Goal: Task Accomplishment & Management: Use online tool/utility

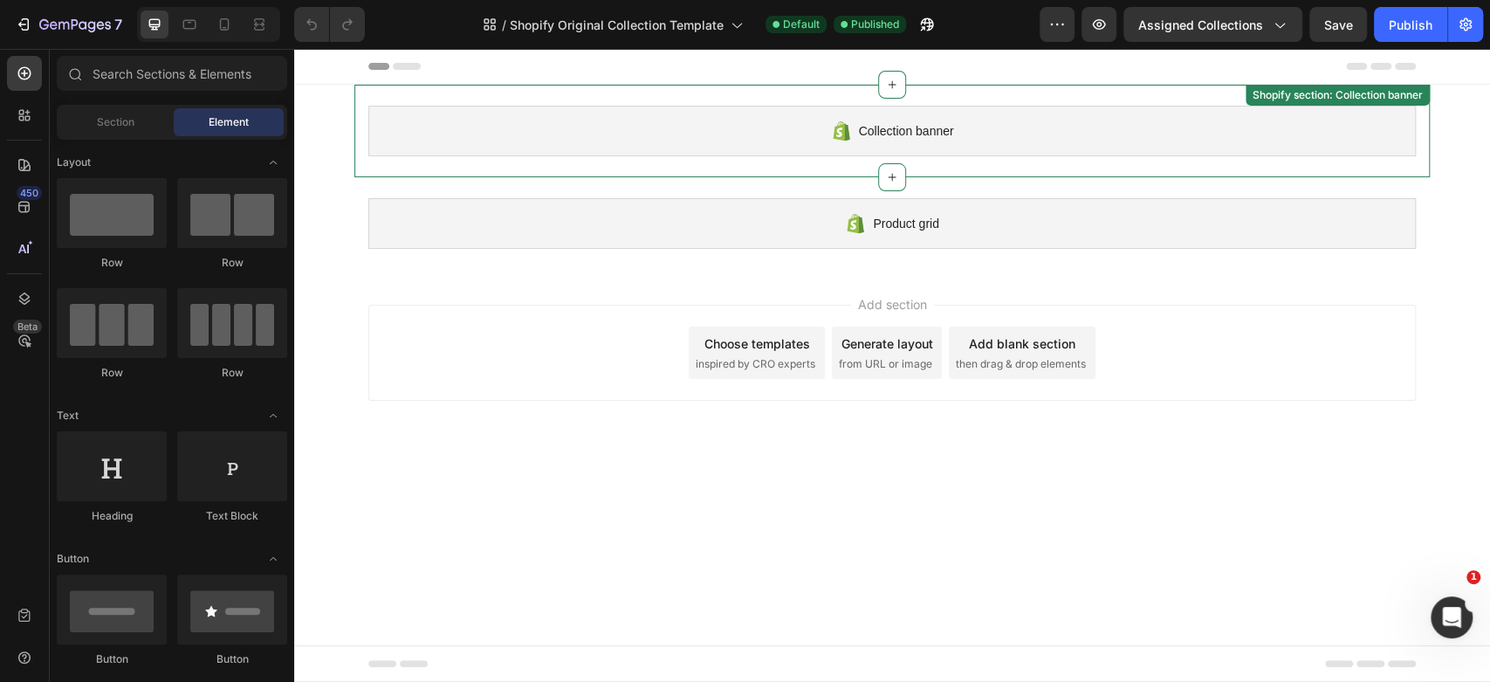
click at [891, 134] on span "Collection banner" at bounding box center [906, 130] width 95 height 21
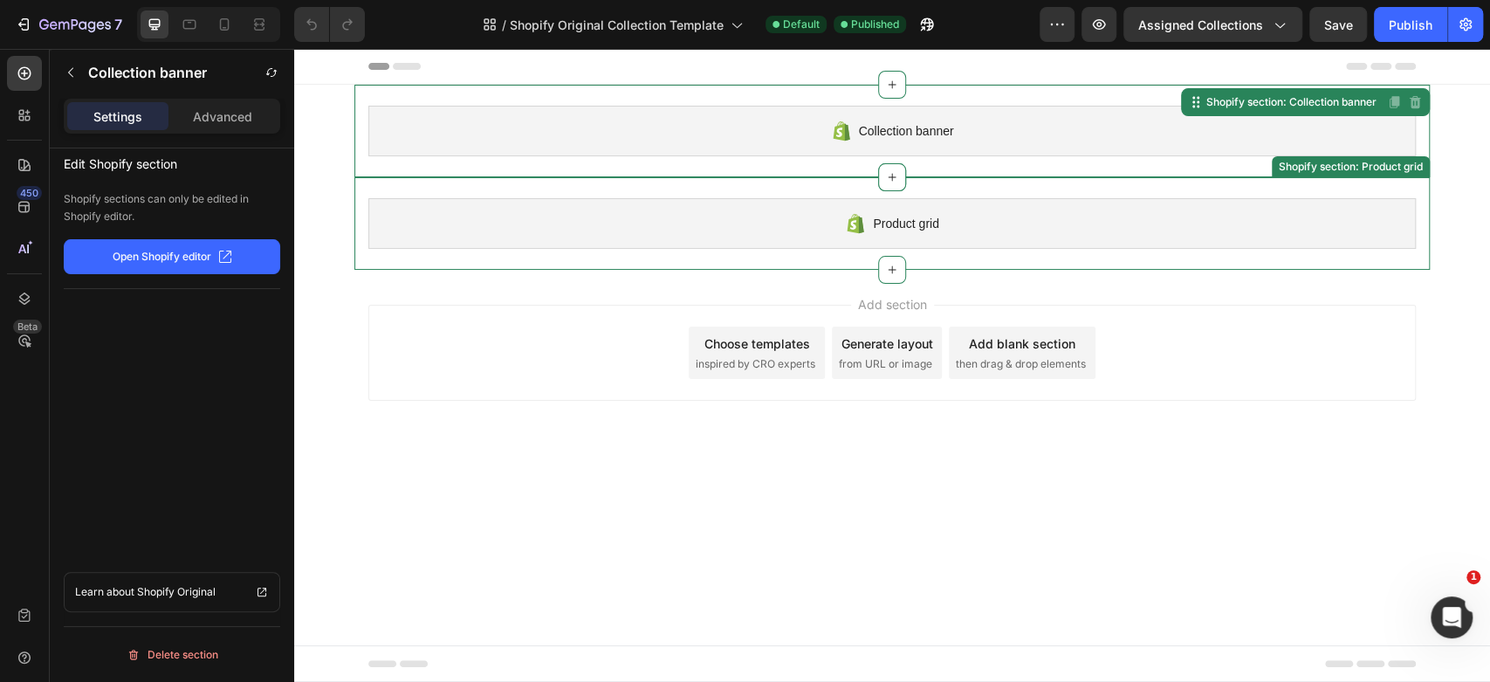
click at [754, 242] on div "Product grid" at bounding box center [891, 223] width 1047 height 51
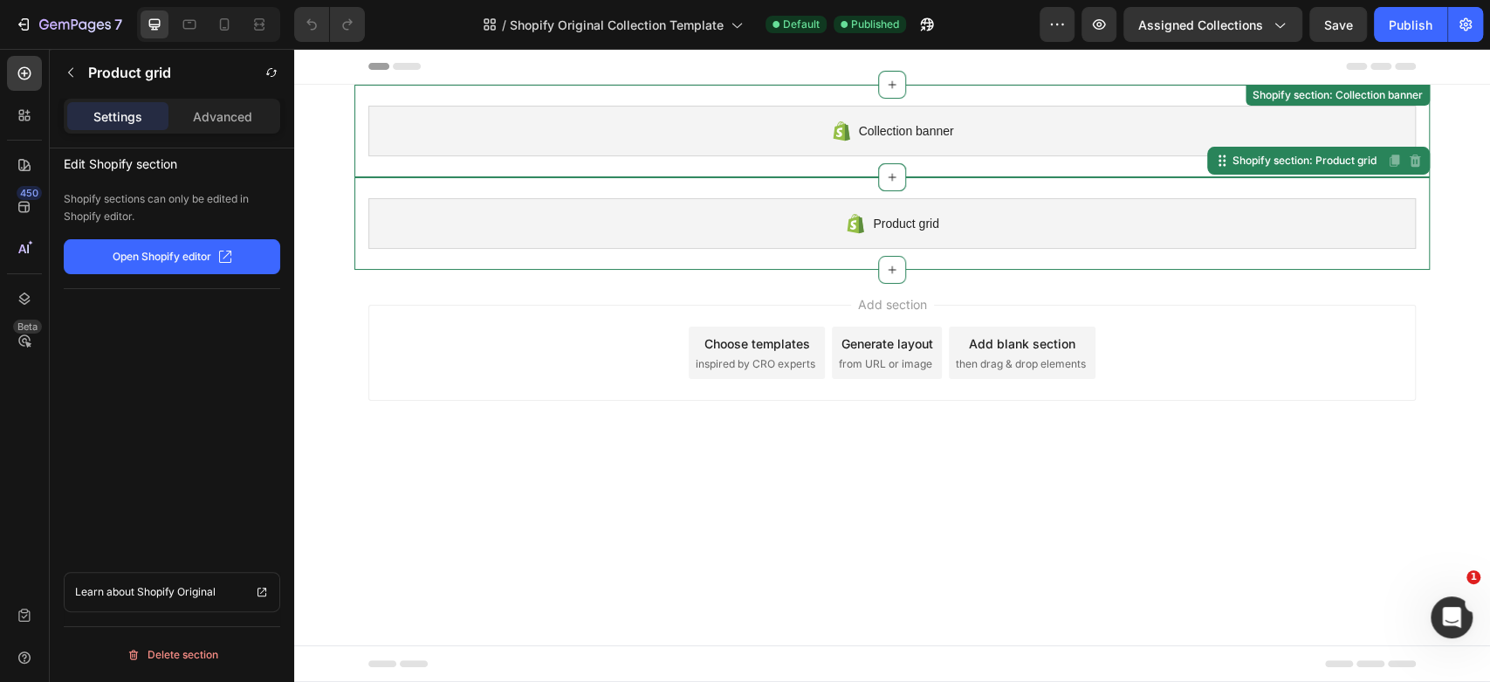
click at [758, 148] on div "Collection banner" at bounding box center [891, 131] width 1047 height 51
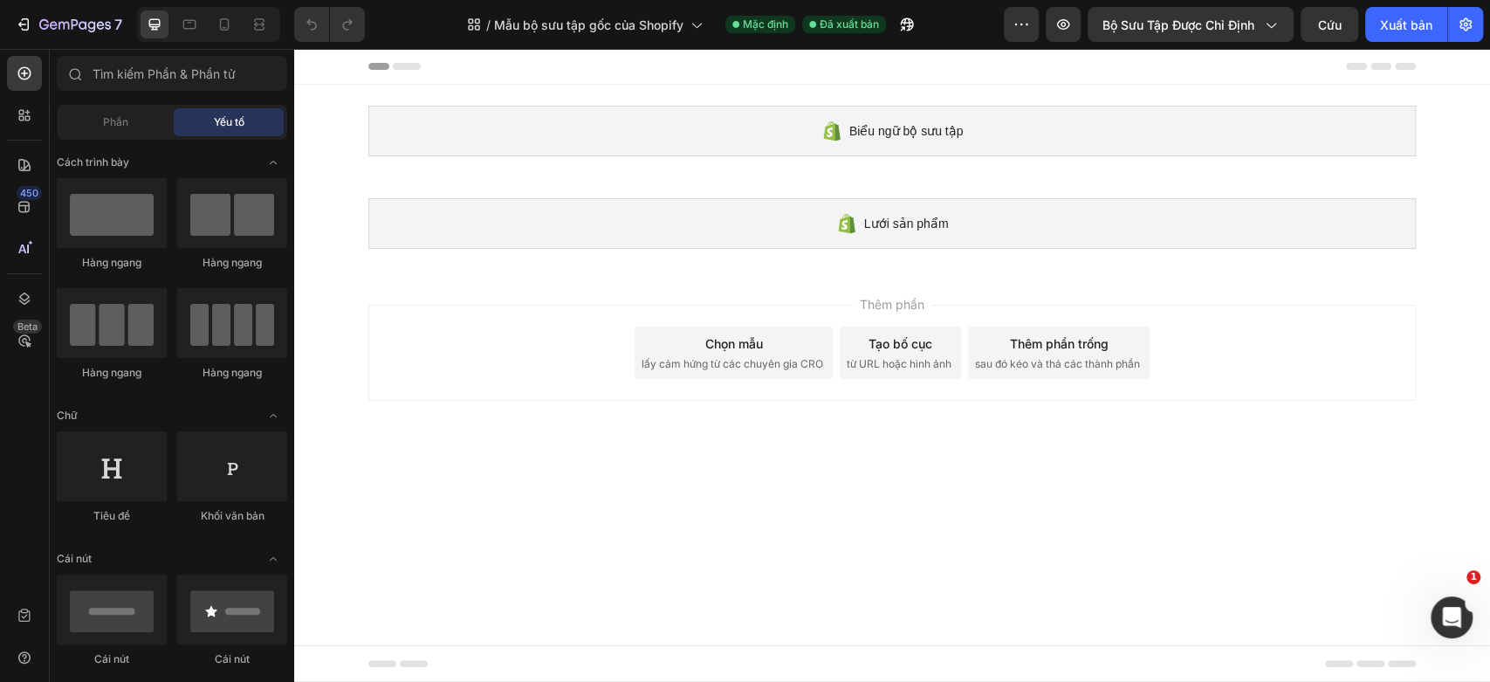
click at [1472, 305] on div "Thêm phần Chọn mẫu lấy cảm hứng từ các chuyên gia CRO Tạo bố cục từ URL hoặc hì…" at bounding box center [892, 356] width 1196 height 173
click at [1286, 24] on button "Bộ sưu tập được chỉ định" at bounding box center [1190, 24] width 206 height 35
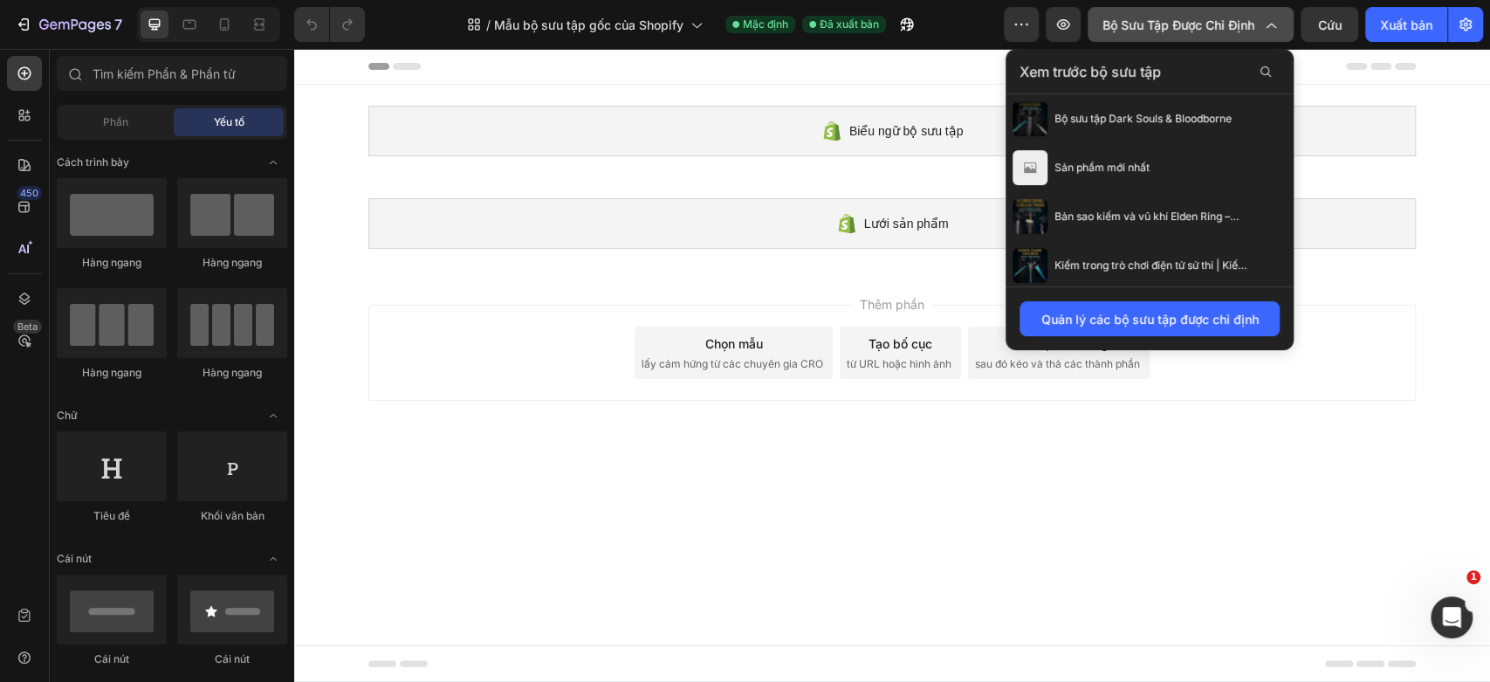
click at [1285, 24] on button "Bộ sưu tập được chỉ định" at bounding box center [1190, 24] width 206 height 35
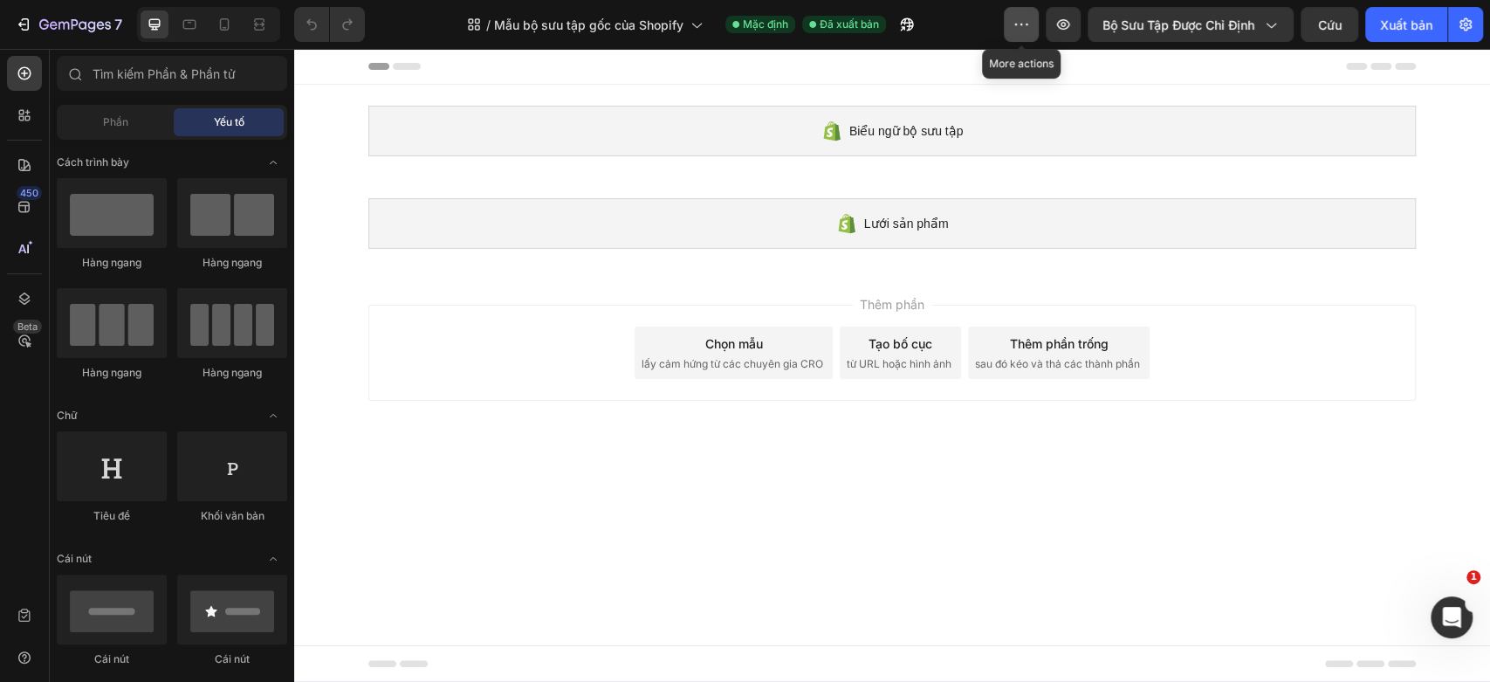
click at [1014, 26] on icon "button" at bounding box center [1020, 24] width 17 height 17
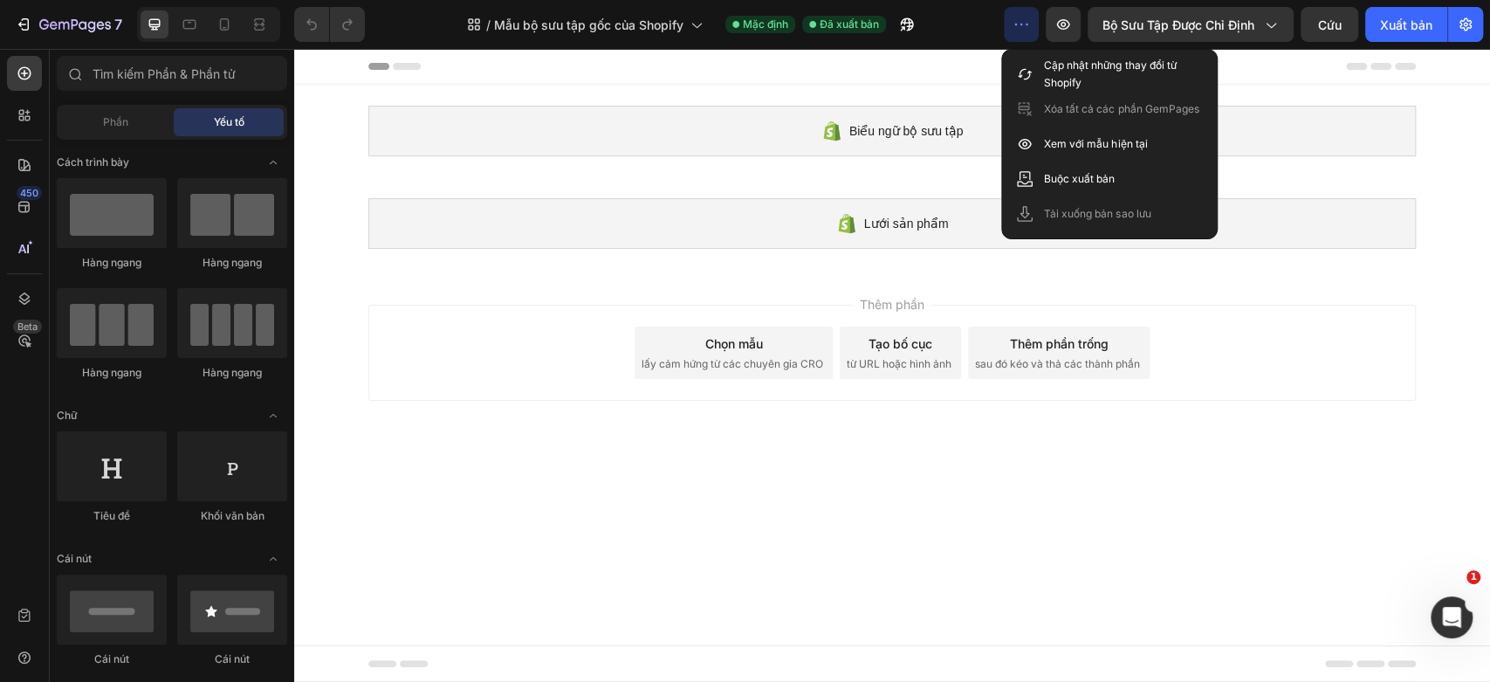
click at [1014, 26] on icon "button" at bounding box center [1020, 24] width 17 height 17
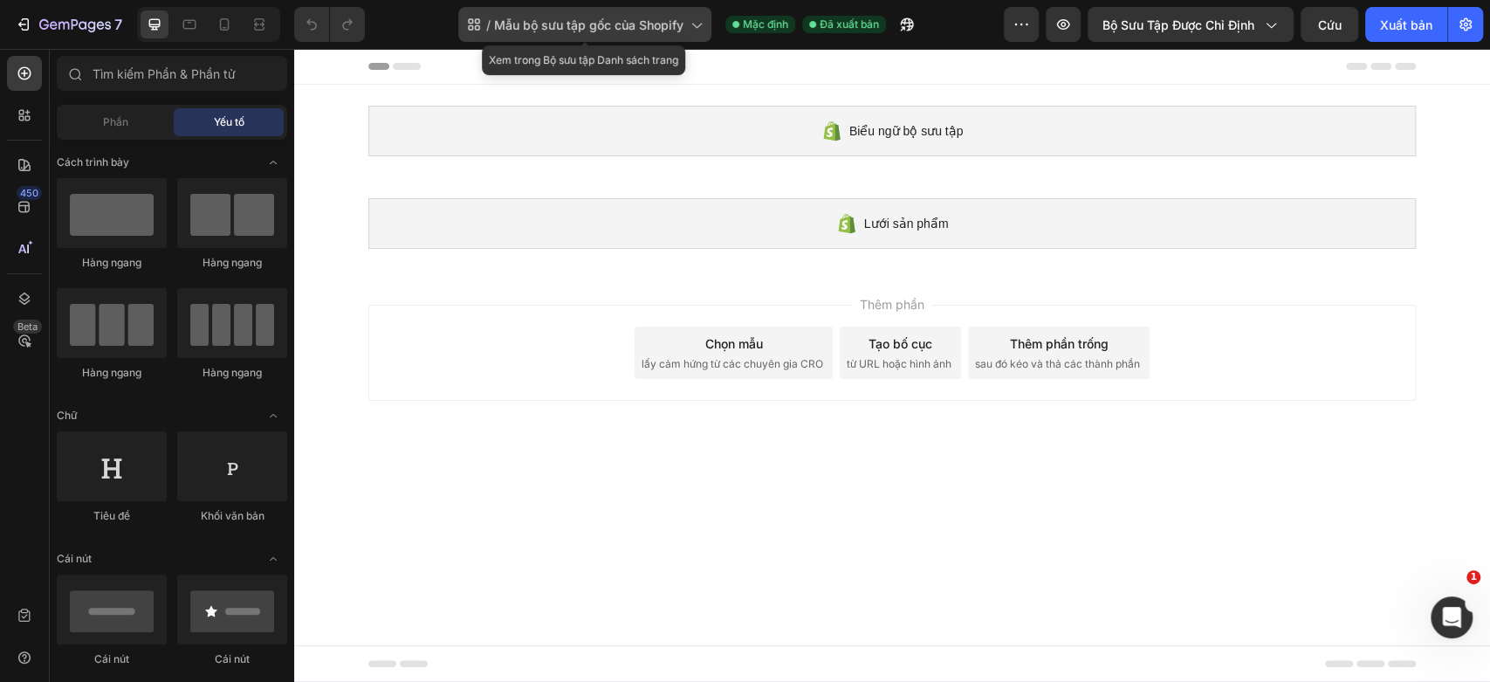
click at [593, 23] on font "Mẫu bộ sưu tập gốc của Shopify" at bounding box center [588, 24] width 189 height 15
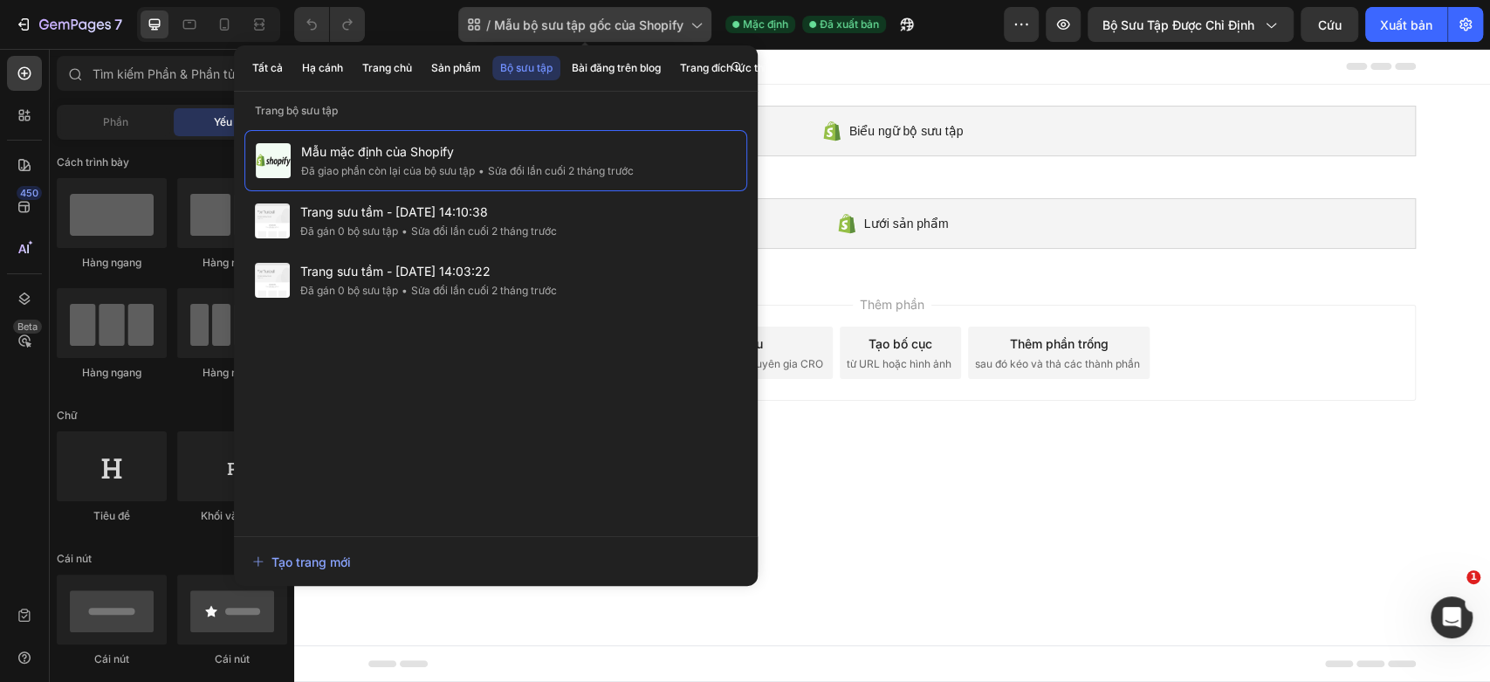
click at [593, 23] on font "Mẫu bộ sưu tập gốc của Shopify" at bounding box center [588, 24] width 189 height 15
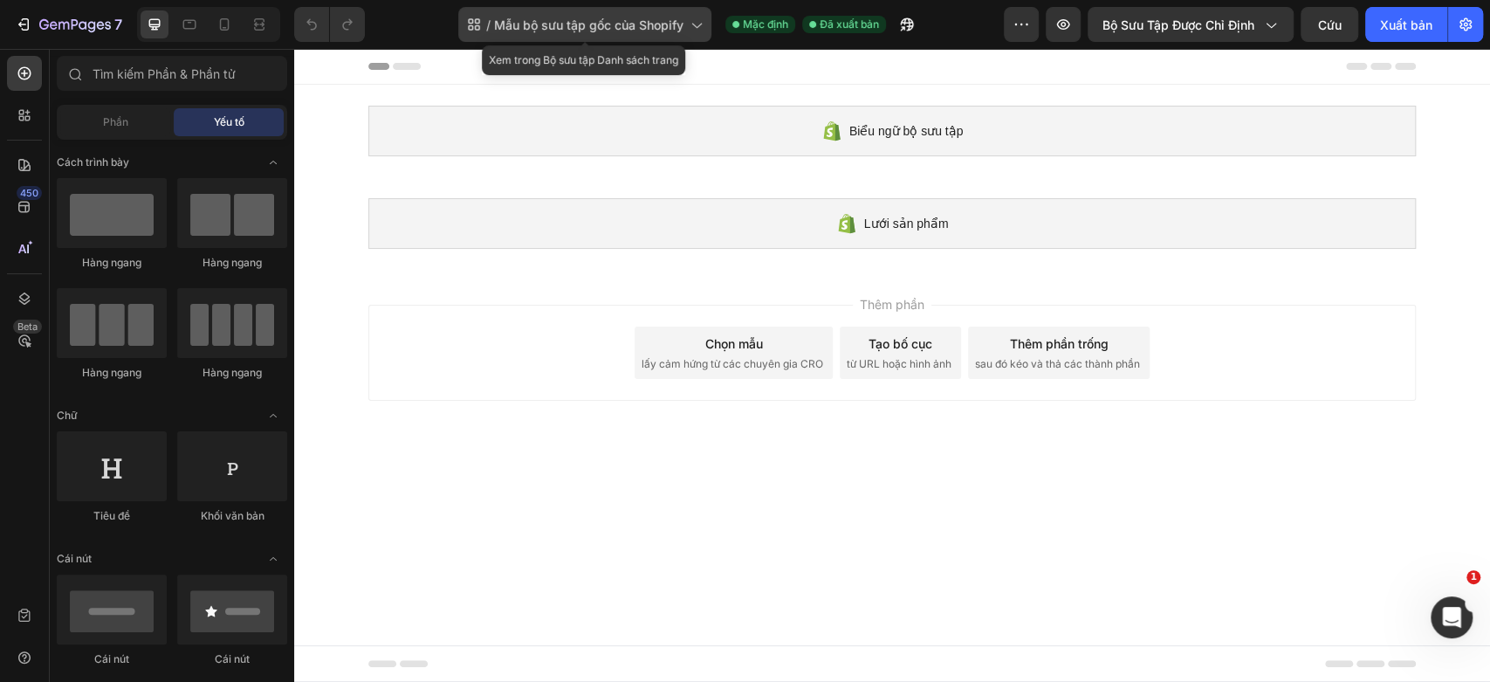
click at [593, 23] on font "Mẫu bộ sưu tập gốc của Shopify" at bounding box center [588, 24] width 189 height 15
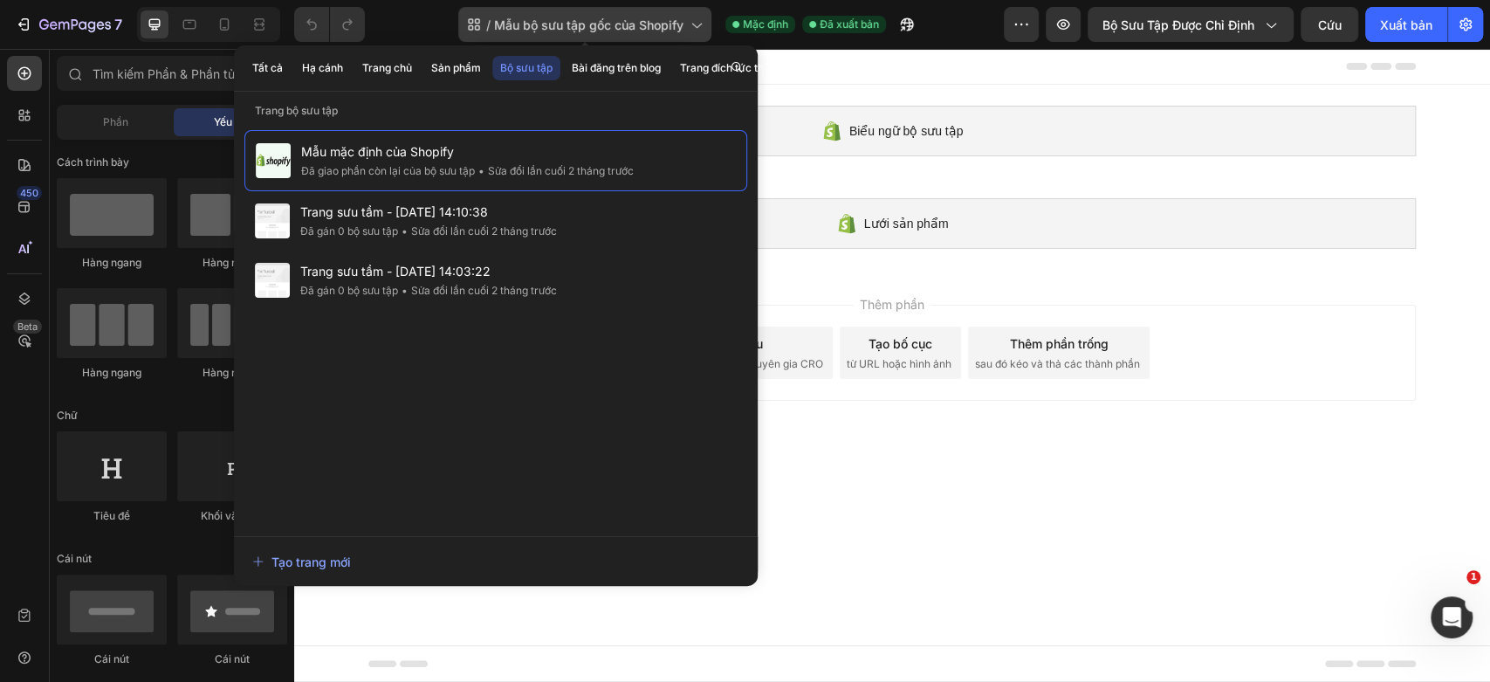
click at [593, 23] on font "Mẫu bộ sưu tập gốc của Shopify" at bounding box center [588, 24] width 189 height 15
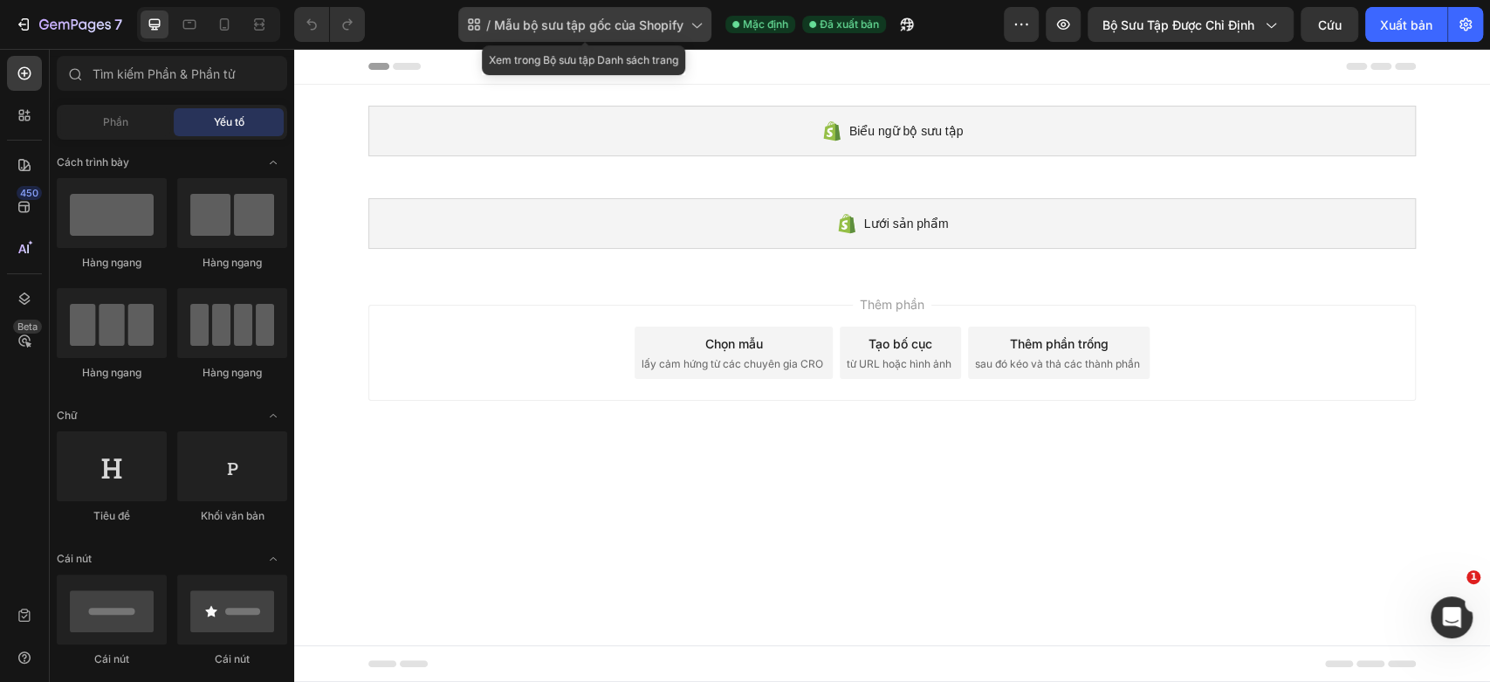
click at [592, 29] on font "Mẫu bộ sưu tập gốc của Shopify" at bounding box center [588, 24] width 189 height 15
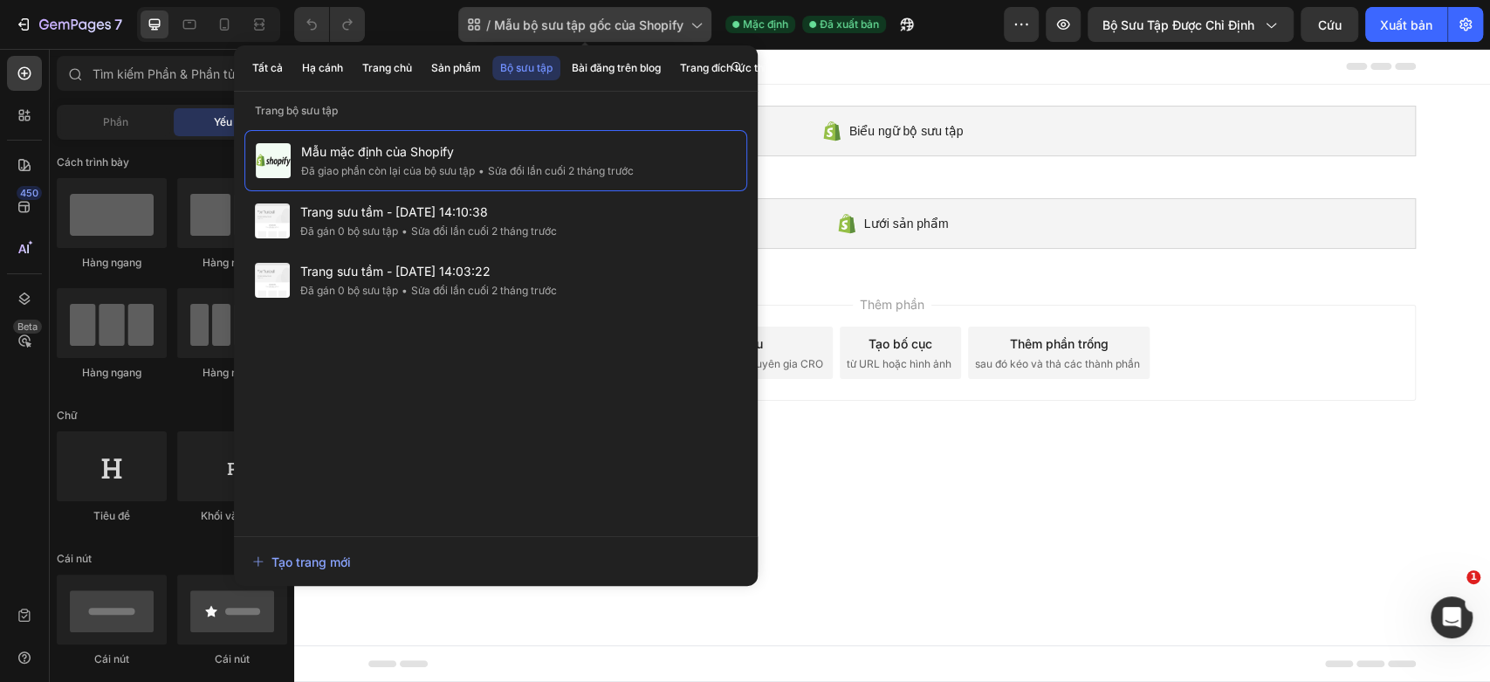
click at [607, 32] on span "Mẫu bộ sưu tập gốc của Shopify" at bounding box center [588, 25] width 189 height 18
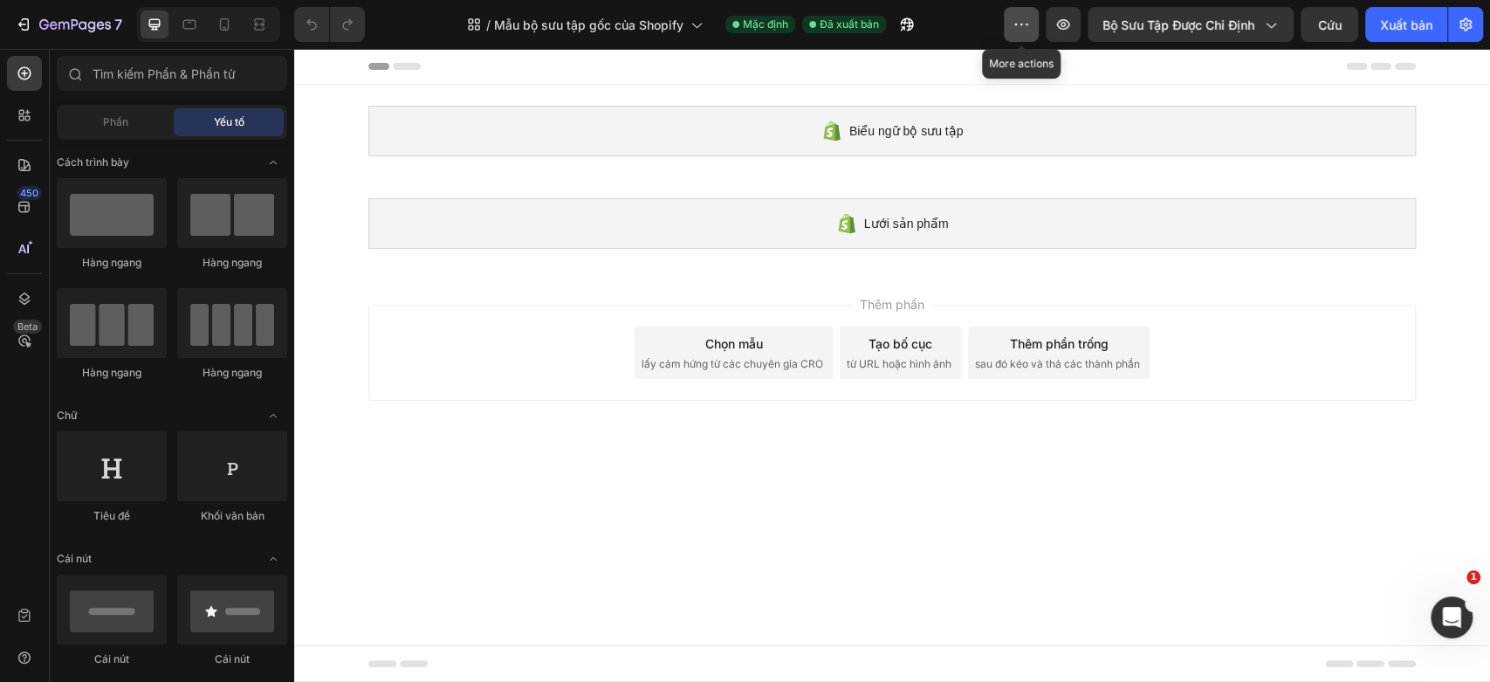
click at [1012, 32] on icon "button" at bounding box center [1020, 24] width 17 height 17
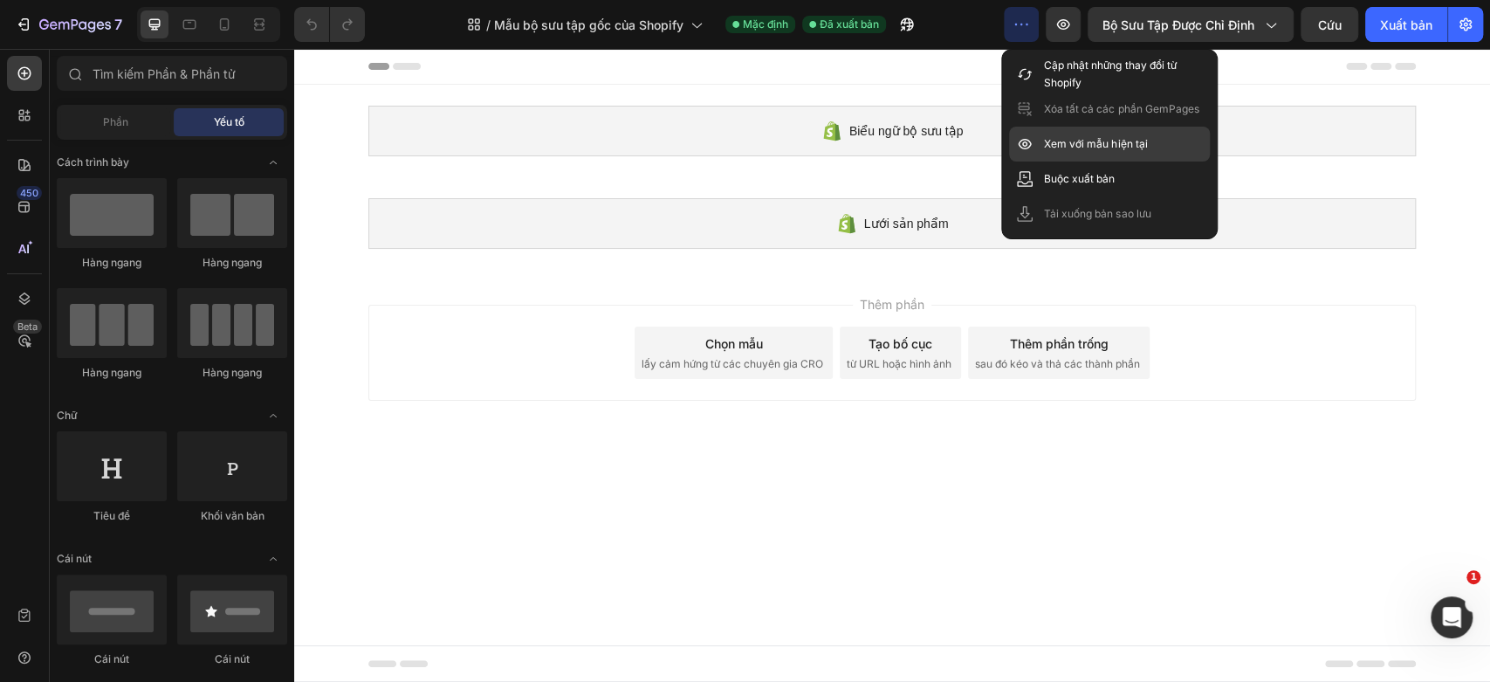
click at [1067, 148] on font "Xem với mẫu hiện tại" at bounding box center [1095, 143] width 103 height 13
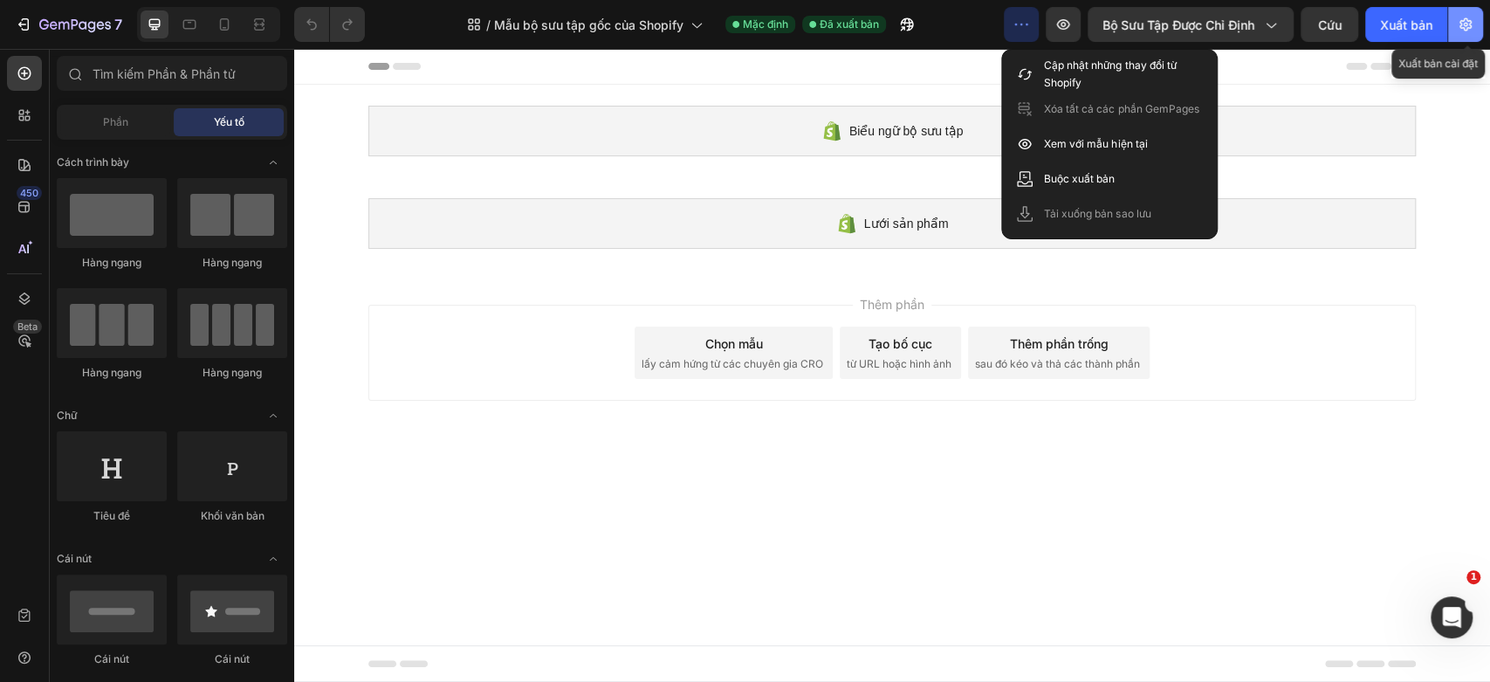
click at [1462, 25] on icon "button" at bounding box center [1465, 24] width 17 height 17
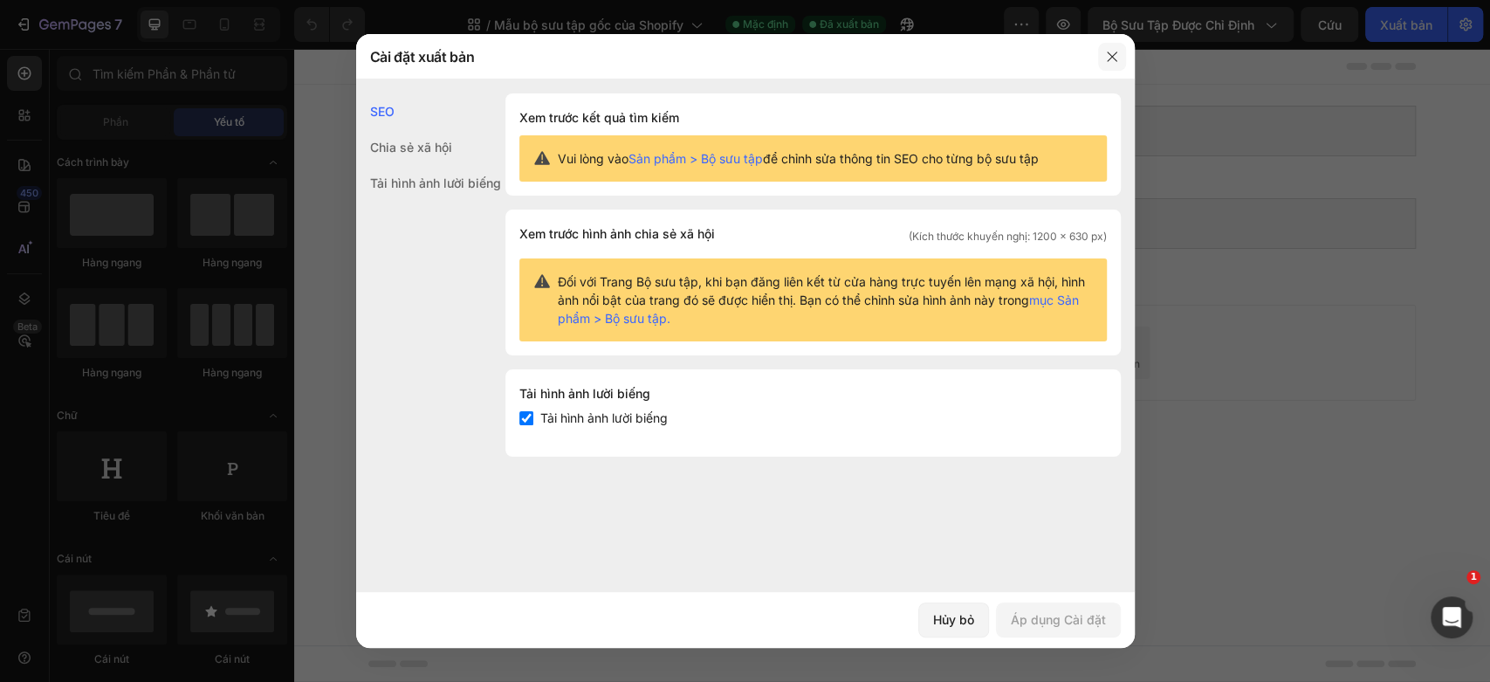
click at [1115, 55] on icon "button" at bounding box center [1112, 57] width 14 height 14
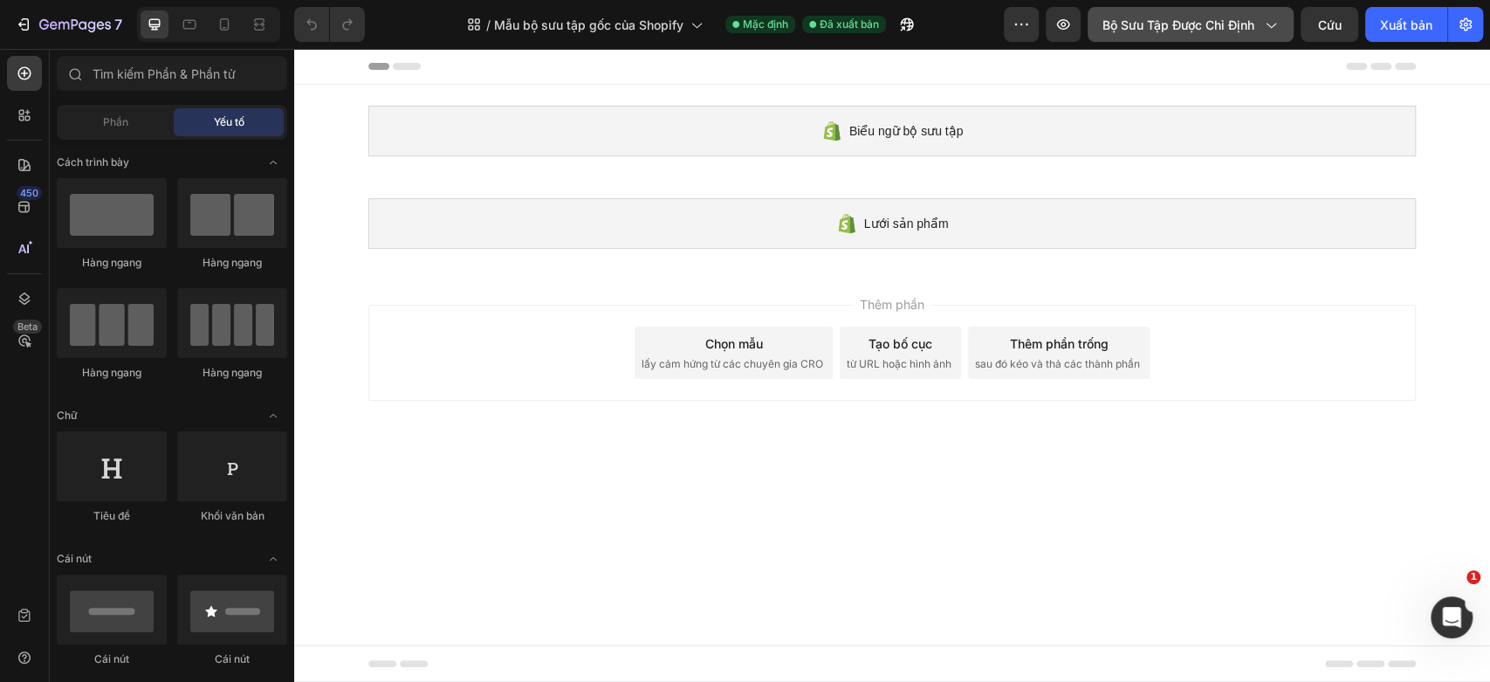
click at [1229, 28] on font "Bộ sưu tập được chỉ định" at bounding box center [1178, 24] width 152 height 15
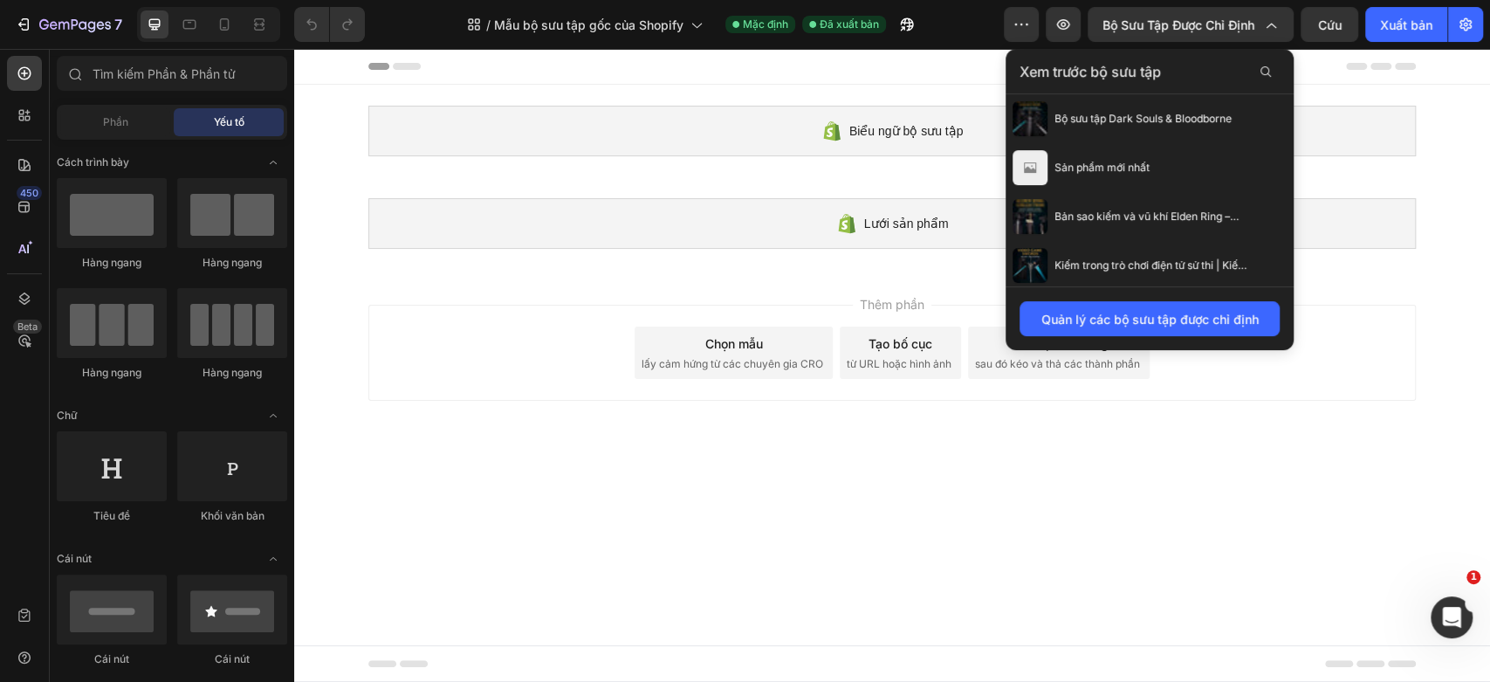
scroll to position [149, 0]
click at [1300, 411] on div "Thêm phần Chọn mẫu lấy cảm hứng từ các chuyên gia CRO Tạo bố cục từ URL hoặc hì…" at bounding box center [892, 356] width 1196 height 173
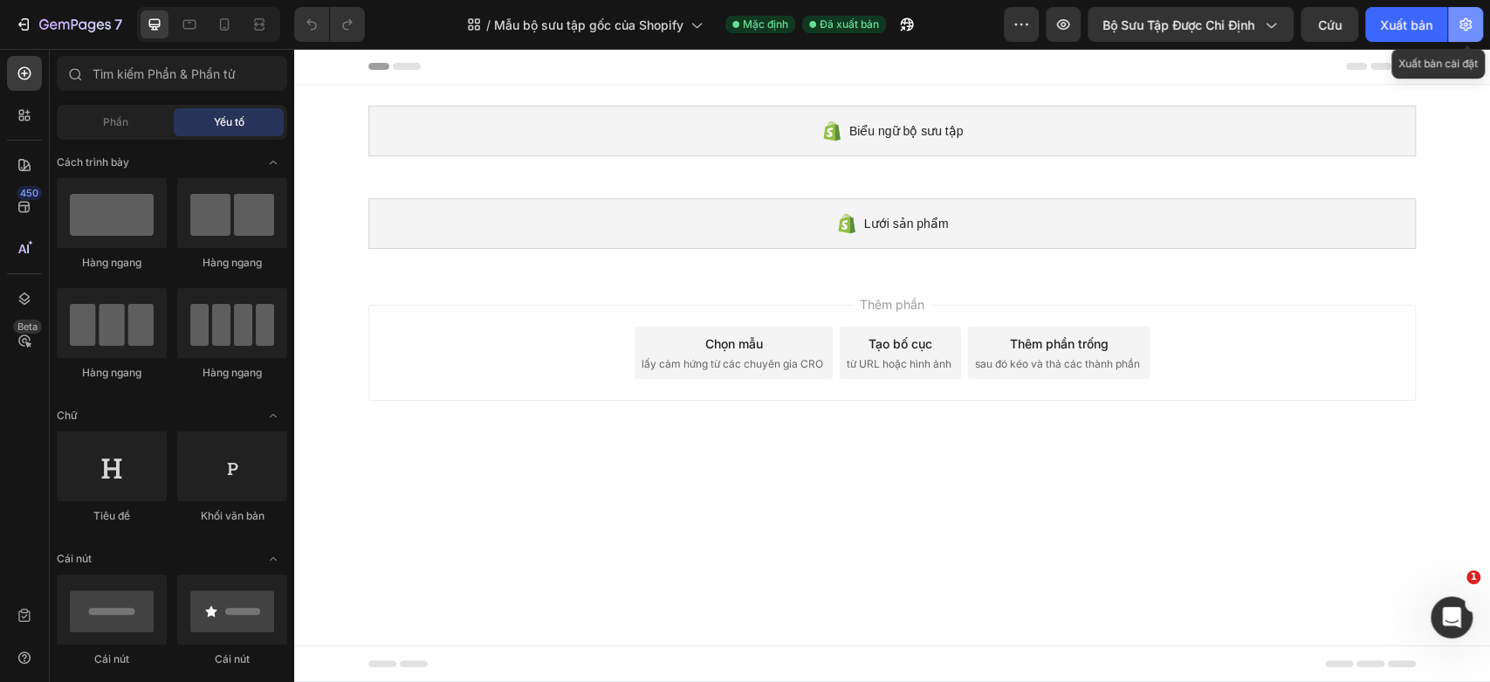
click at [1459, 32] on icon "button" at bounding box center [1465, 24] width 17 height 17
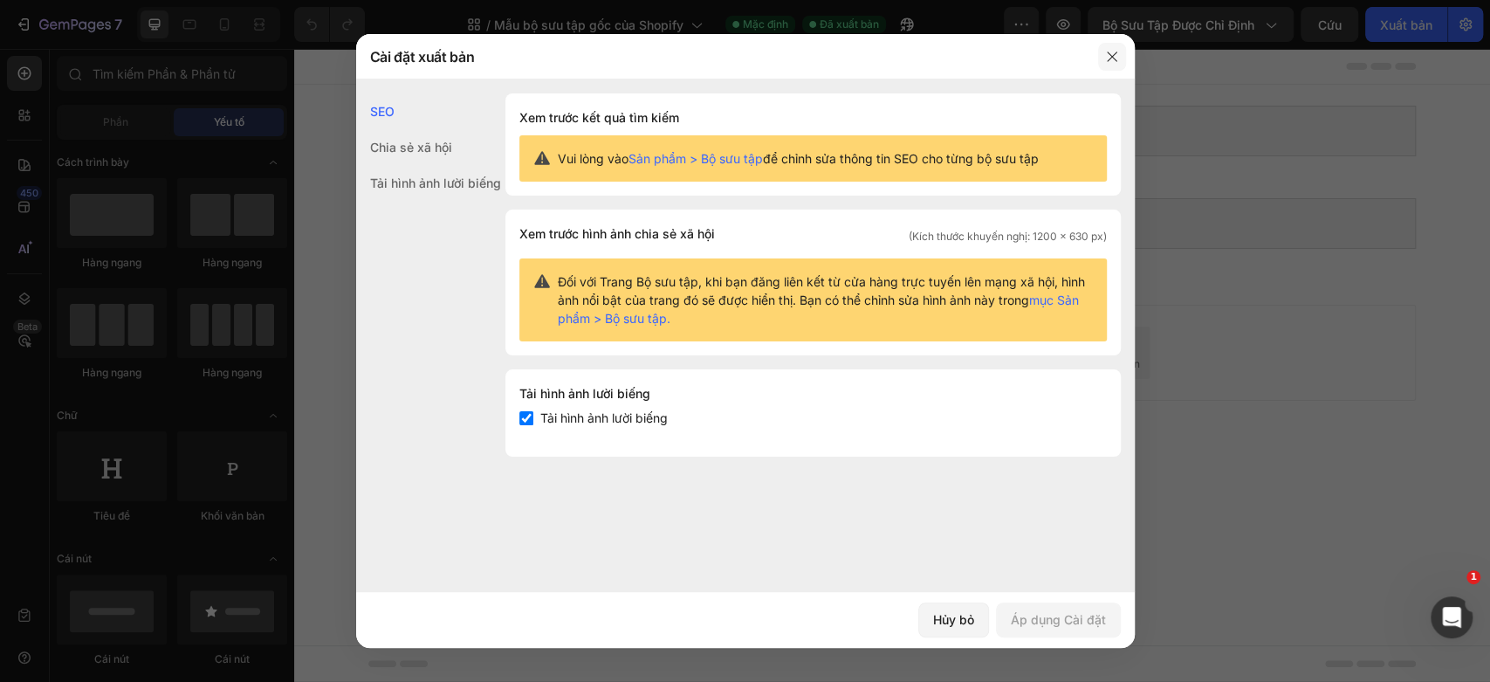
click at [1107, 64] on button "button" at bounding box center [1112, 57] width 28 height 28
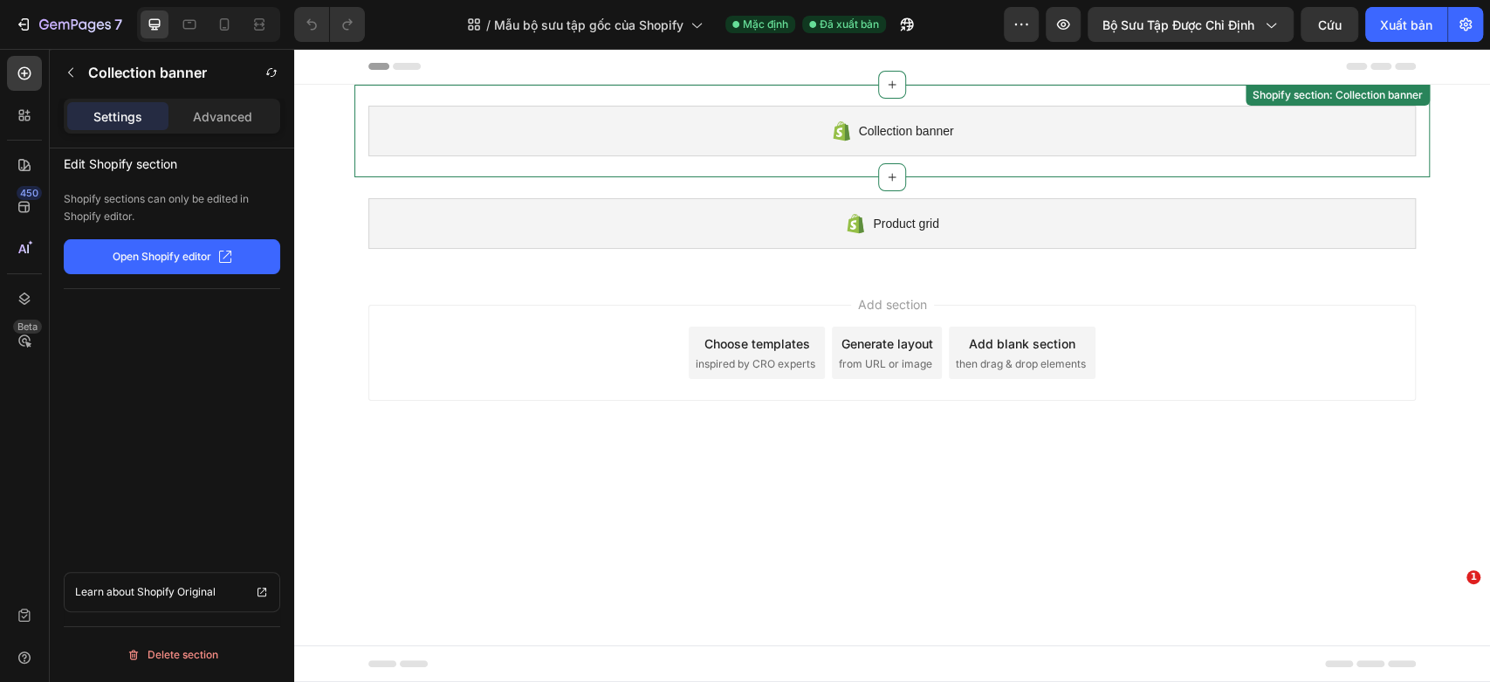
click at [871, 137] on span "Collection banner" at bounding box center [906, 130] width 95 height 21
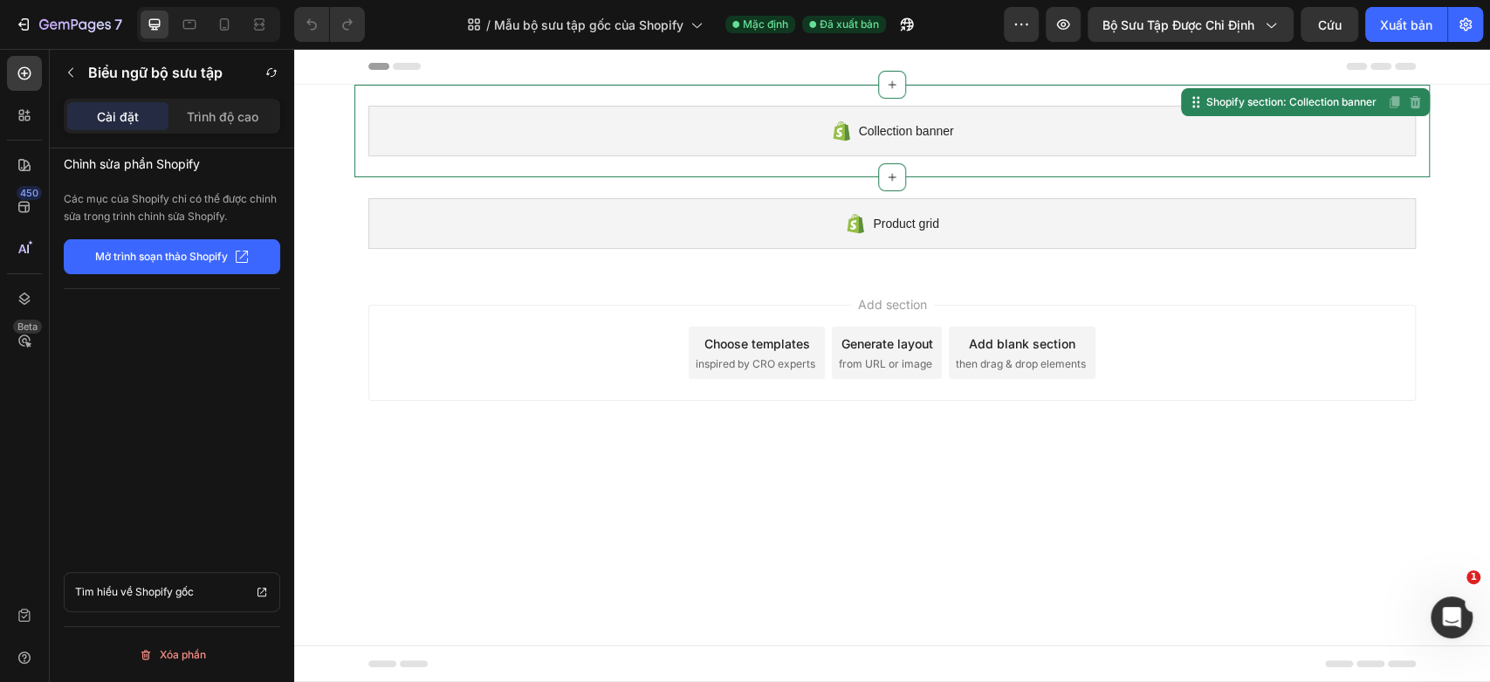
click at [134, 250] on font "Mở trình soạn thảo Shopify" at bounding box center [161, 256] width 133 height 13
click at [1271, 31] on icon "button" at bounding box center [1269, 24] width 17 height 17
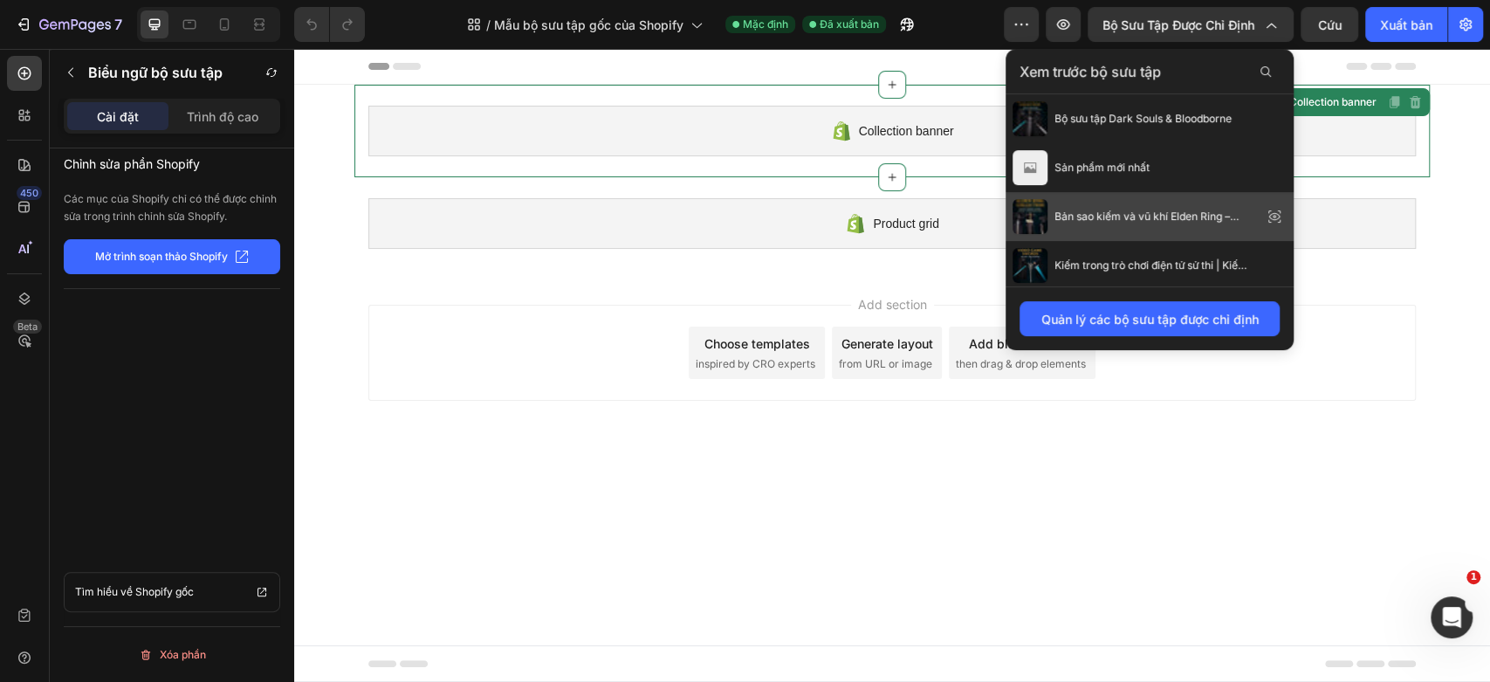
scroll to position [149, 0]
click at [1177, 220] on span "Kiếm & Katana Replica mới nhất – GIẢM GIÁ 25% + Miễn phí vận chuyển" at bounding box center [1154, 214] width 201 height 16
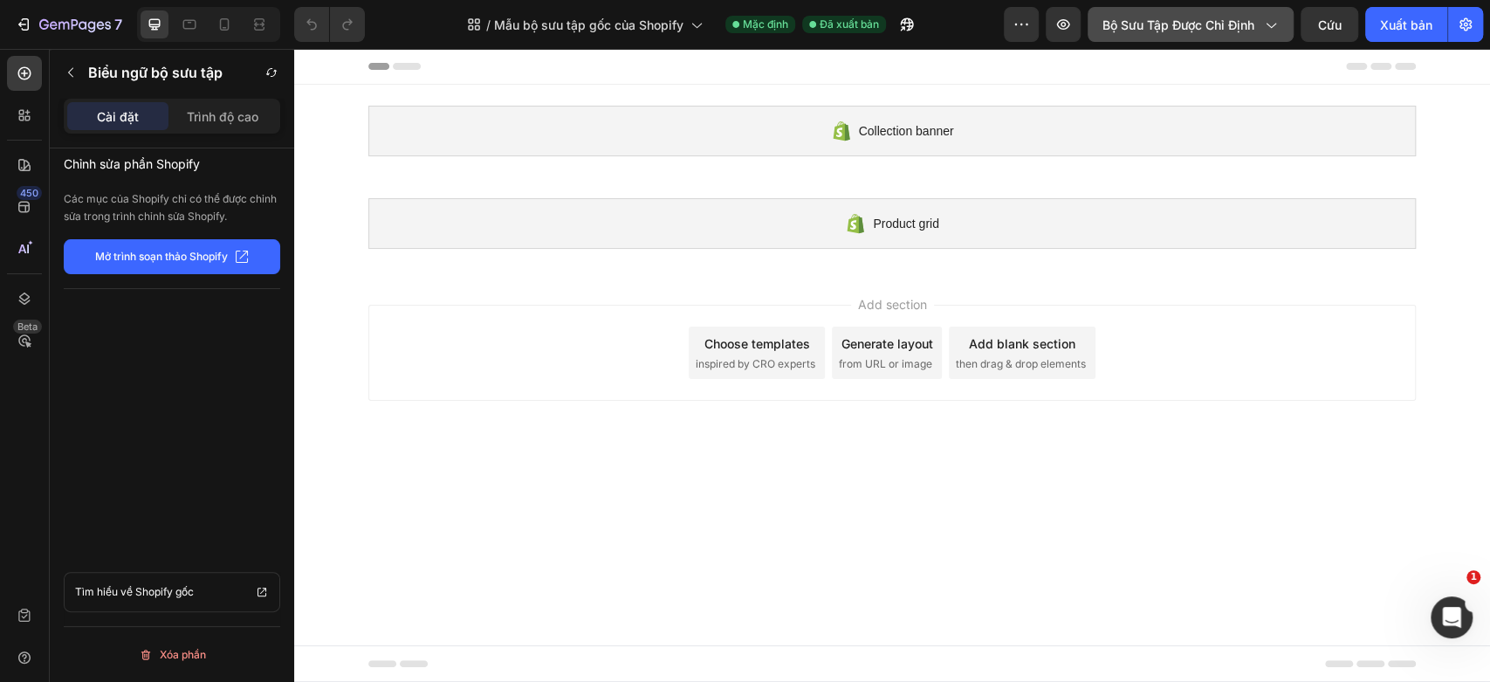
click at [1159, 21] on font "Bộ sưu tập được chỉ định" at bounding box center [1178, 24] width 152 height 15
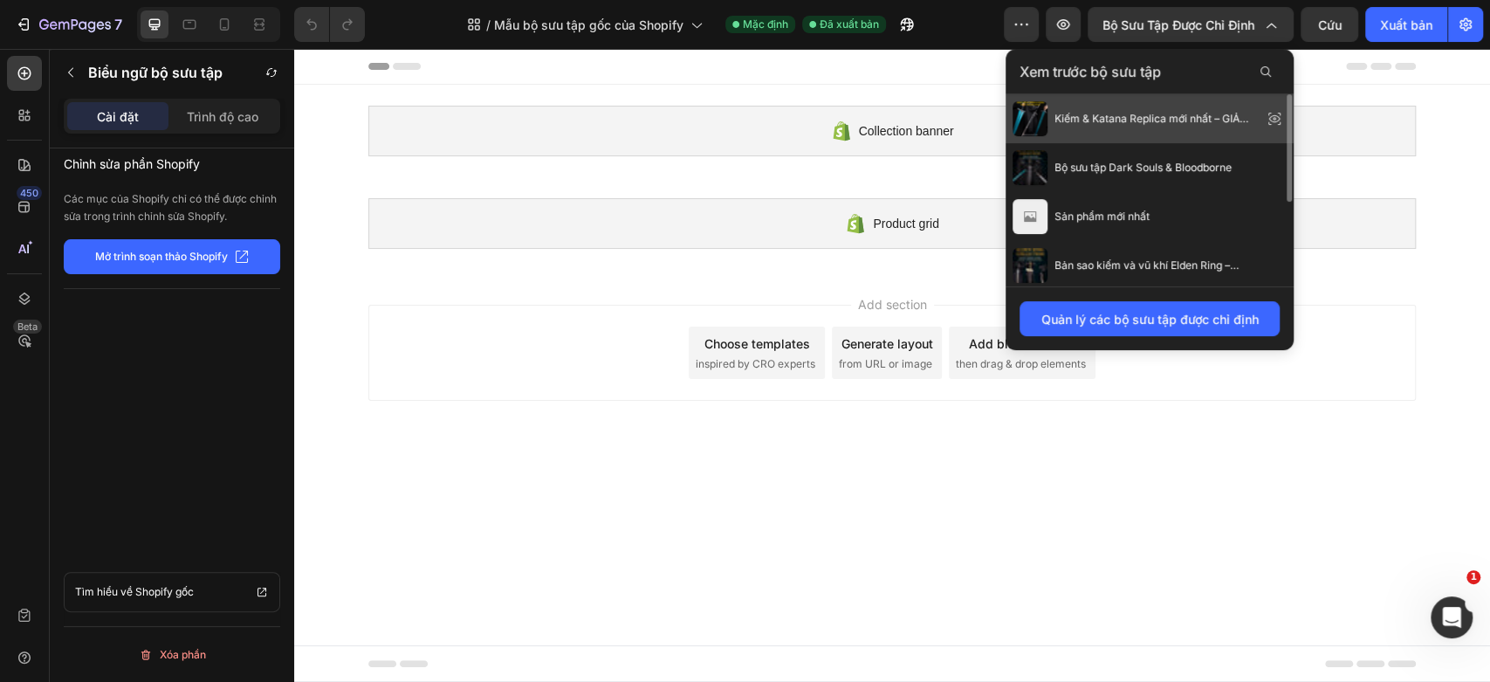
click at [1132, 107] on div "Kiếm & Katana Replica mới nhất – GIẢM GIÁ 25% + Miễn phí vận chuyển" at bounding box center [1133, 118] width 243 height 35
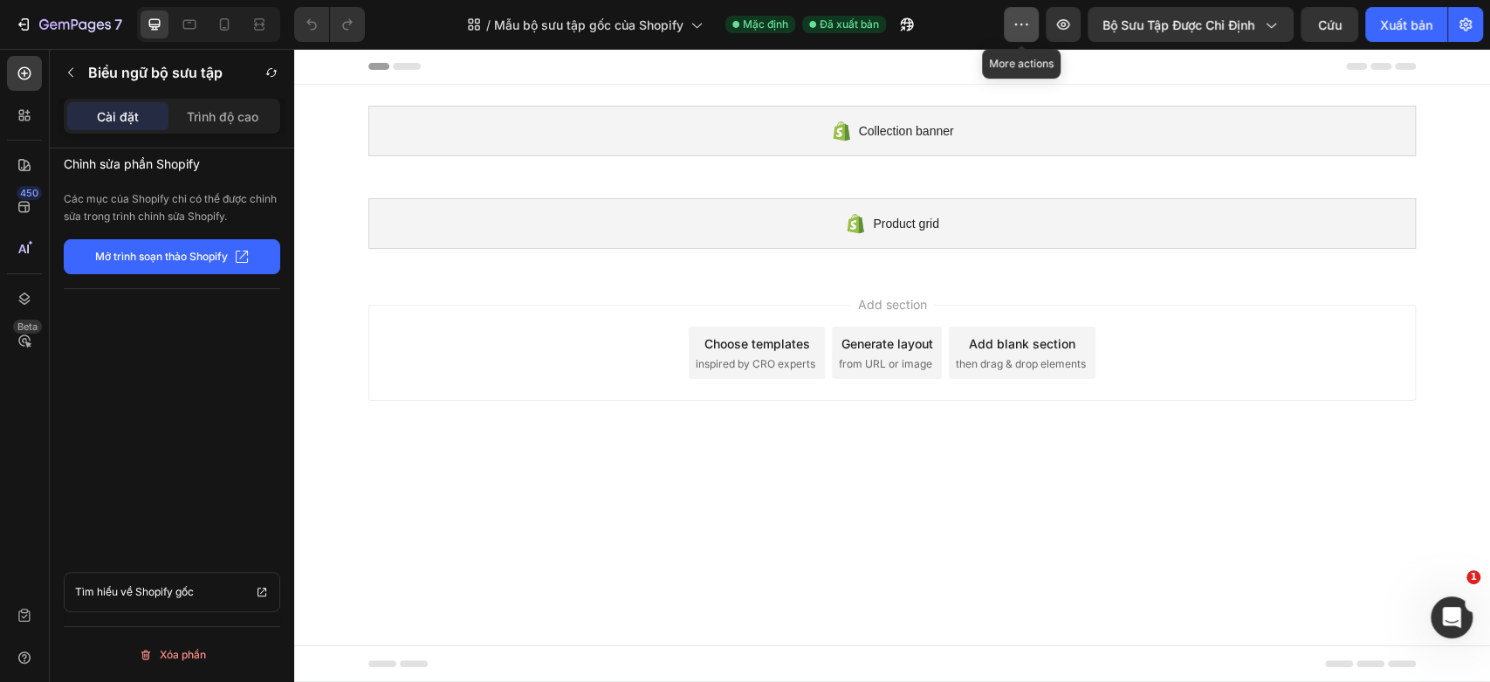
click at [1020, 32] on icon "button" at bounding box center [1020, 24] width 17 height 17
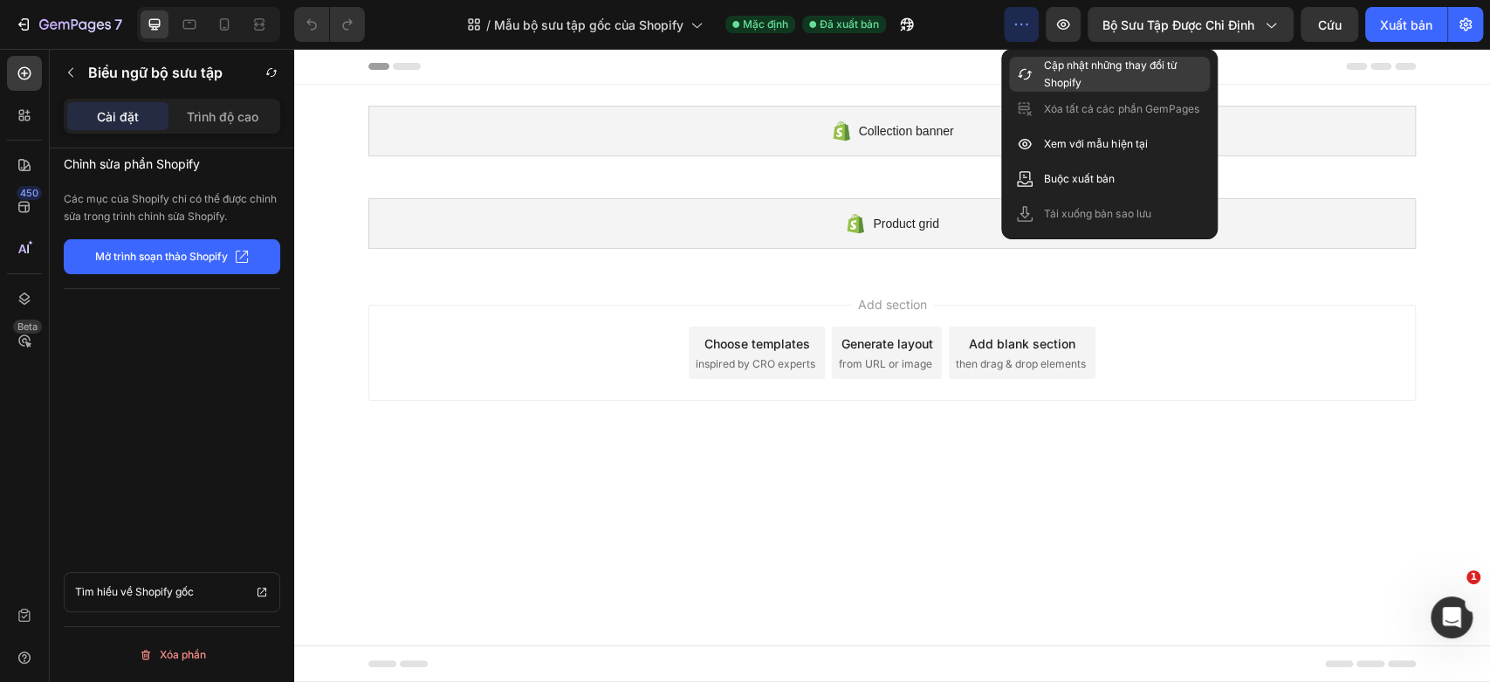
click at [1068, 61] on font "Cập nhật những thay đổi từ Shopify" at bounding box center [1110, 73] width 132 height 31
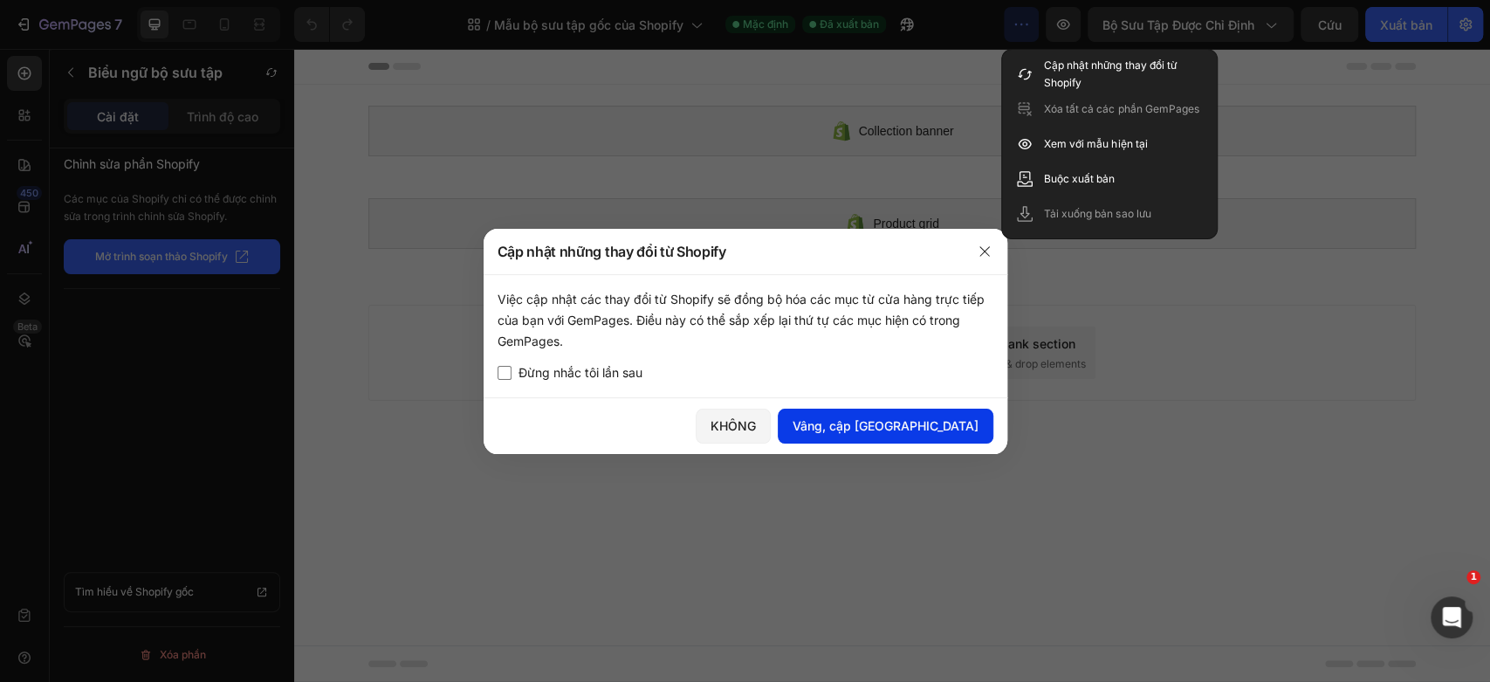
click at [942, 420] on font "Vâng, cập nhật" at bounding box center [885, 425] width 186 height 15
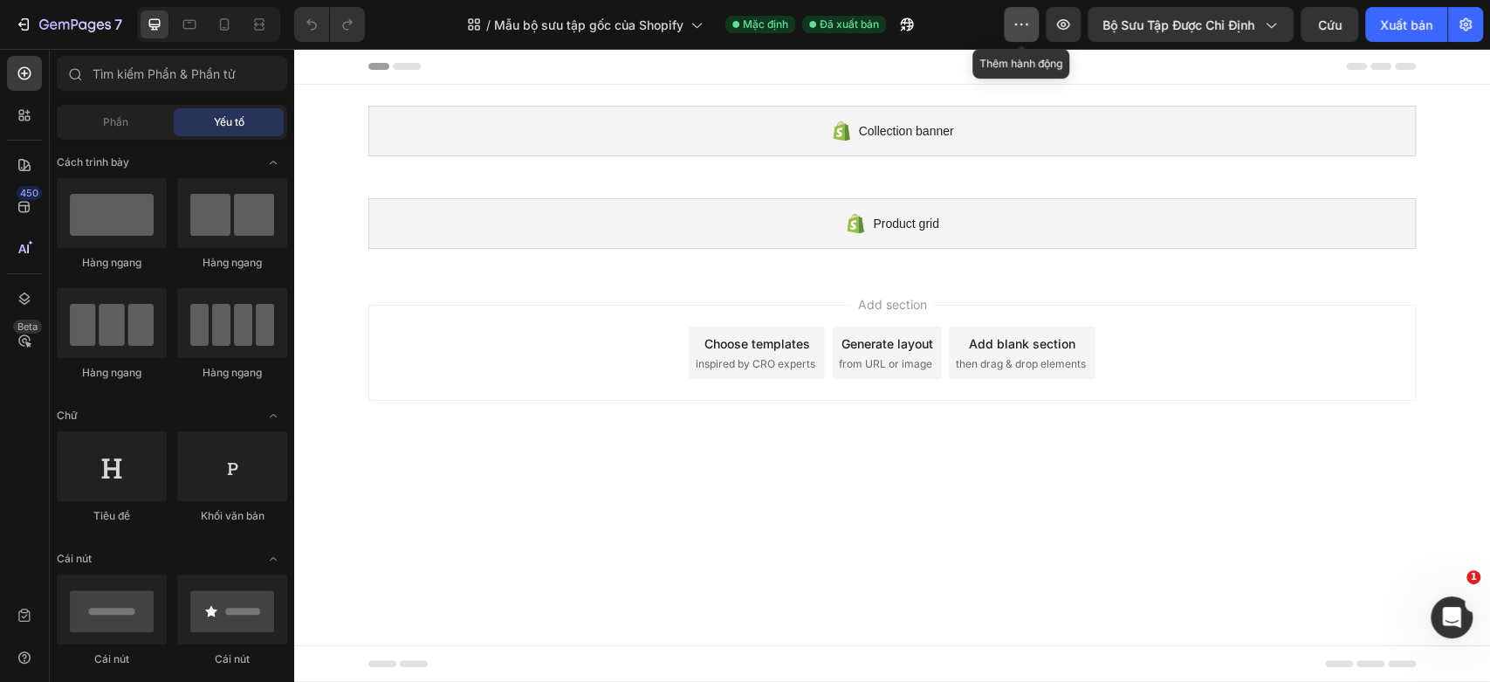
click at [1023, 17] on icon "button" at bounding box center [1020, 24] width 17 height 17
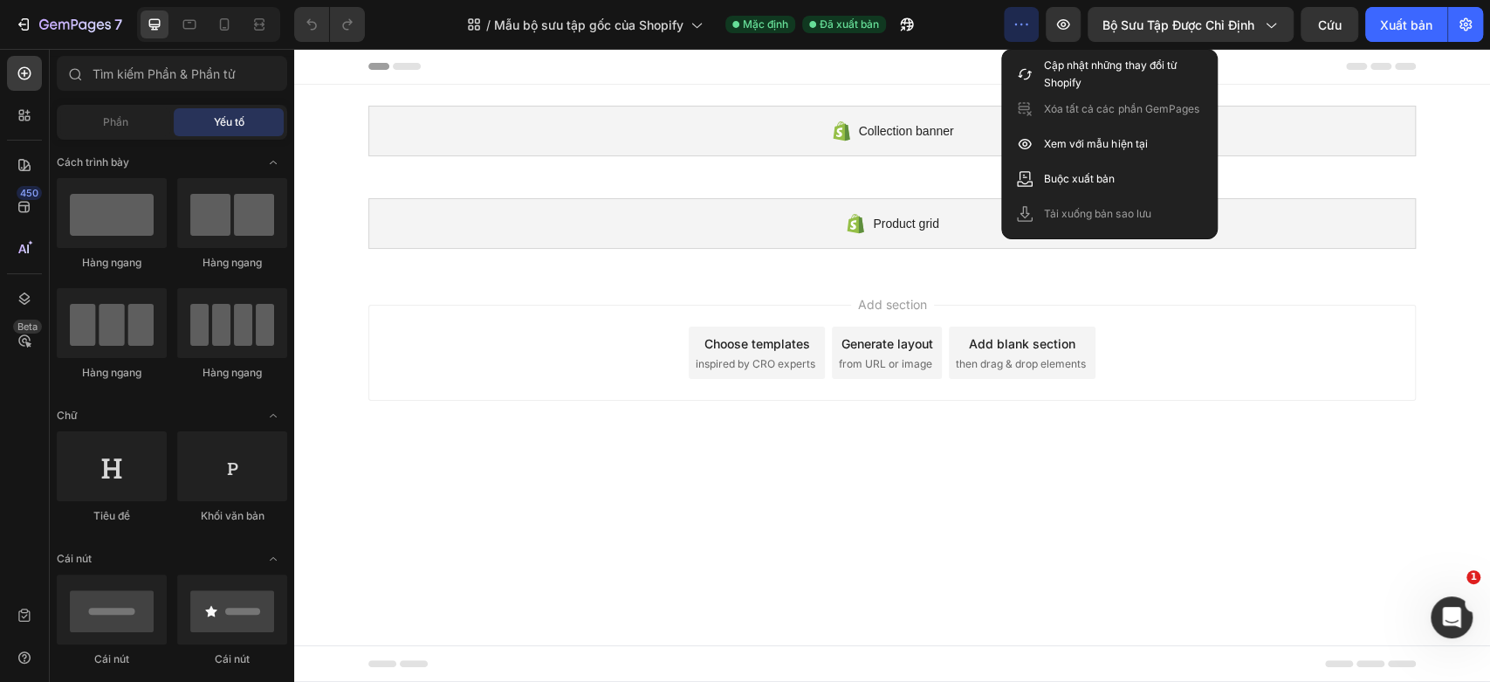
click at [1021, 18] on icon "button" at bounding box center [1020, 24] width 17 height 17
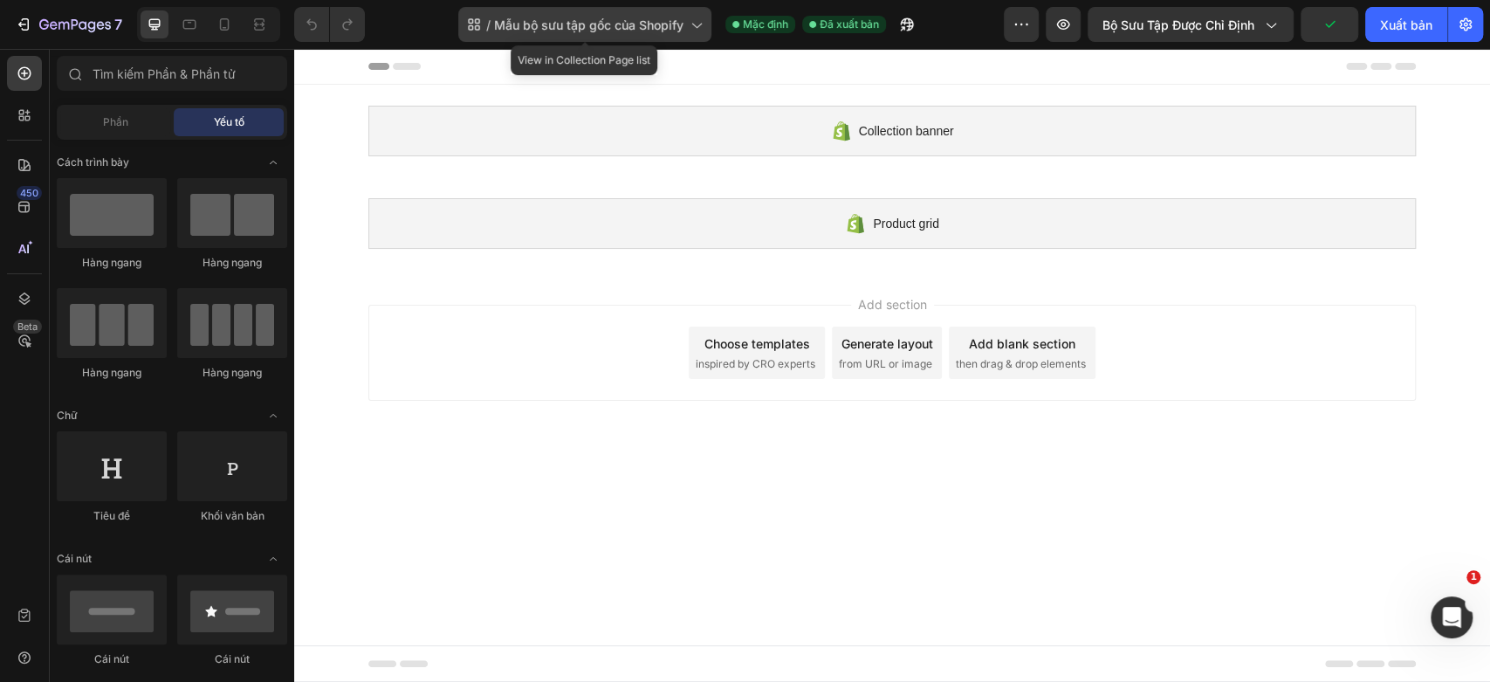
click at [652, 25] on font "Mẫu bộ sưu tập gốc của Shopify" at bounding box center [588, 24] width 189 height 15
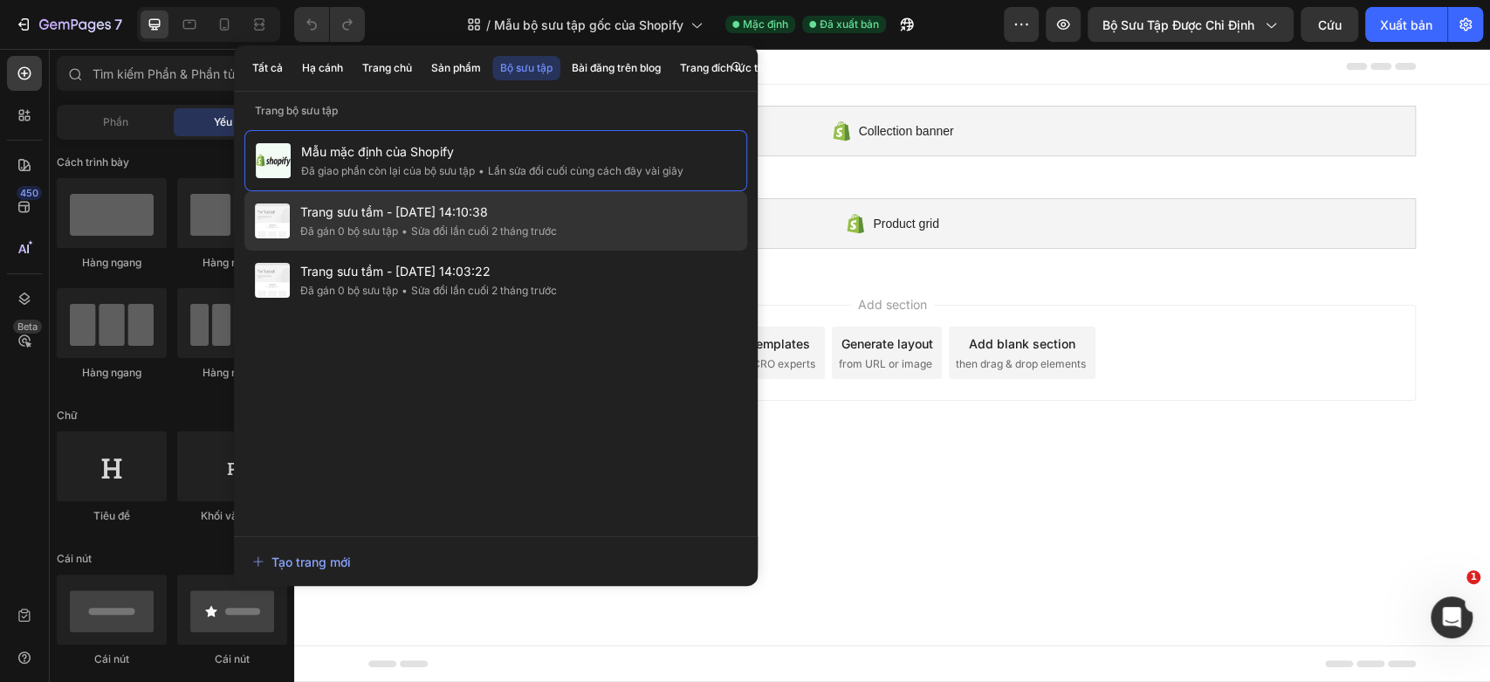
click at [621, 250] on div "Trang sưu tầm - 18/06, 14:10:38 Đã gán 0 bộ sưu tập • Sửa đổi lần cuối 2 tháng …" at bounding box center [495, 279] width 503 height 59
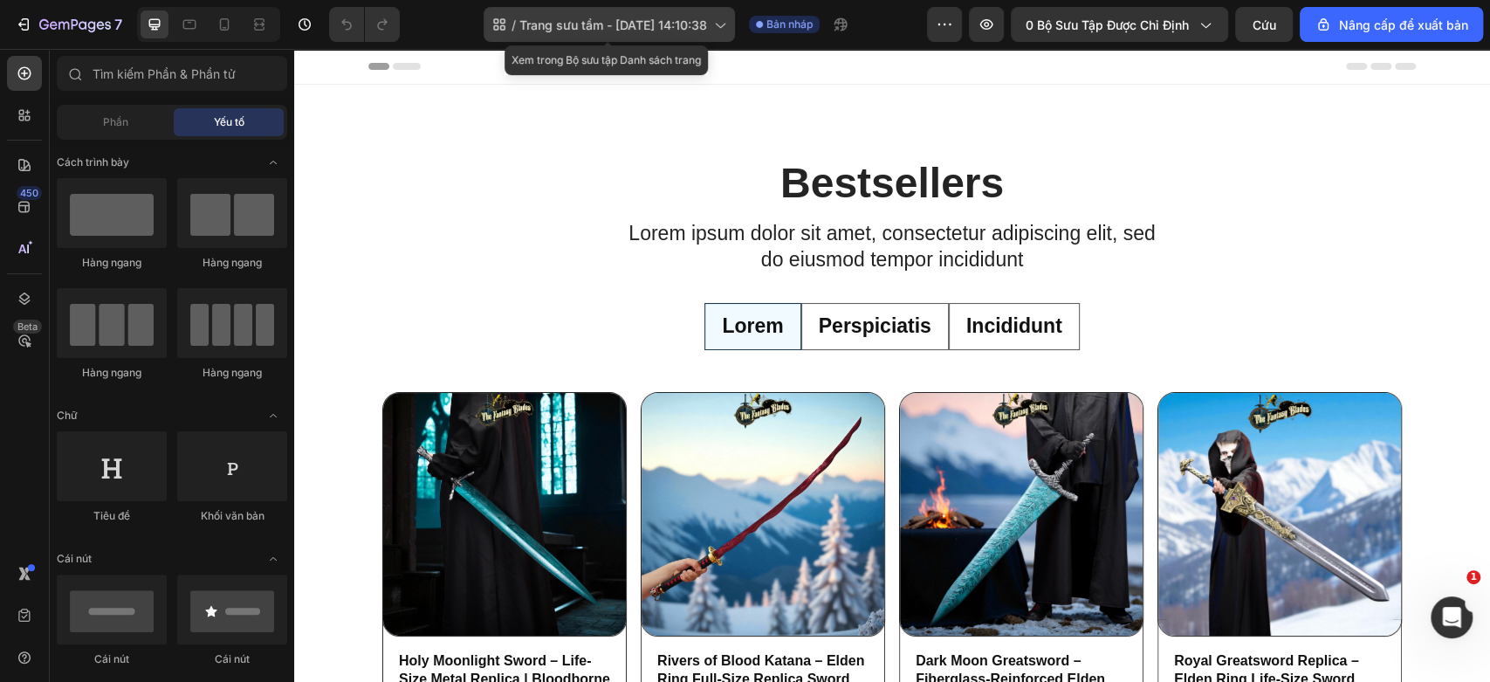
click at [607, 31] on font "Trang sưu tầm - [DATE] 14:10:38" at bounding box center [613, 24] width 188 height 15
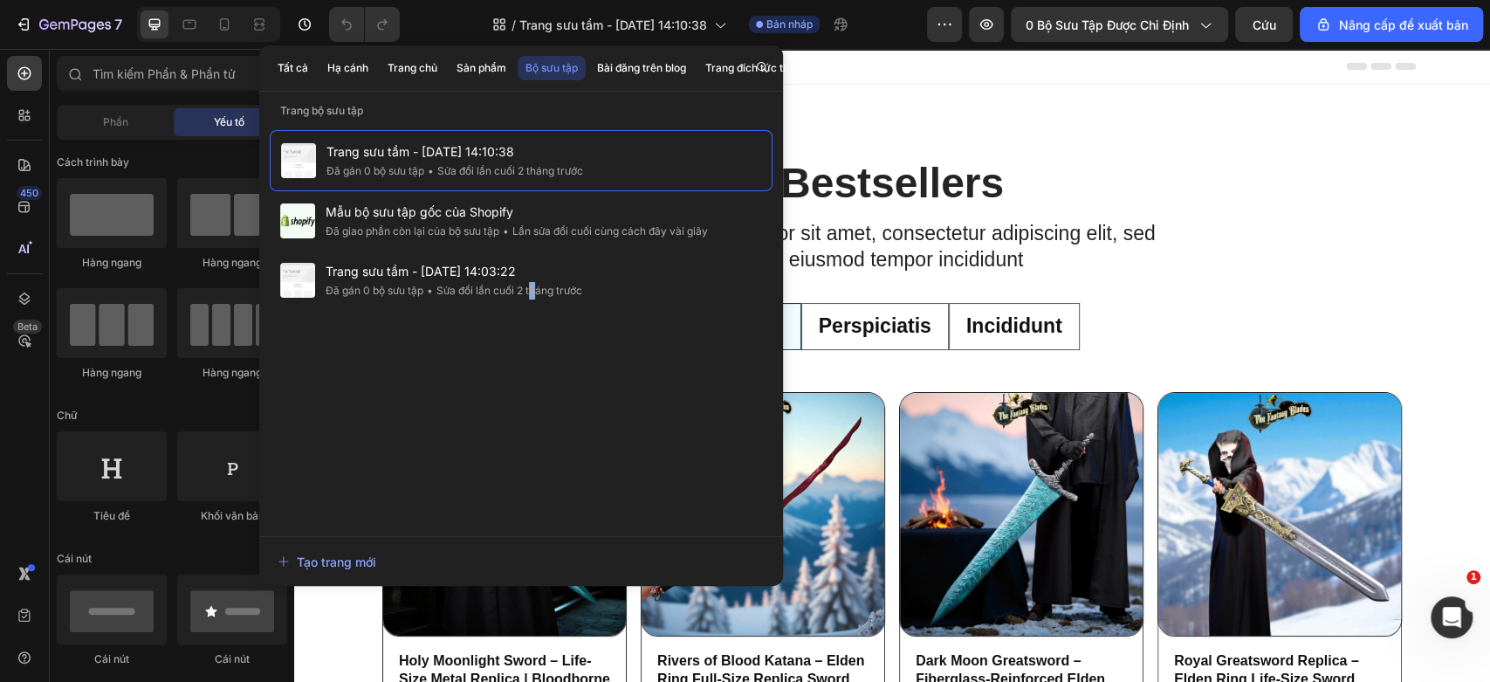
drag, startPoint x: 613, startPoint y: 157, endPoint x: 535, endPoint y: 369, distance: 225.9
click at [535, 369] on div "Trang sưu tầm - 18/06, 14:10:38 Đã gán 0 bộ sưu tập • Sửa đổi lần cuối 2 tháng …" at bounding box center [521, 324] width 503 height 388
radio input "false"
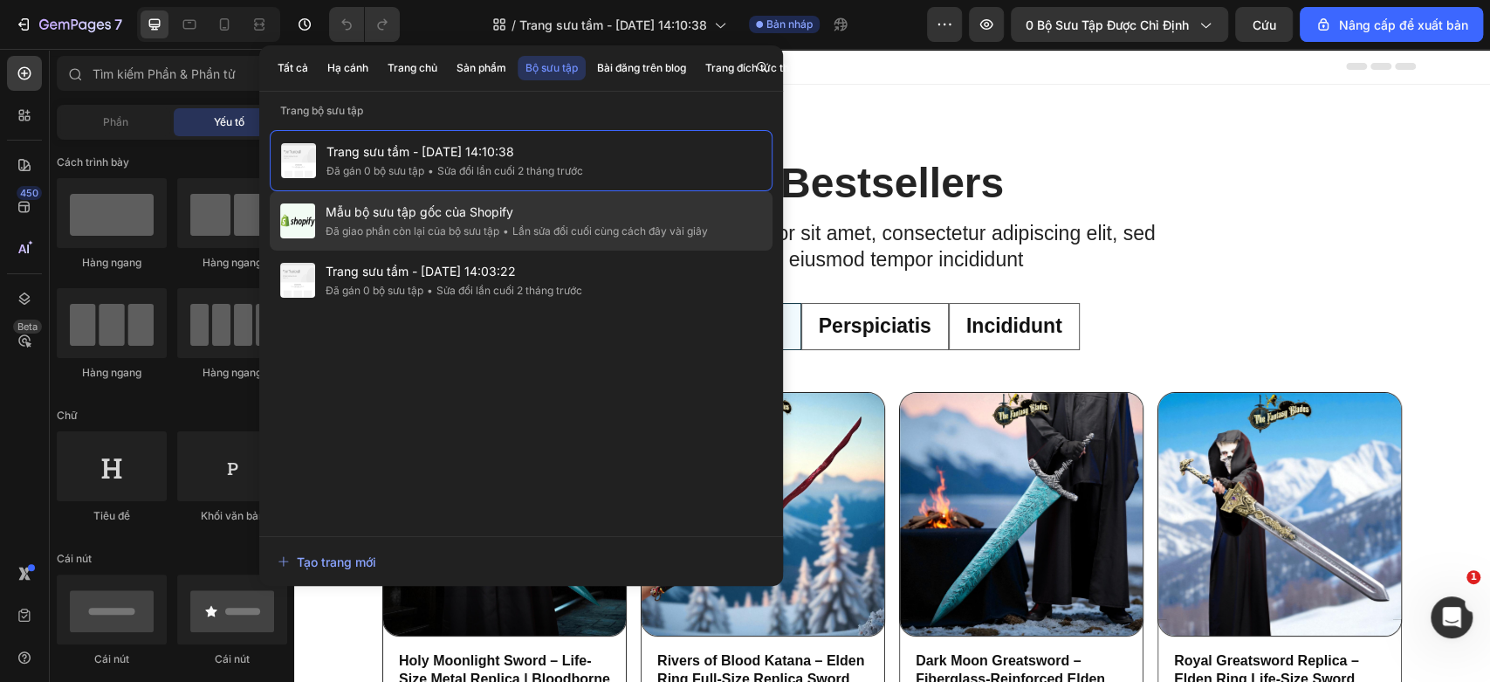
click at [490, 250] on div "Mẫu bộ sưu tập gốc của Shopify Đã giao phần còn lại của bộ sưu tập • Lần sửa đổ…" at bounding box center [521, 279] width 503 height 59
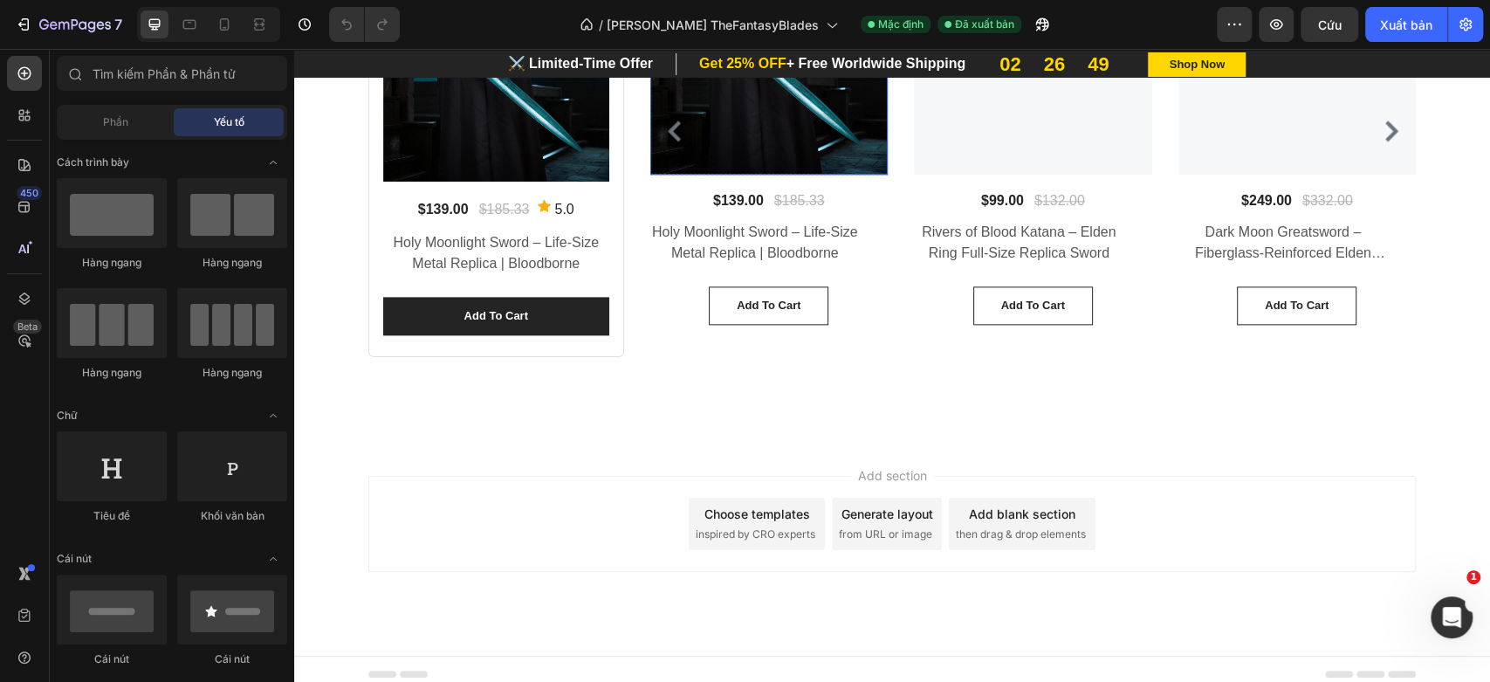
scroll to position [5527, 0]
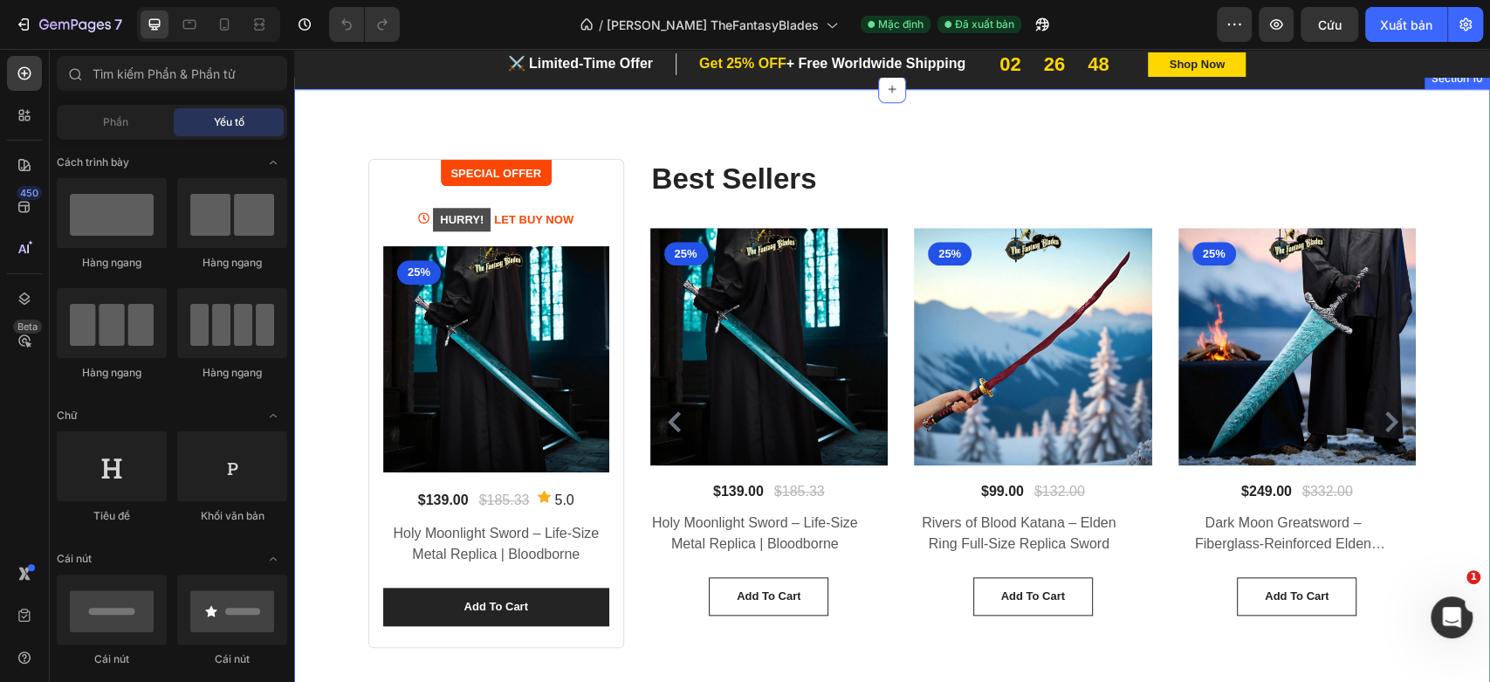
click at [847, 205] on div "SPECIAL OFFER Text block Row HURRY! LET BUY NOW Product Stock Counter (P) Image…" at bounding box center [892, 410] width 1196 height 642
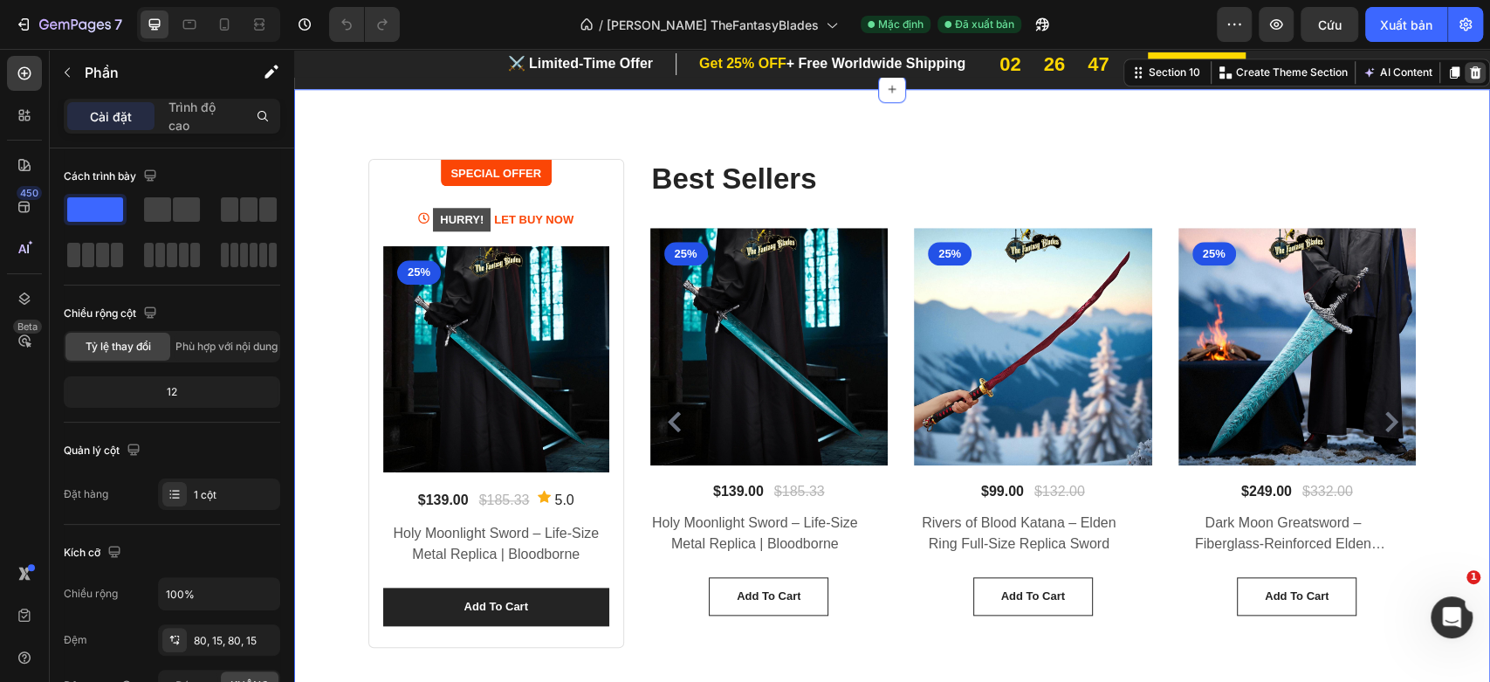
click at [1470, 79] on icon at bounding box center [1475, 72] width 11 height 12
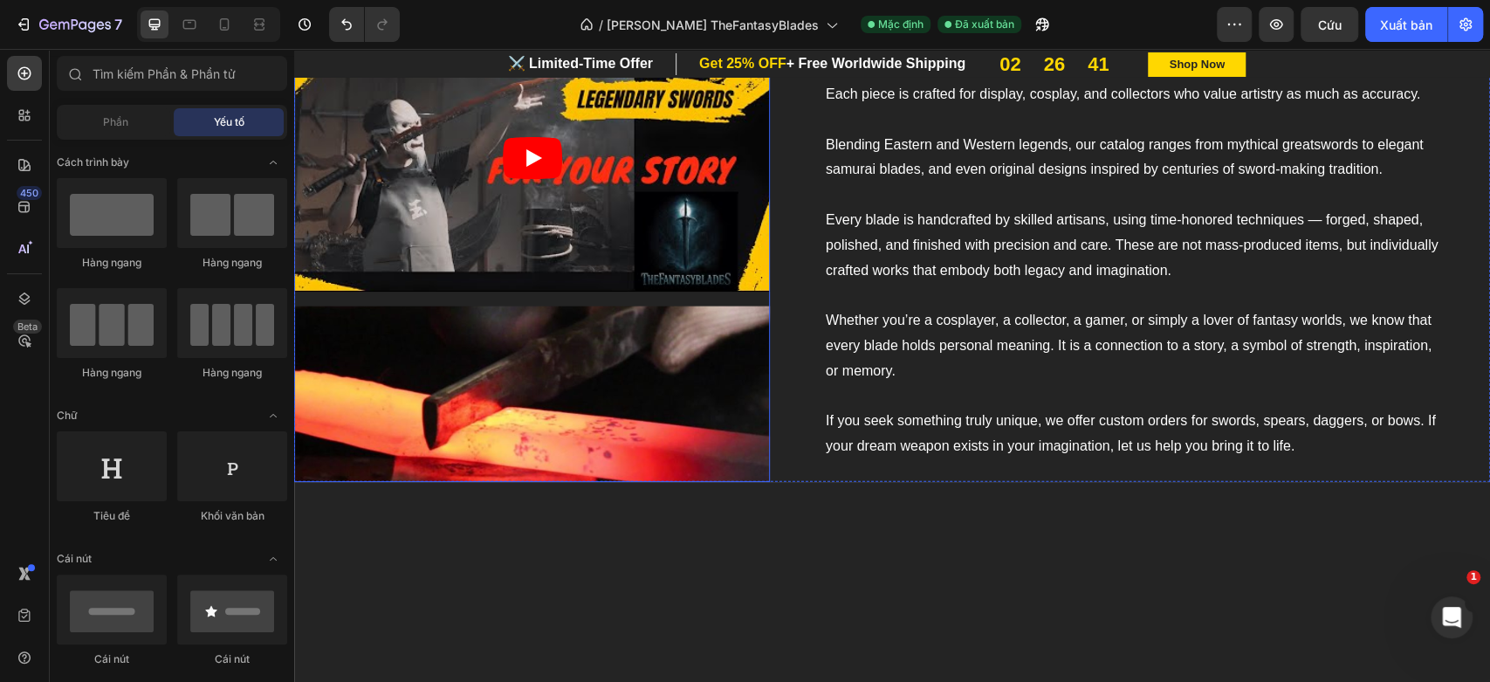
scroll to position [2462, 0]
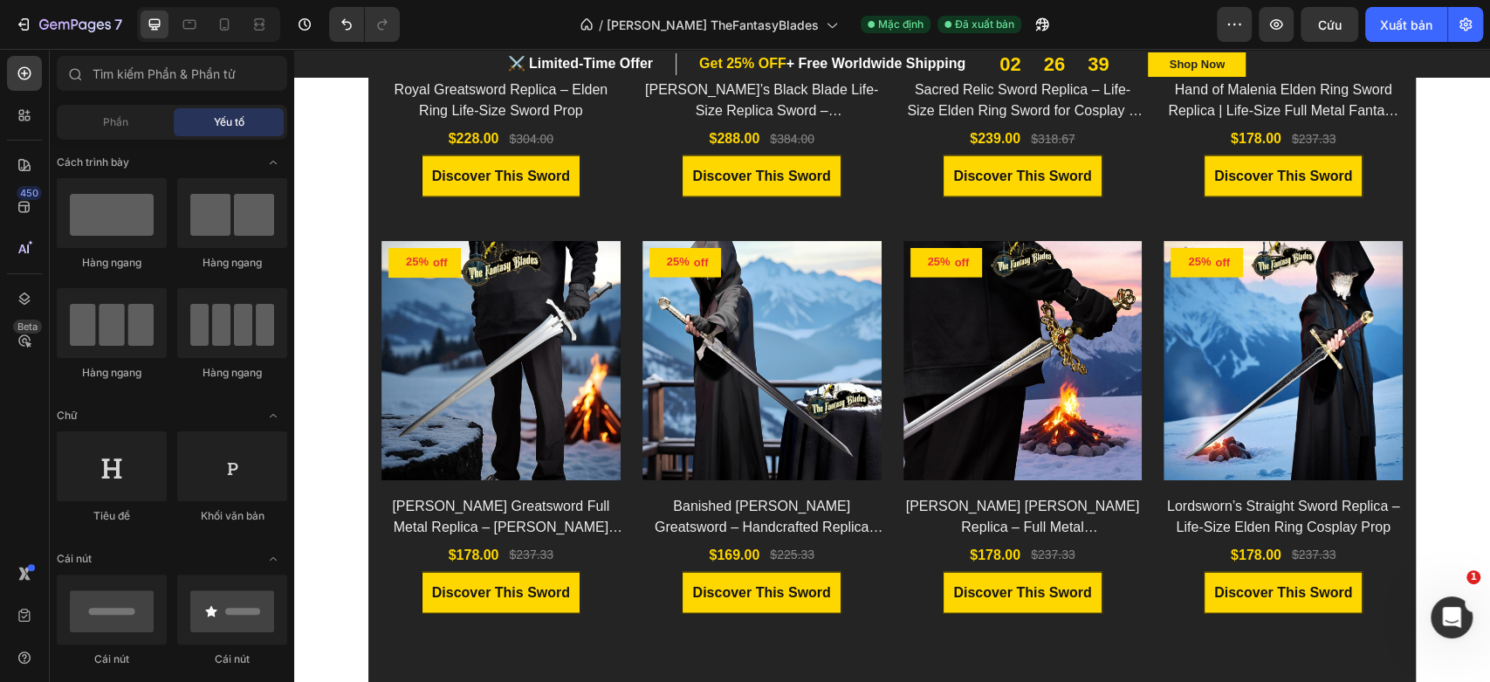
click at [330, 396] on div "Sản phẩm mới nhất – Giải phóng huyền thoại của bạn Heading Row Built to Impress…" at bounding box center [892, 427] width 1196 height 5608
drag, startPoint x: 357, startPoint y: 218, endPoint x: 343, endPoint y: 218, distance: 14.0
click at [343, 218] on div "Sản phẩm mới nhất – Giải phóng huyền thoại của bạn Heading Row Built to Impress…" at bounding box center [892, 427] width 1196 height 5608
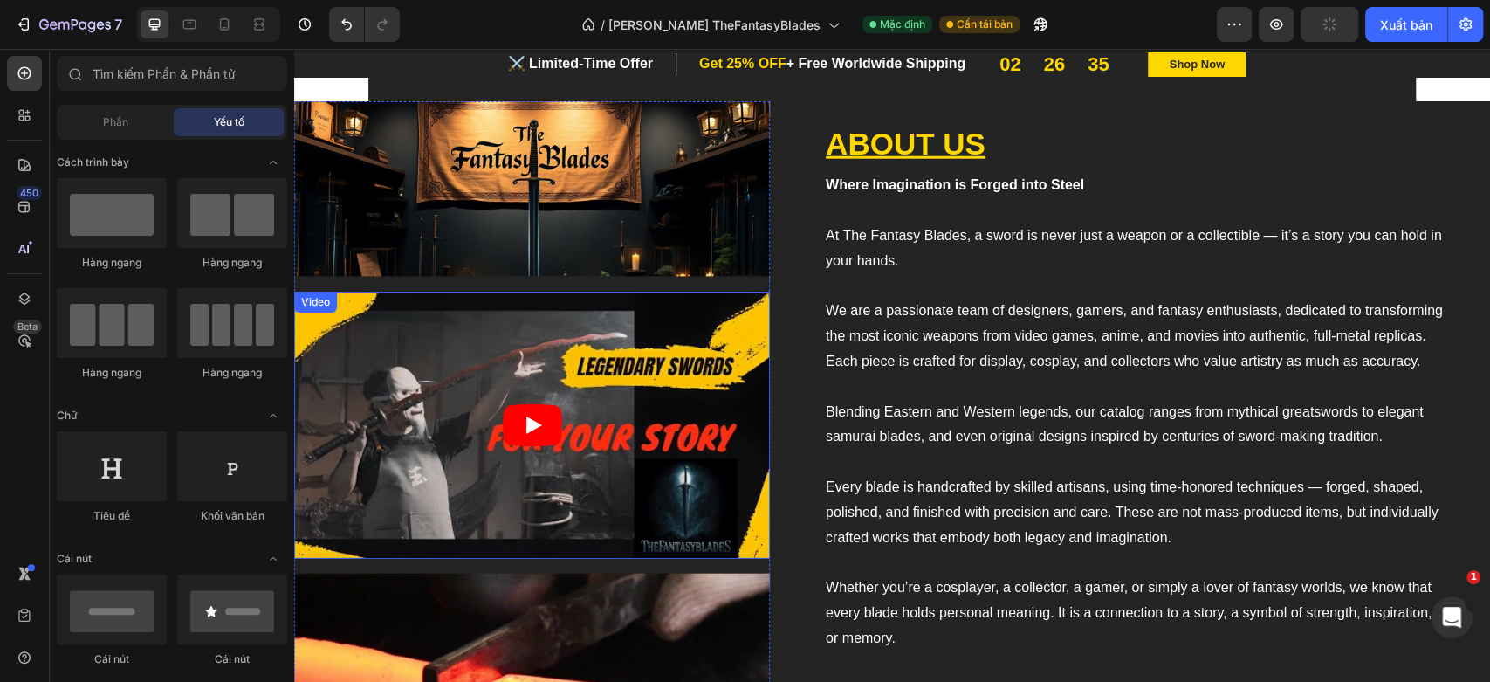
scroll to position [2656, 0]
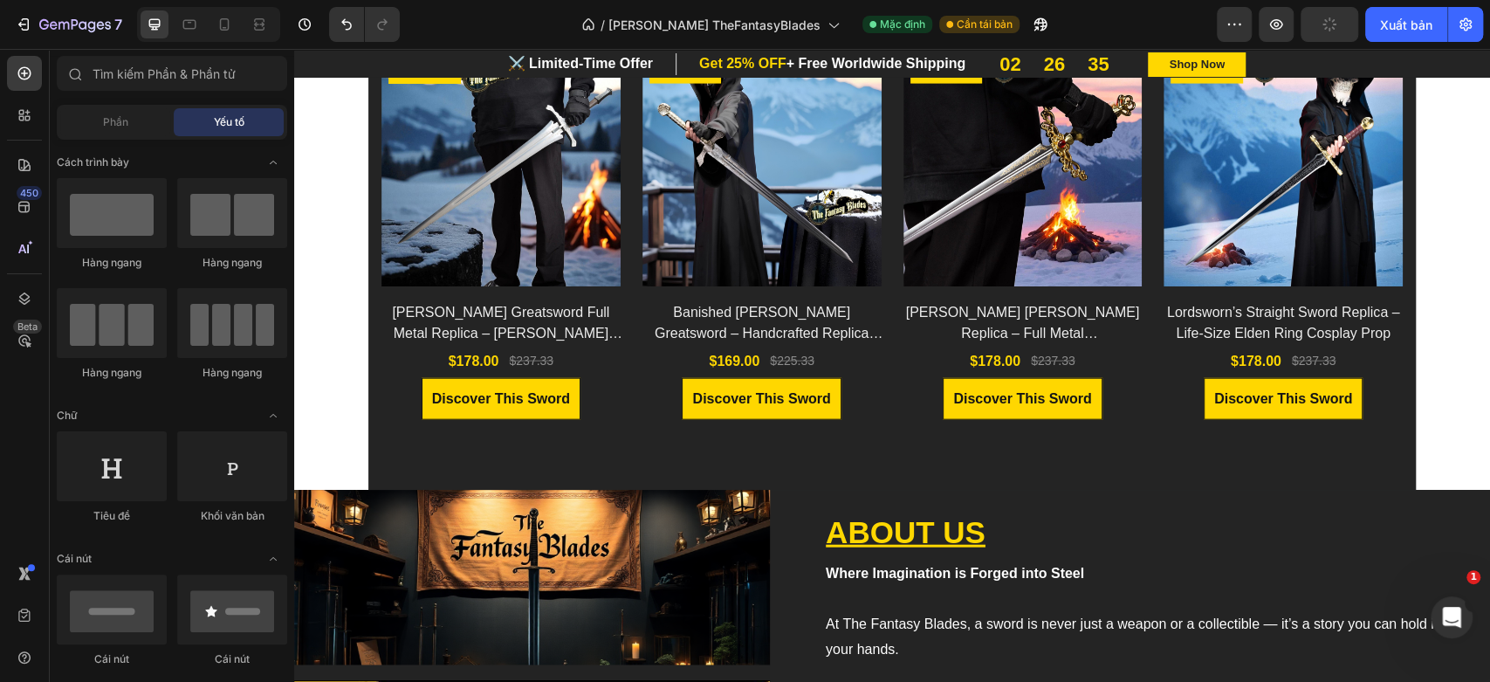
click at [336, 404] on div "Sản phẩm mới nhất – Giải phóng huyền thoại của bạn Heading Row Built to Impress…" at bounding box center [892, 220] width 1196 height 5582
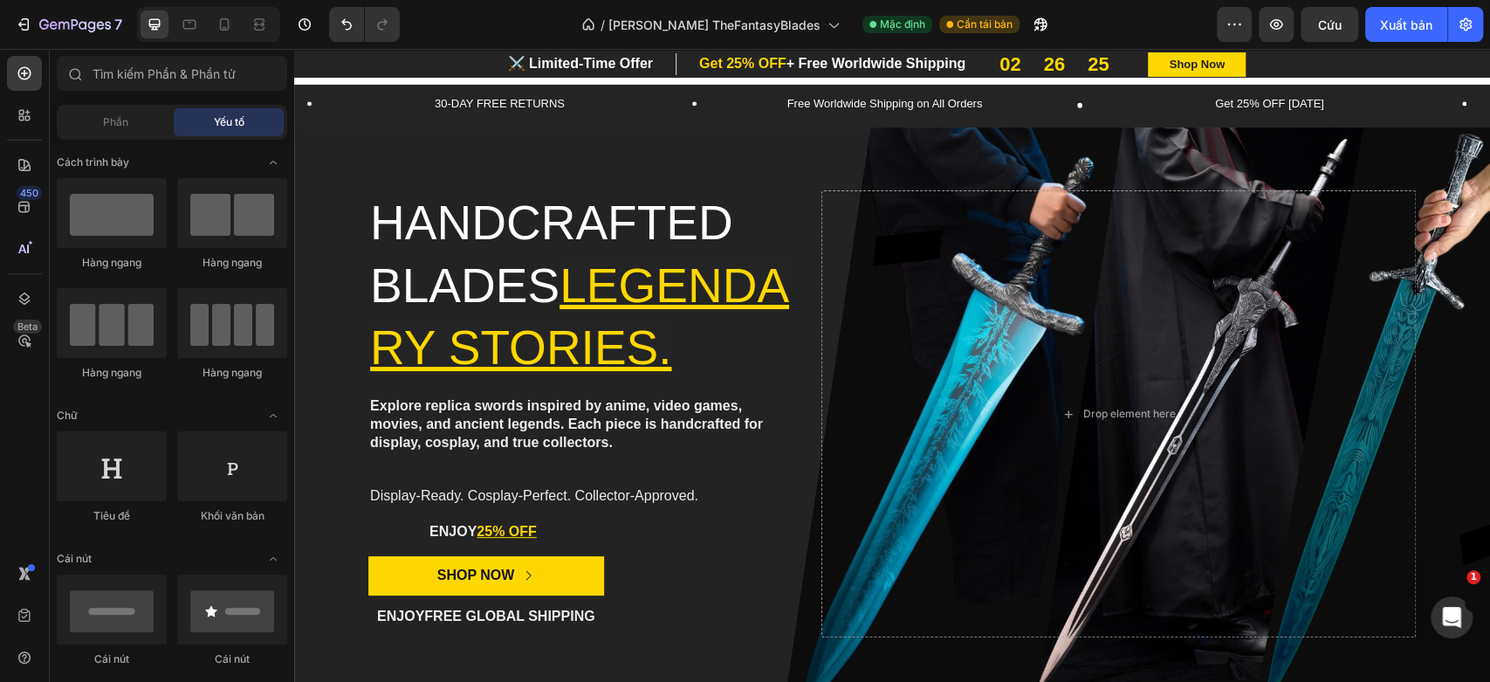
scroll to position [484, 0]
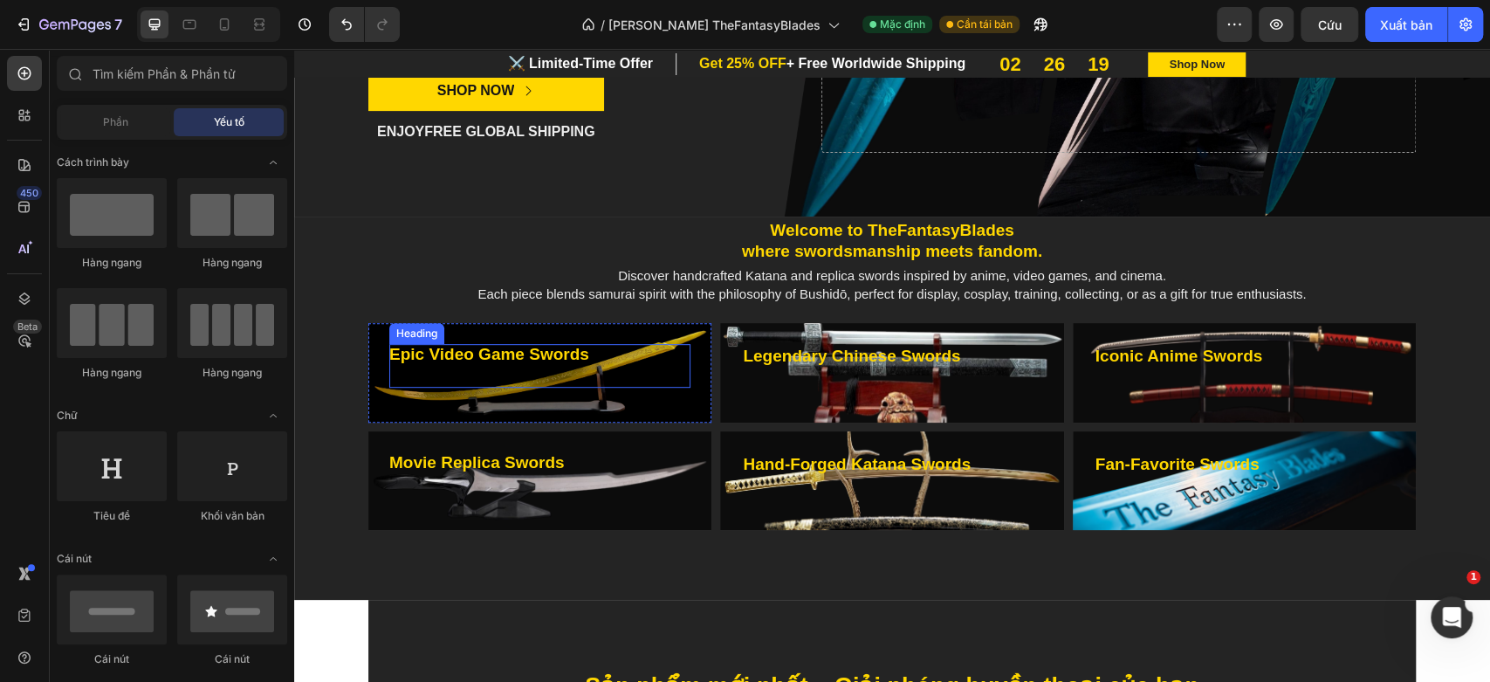
click at [511, 377] on h3 "Epic Video Game Swords" at bounding box center [539, 365] width 301 height 43
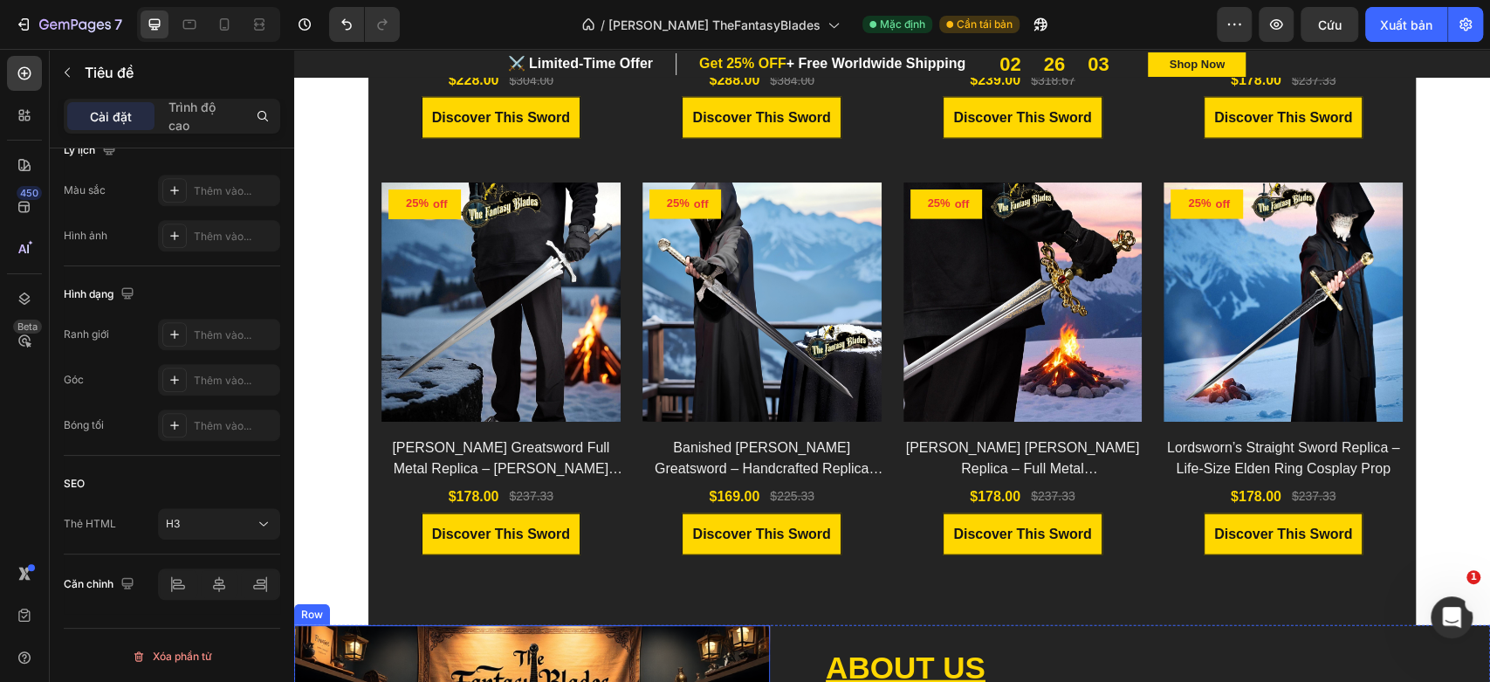
scroll to position [3006, 0]
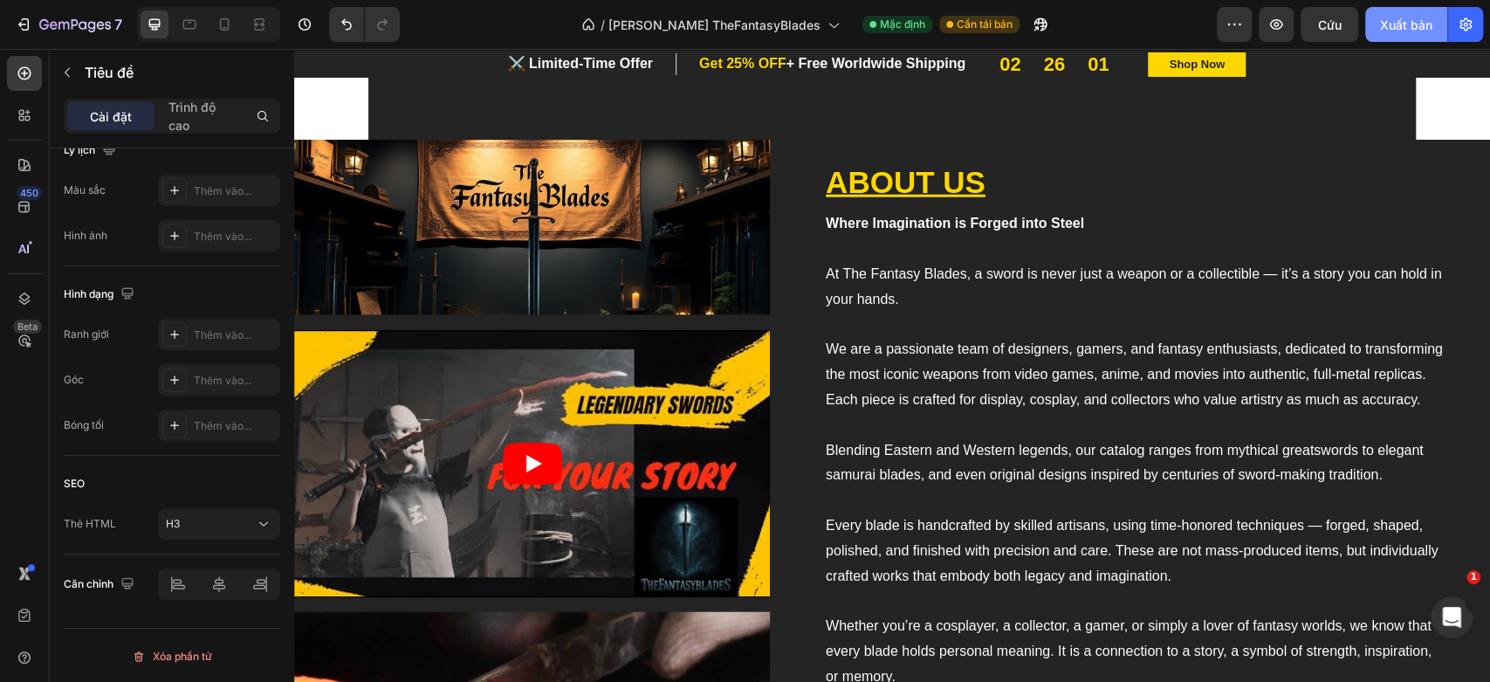
click at [1410, 31] on font "Xuất bản" at bounding box center [1406, 24] width 52 height 15
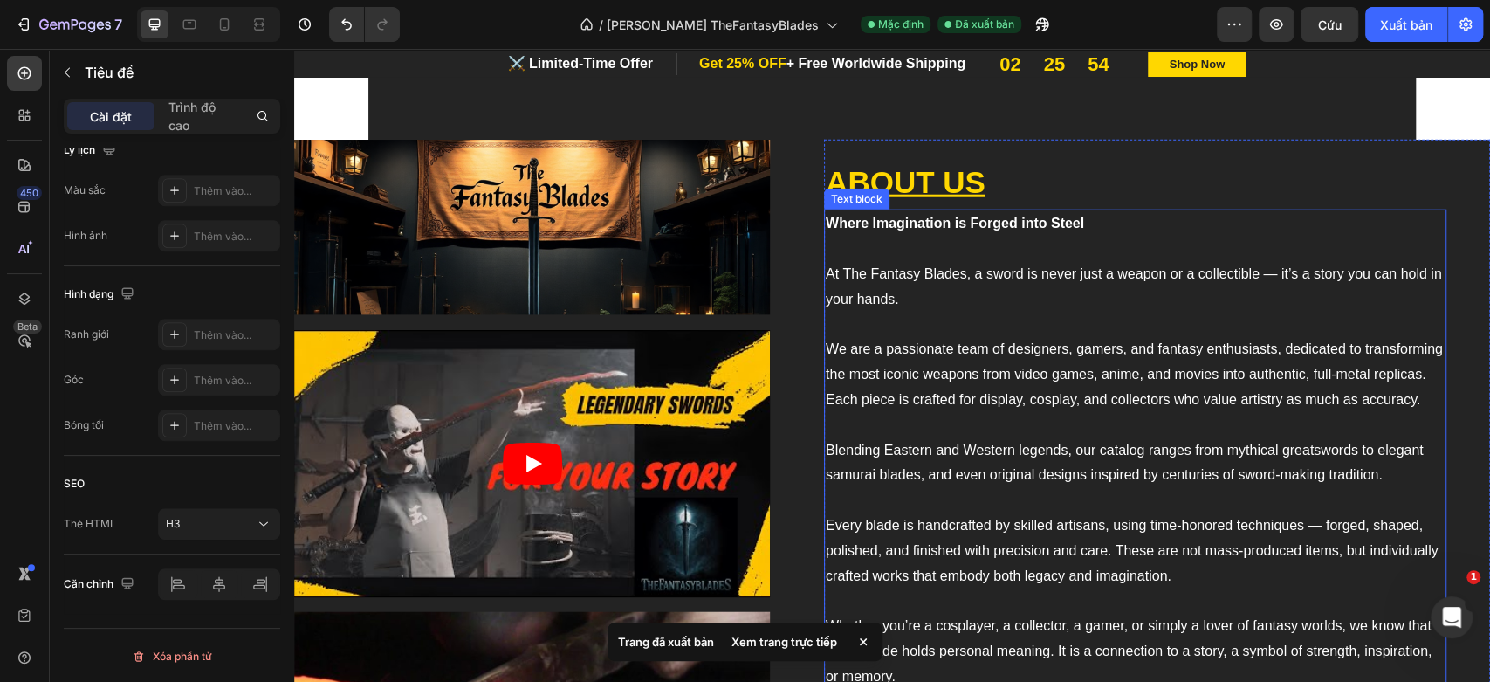
scroll to position [2715, 0]
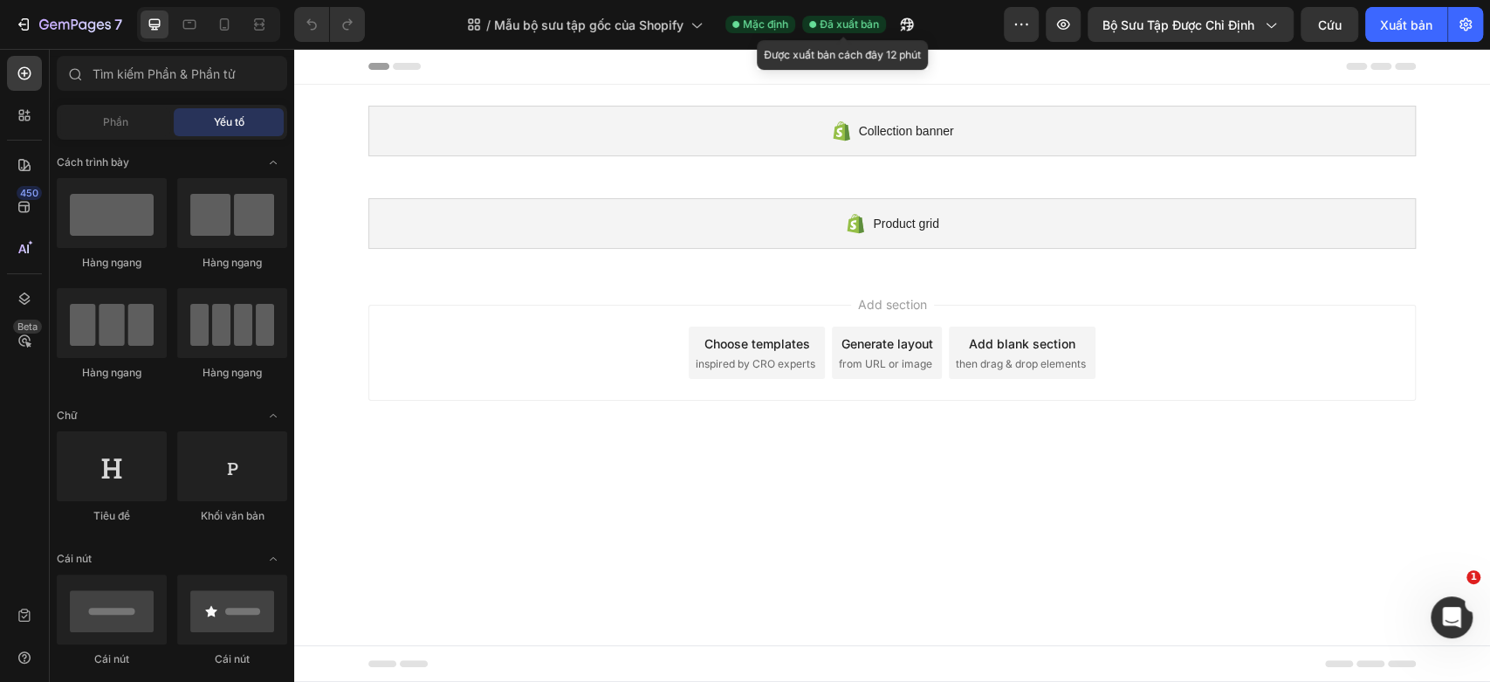
click at [838, 27] on font "Đã xuất bản" at bounding box center [849, 23] width 59 height 13
click at [1024, 22] on icon "button" at bounding box center [1020, 24] width 17 height 17
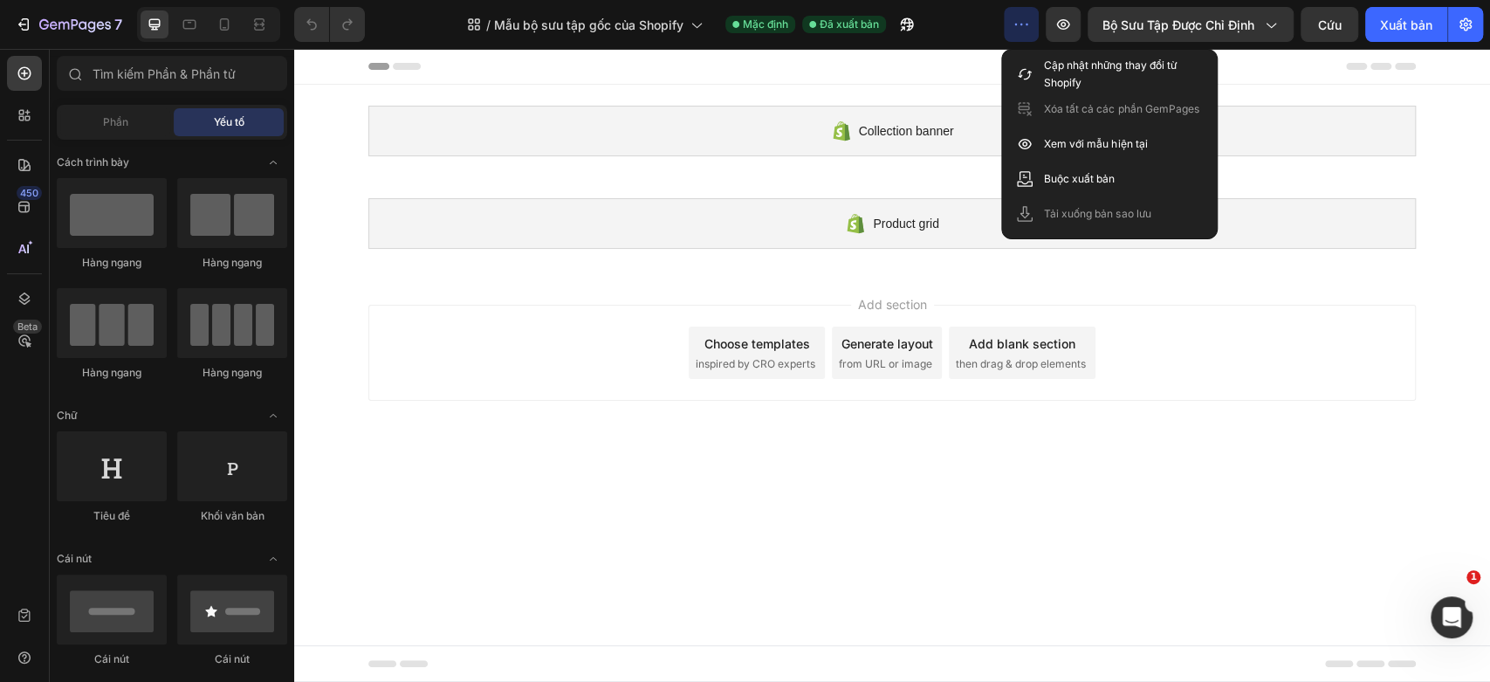
click at [1024, 22] on icon "button" at bounding box center [1020, 24] width 17 height 17
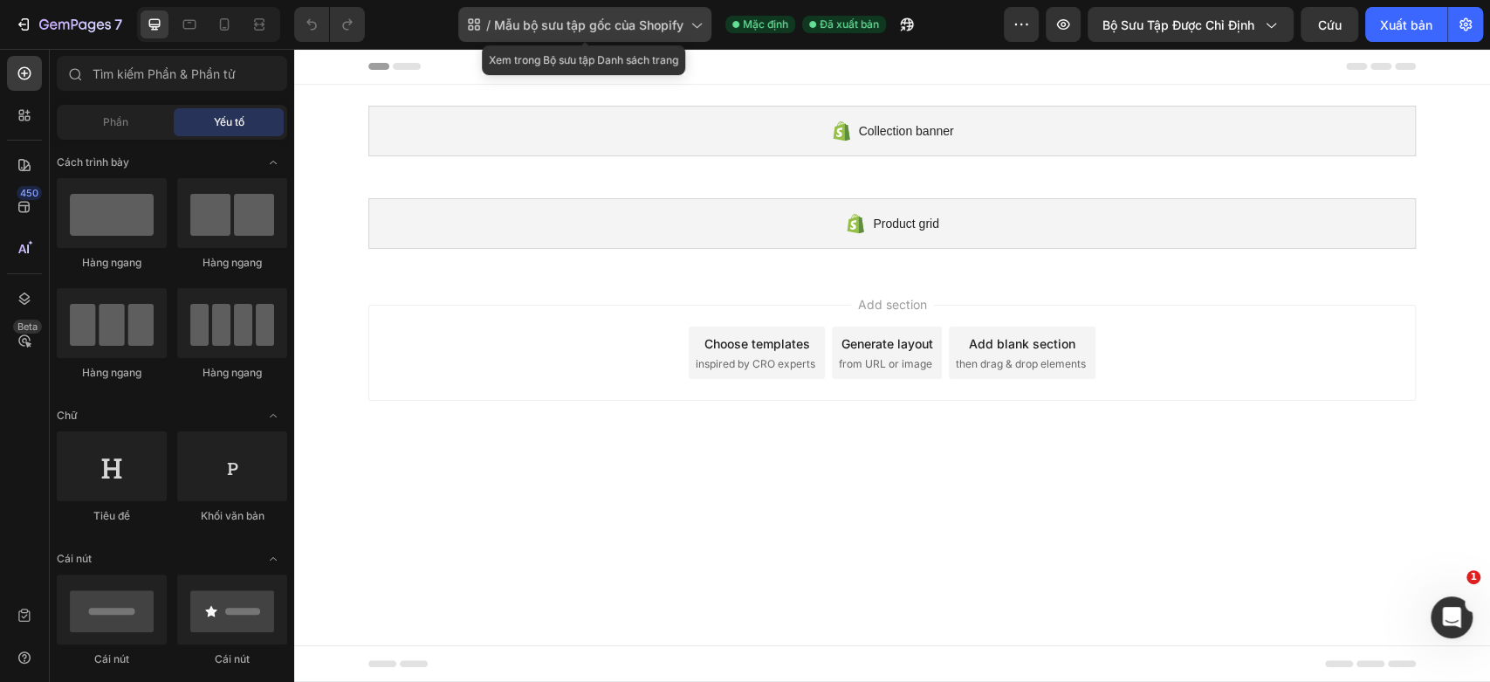
click at [645, 26] on font "Mẫu bộ sưu tập gốc của Shopify" at bounding box center [588, 24] width 189 height 15
click at [635, 31] on font "Mẫu bộ sưu tập gốc của Shopify" at bounding box center [588, 24] width 189 height 15
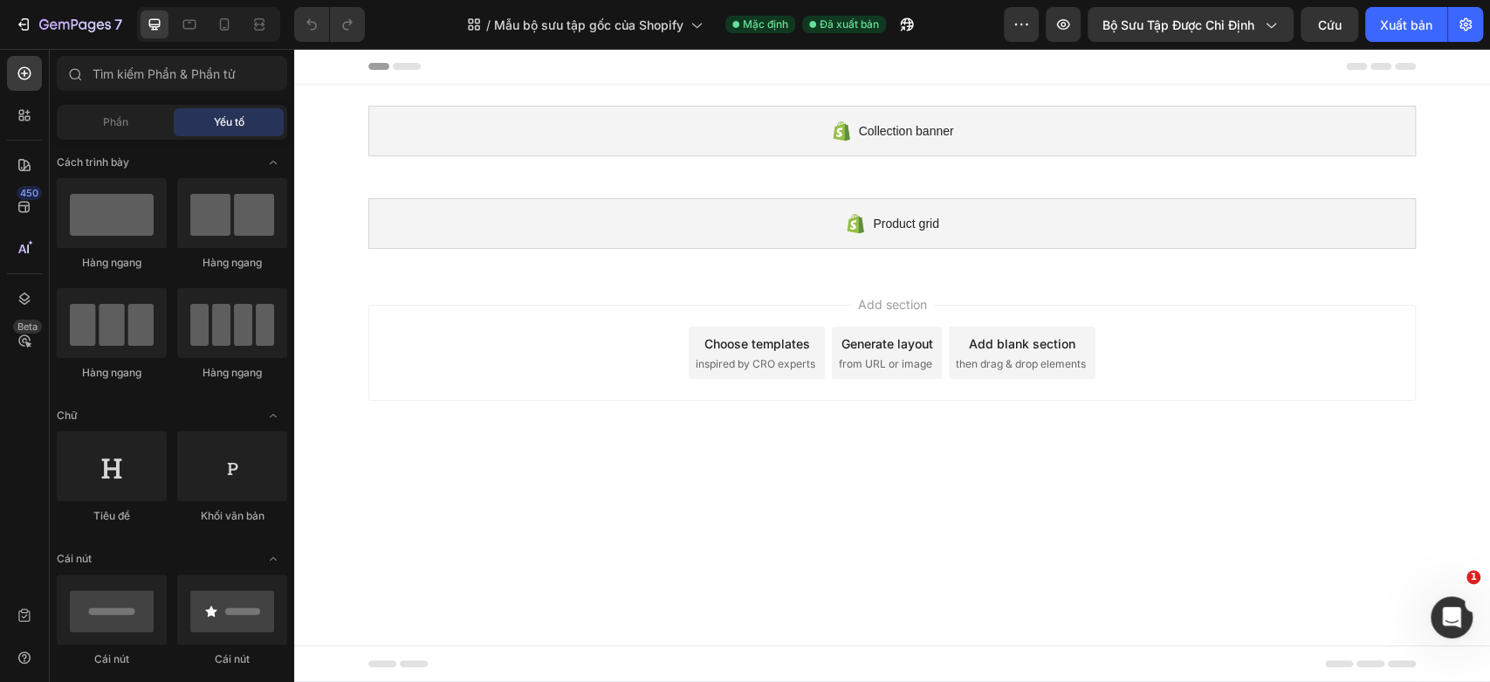
click at [797, 456] on body "Collection banner Shopify section: Collection banner Product grid Shopify secti…" at bounding box center [892, 365] width 1196 height 633
click at [1228, 32] on span "Bộ sưu tập được chỉ định" at bounding box center [1178, 25] width 152 height 18
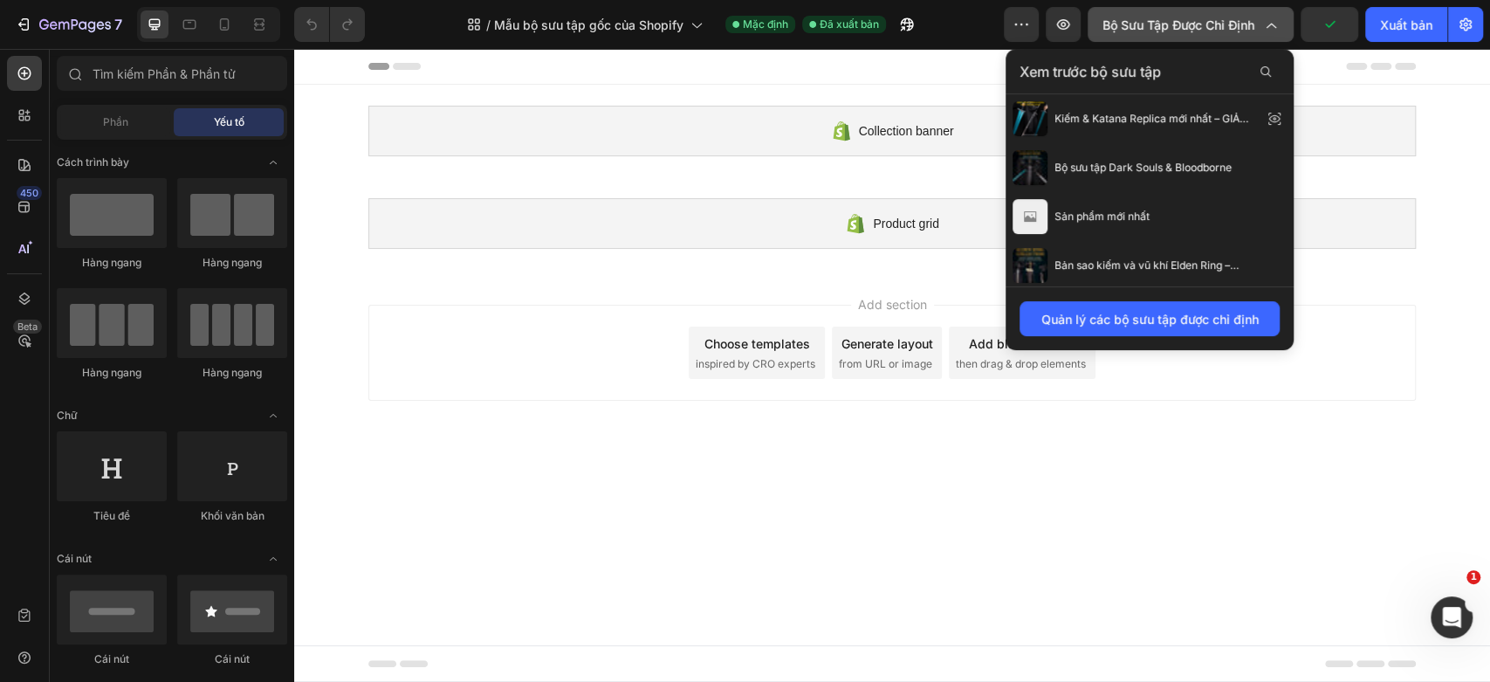
click at [1228, 32] on span "Bộ sưu tập được chỉ định" at bounding box center [1178, 25] width 152 height 18
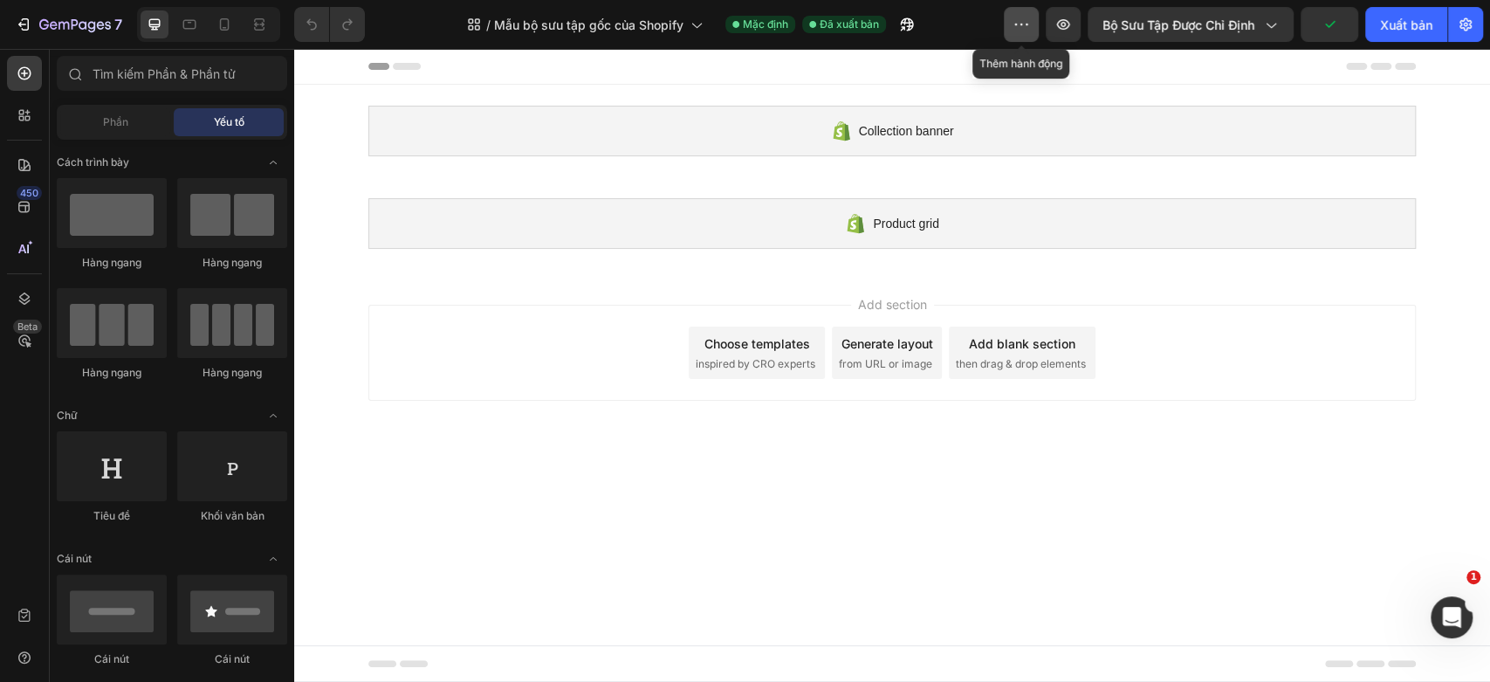
click at [1006, 26] on button "button" at bounding box center [1021, 24] width 35 height 35
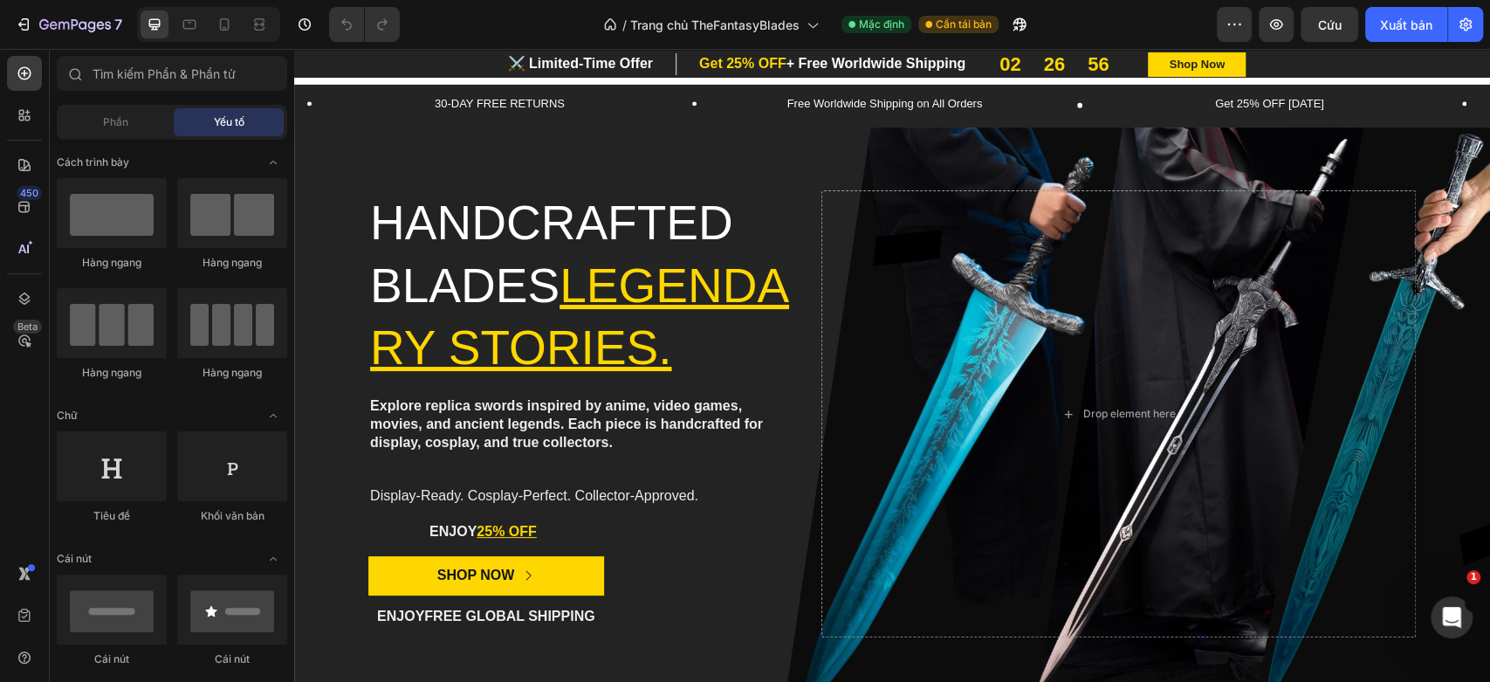
scroll to position [484, 0]
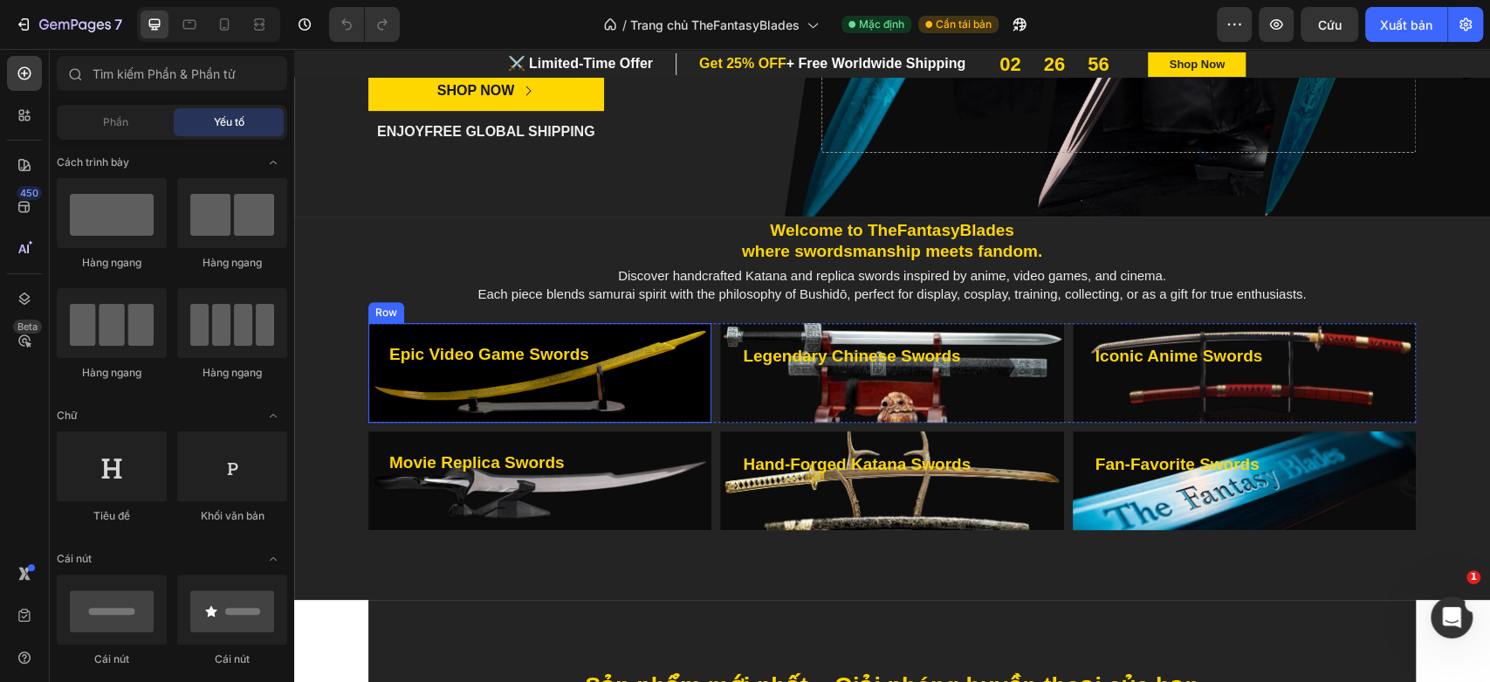
click at [621, 394] on div "Epic Video Game Swords Heading" at bounding box center [539, 372] width 301 height 57
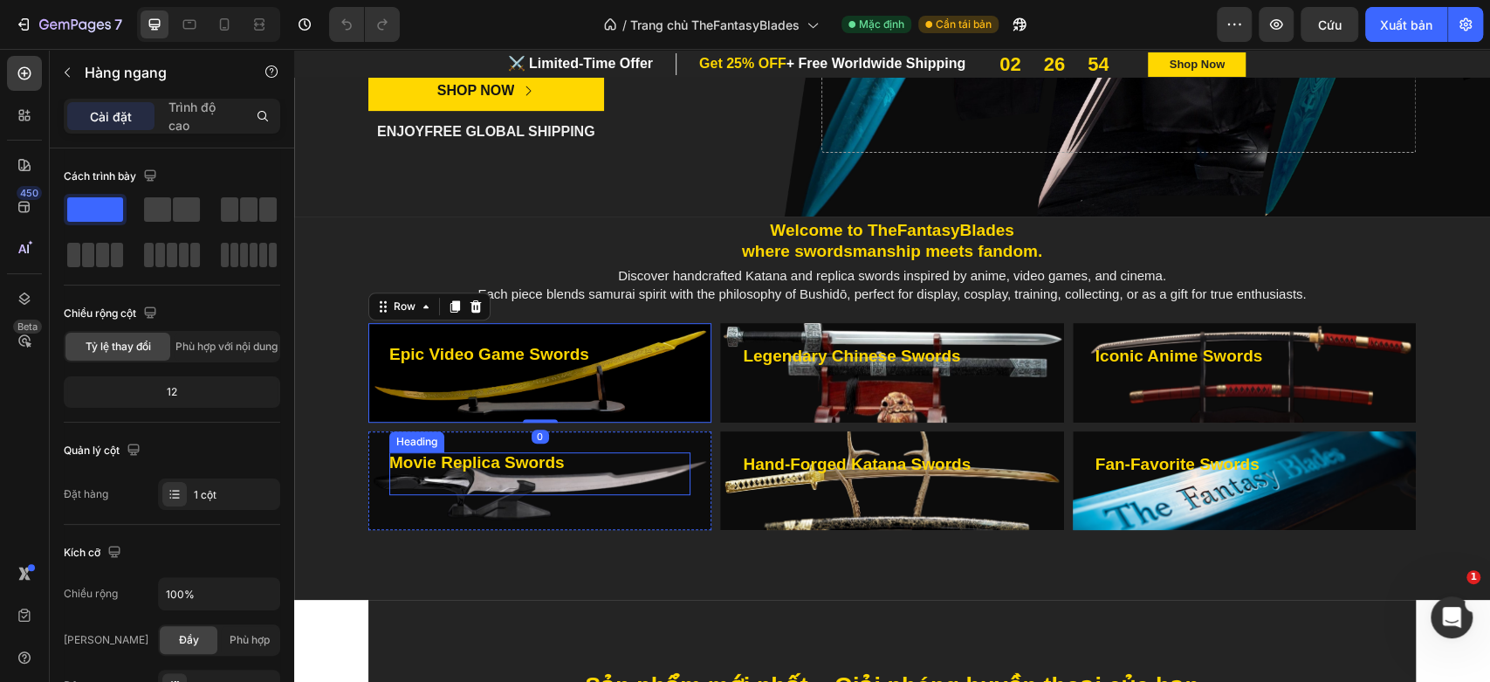
scroll to position [0, 0]
click at [606, 487] on h3 "Movie Replica Swords" at bounding box center [539, 473] width 301 height 43
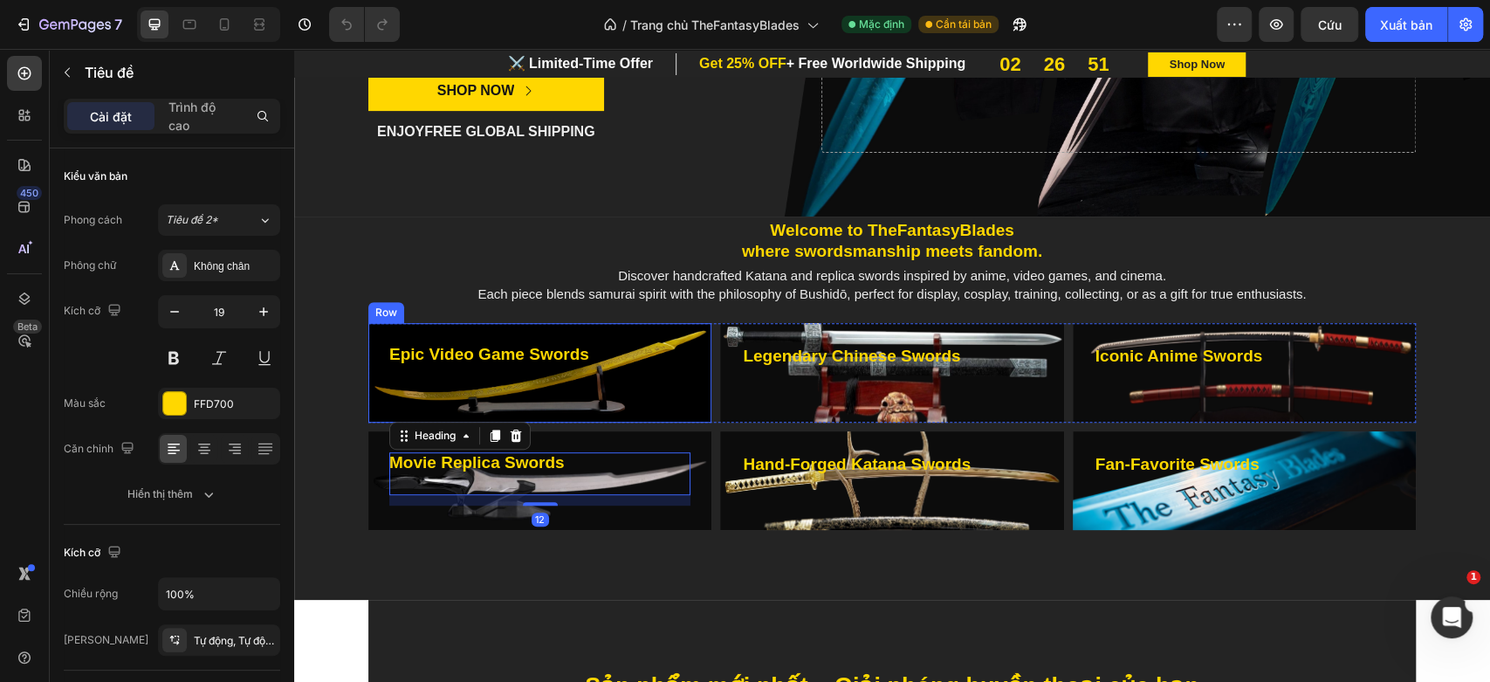
click at [622, 383] on h3 "Epic Video Game Swords" at bounding box center [539, 365] width 301 height 43
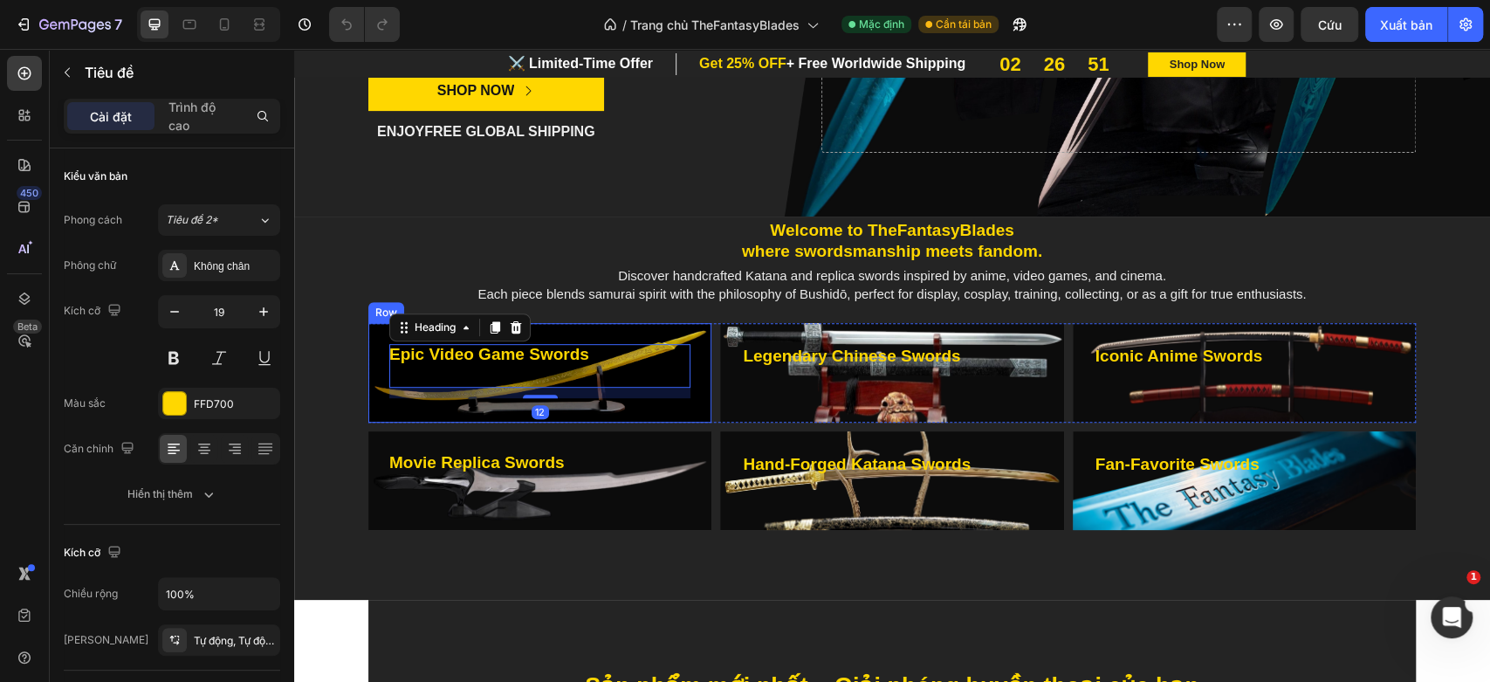
click at [659, 411] on div "Epic Video Game Swords Heading 12 Row" at bounding box center [539, 372] width 343 height 99
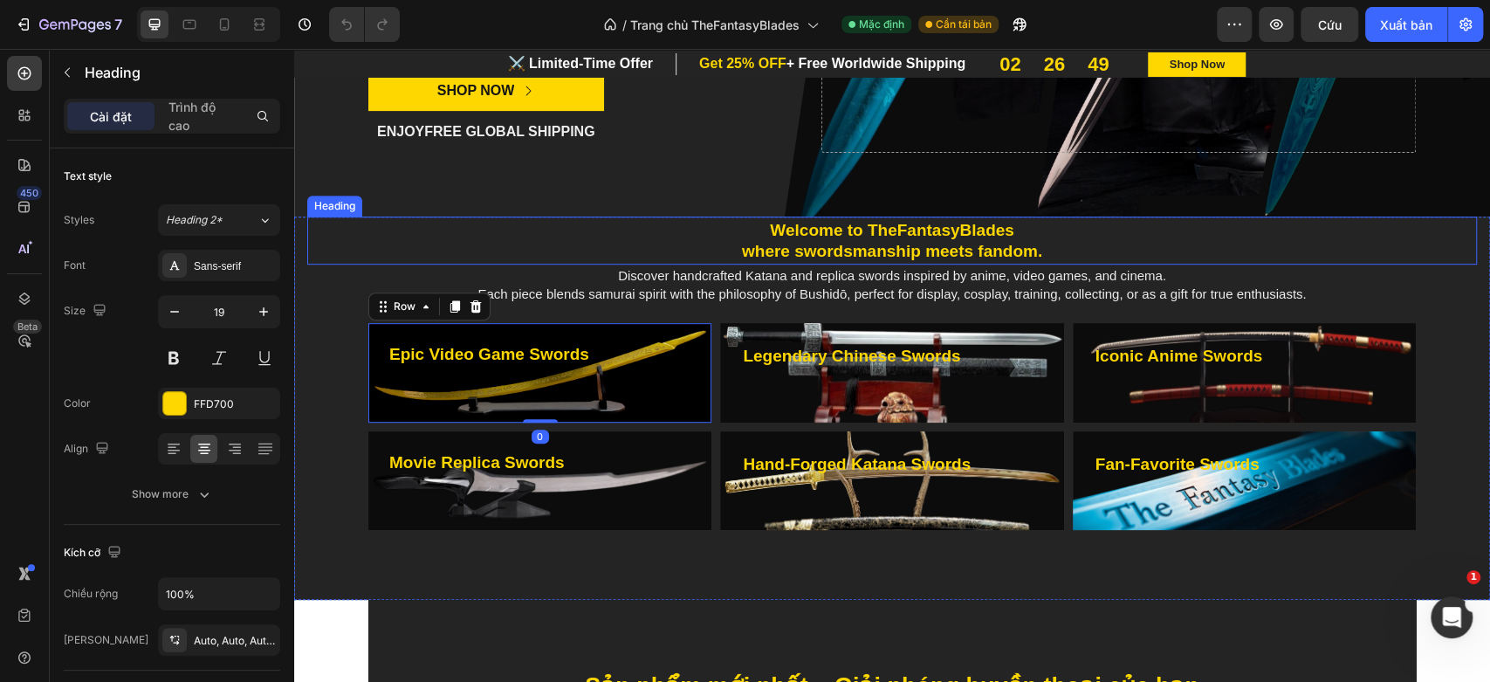
click at [384, 228] on h2 "Welcome to TheFantasyBlades where swordsmanship meets fandom." at bounding box center [892, 241] width 1170 height 42
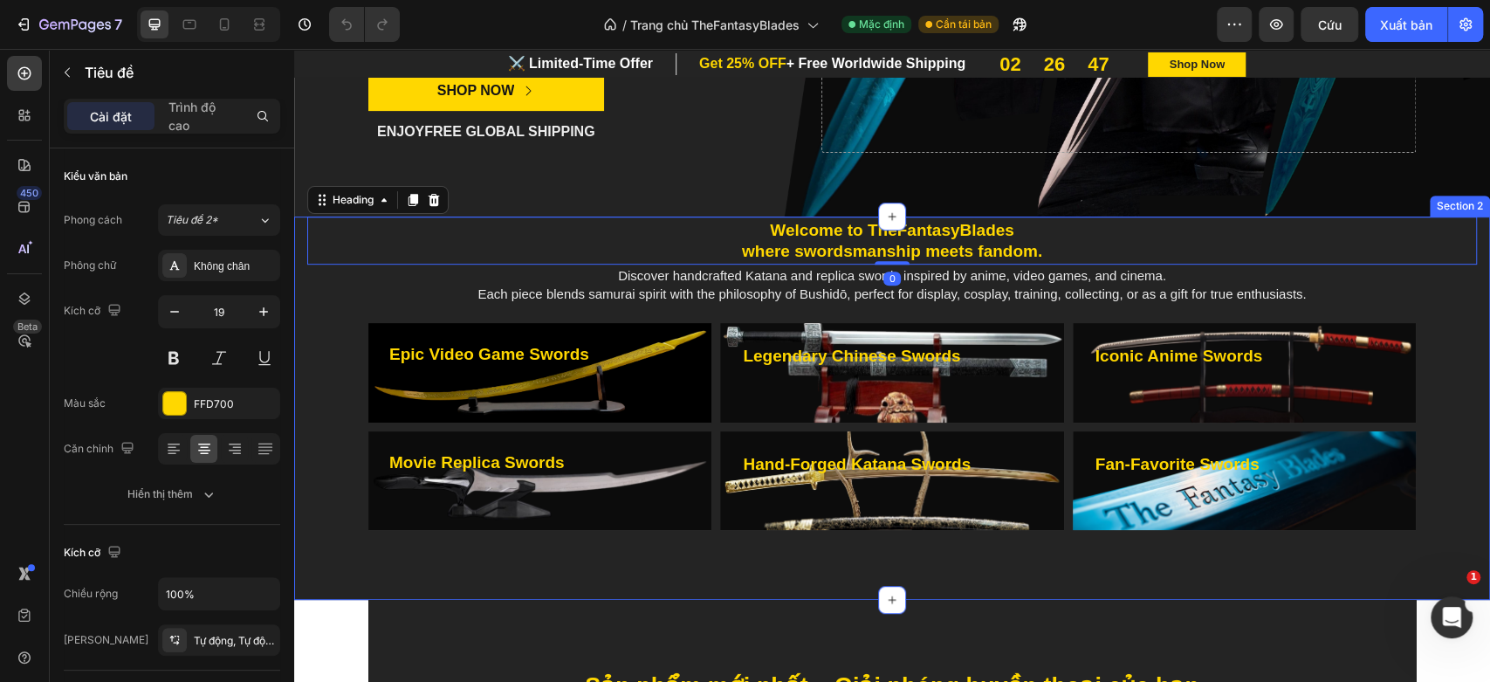
click at [318, 348] on div "Welcome to TheFantasyBlades where swordsmanship meets fandom. Heading 0 Discove…" at bounding box center [892, 377] width 1170 height 322
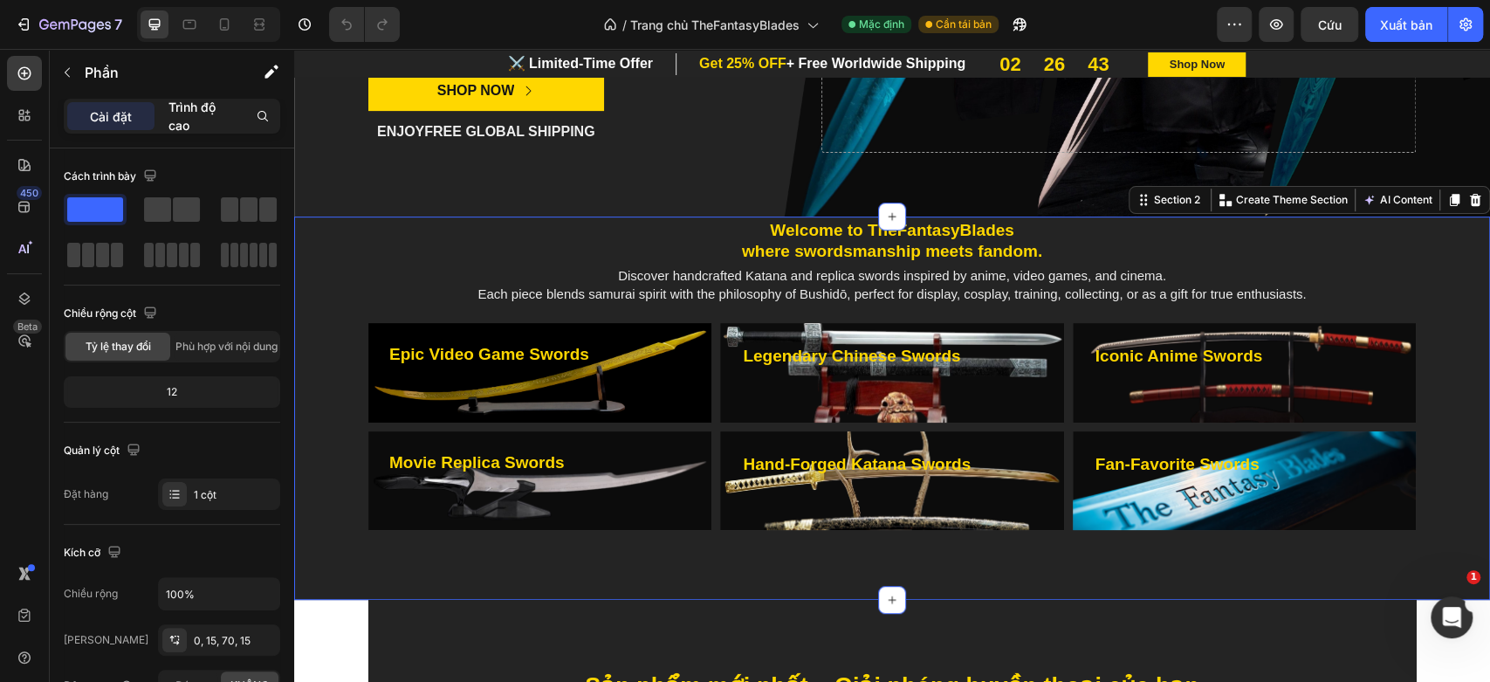
click at [196, 113] on font "Trình độ cao" at bounding box center [191, 115] width 47 height 33
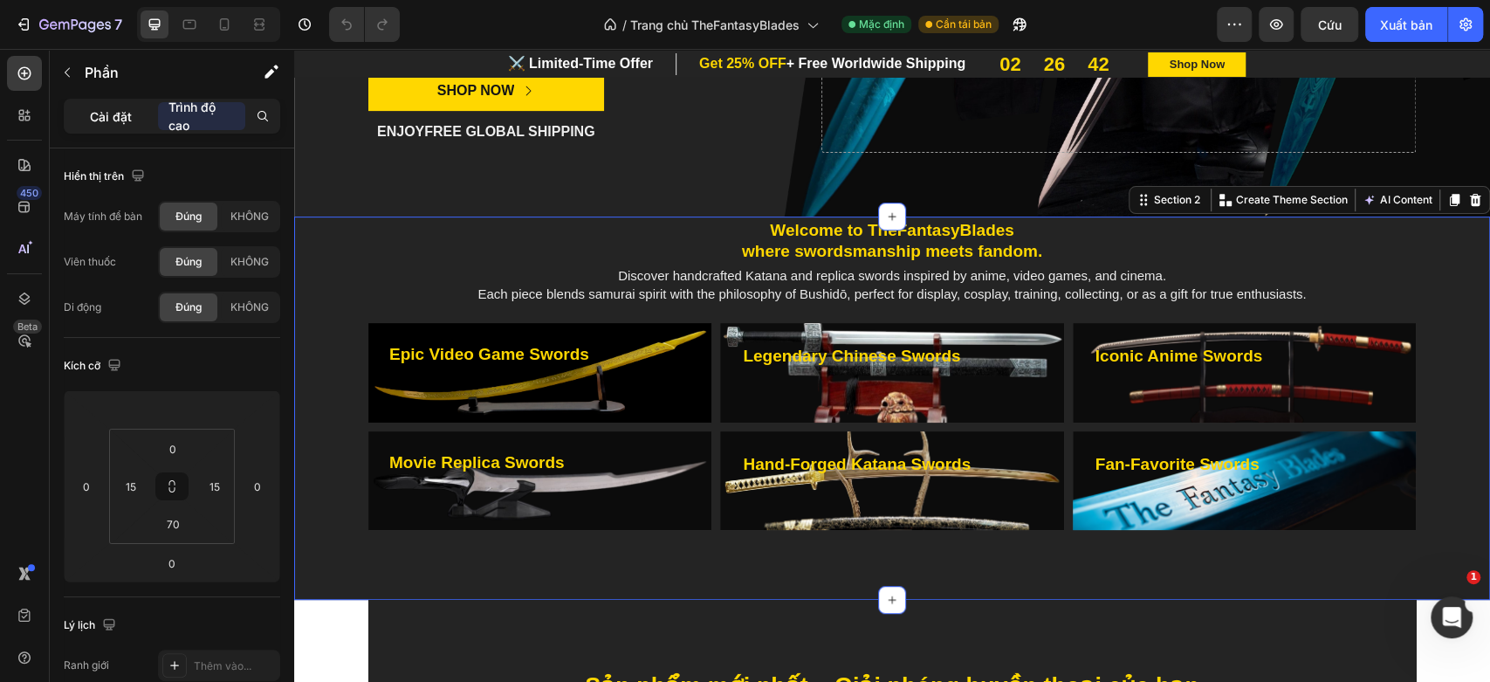
click at [127, 117] on font "Cài đặt" at bounding box center [111, 116] width 42 height 15
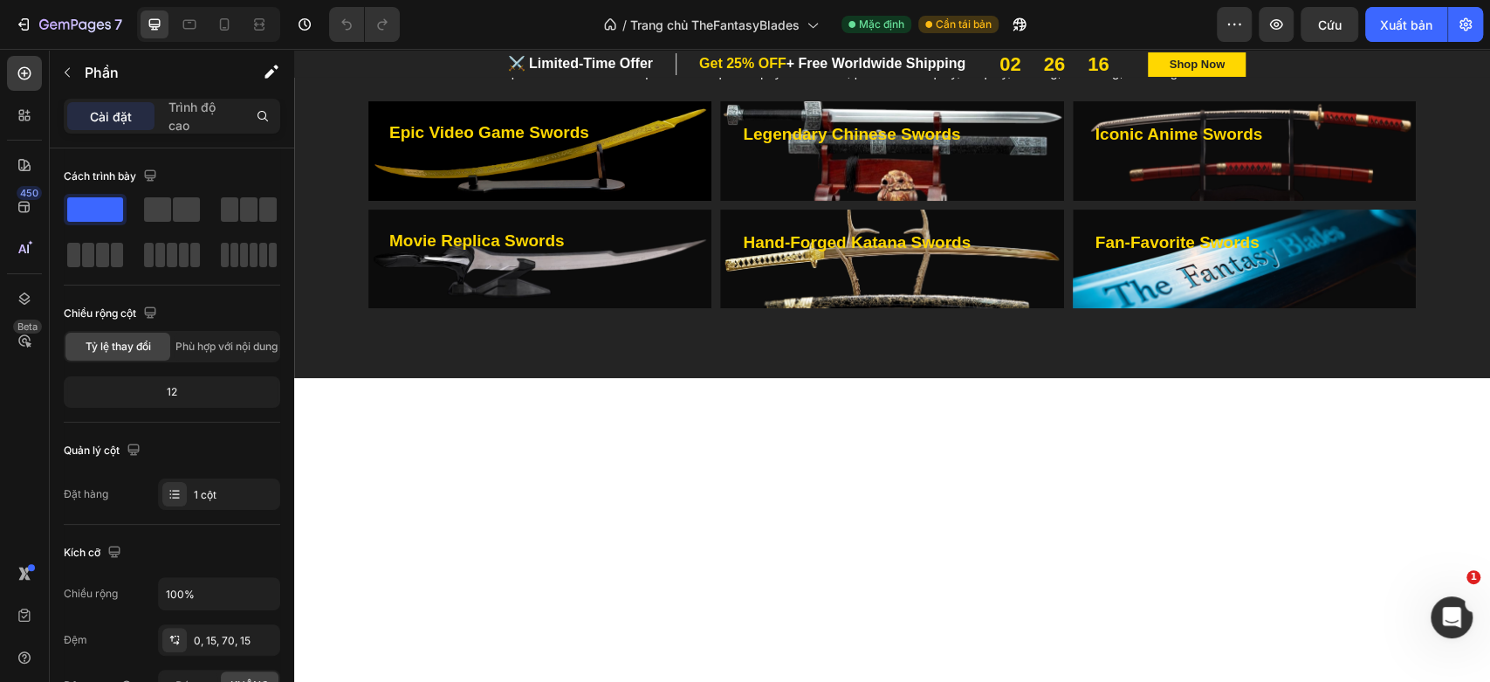
scroll to position [319, 0]
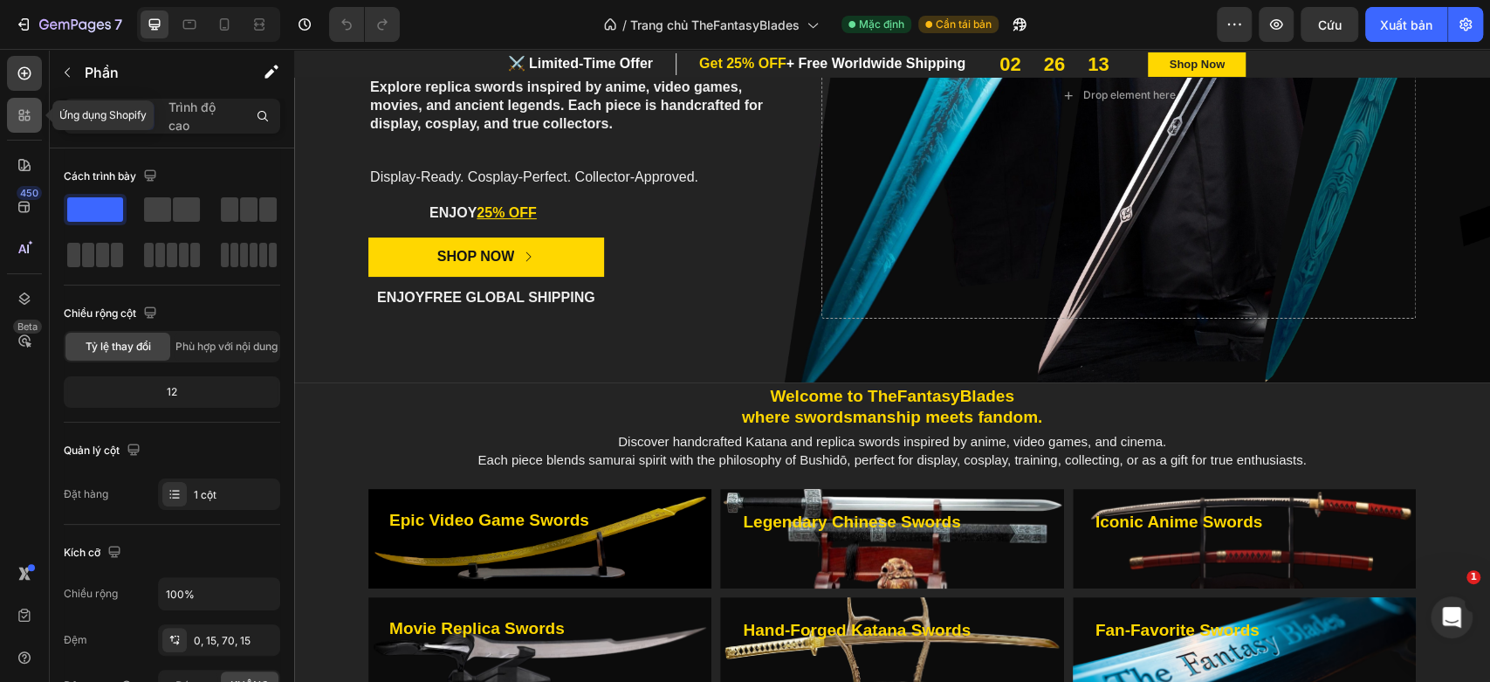
click at [25, 110] on icon at bounding box center [24, 114] width 17 height 17
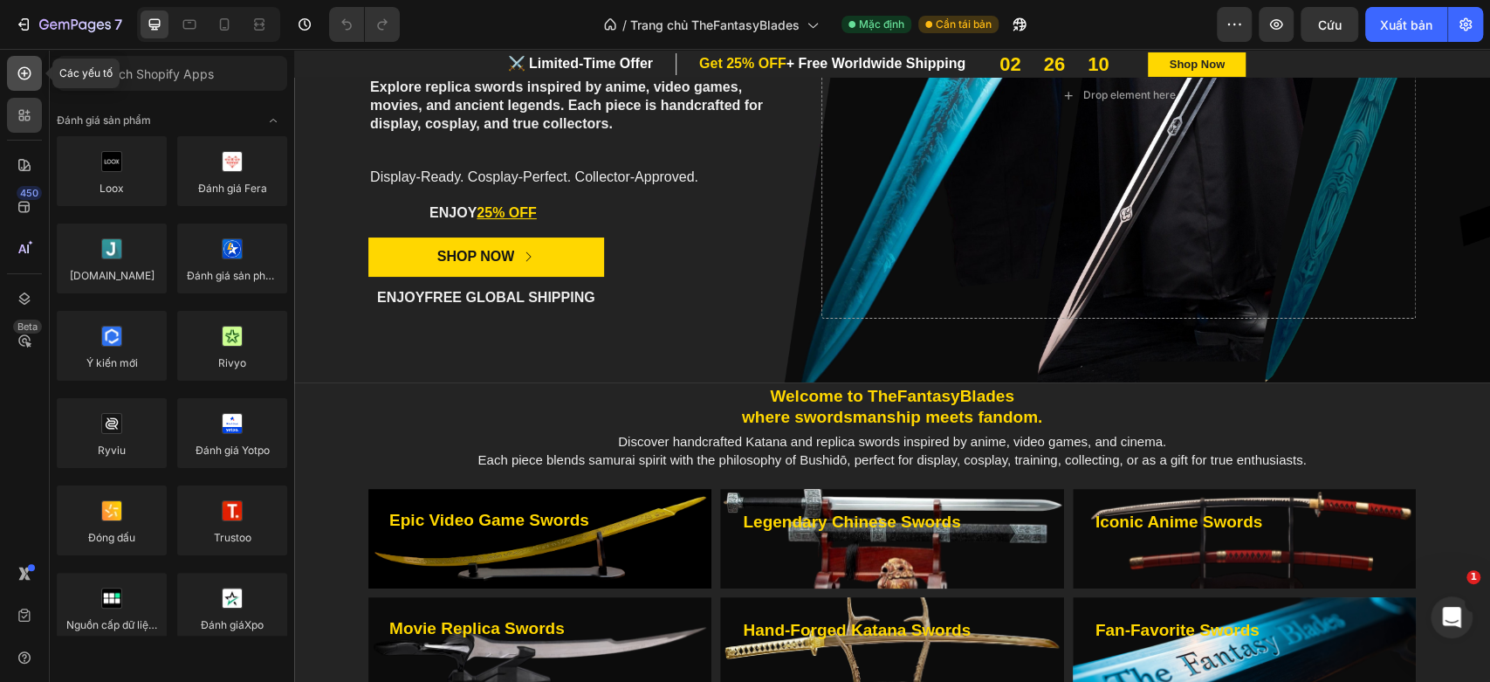
click at [21, 79] on icon at bounding box center [24, 73] width 17 height 17
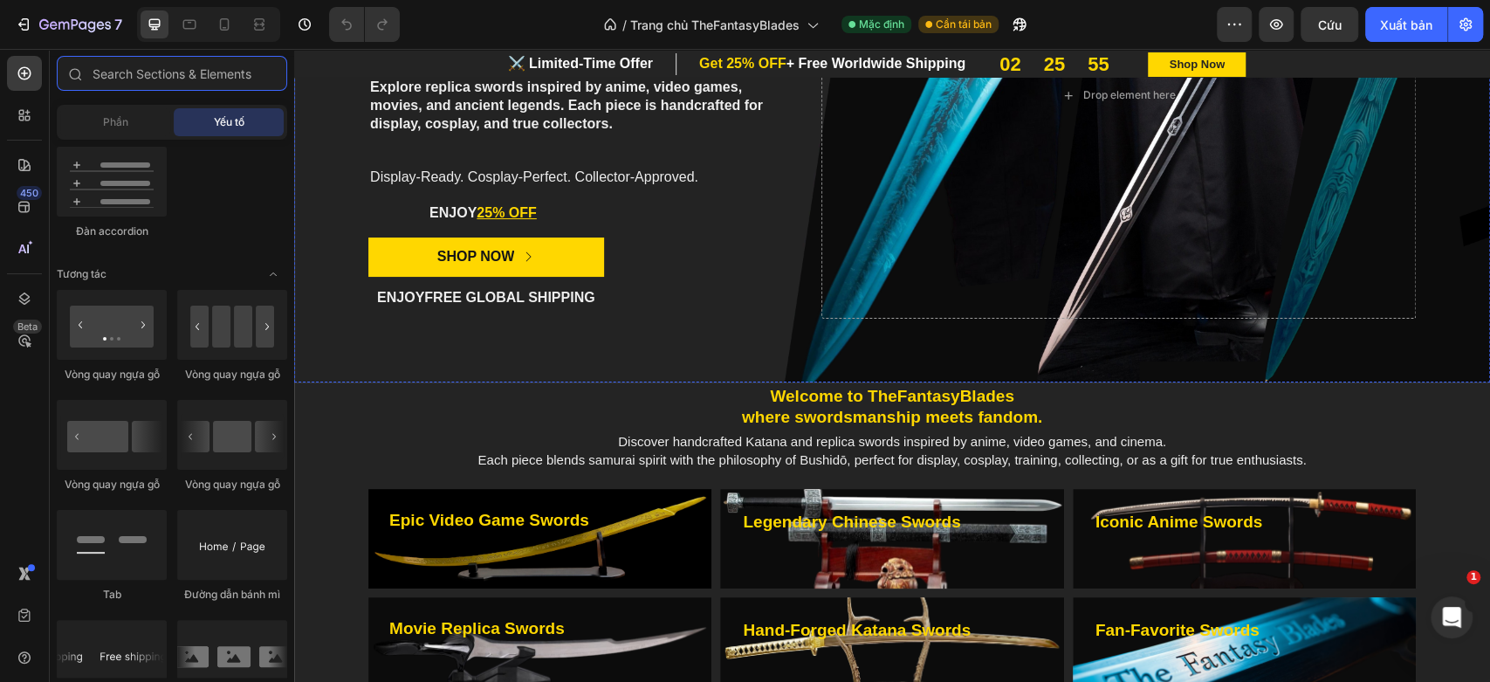
scroll to position [0, 0]
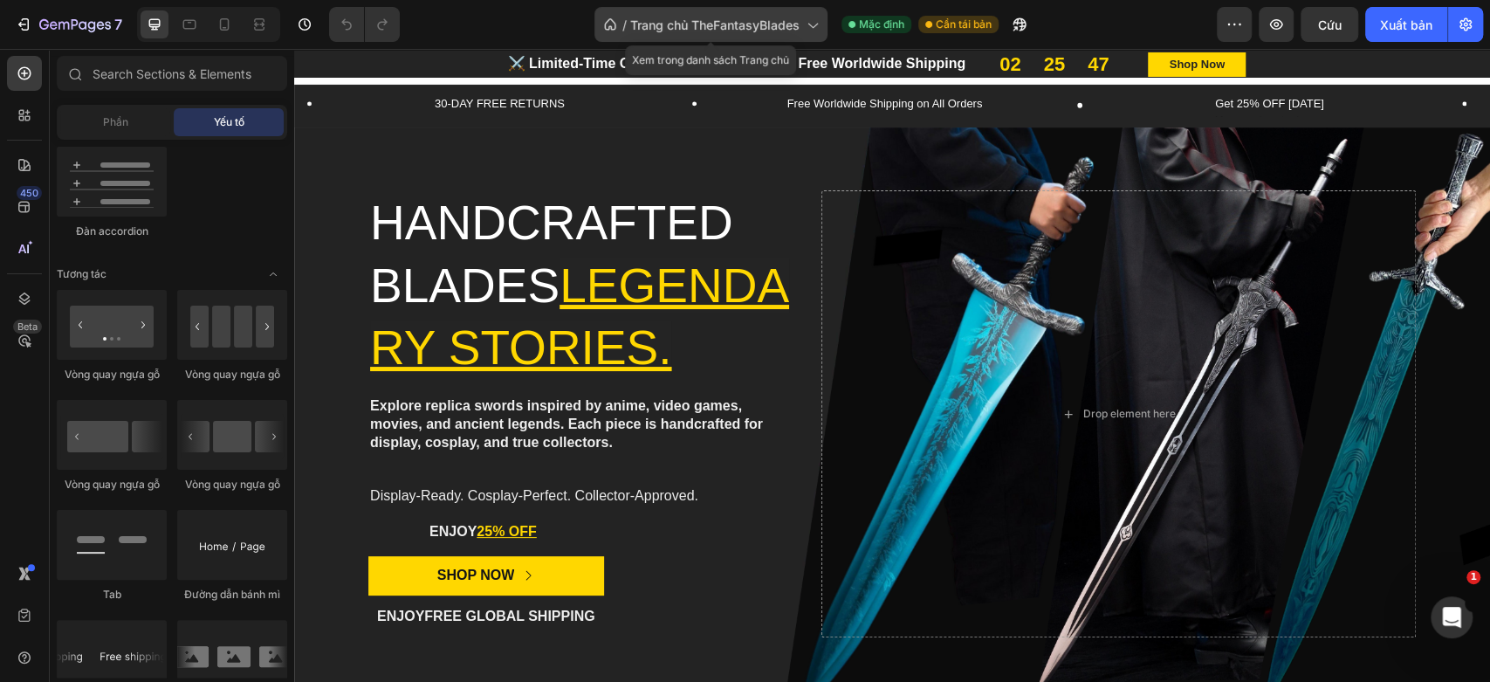
click at [815, 24] on icon at bounding box center [811, 24] width 17 height 17
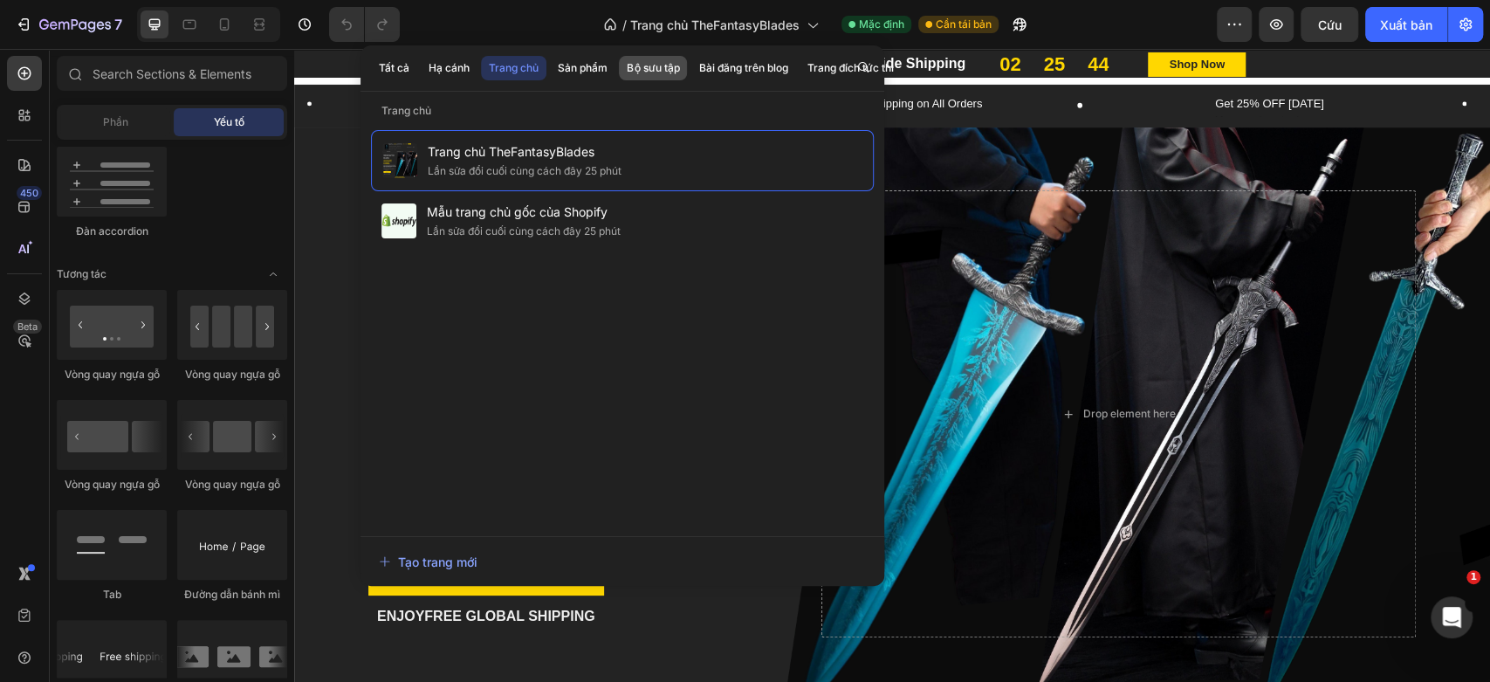
click at [639, 70] on font "Bộ sưu tập" at bounding box center [653, 67] width 52 height 13
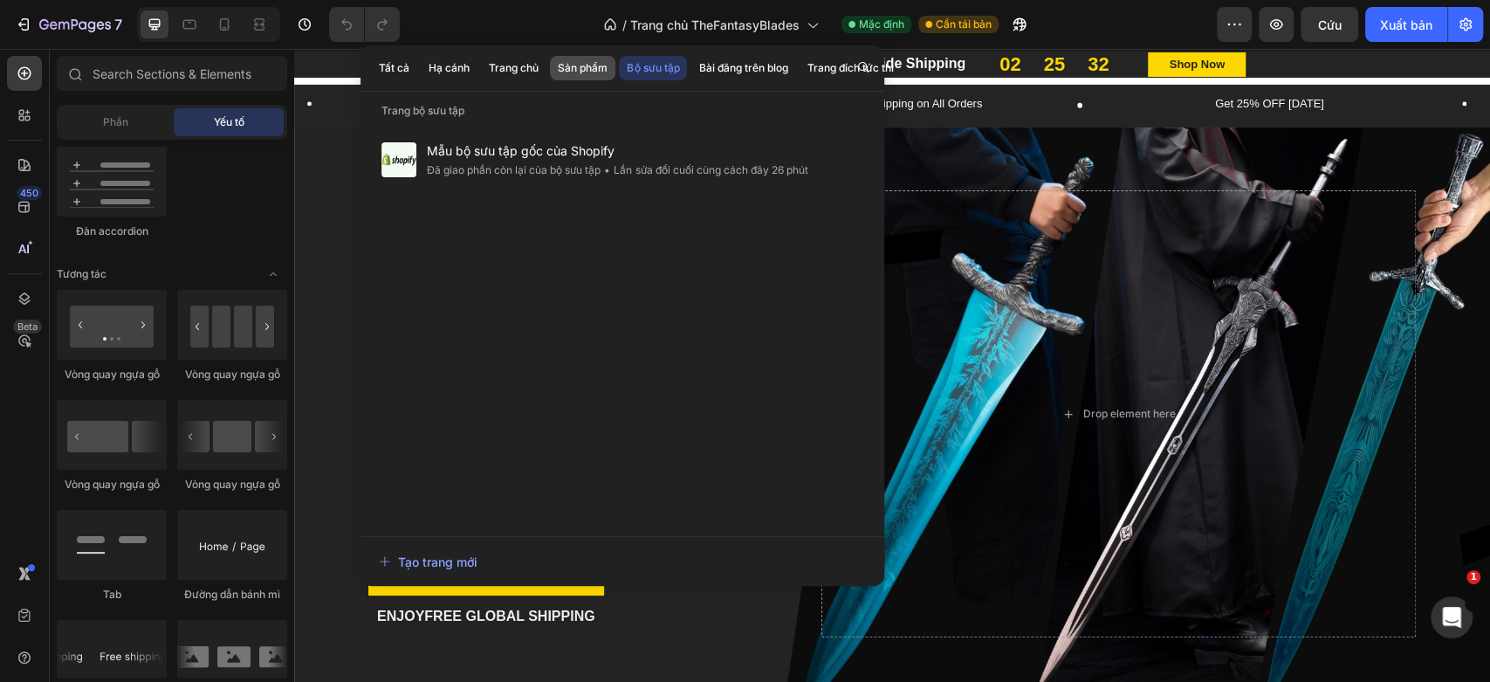
click at [572, 74] on font "Sản phẩm" at bounding box center [583, 68] width 50 height 16
click at [524, 67] on font "Trang chủ" at bounding box center [514, 67] width 50 height 13
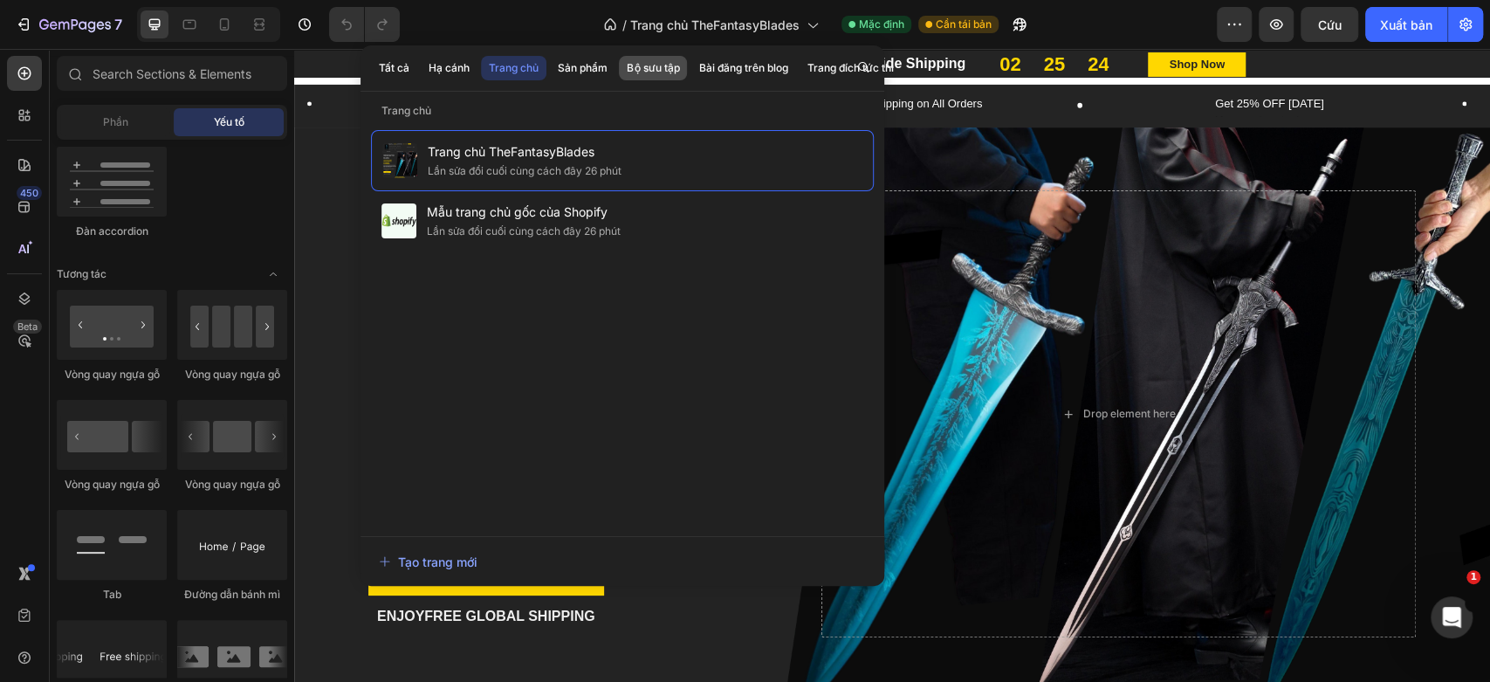
click at [669, 63] on font "Bộ sưu tập" at bounding box center [653, 67] width 52 height 13
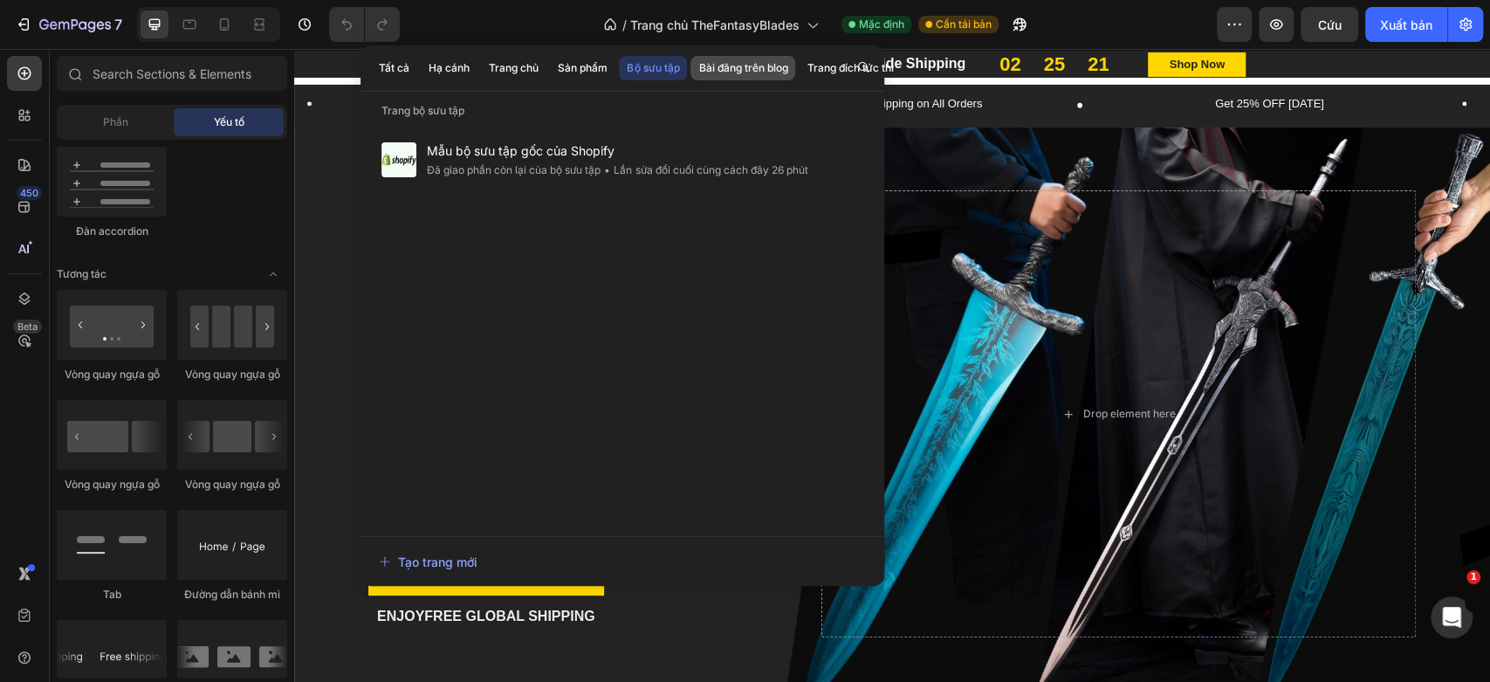
click at [731, 62] on font "Bài đăng trên blog" at bounding box center [742, 67] width 89 height 13
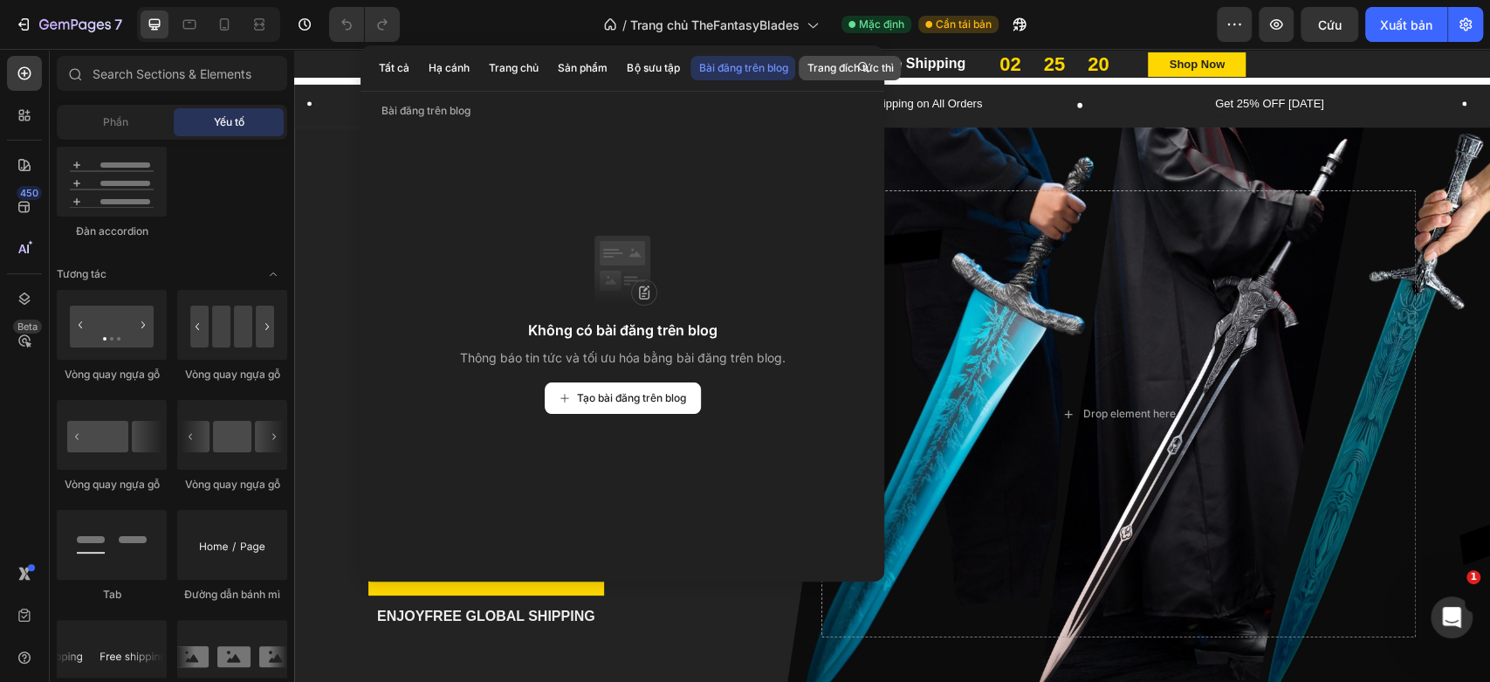
click at [824, 61] on font "Trang đích tức thì" at bounding box center [849, 67] width 86 height 13
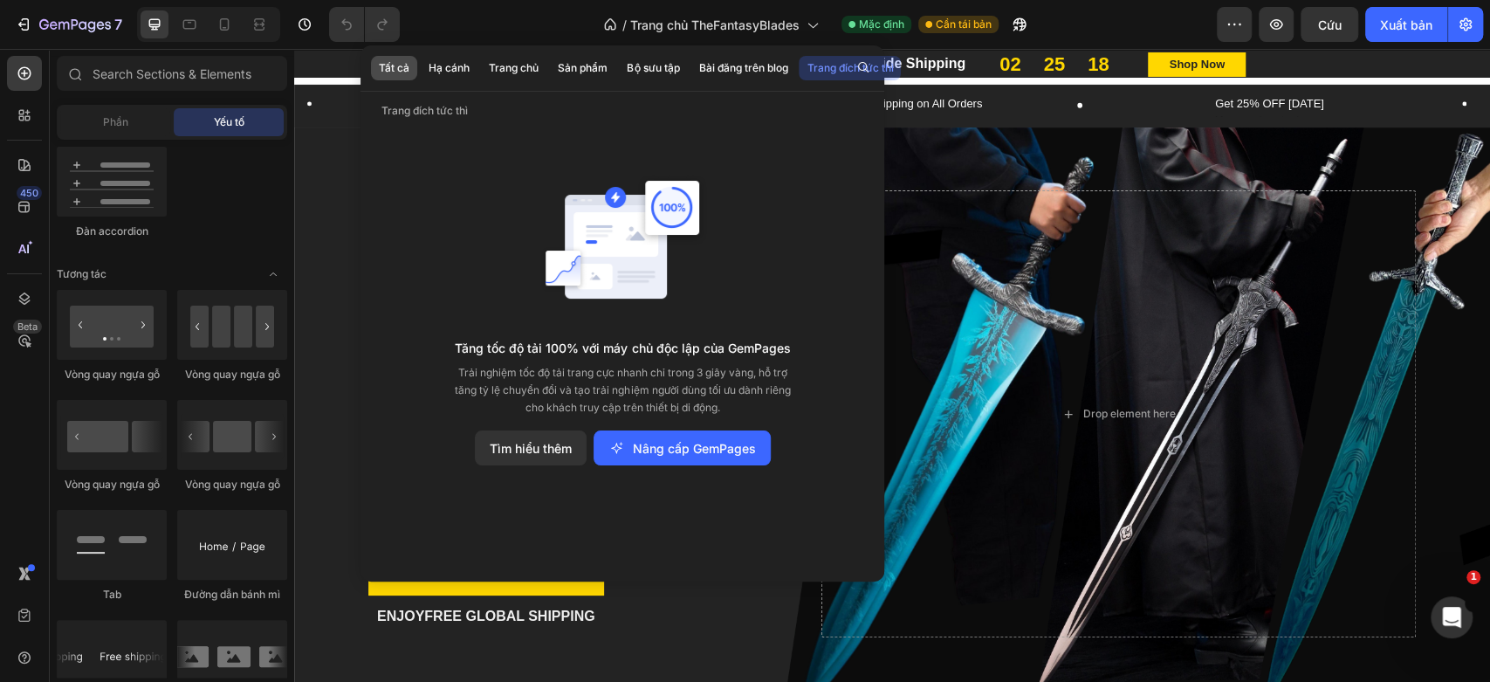
click at [401, 68] on font "Tất cả" at bounding box center [394, 67] width 31 height 13
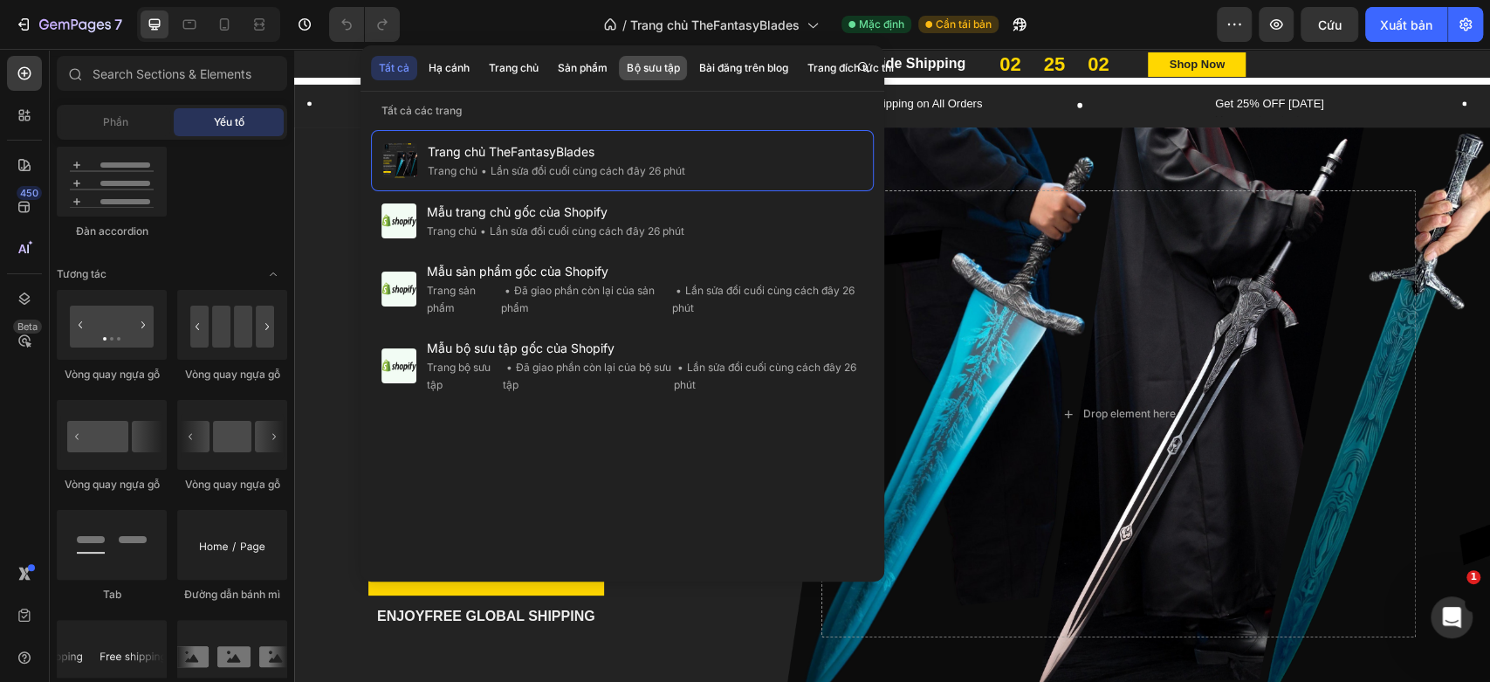
click at [641, 65] on font "Bộ sưu tập" at bounding box center [653, 67] width 52 height 13
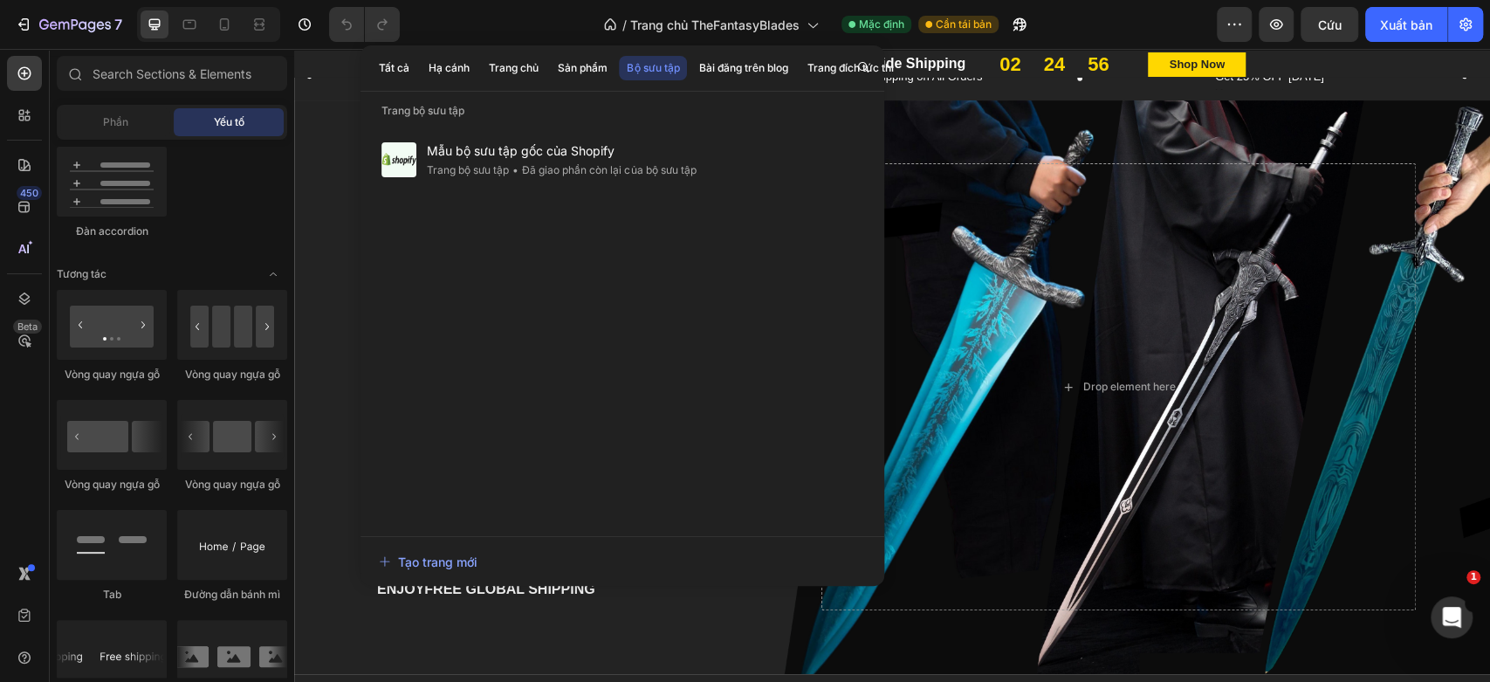
scroll to position [1363, 0]
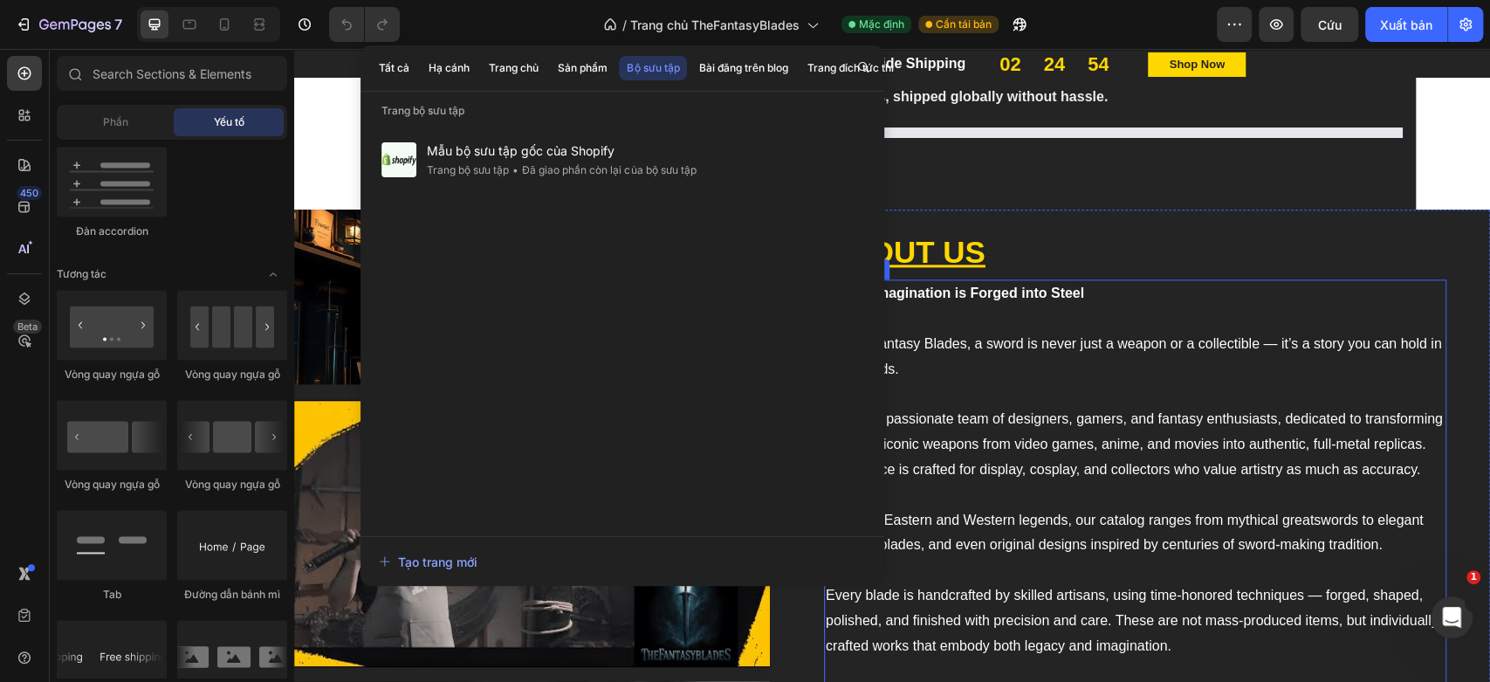
click at [1347, 293] on p "Where Imagination is Forged into Steel" at bounding box center [1135, 293] width 619 height 25
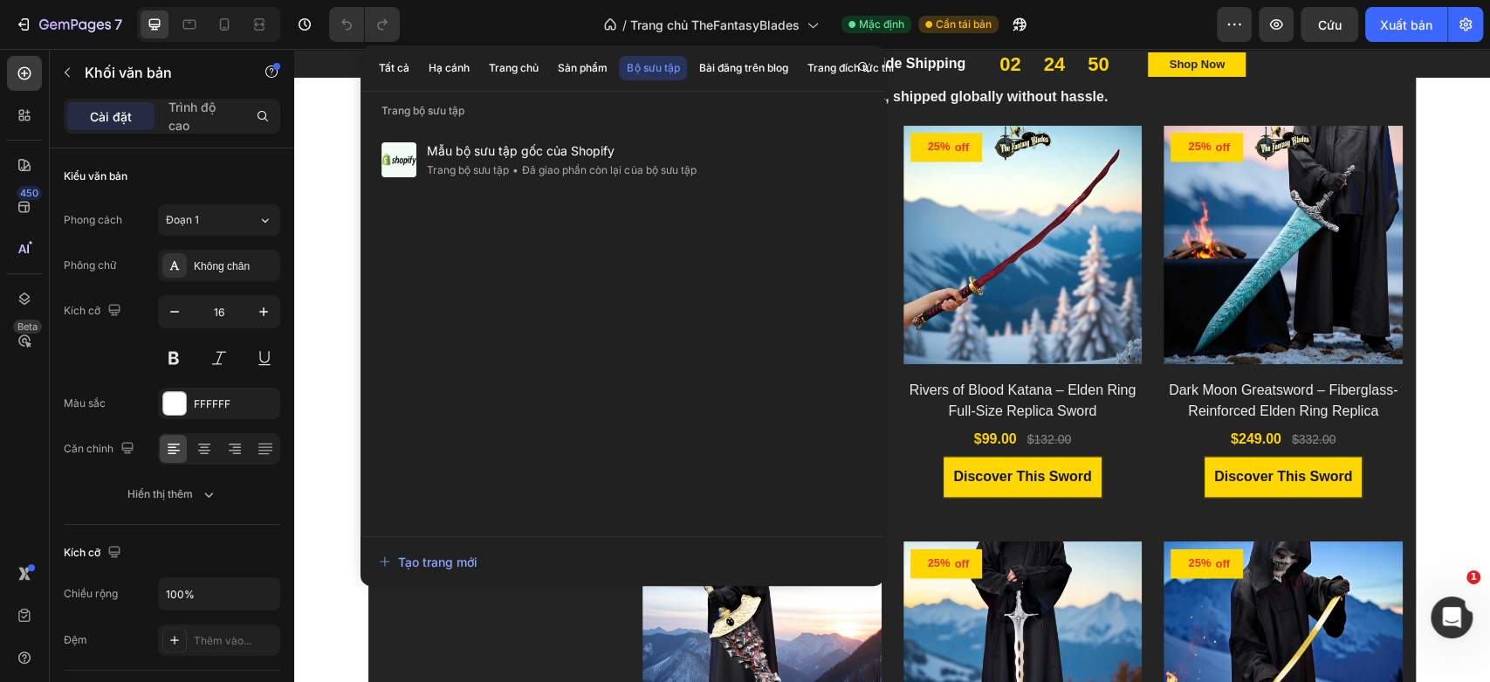
scroll to position [1261, 0]
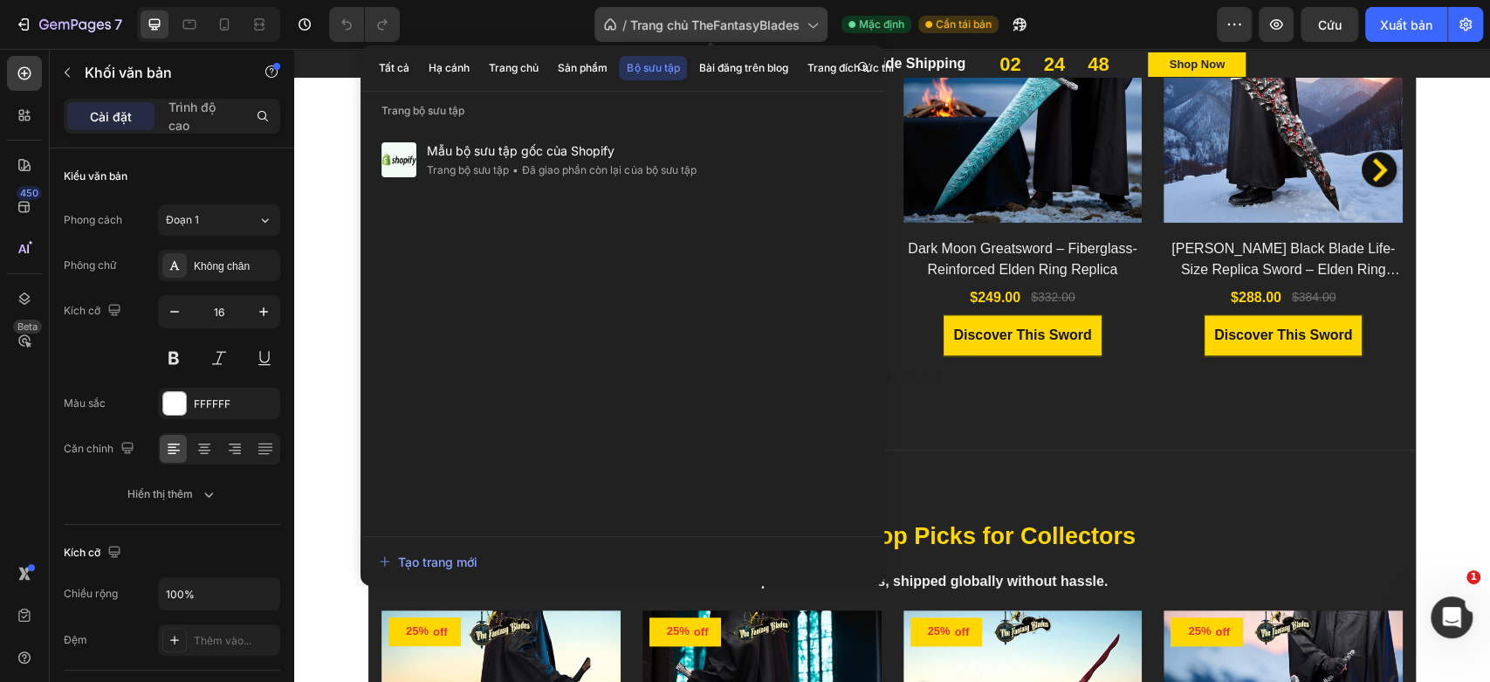
click at [793, 20] on font "Trang chủ TheFantasyBlades" at bounding box center [714, 24] width 169 height 15
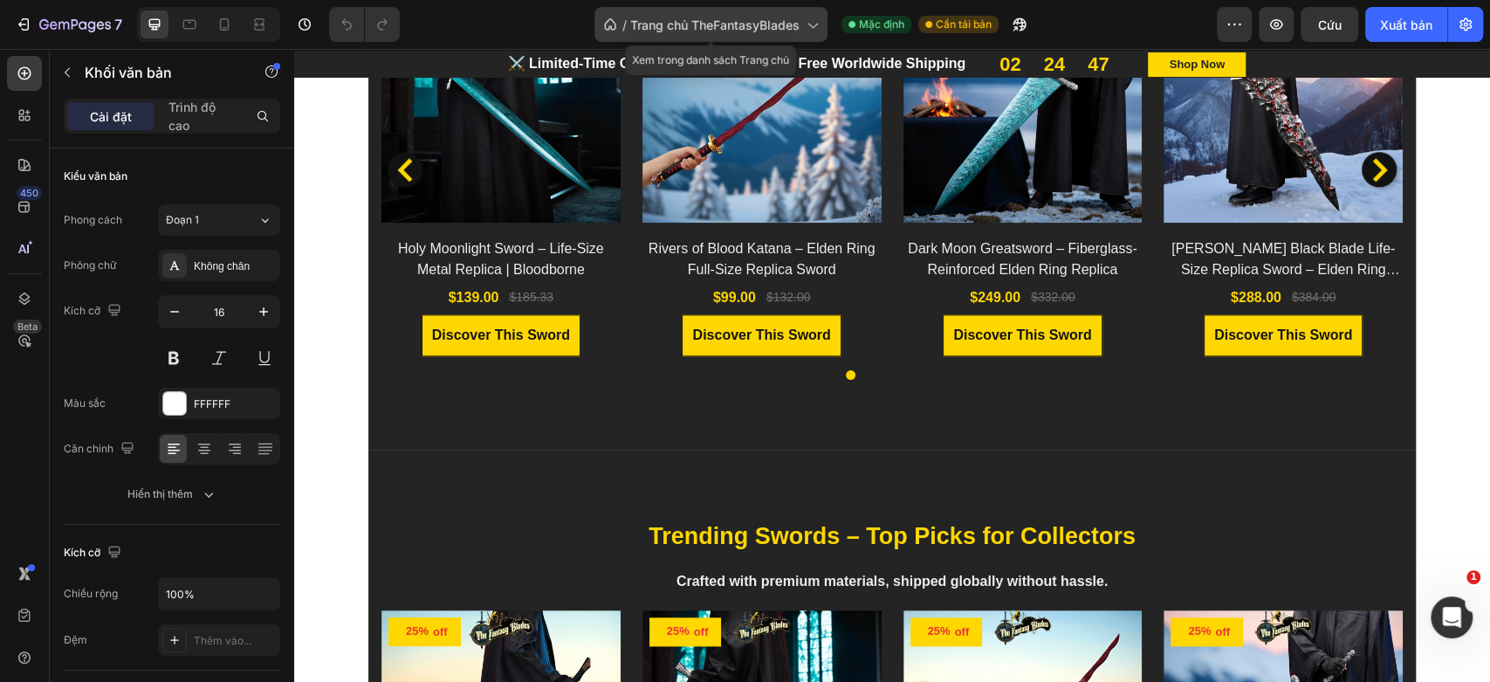
click at [813, 22] on icon at bounding box center [811, 24] width 17 height 17
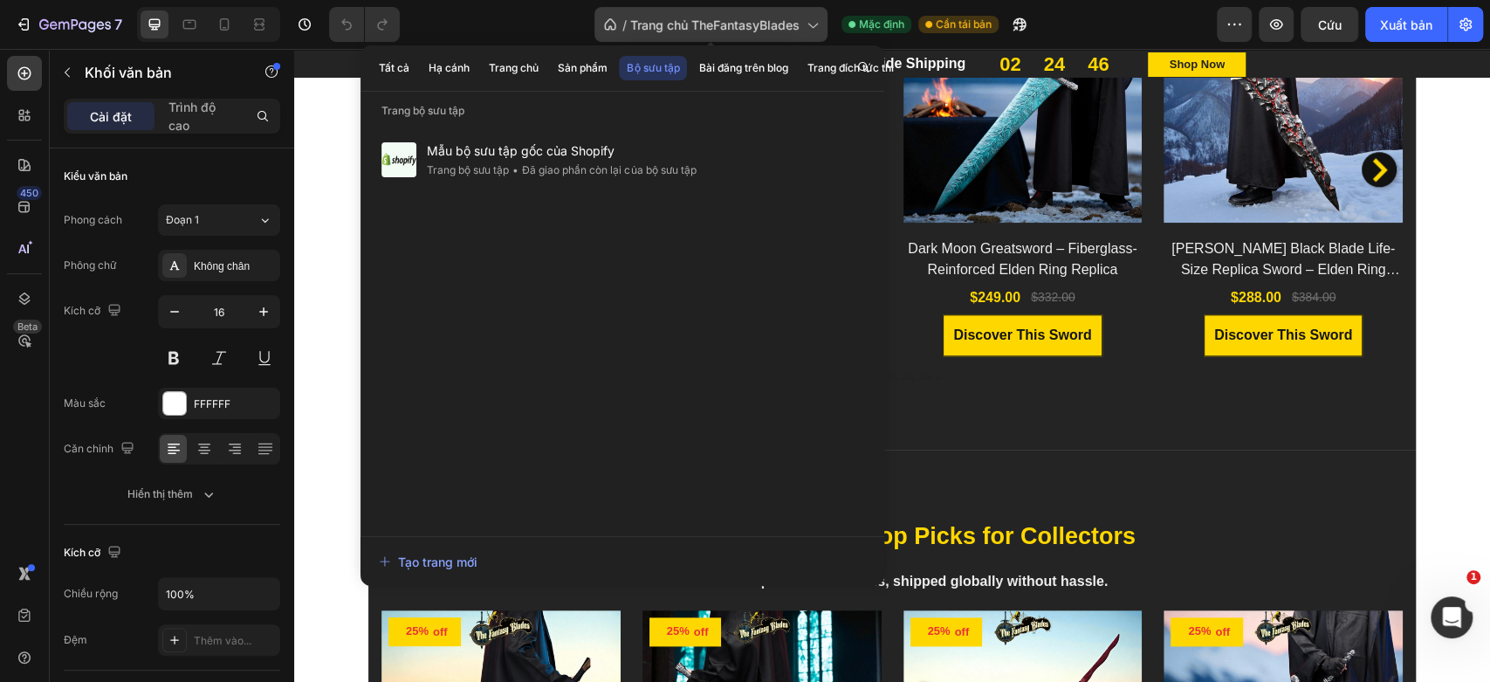
click at [813, 22] on icon at bounding box center [811, 24] width 17 height 17
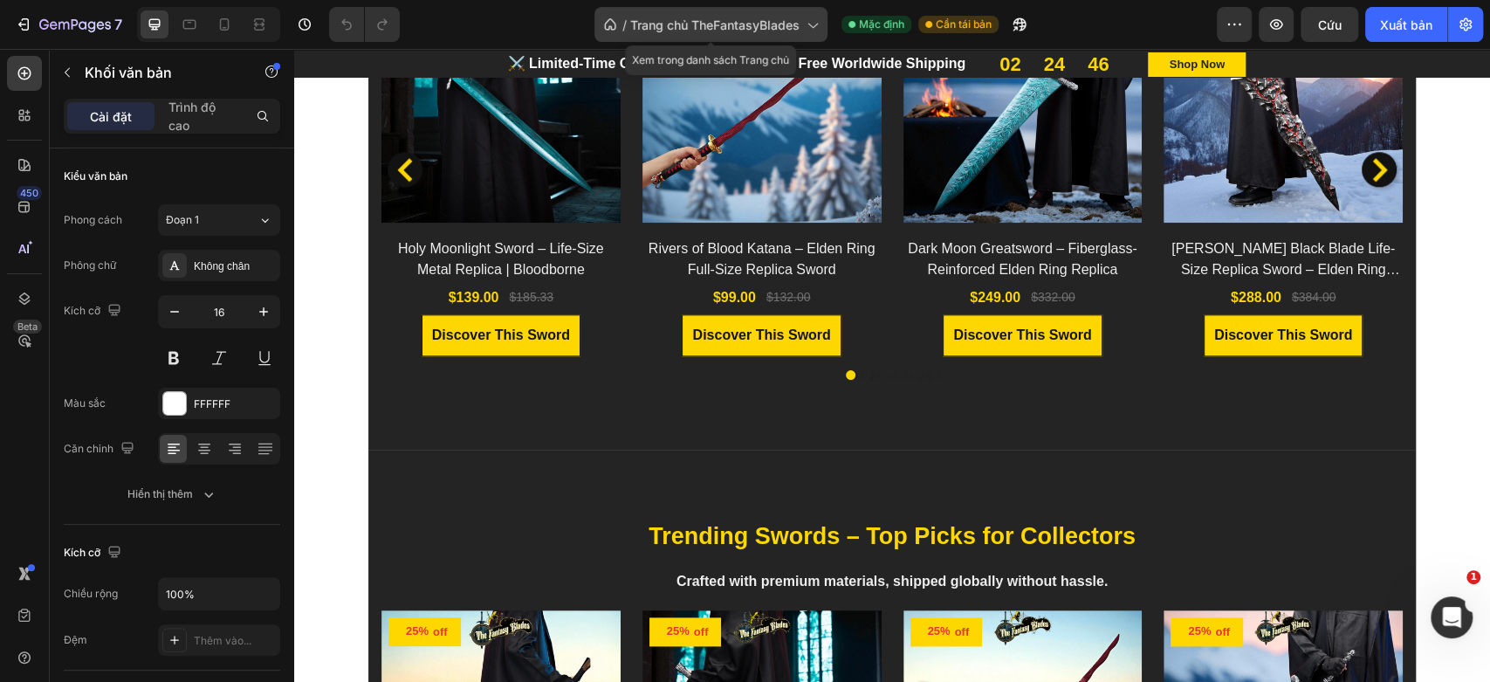
click at [822, 27] on div "/ Trang chủ TheFantasyBlades" at bounding box center [710, 24] width 233 height 35
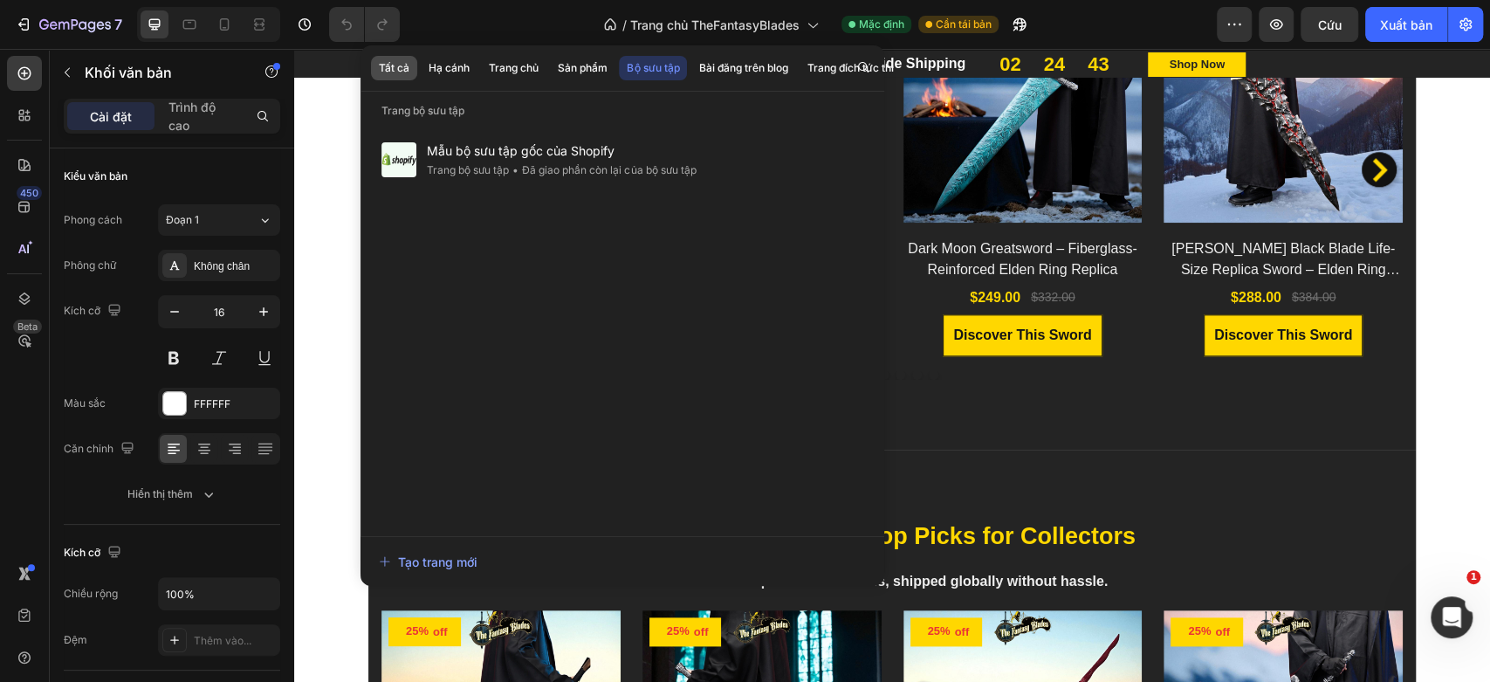
click at [398, 72] on font "Tất cả" at bounding box center [394, 67] width 31 height 13
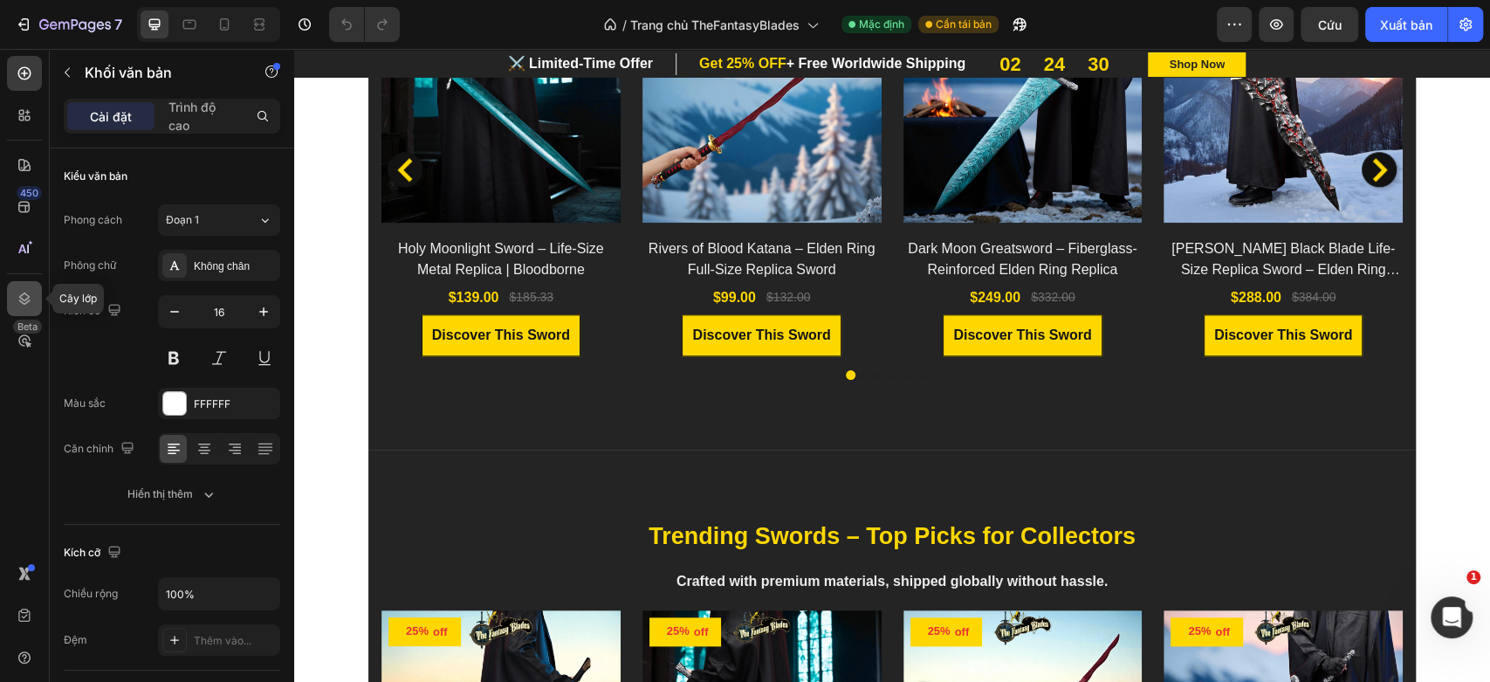
click at [13, 292] on div at bounding box center [24, 298] width 35 height 35
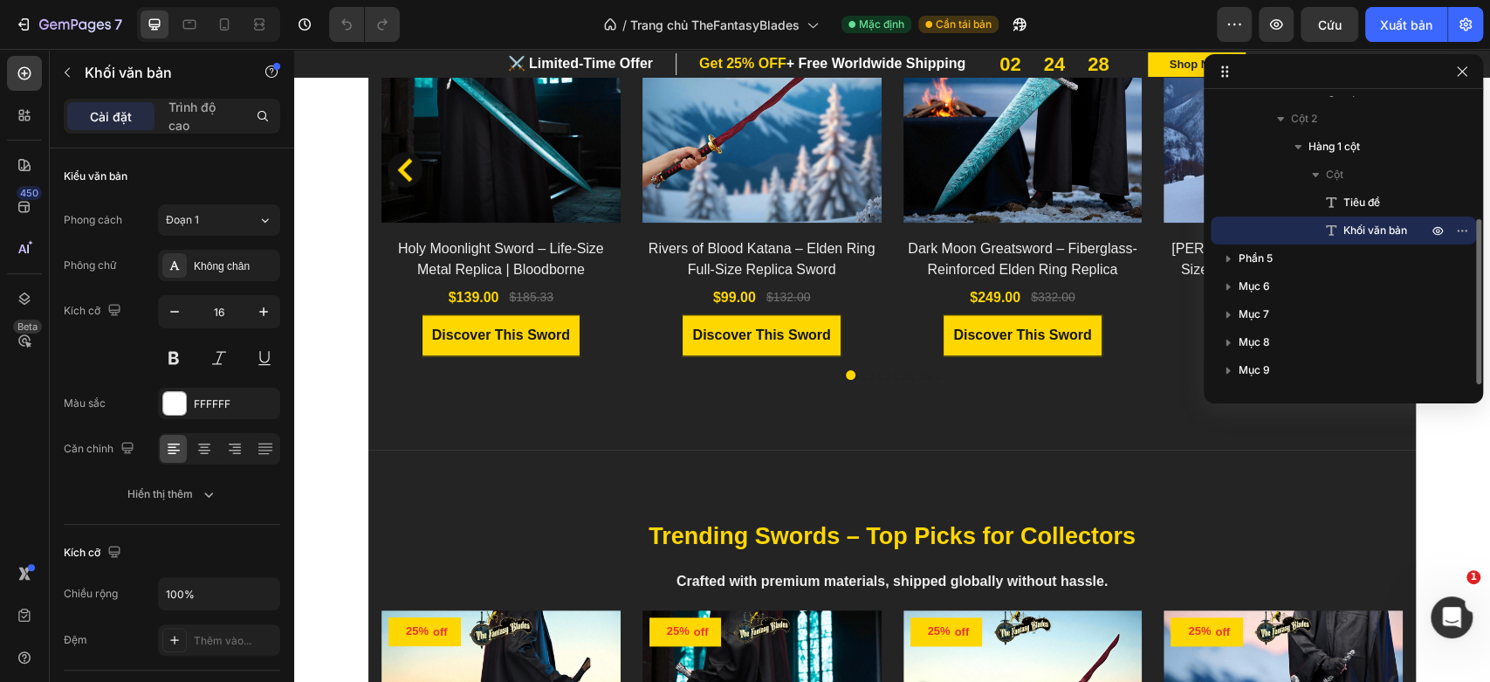
scroll to position [0, 0]
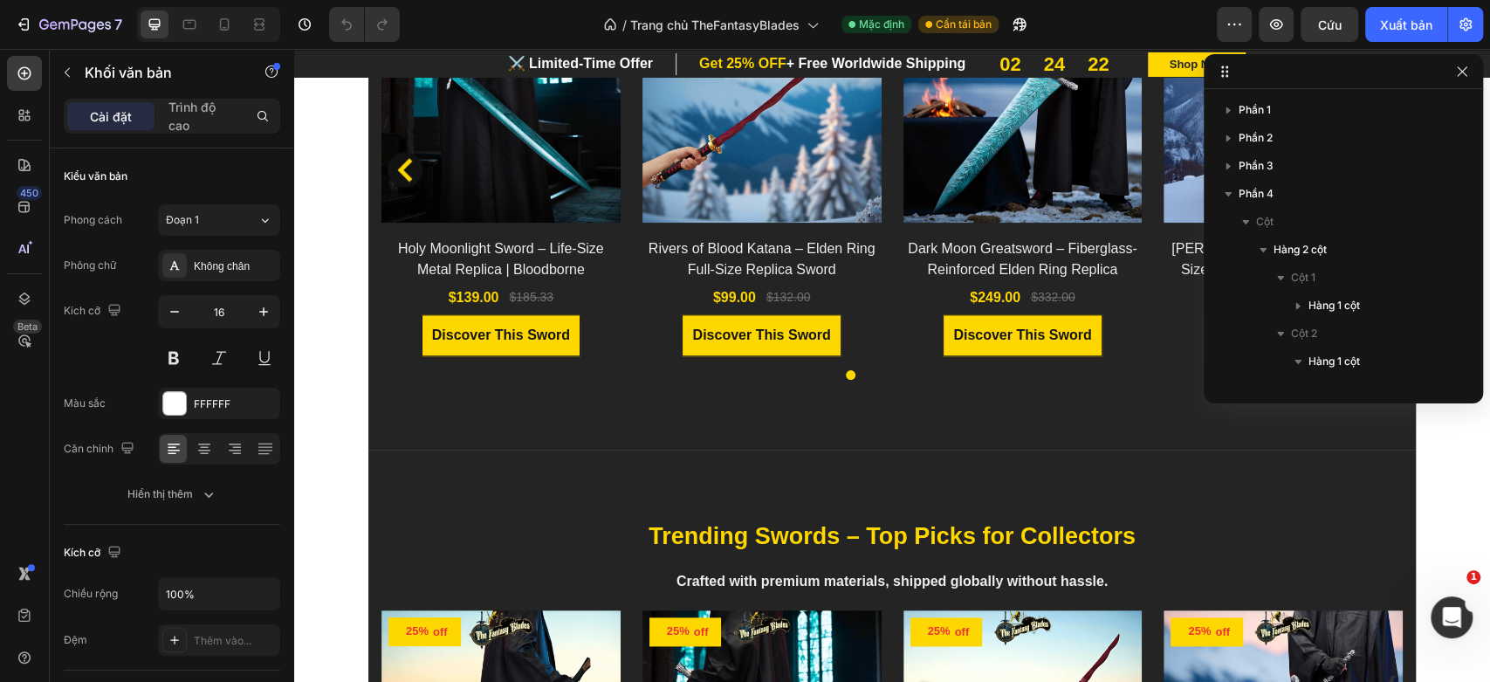
click at [1099, 22] on div "/ Trang chủ TheFantasyBlades Mặc định Cần tái bản" at bounding box center [815, 24] width 803 height 35
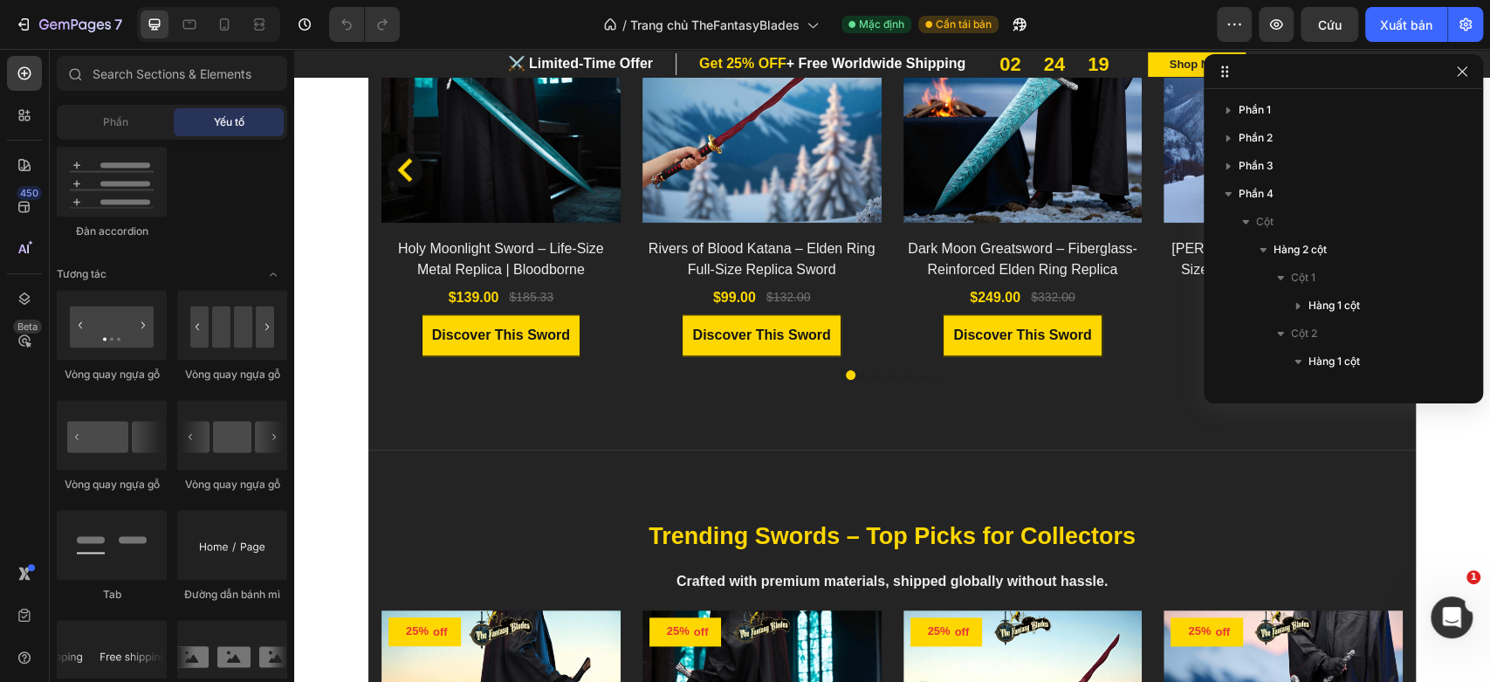
click at [1019, 21] on icon "button" at bounding box center [1019, 24] width 17 height 17
click at [1380, 18] on font "Xuất bản" at bounding box center [1406, 24] width 52 height 15
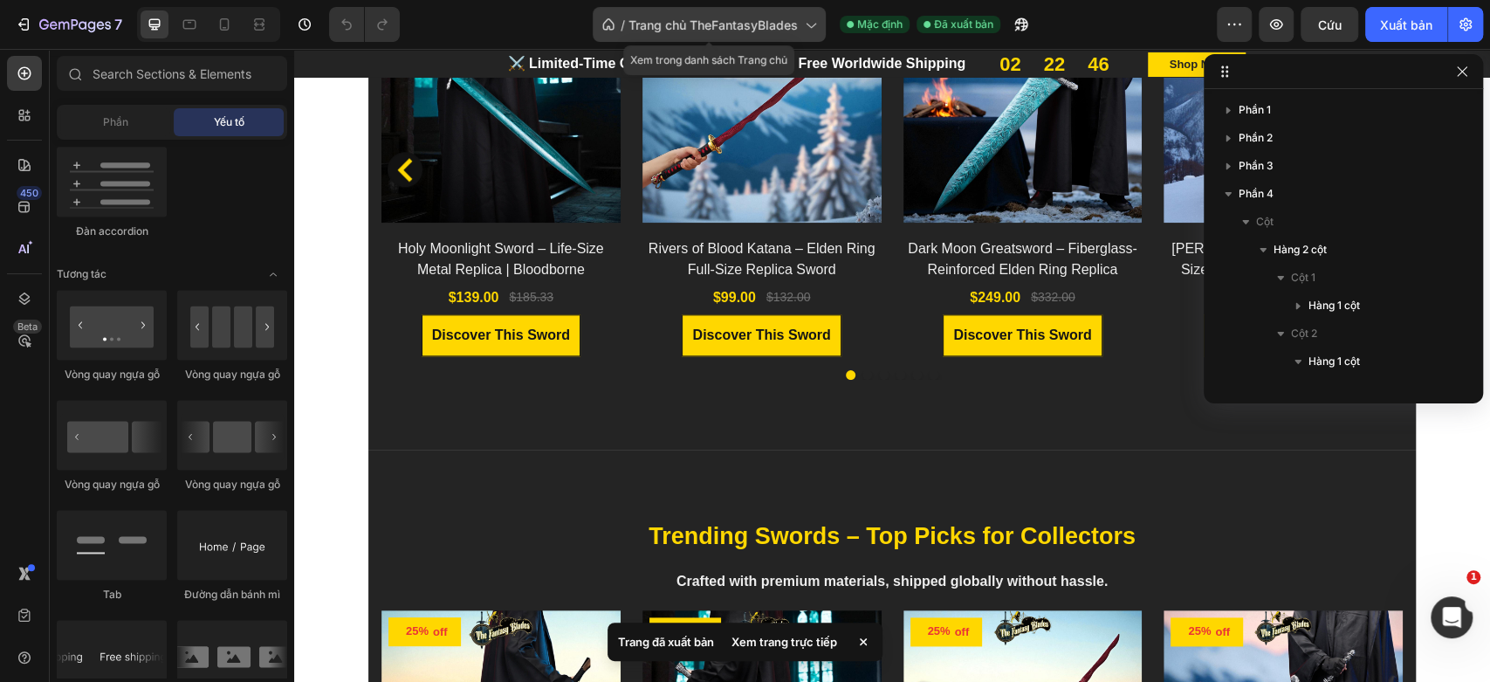
click at [804, 16] on icon at bounding box center [809, 24] width 17 height 17
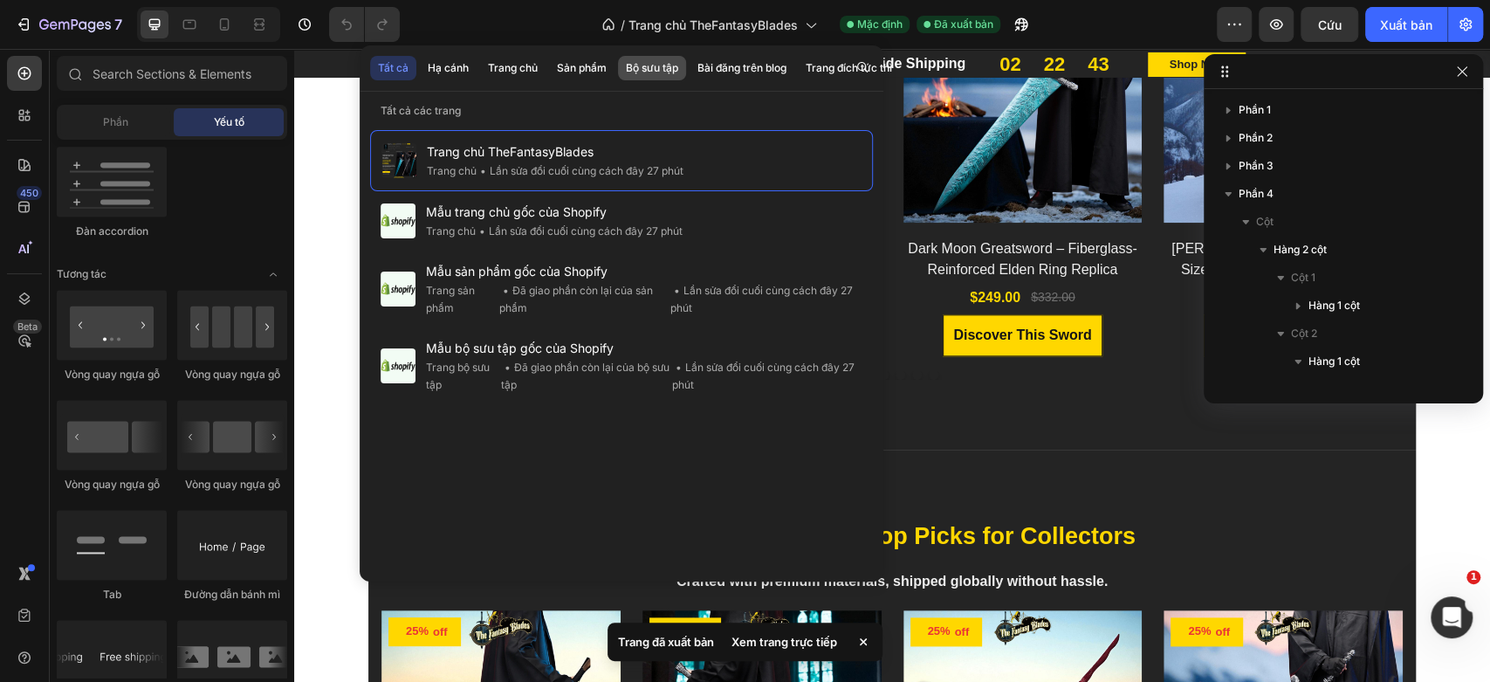
click at [649, 69] on font "Bộ sưu tập" at bounding box center [652, 67] width 52 height 13
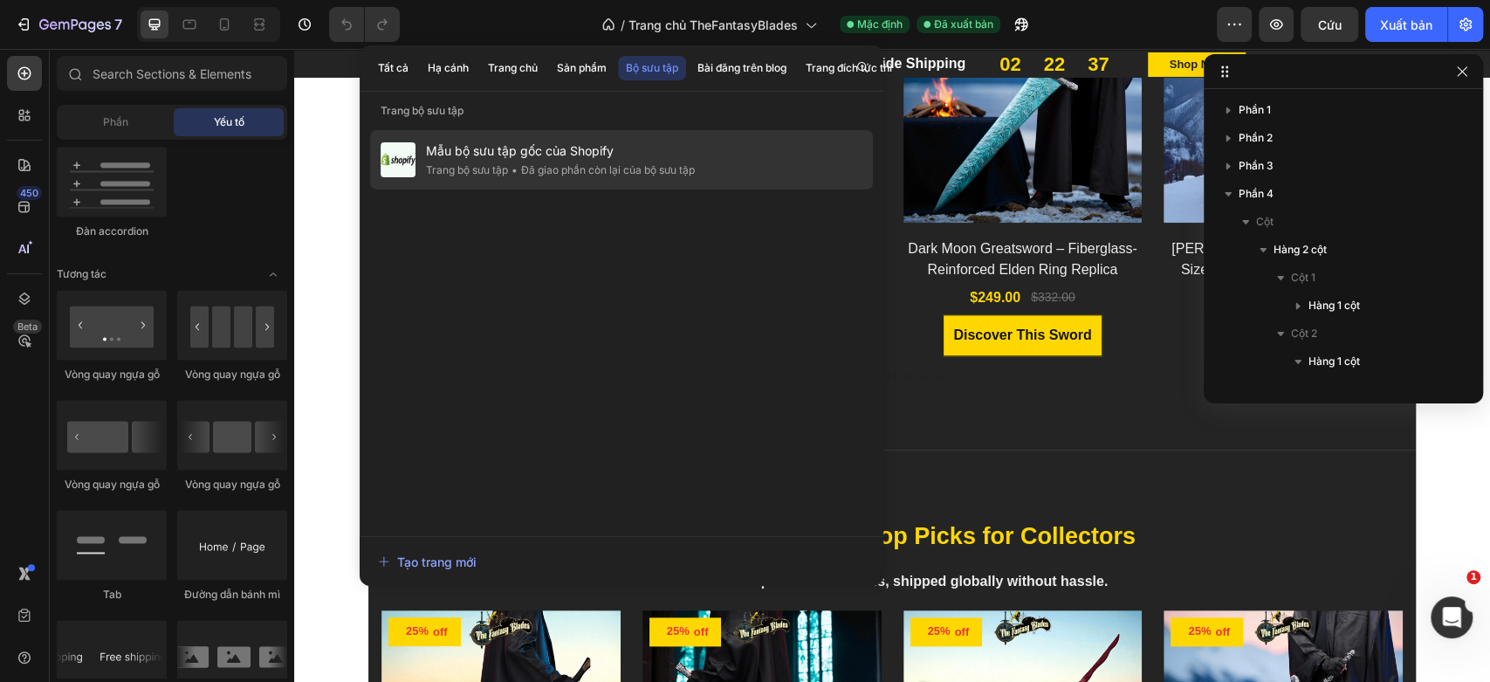
click at [559, 173] on font "Đã giao phần còn lại của bộ sưu tập" at bounding box center [608, 169] width 174 height 13
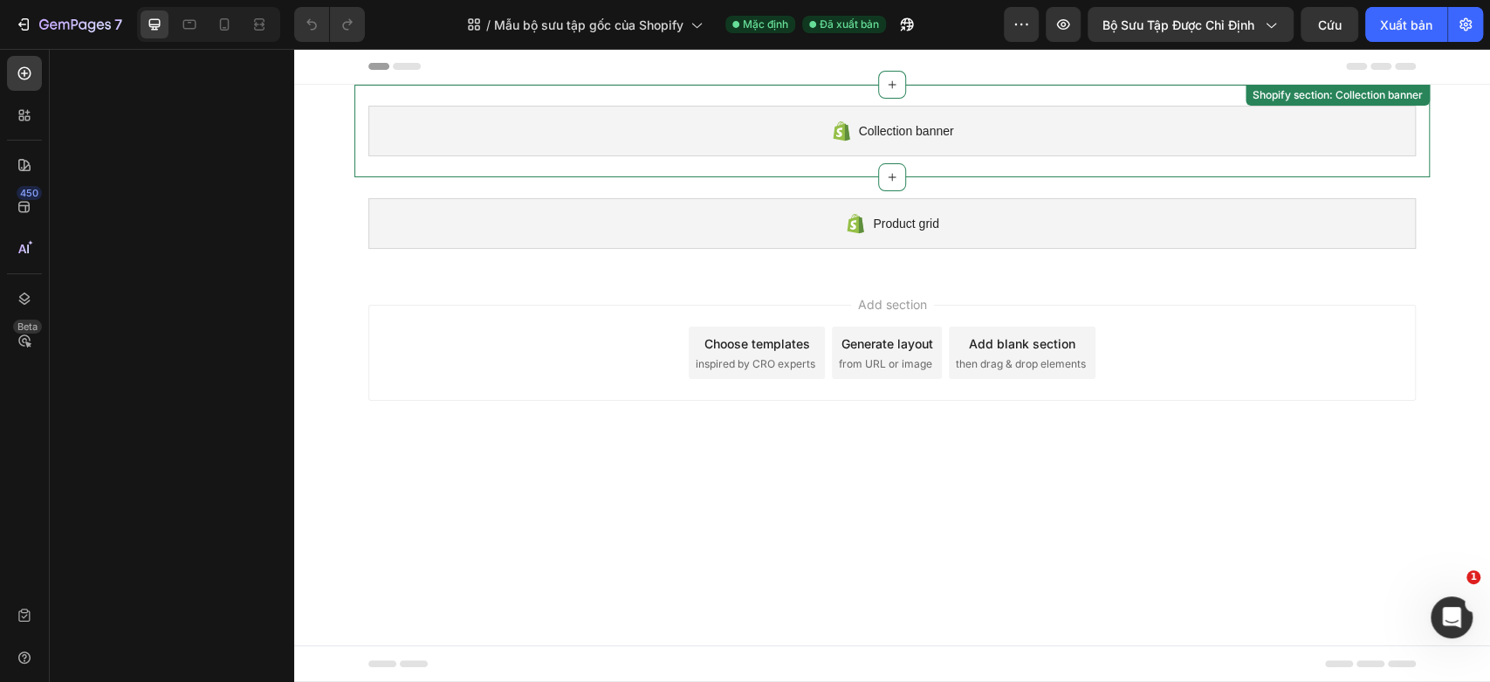
click at [799, 141] on div "Collection banner" at bounding box center [891, 131] width 1047 height 51
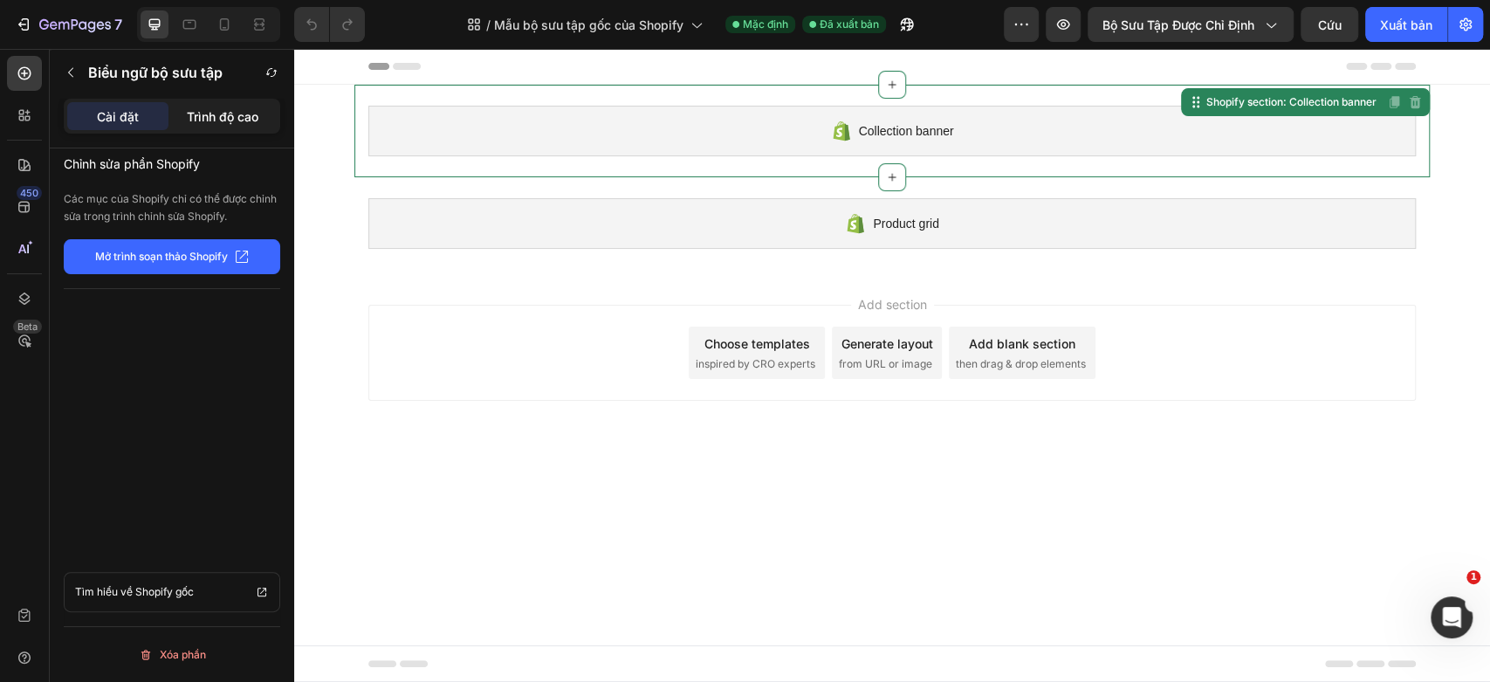
click at [194, 111] on font "Trình độ cao" at bounding box center [223, 116] width 72 height 15
click at [134, 126] on div "Cài đặt" at bounding box center [117, 116] width 101 height 28
click at [255, 118] on font "Trình độ cao" at bounding box center [223, 116] width 72 height 15
click at [175, 267] on button "Mở trình soạn thảo Shopify" at bounding box center [172, 256] width 216 height 35
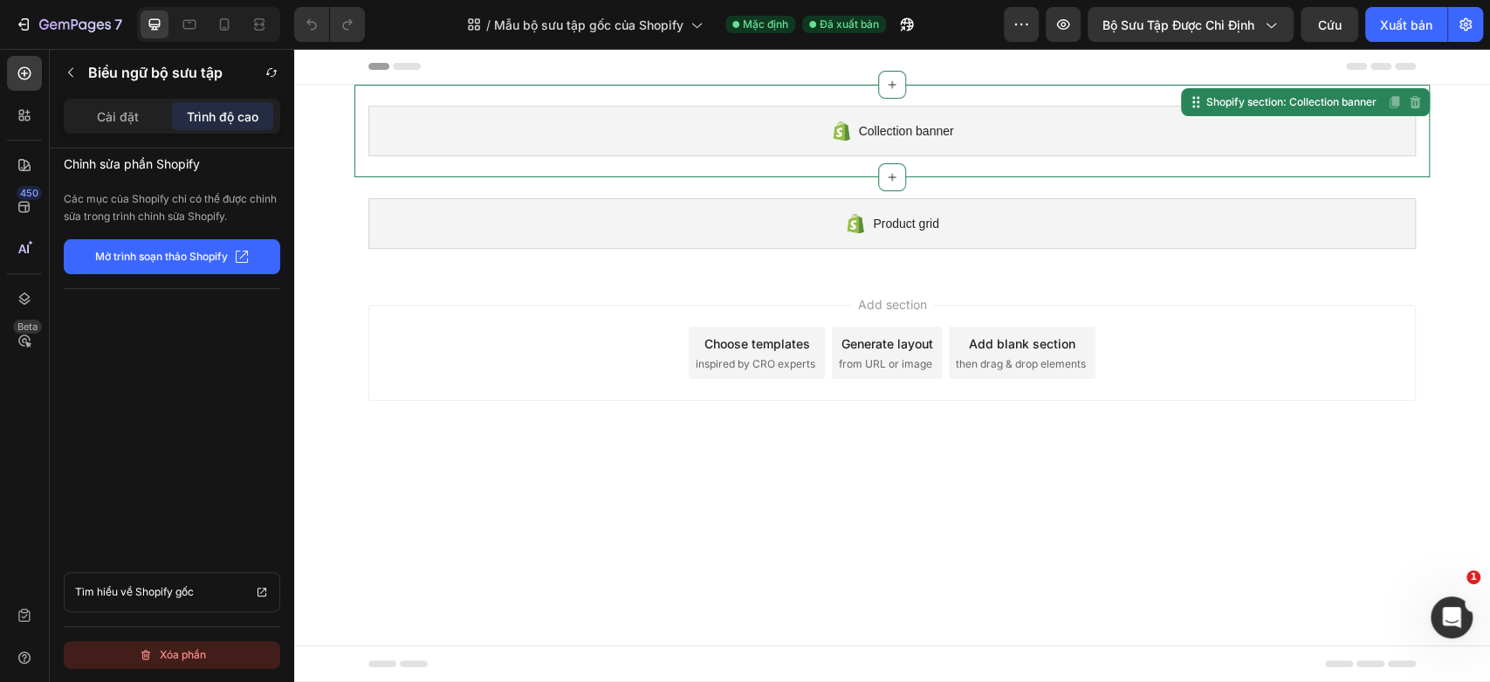
click at [134, 654] on button "Xóa phần" at bounding box center [172, 655] width 216 height 28
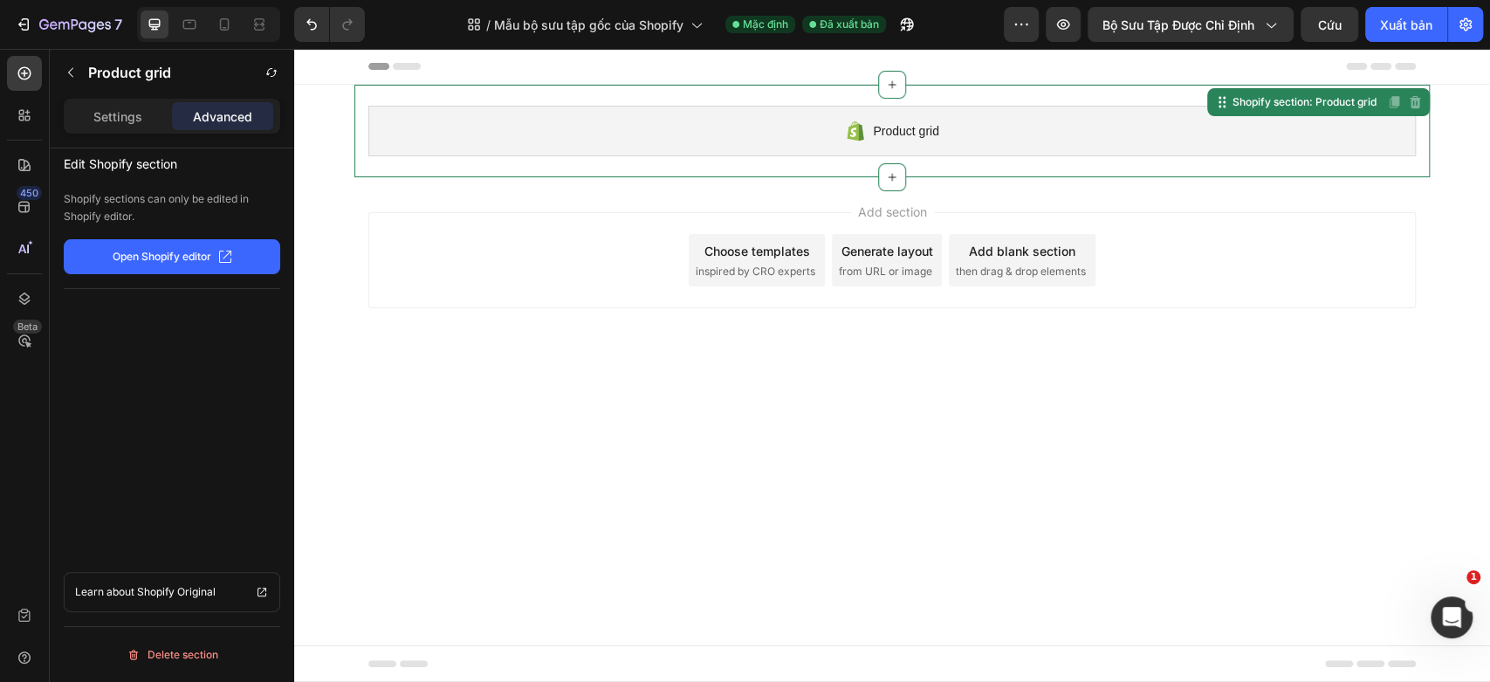
click at [686, 144] on div "Product grid" at bounding box center [891, 131] width 1047 height 51
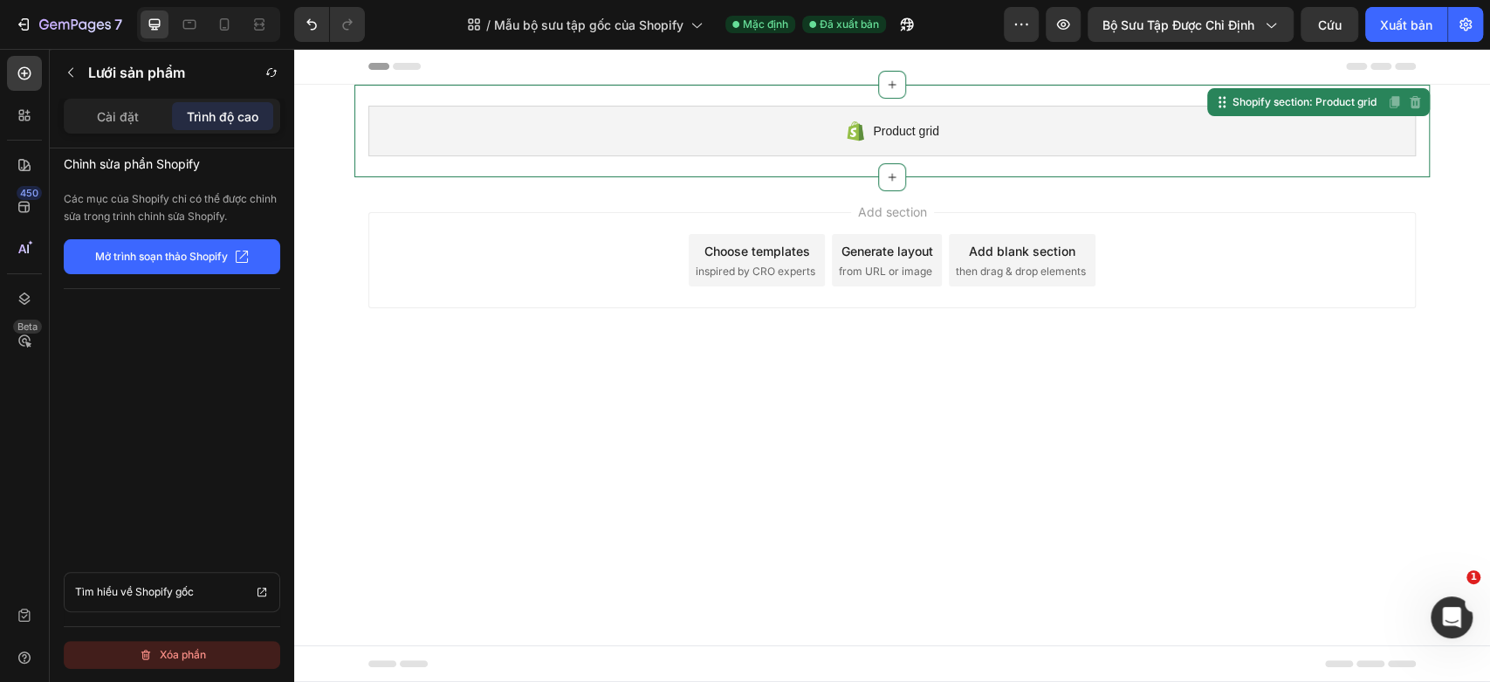
click at [209, 657] on button "Xóa phần" at bounding box center [172, 655] width 216 height 28
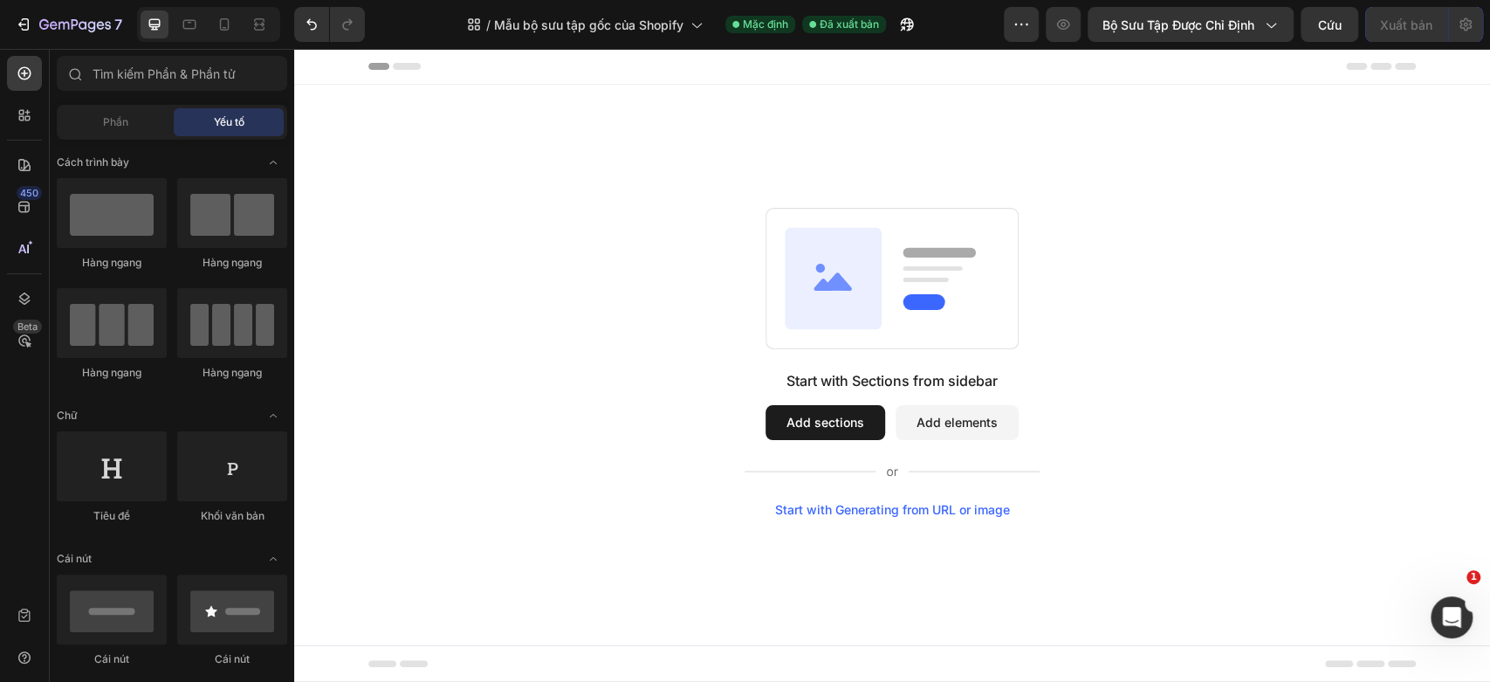
click at [814, 418] on button "Add sections" at bounding box center [825, 422] width 120 height 35
click at [1236, 19] on font "Bộ sưu tập được chỉ định" at bounding box center [1178, 24] width 152 height 15
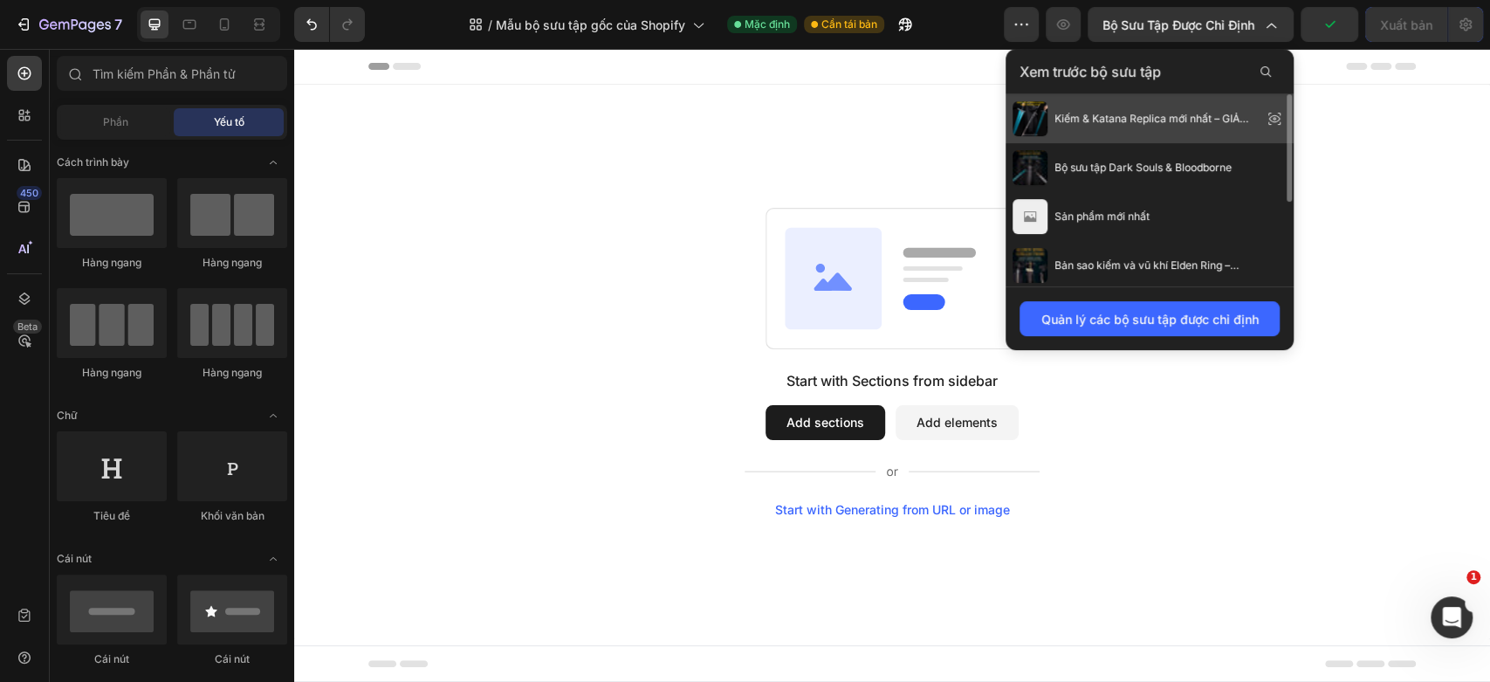
click at [1178, 111] on span "Kiếm & Katana Replica mới nhất – GIẢM GIÁ 25% + Miễn phí vận chuyển" at bounding box center [1154, 119] width 201 height 16
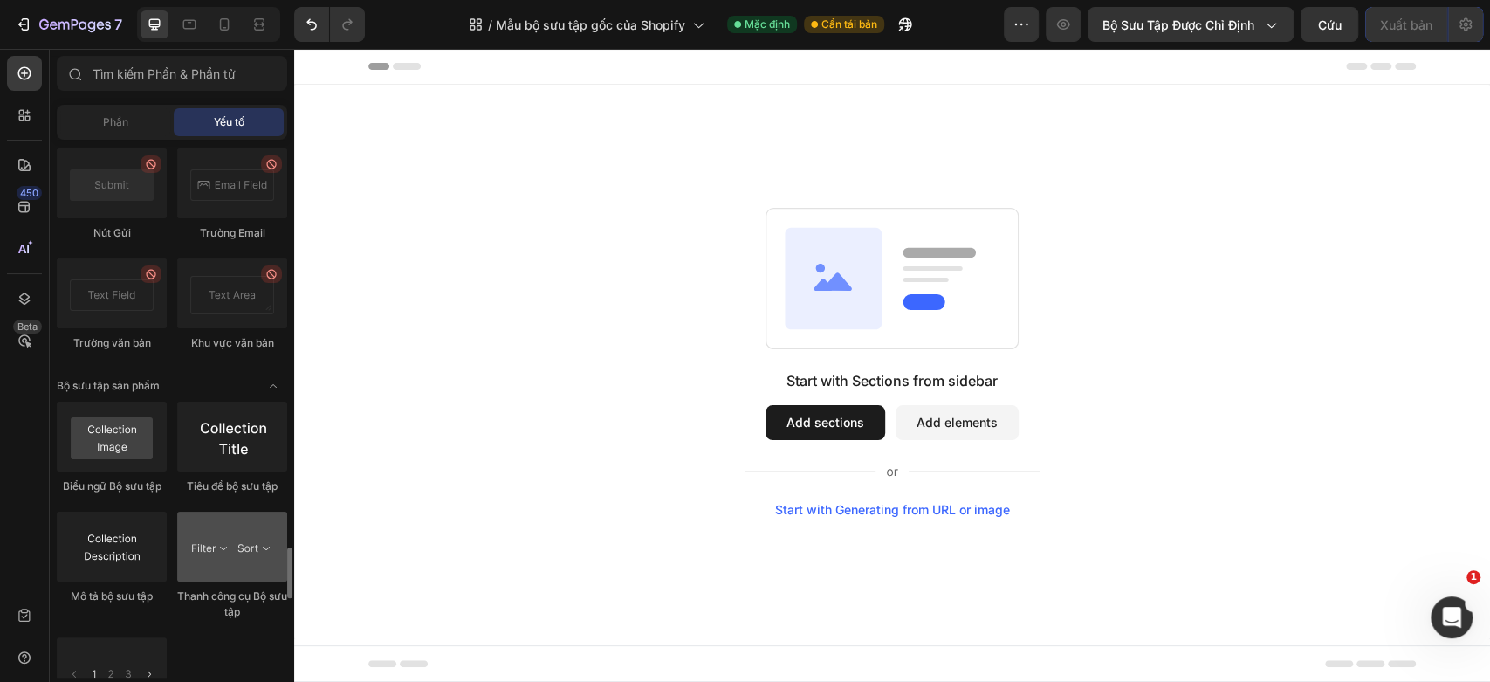
scroll to position [4364, 0]
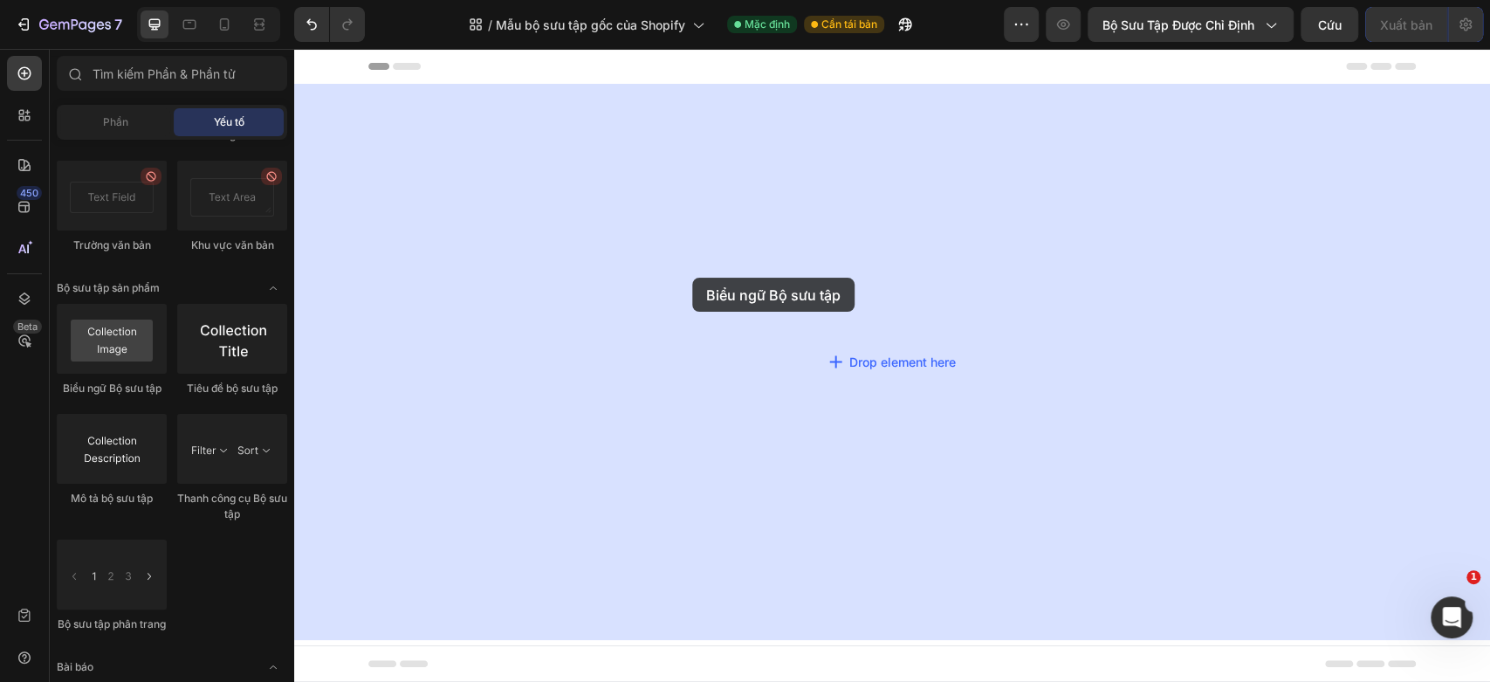
drag, startPoint x: 407, startPoint y: 404, endPoint x: 802, endPoint y: 270, distance: 417.6
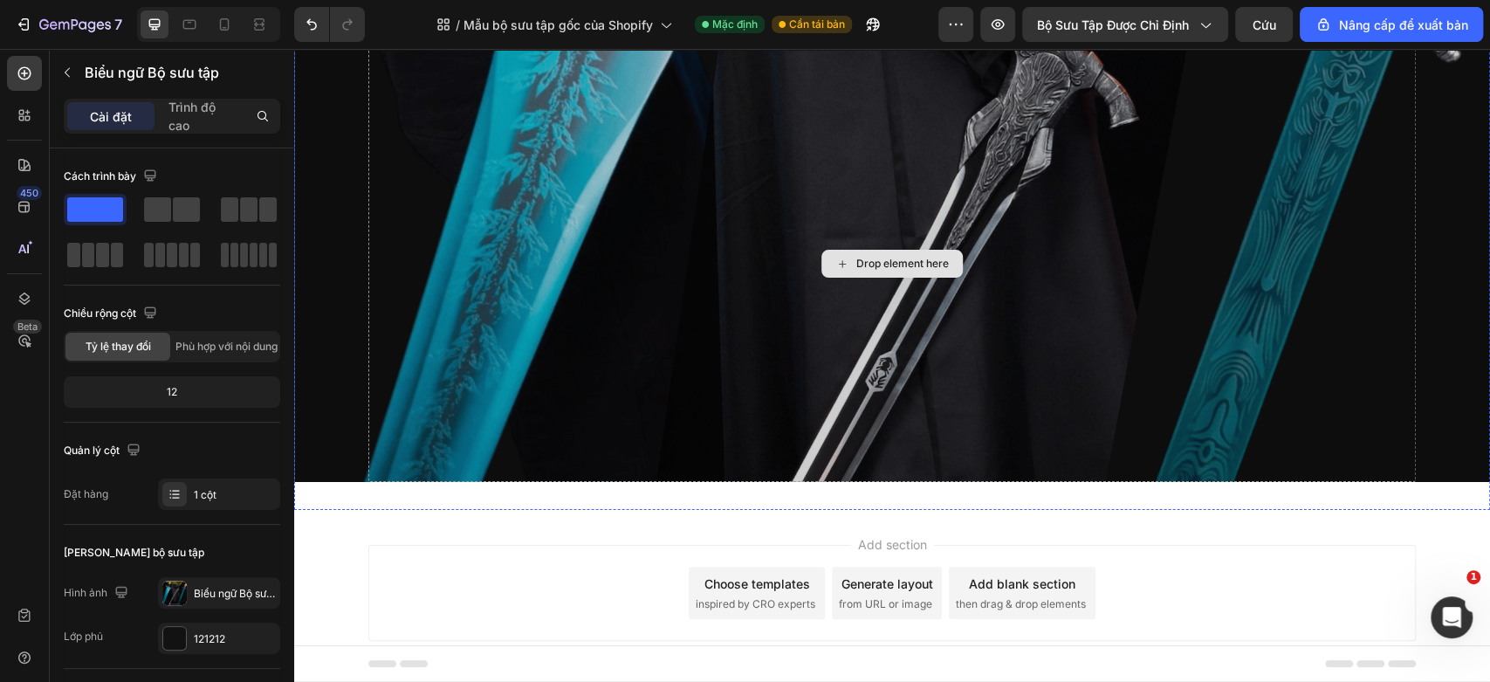
scroll to position [0, 0]
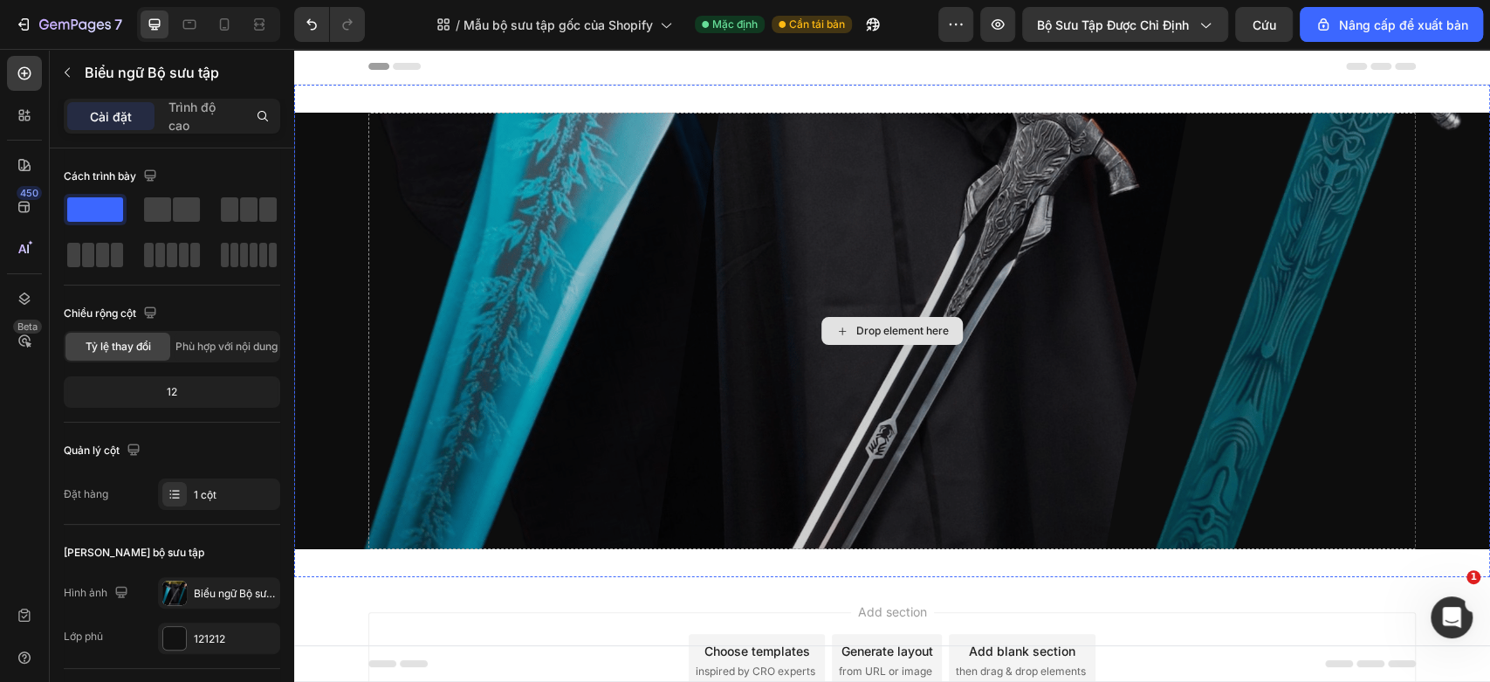
click at [740, 327] on div "Drop element here" at bounding box center [891, 331] width 1047 height 436
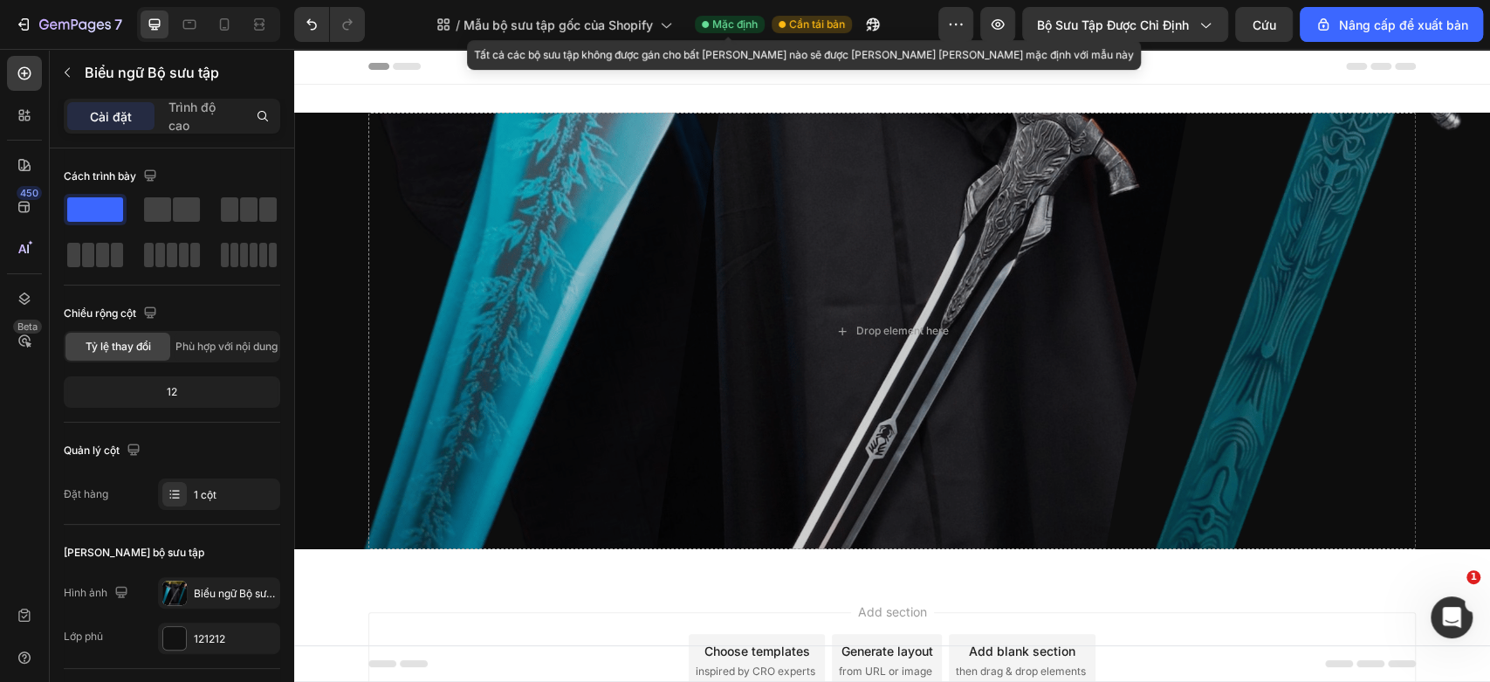
click at [713, 18] on font "Mặc định" at bounding box center [734, 23] width 45 height 13
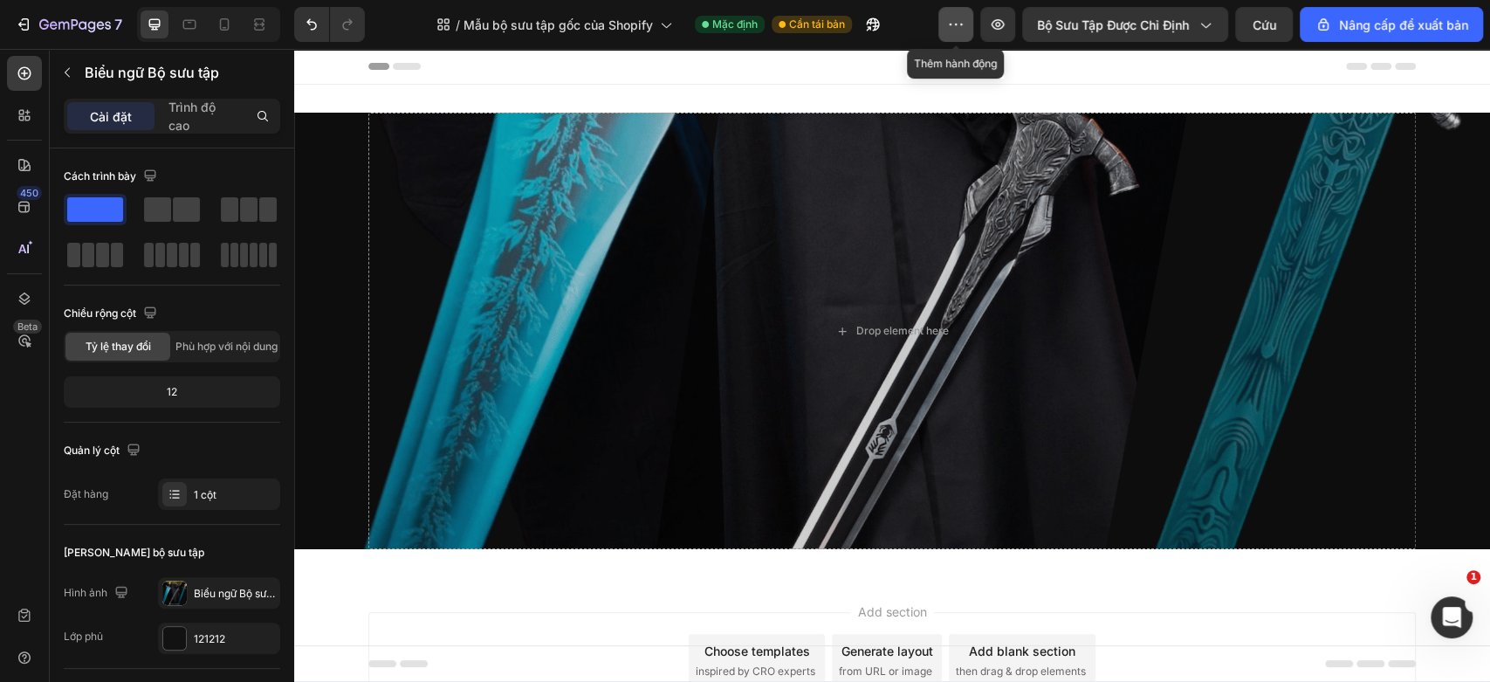
click at [951, 22] on icon "button" at bounding box center [955, 24] width 17 height 17
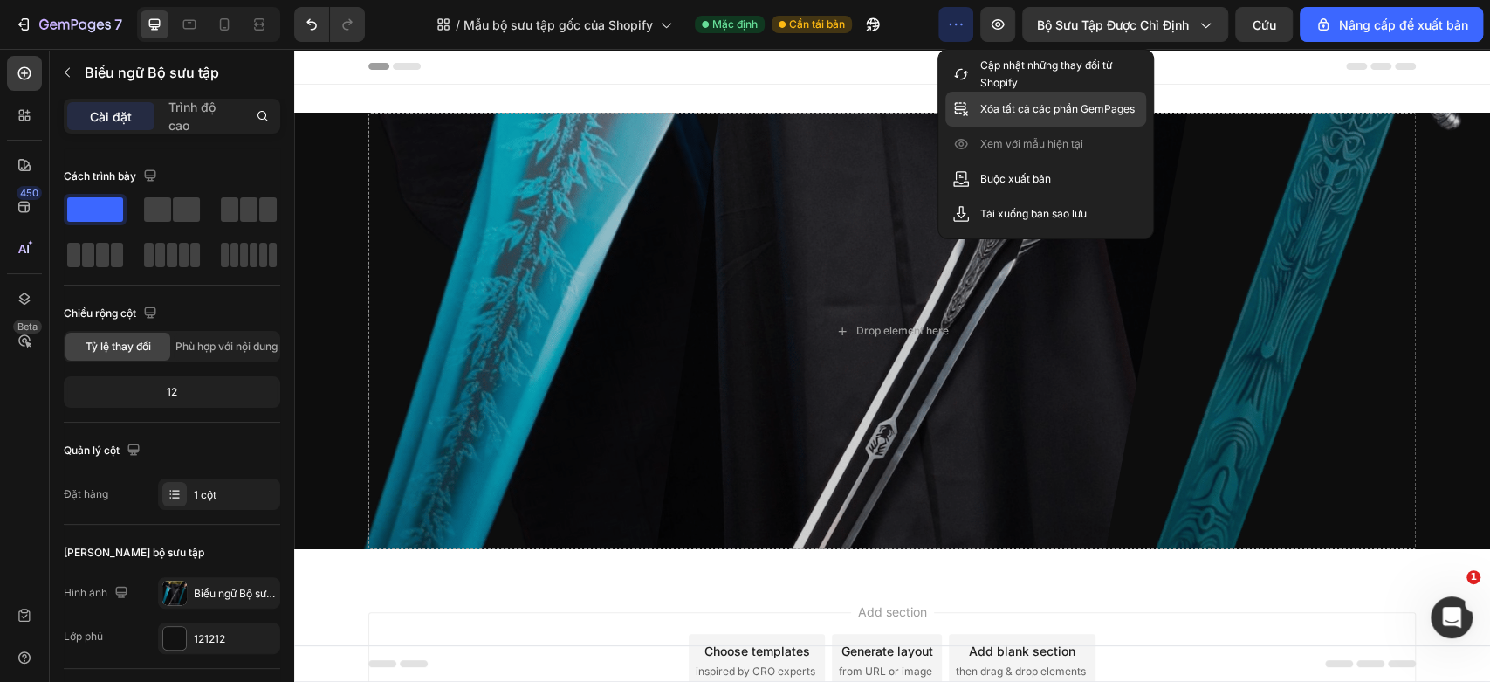
click at [989, 105] on font "Xóa tất cả các phần GemPages" at bounding box center [1057, 108] width 154 height 13
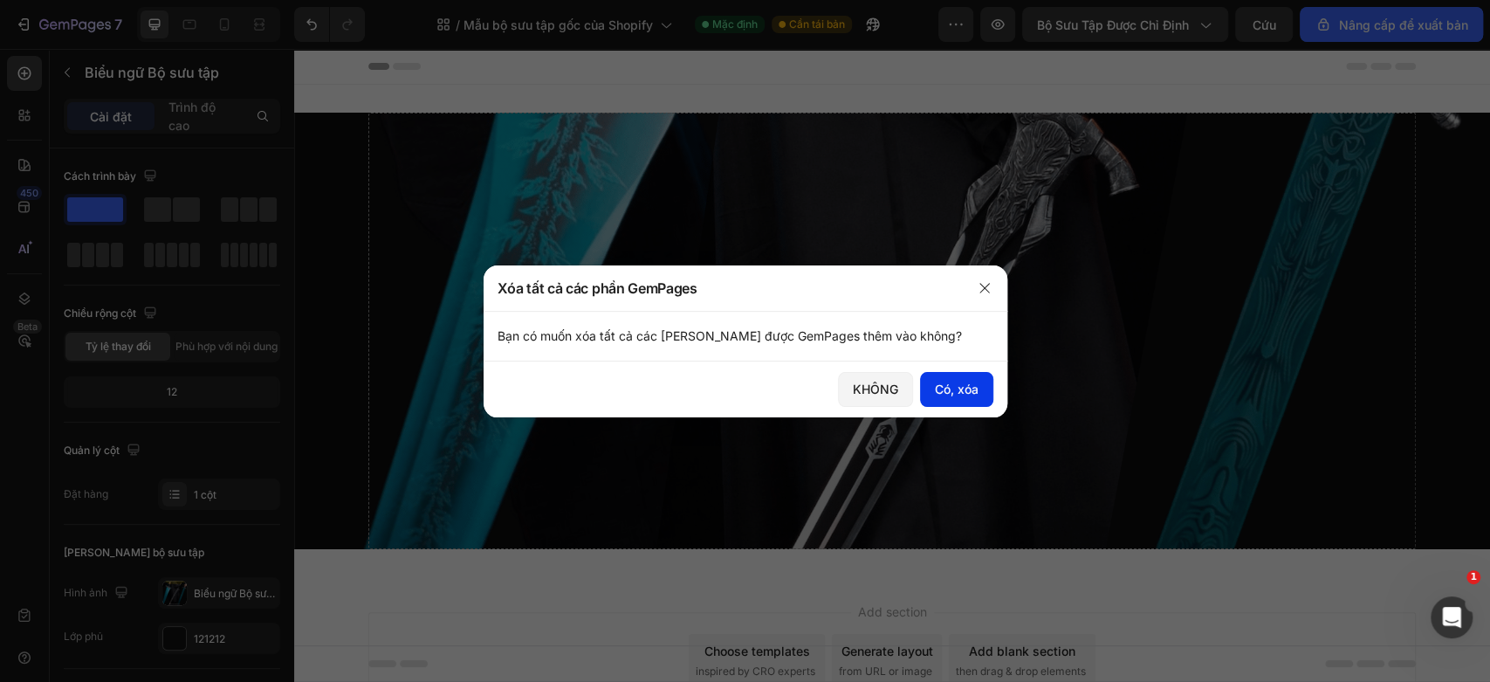
click at [976, 389] on font "Có, xóa" at bounding box center [957, 388] width 44 height 15
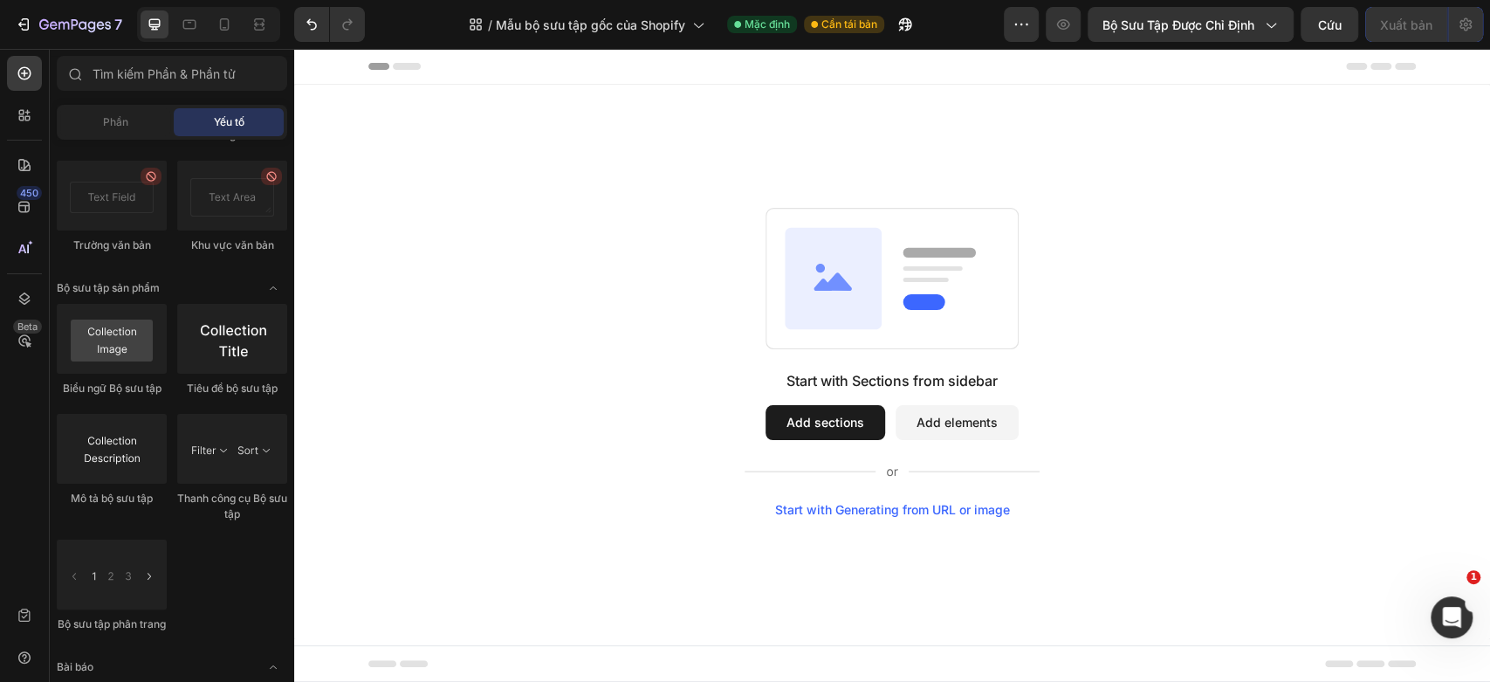
drag, startPoint x: 866, startPoint y: 375, endPoint x: 1097, endPoint y: 422, distance: 235.9
click at [1102, 421] on div "Start with Sections from sidebar Add sections Add elements Start with Generatin…" at bounding box center [892, 362] width 1070 height 309
drag, startPoint x: 748, startPoint y: 500, endPoint x: 1087, endPoint y: 520, distance: 339.2
click at [1087, 520] on div "Start with Sections from sidebar Add sections Add elements Start with Generatin…" at bounding box center [892, 362] width 1196 height 554
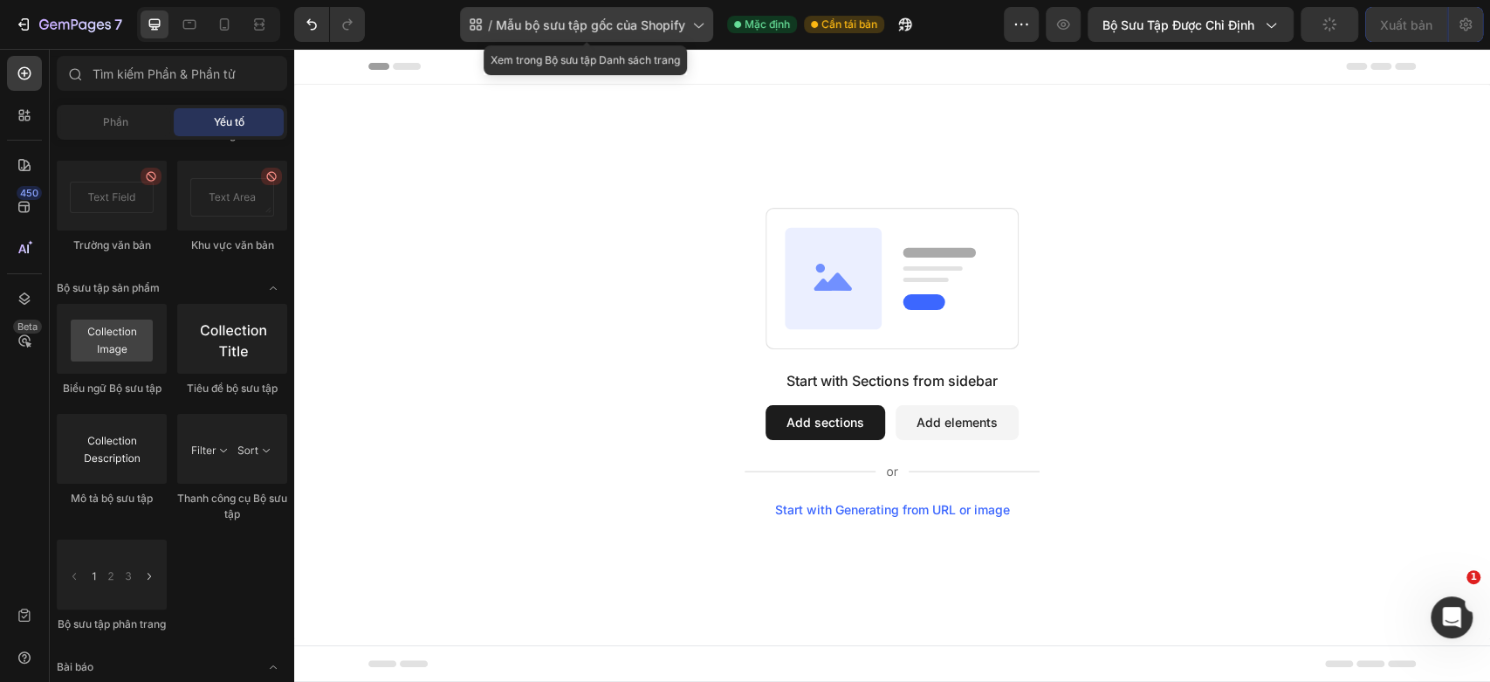
click at [670, 24] on font "Mẫu bộ sưu tập gốc của Shopify" at bounding box center [590, 24] width 189 height 15
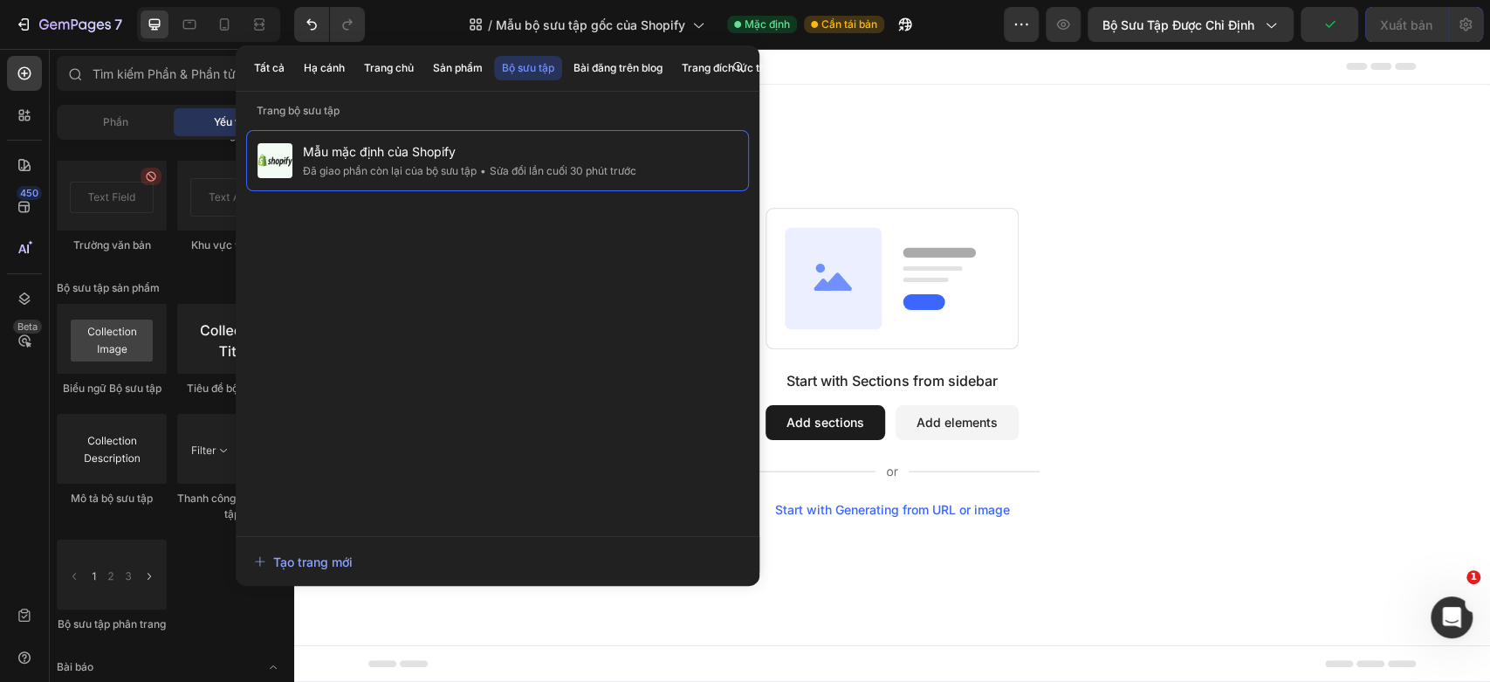
click at [923, 162] on div "Start with Sections from sidebar Add sections Add elements Start with Generatin…" at bounding box center [892, 362] width 1196 height 554
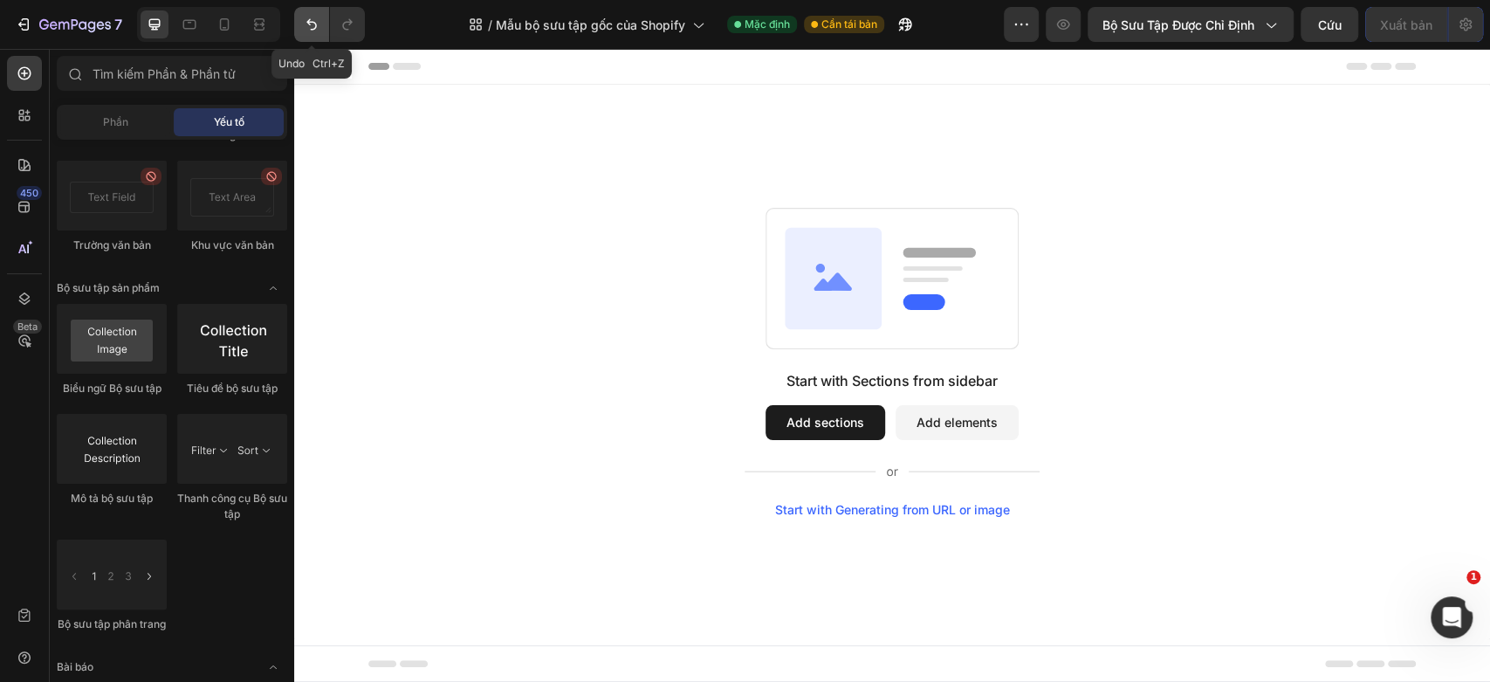
click at [309, 25] on icon "Hoàn tác/Làm lại" at bounding box center [311, 24] width 17 height 17
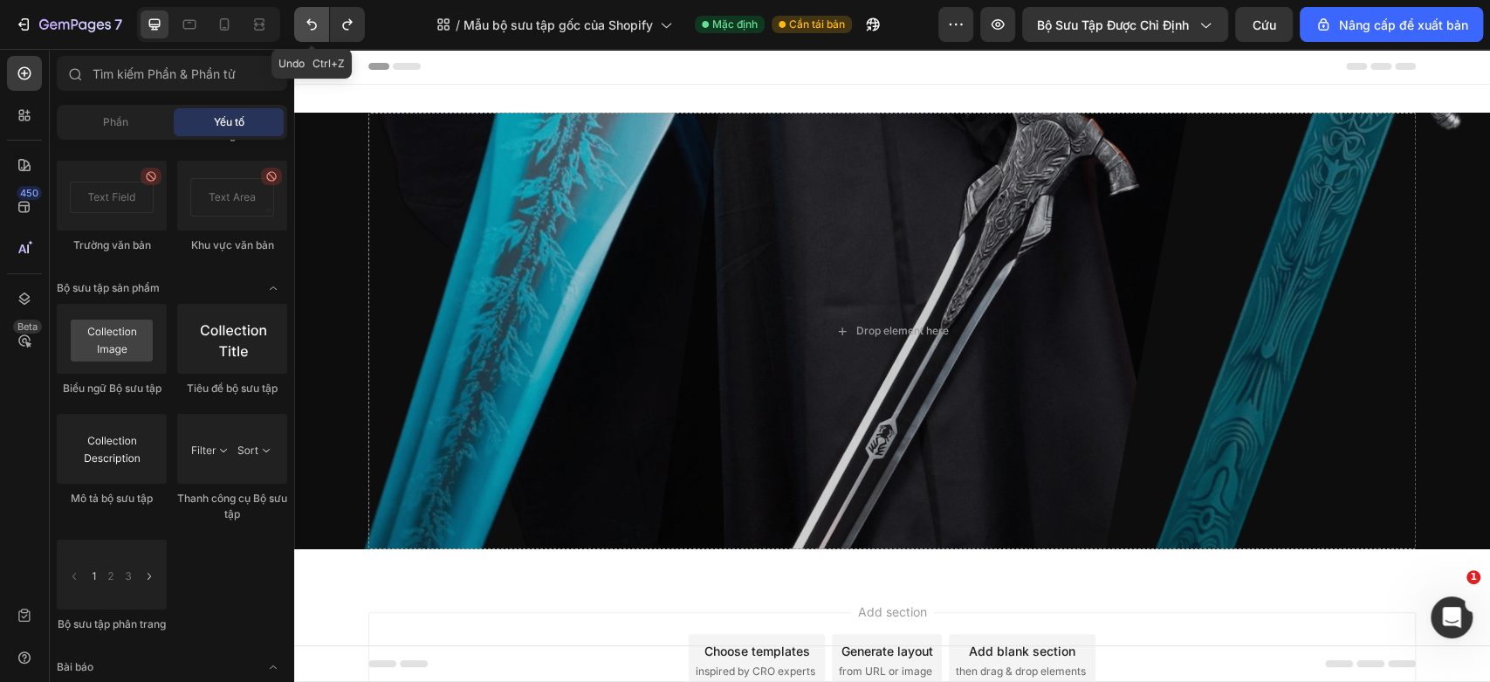
click at [309, 25] on icon "Hoàn tác/Làm lại" at bounding box center [311, 24] width 17 height 17
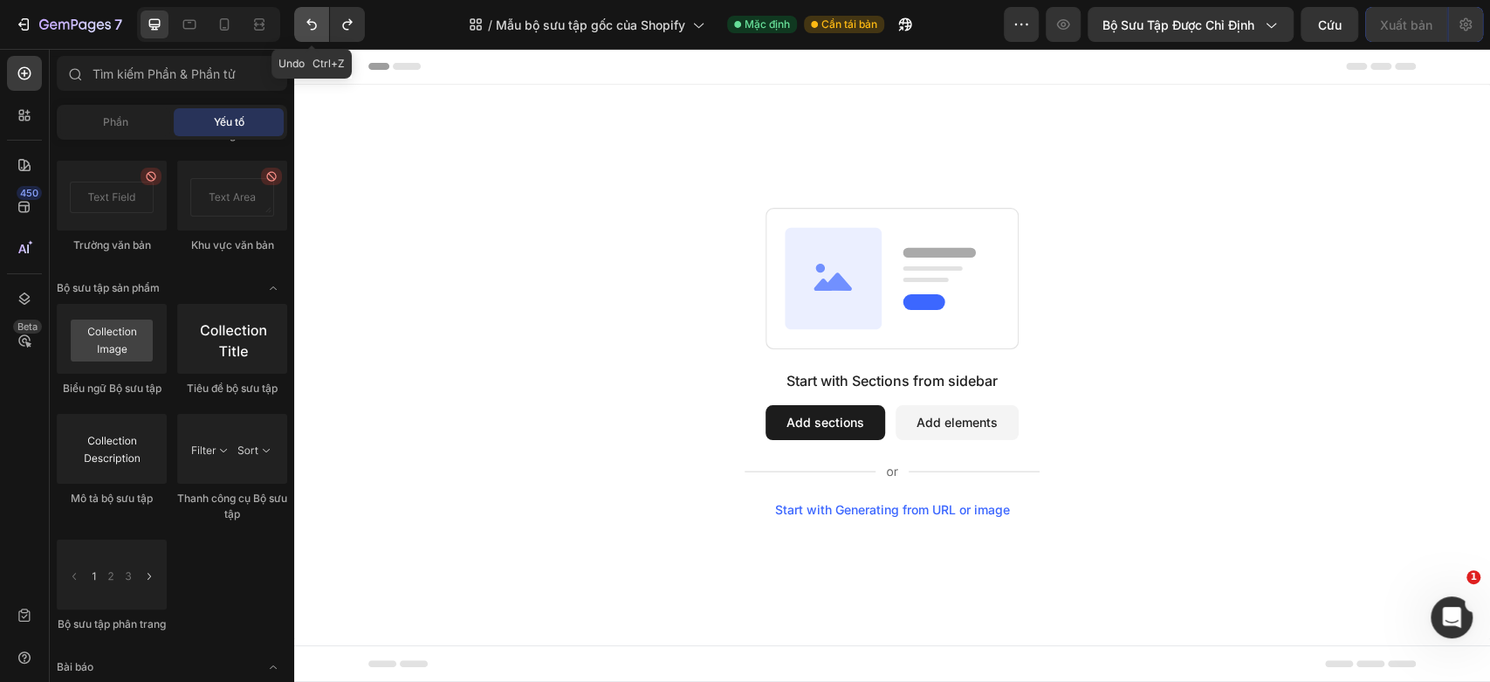
click at [309, 25] on icon "Hoàn tác/Làm lại" at bounding box center [311, 24] width 17 height 17
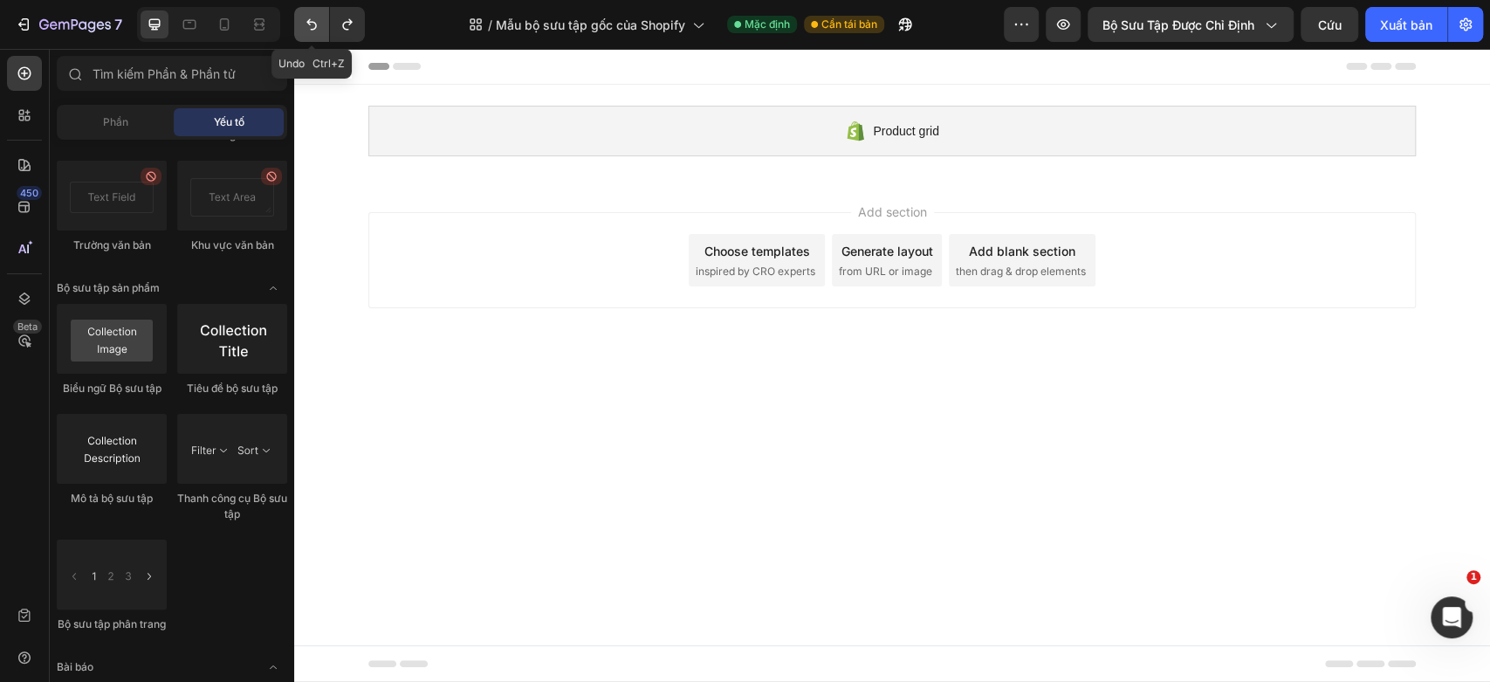
click at [309, 25] on icon "Hoàn tác/Làm lại" at bounding box center [311, 24] width 17 height 17
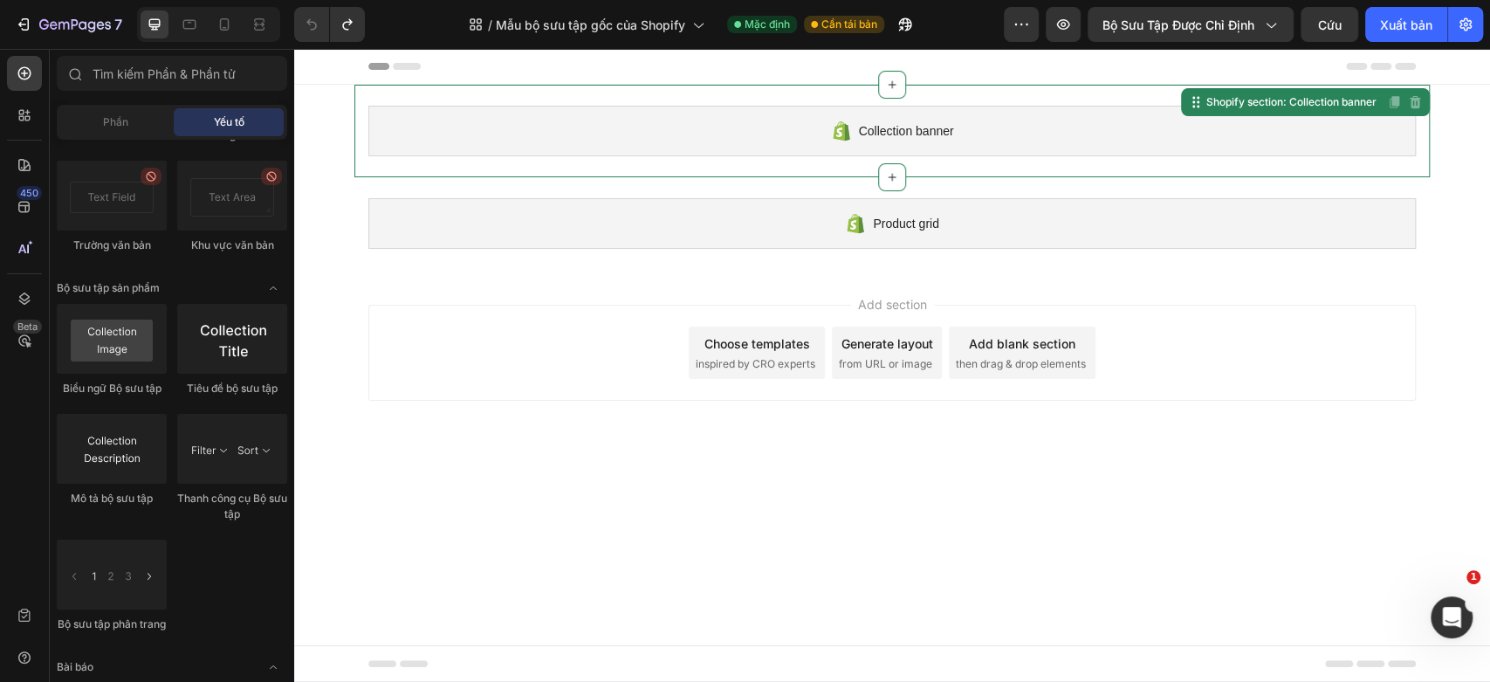
click at [671, 138] on div "Collection banner" at bounding box center [891, 131] width 1047 height 51
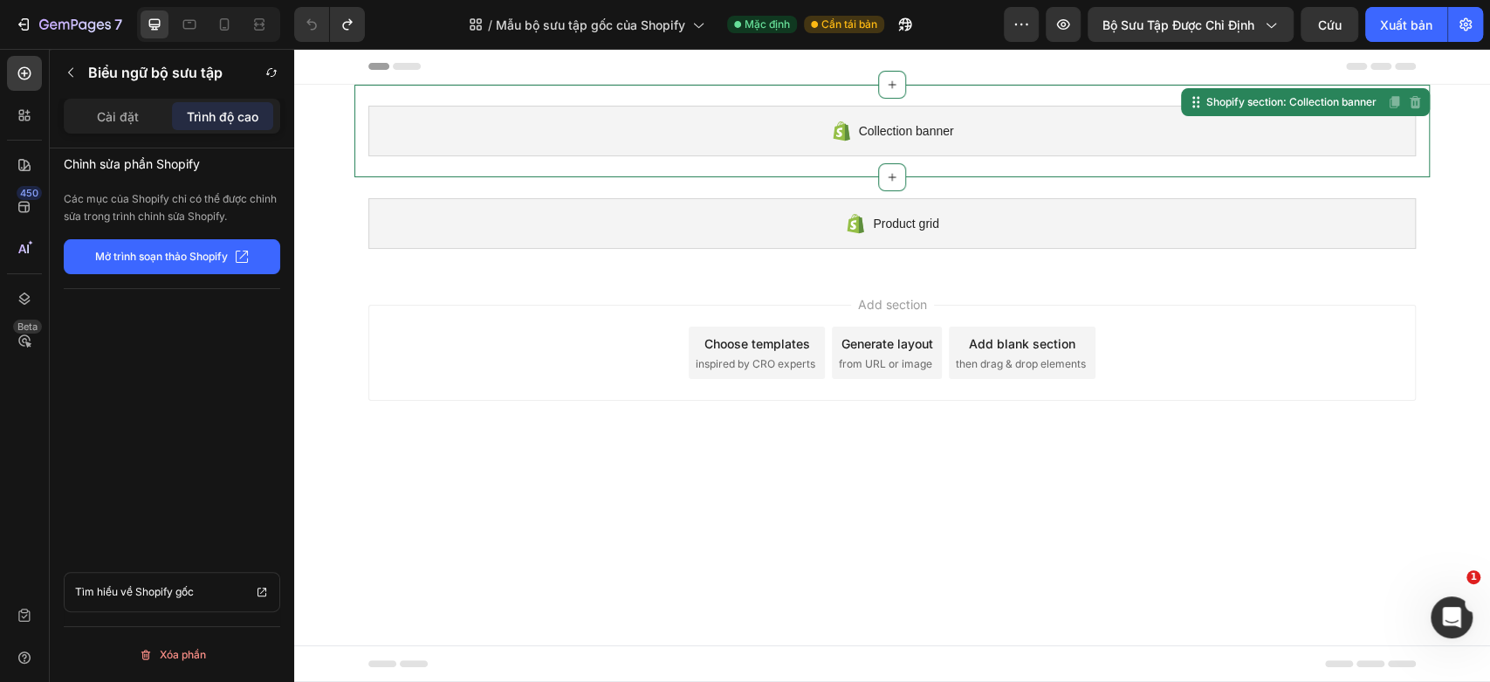
click at [671, 138] on div "Collection banner" at bounding box center [891, 131] width 1047 height 51
click at [275, 75] on icon "button" at bounding box center [271, 72] width 14 height 14
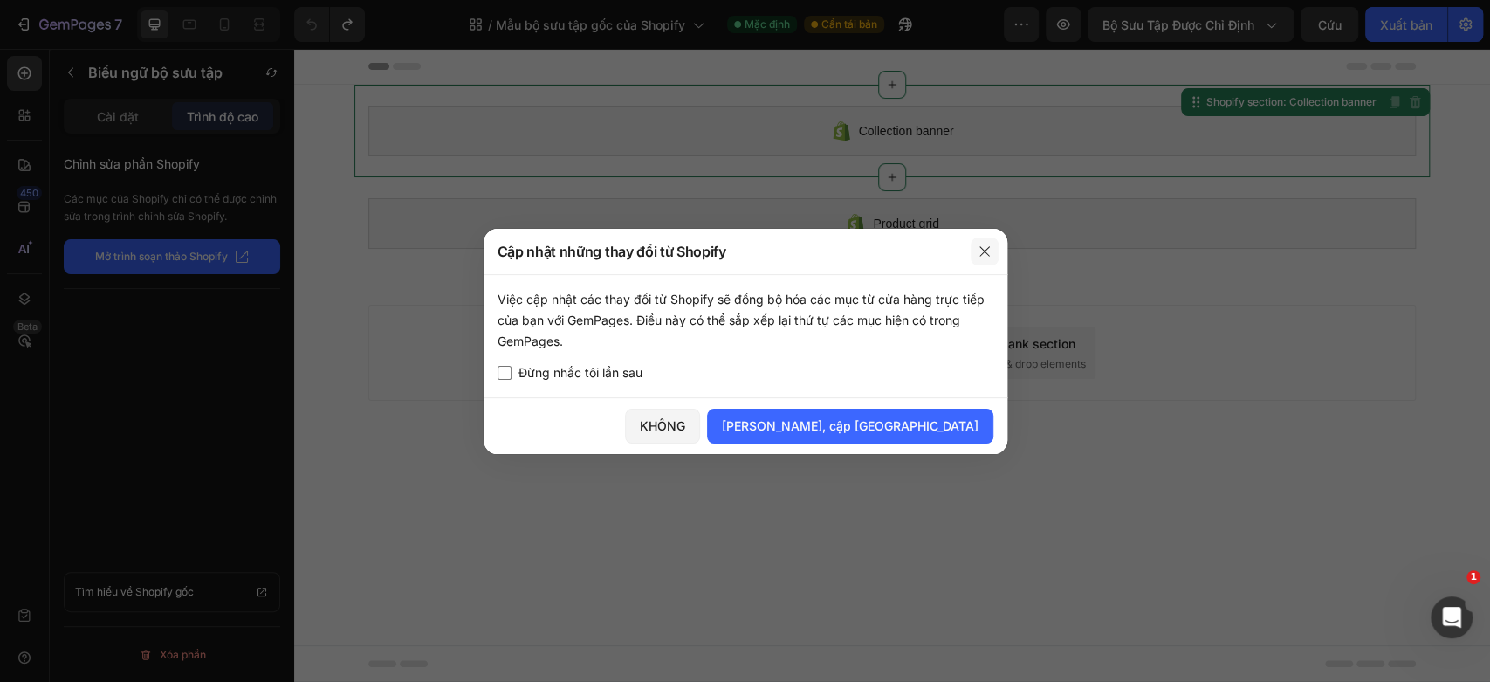
click at [983, 261] on button "button" at bounding box center [985, 251] width 28 height 28
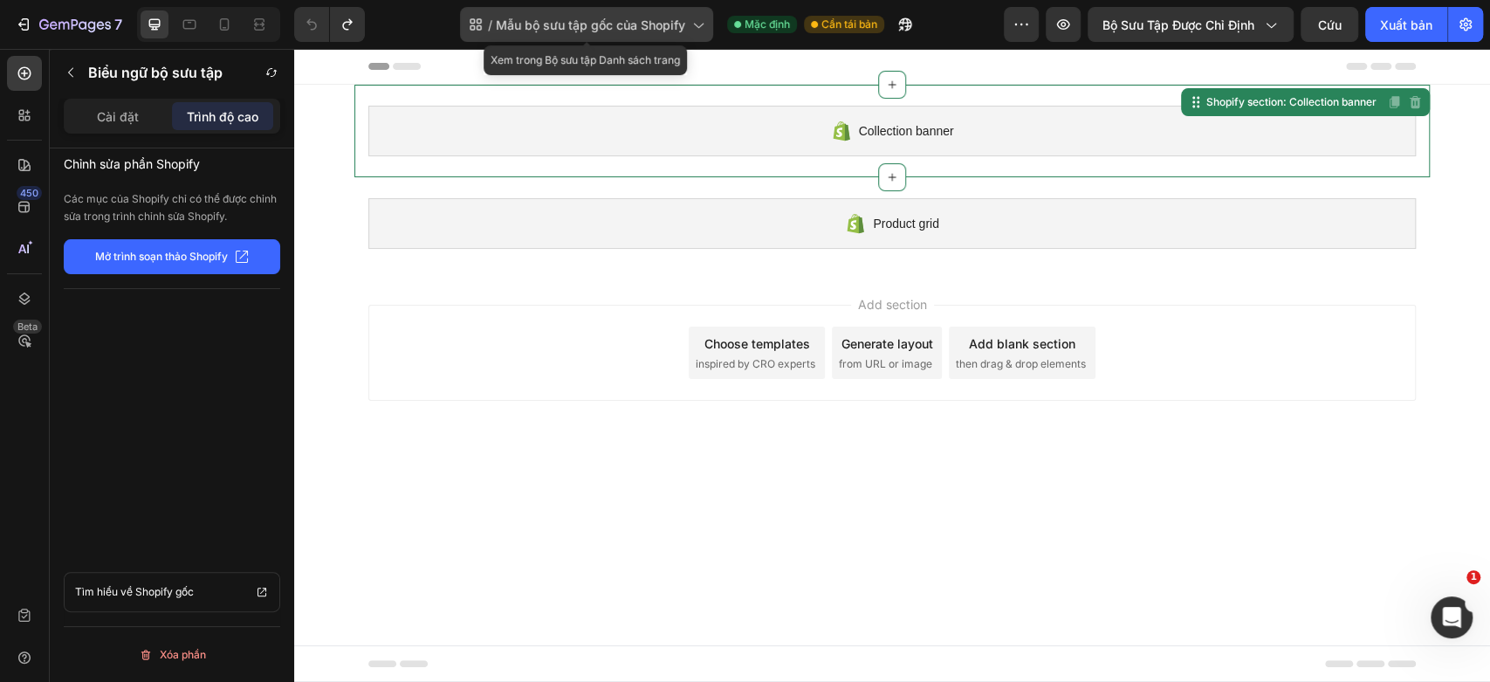
click at [665, 26] on font "Mẫu bộ sưu tập gốc của Shopify" at bounding box center [590, 24] width 189 height 15
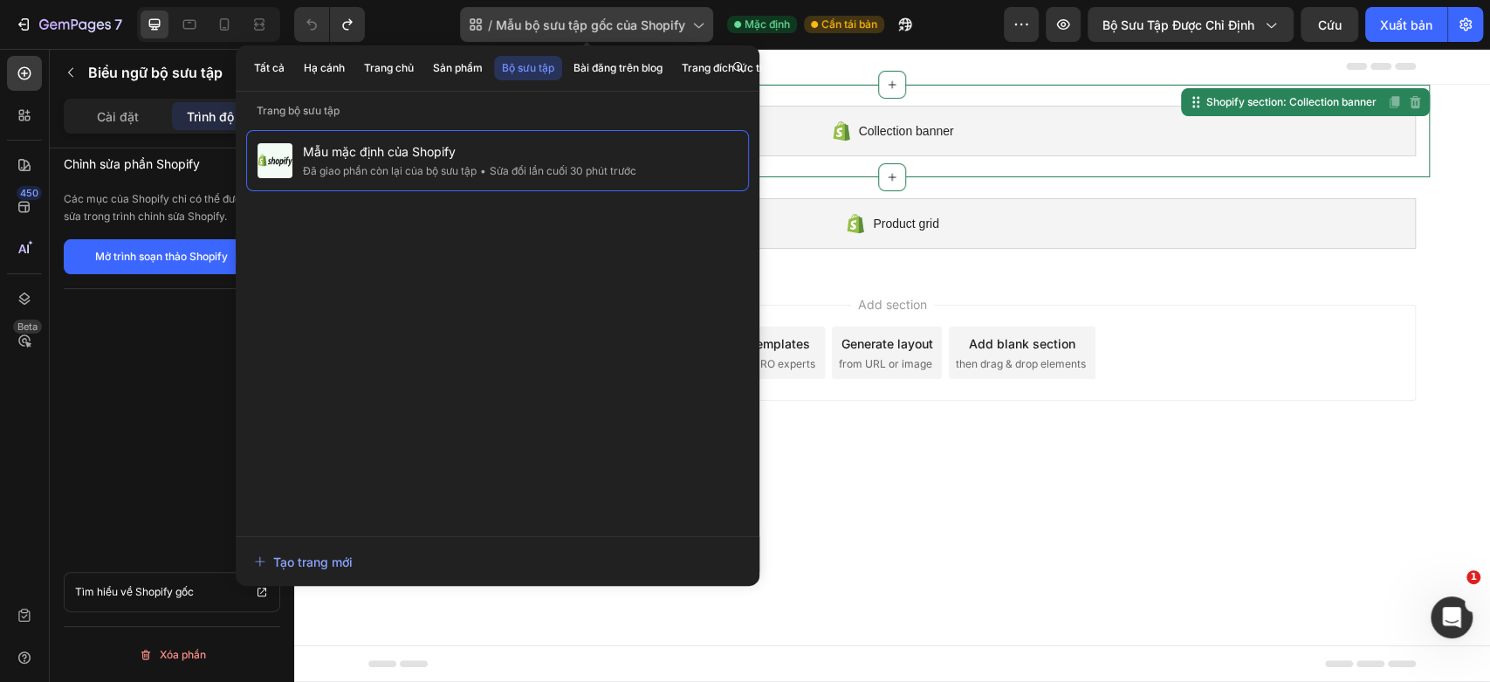
click at [665, 26] on font "Mẫu bộ sưu tập gốc của Shopify" at bounding box center [590, 24] width 189 height 15
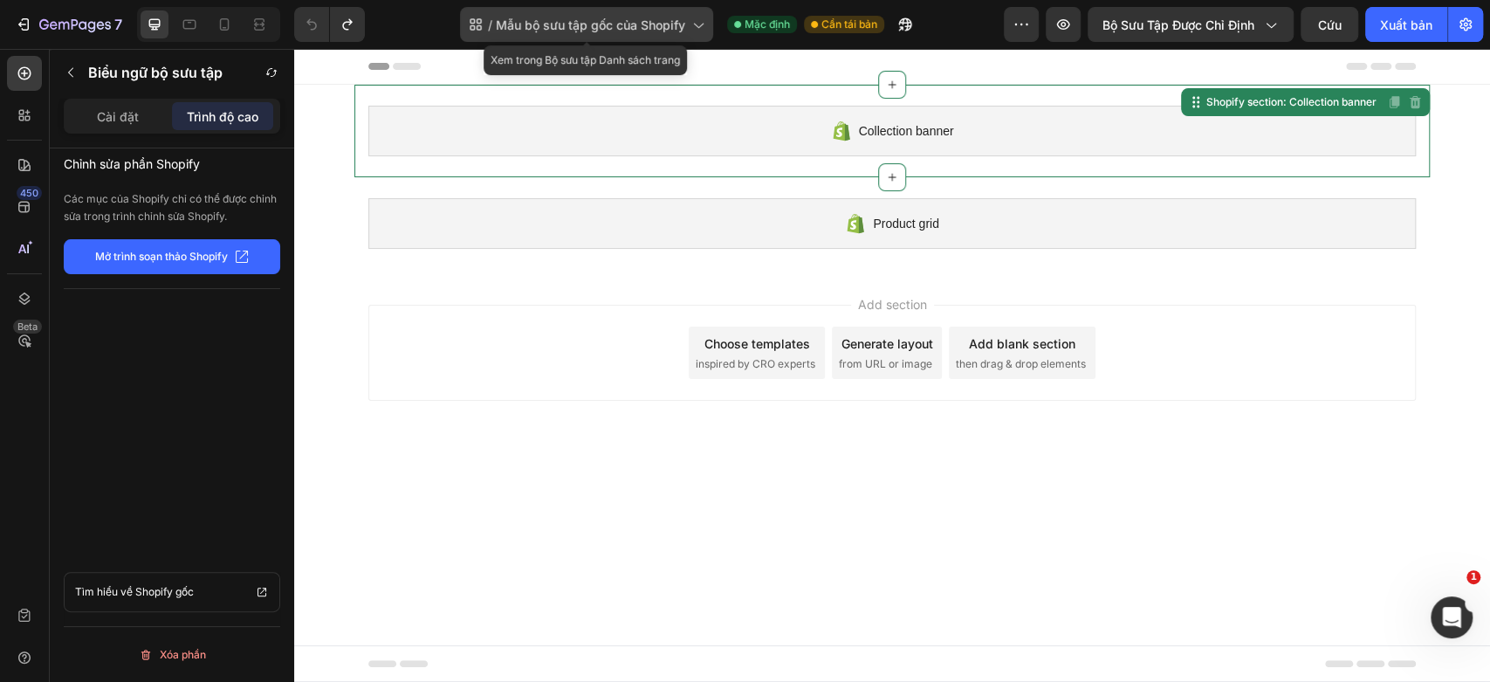
click at [649, 12] on div "/ [PERSON_NAME] sưu tập gốc của Shopify" at bounding box center [586, 24] width 253 height 35
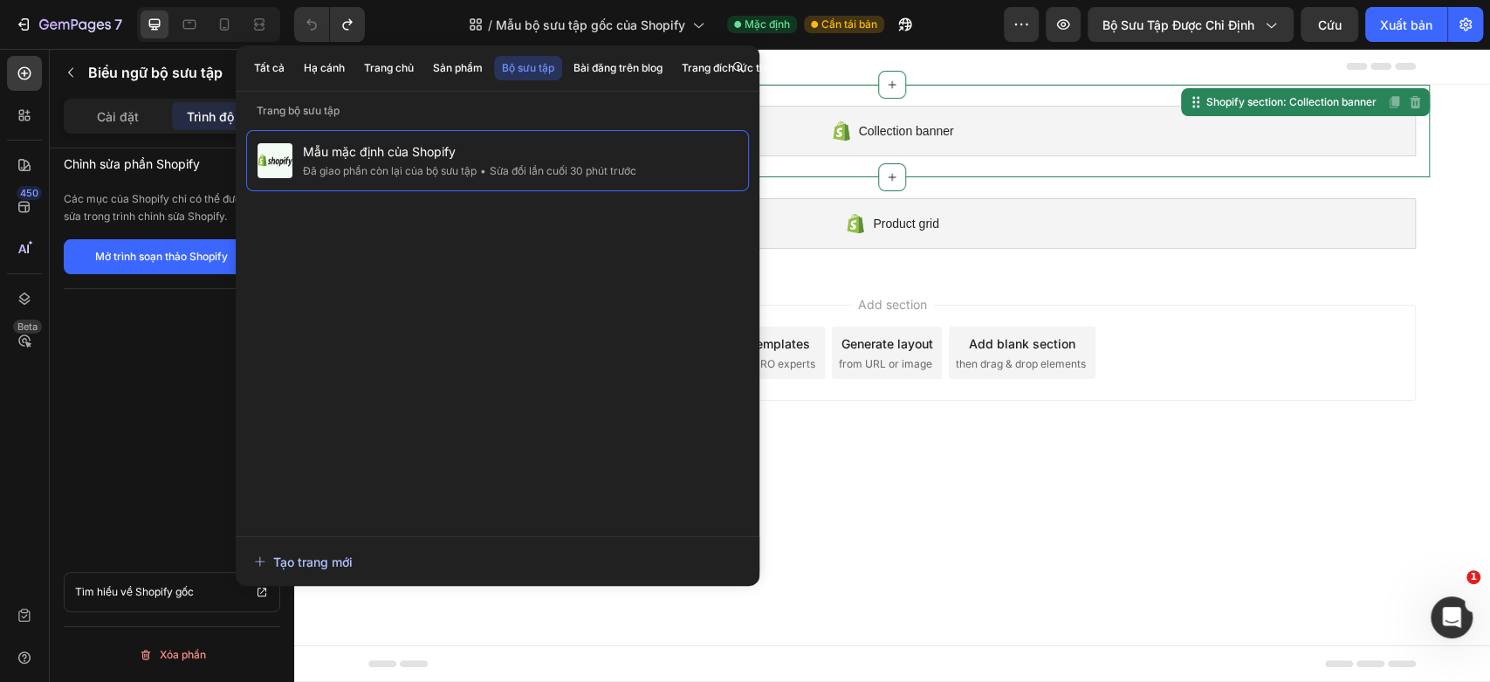
click at [319, 552] on font "Tạo trang mới" at bounding box center [312, 561] width 79 height 18
click at [984, 523] on body "Collection banner Shopify section: Collection banner Disabled. Please edit in S…" at bounding box center [892, 365] width 1196 height 633
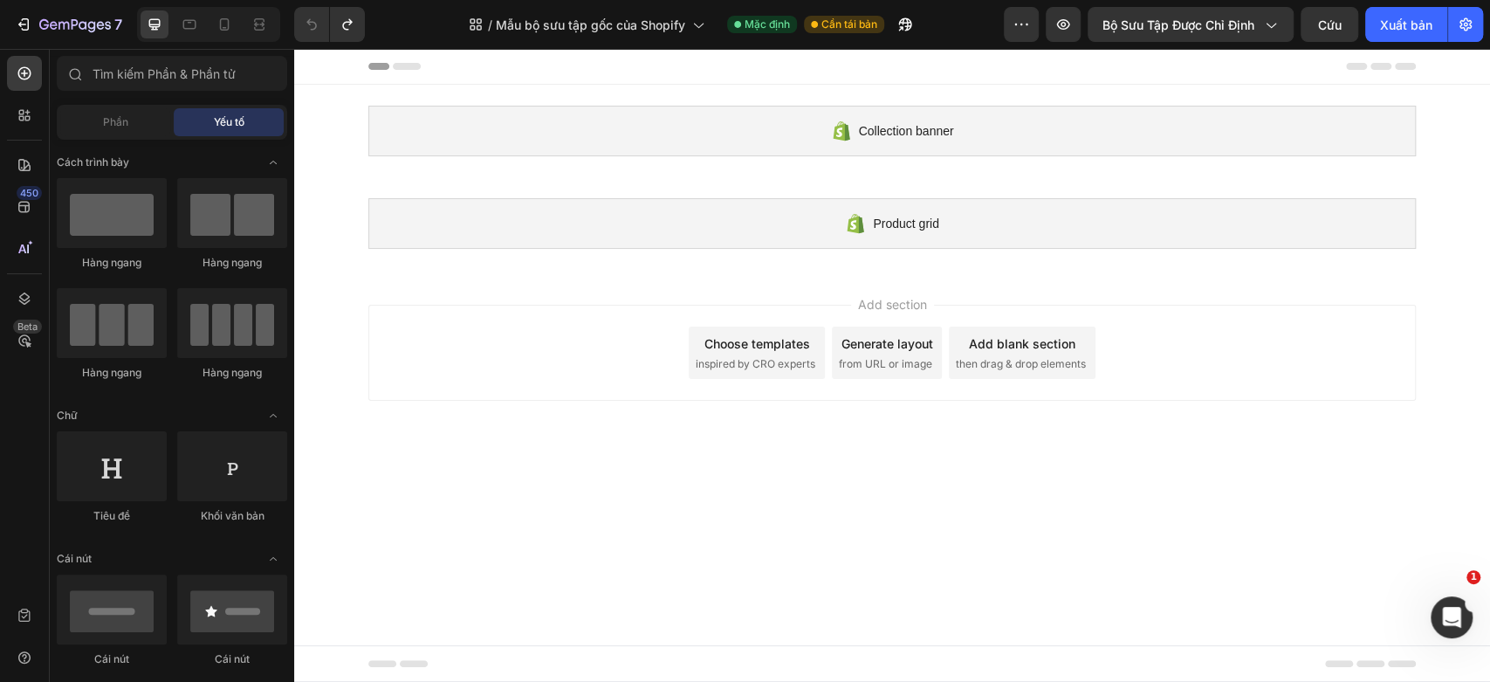
scroll to position [4364, 0]
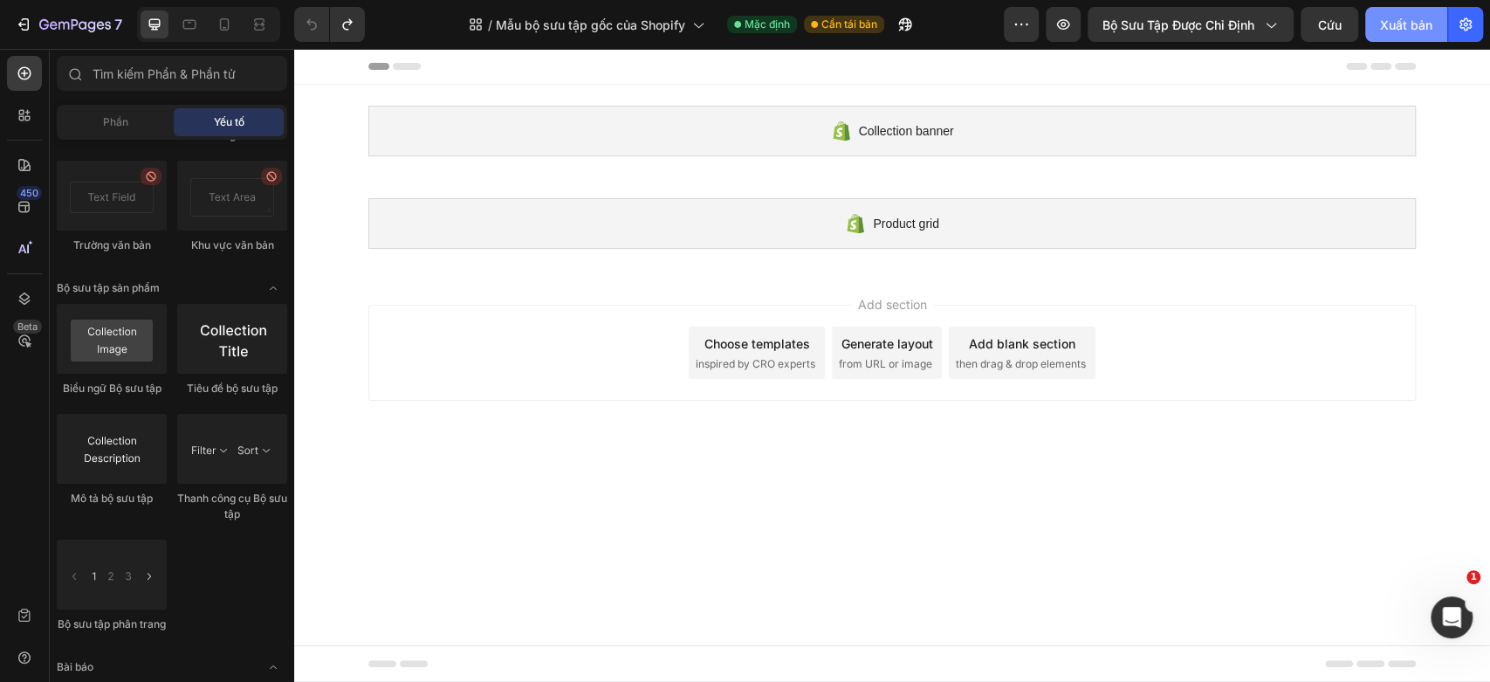
click at [1380, 32] on font "Xuất bản" at bounding box center [1406, 25] width 52 height 18
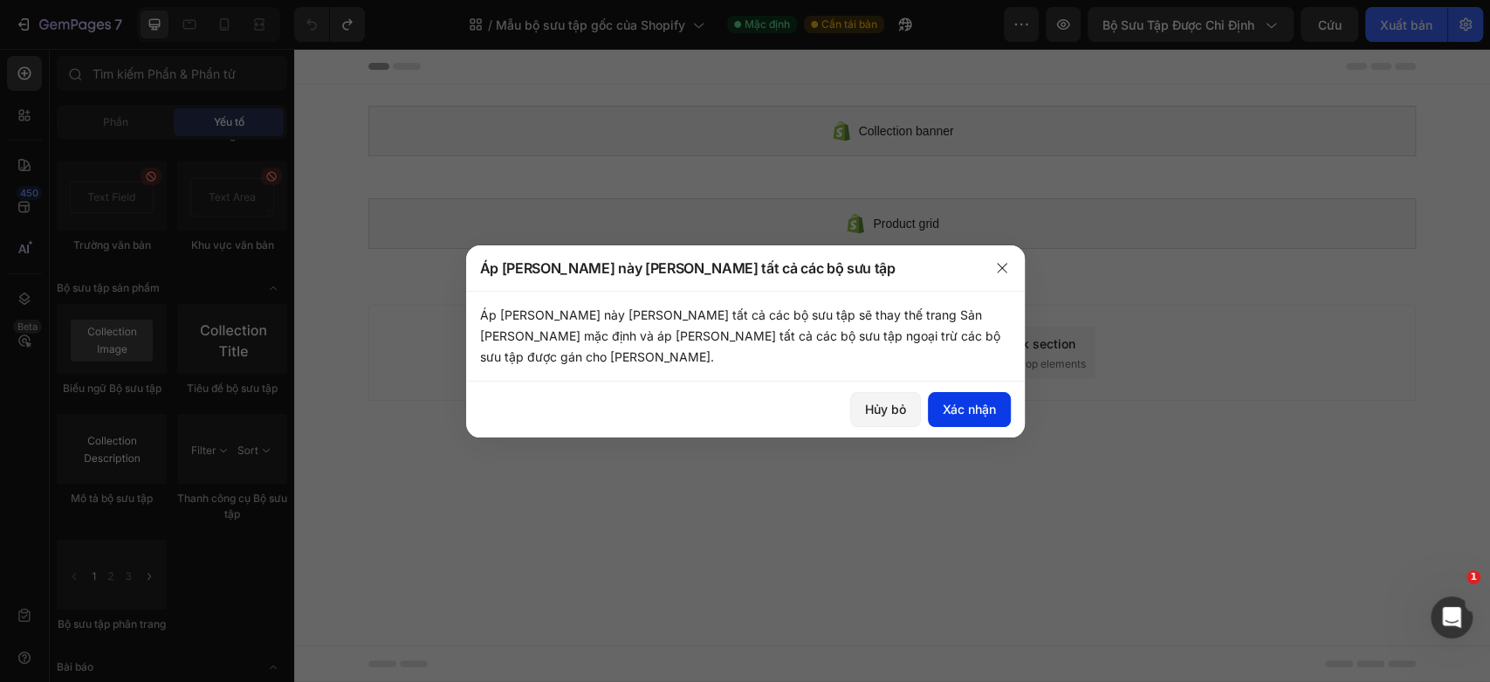
click at [943, 401] on font "Xác nhận" at bounding box center [969, 408] width 53 height 15
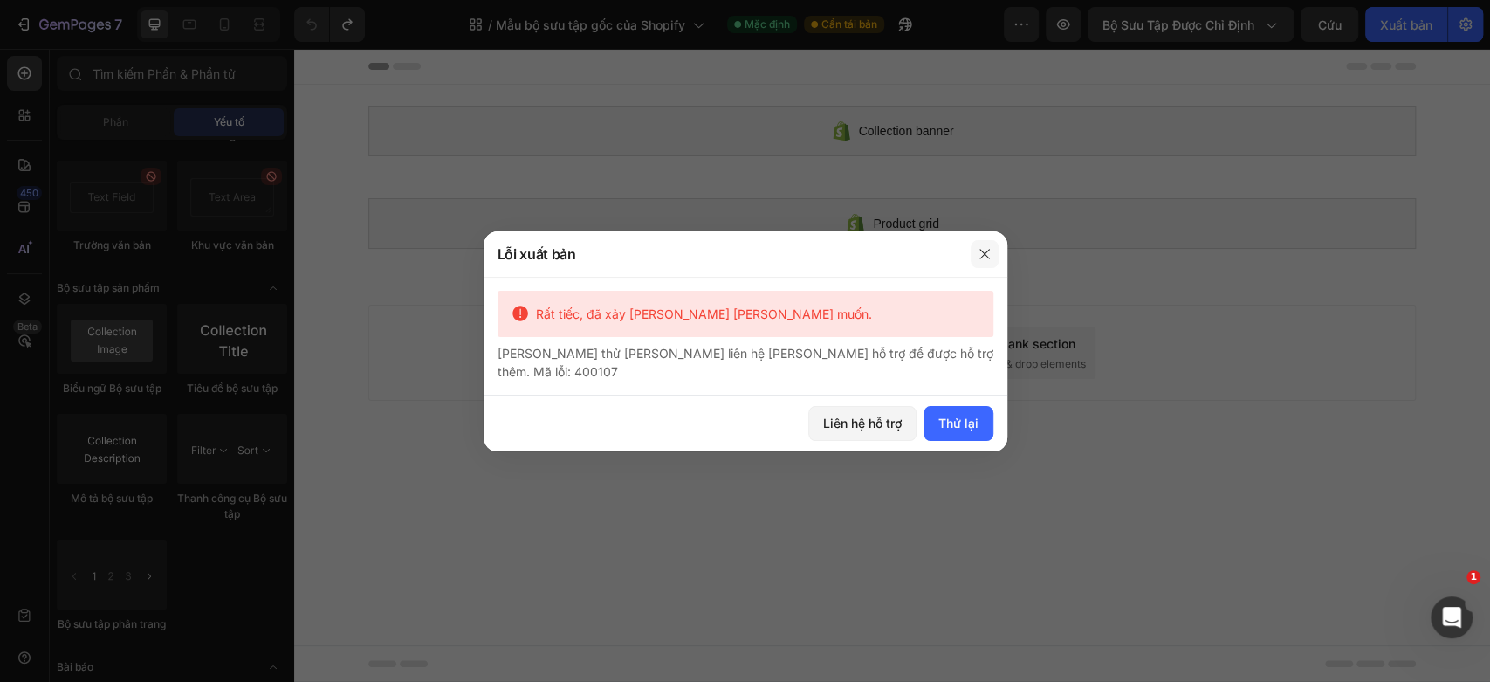
click at [985, 258] on icon "button" at bounding box center [985, 254] width 14 height 14
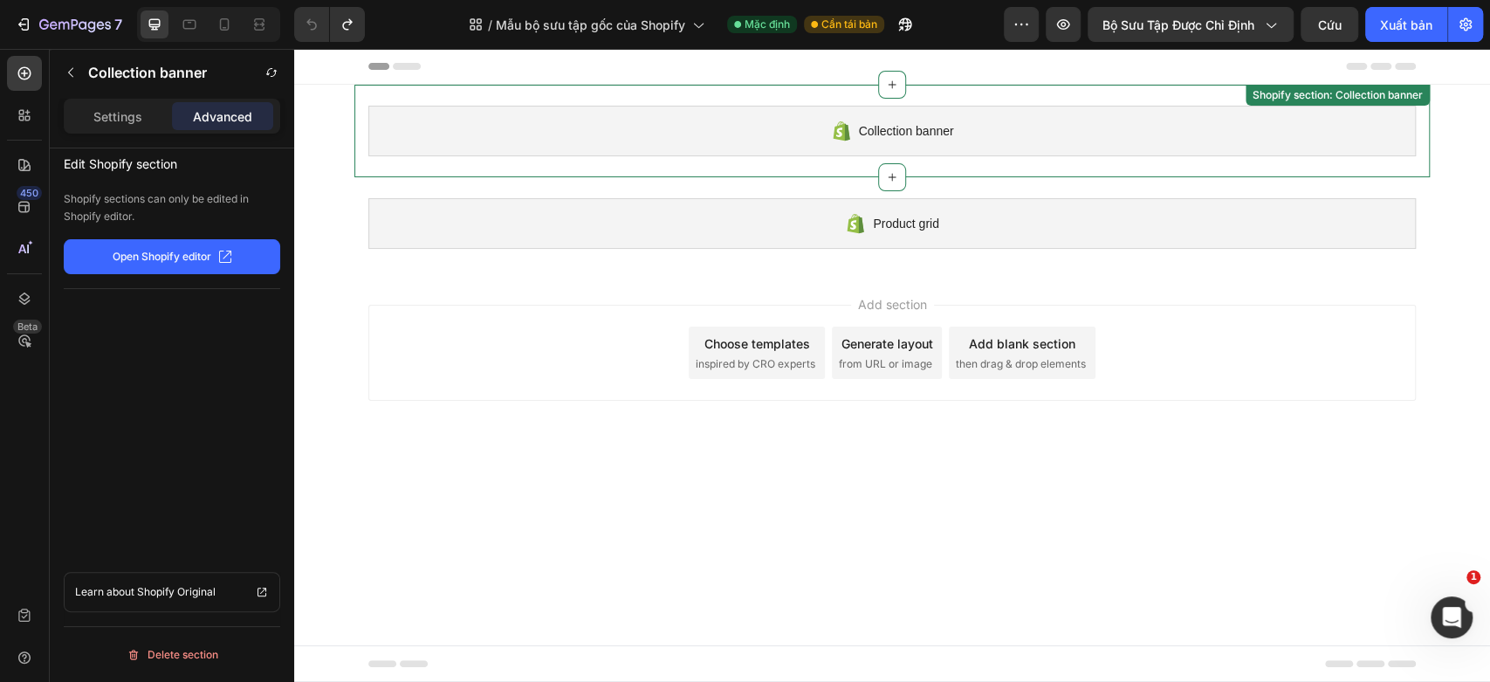
click at [937, 147] on div "Collection banner" at bounding box center [891, 131] width 1047 height 51
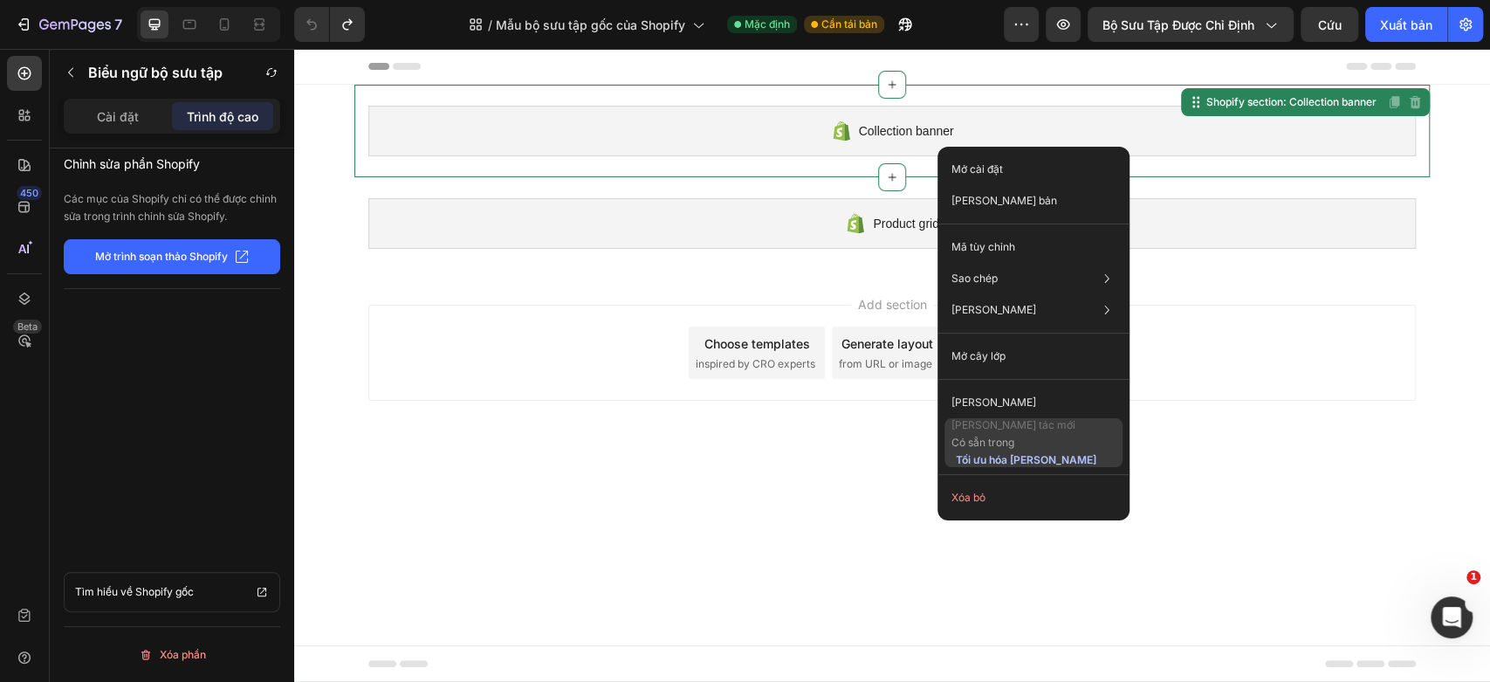
click at [1024, 455] on font "Tối ưu hóa kế hoạch" at bounding box center [1026, 459] width 141 height 13
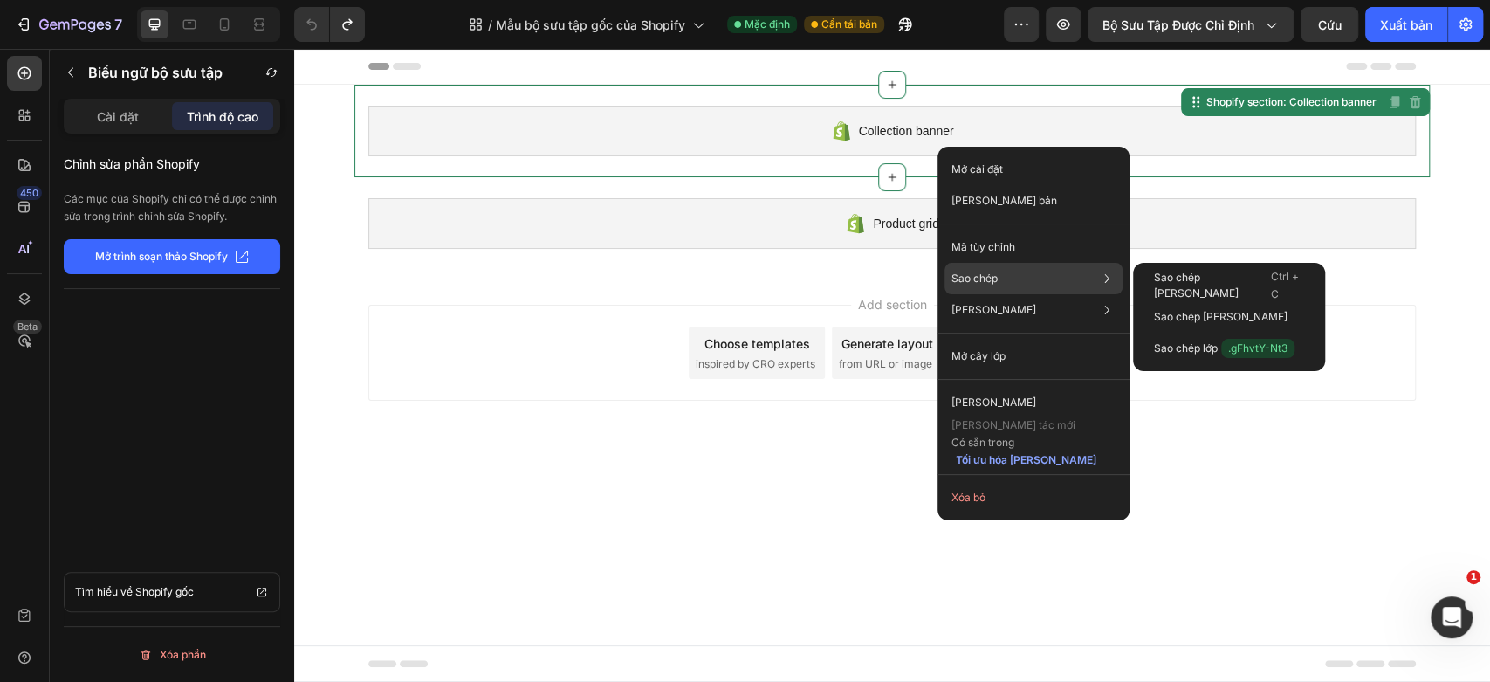
click at [985, 278] on font "Sao chép" at bounding box center [974, 277] width 46 height 13
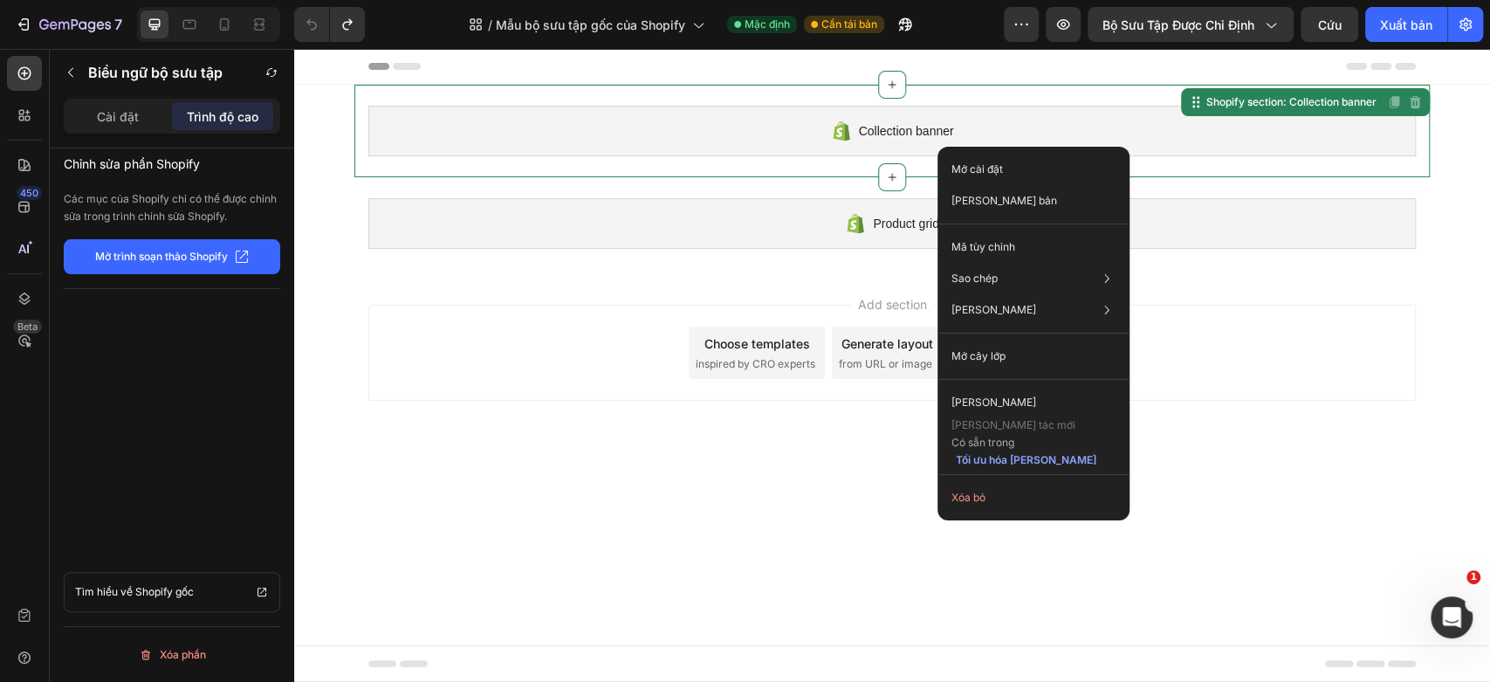
click at [579, 318] on div "Add section Choose templates inspired by CRO experts Generate layout from URL o…" at bounding box center [891, 353] width 1047 height 96
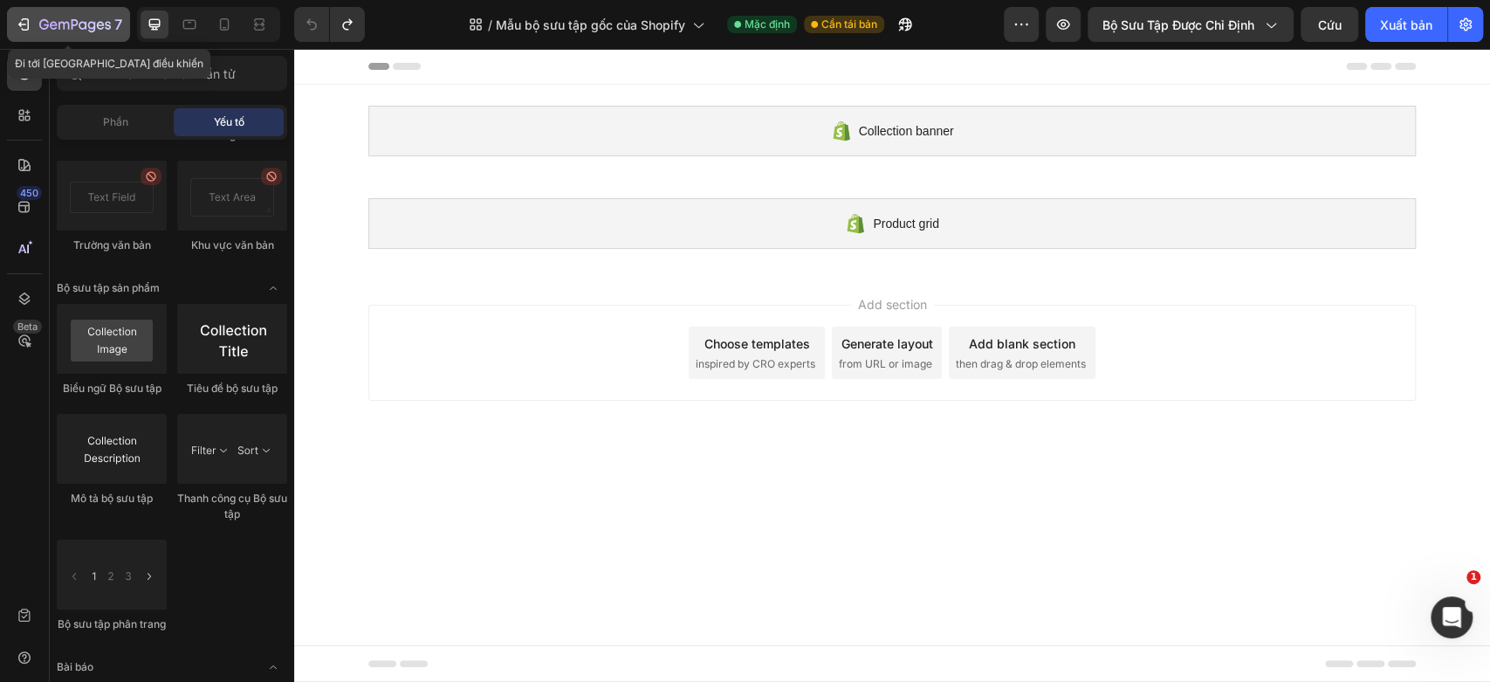
click at [39, 15] on div "7" at bounding box center [80, 24] width 83 height 21
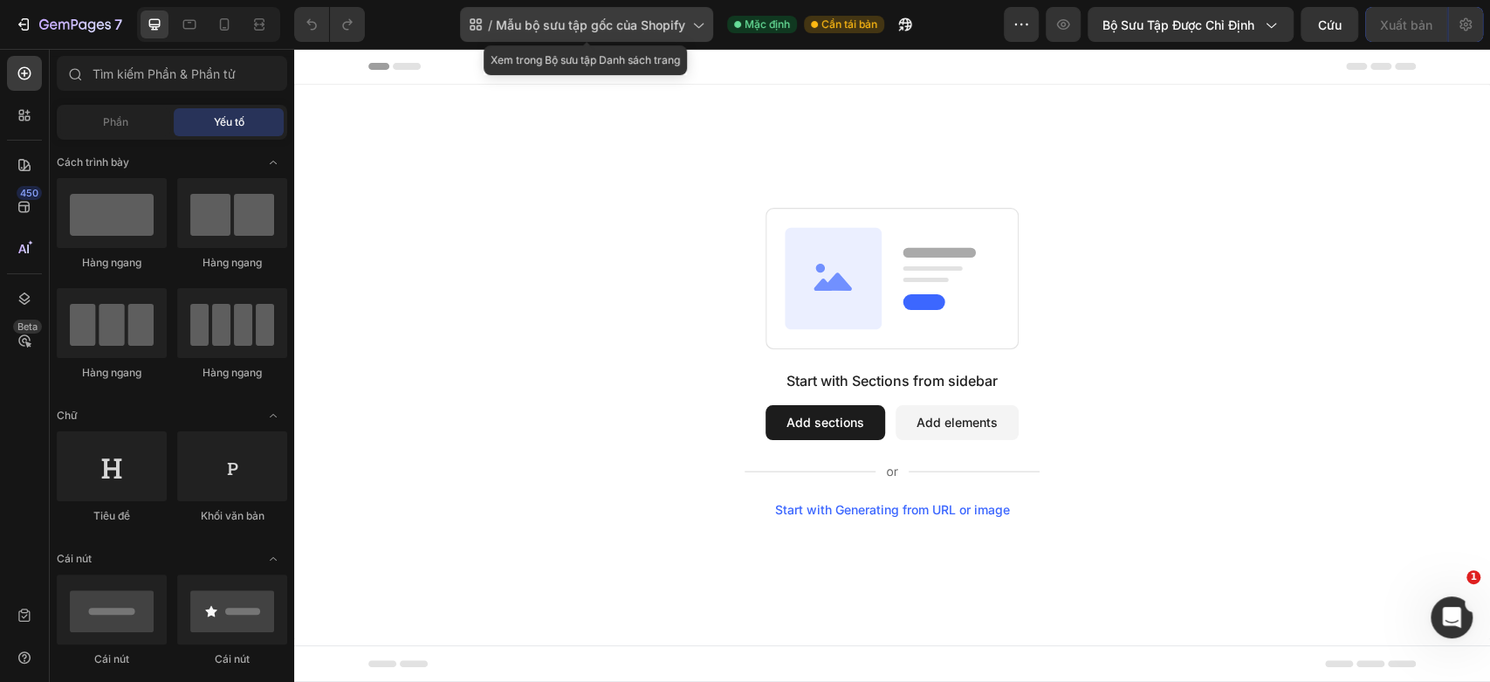
click at [641, 35] on div "/ [PERSON_NAME] sưu tập gốc của Shopify" at bounding box center [586, 24] width 253 height 35
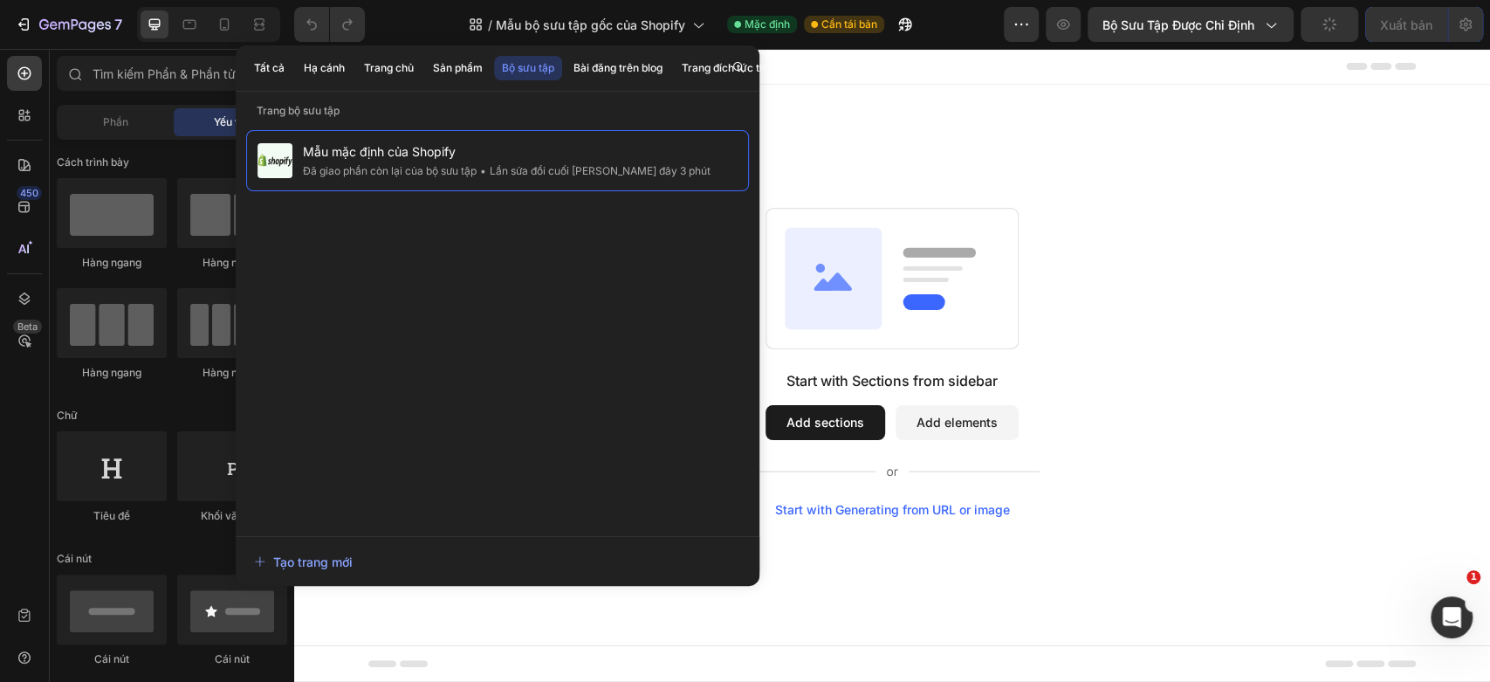
click at [894, 180] on div "Start with Sections from sidebar Add sections Add elements Start with Generatin…" at bounding box center [892, 362] width 1196 height 554
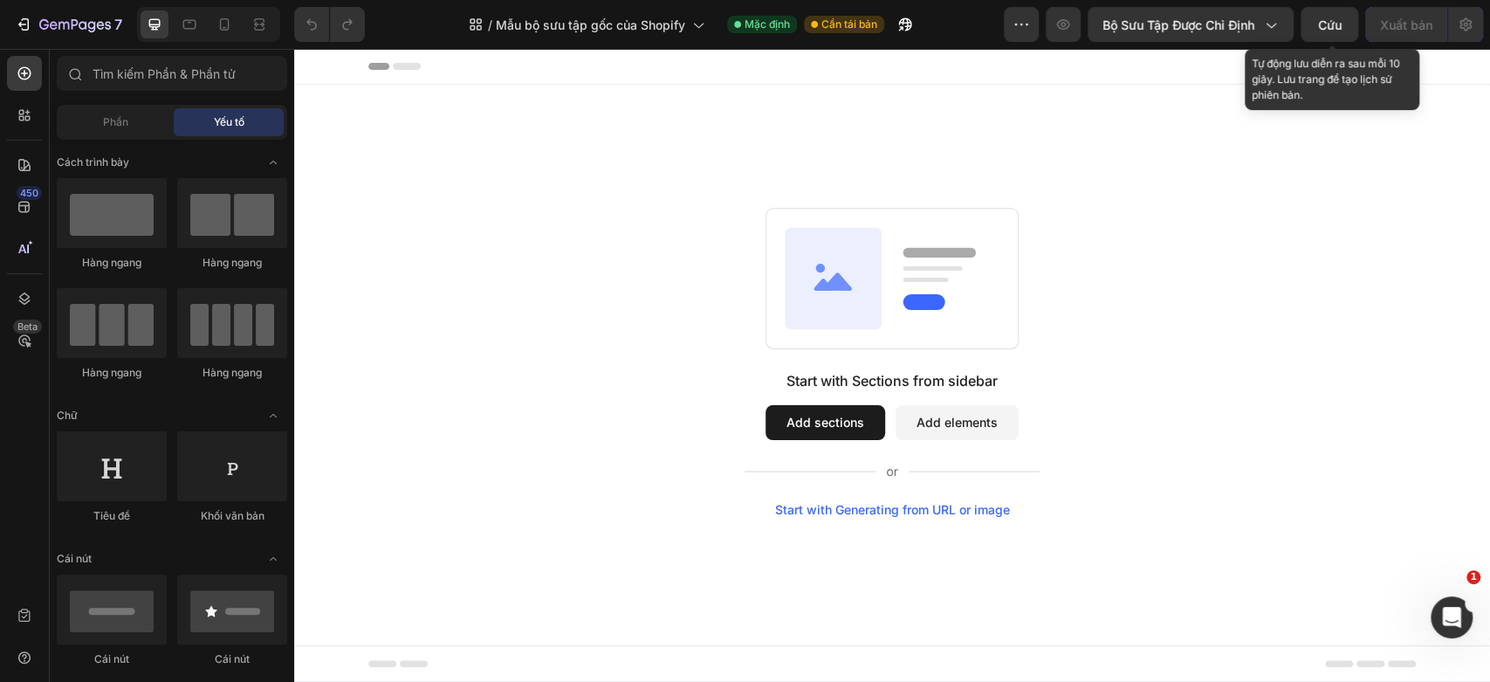
click at [1328, 25] on font "Cứu" at bounding box center [1330, 24] width 24 height 15
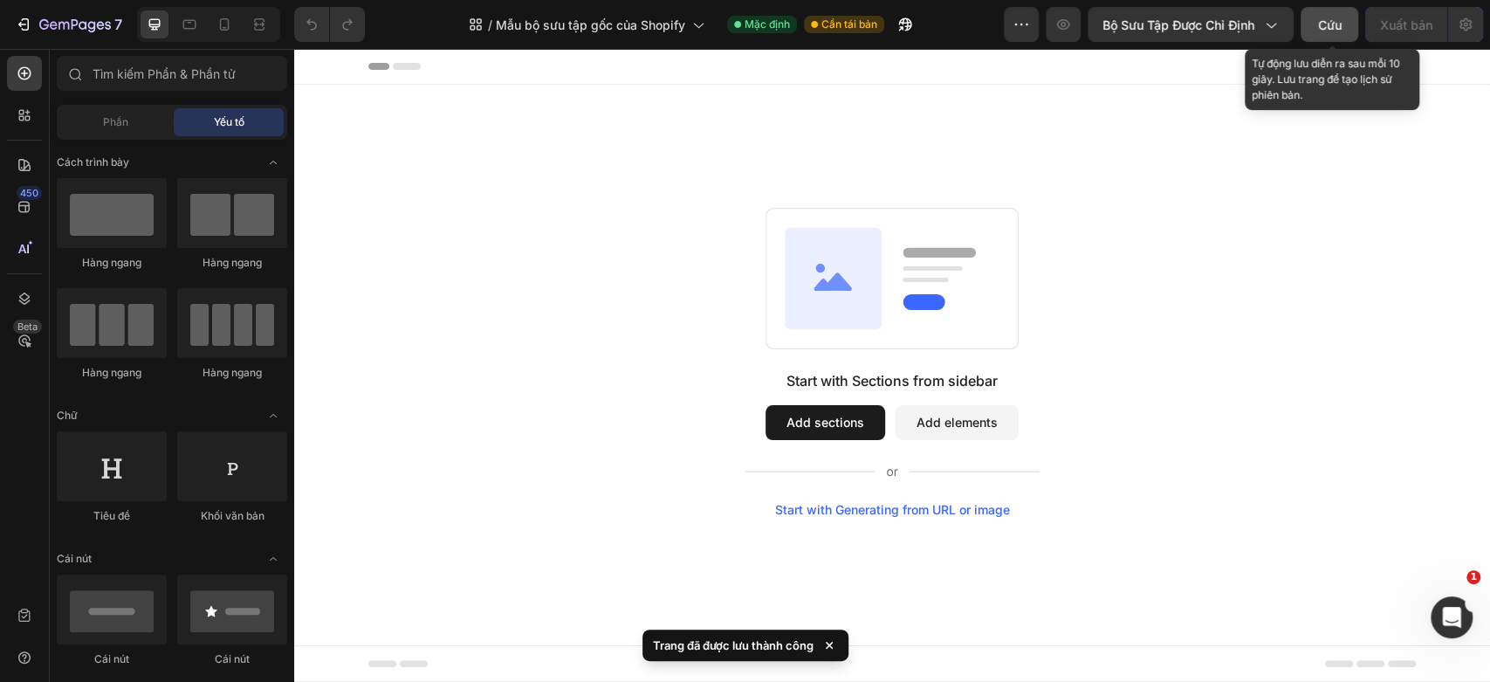
click at [1326, 26] on font "Cứu" at bounding box center [1330, 24] width 24 height 15
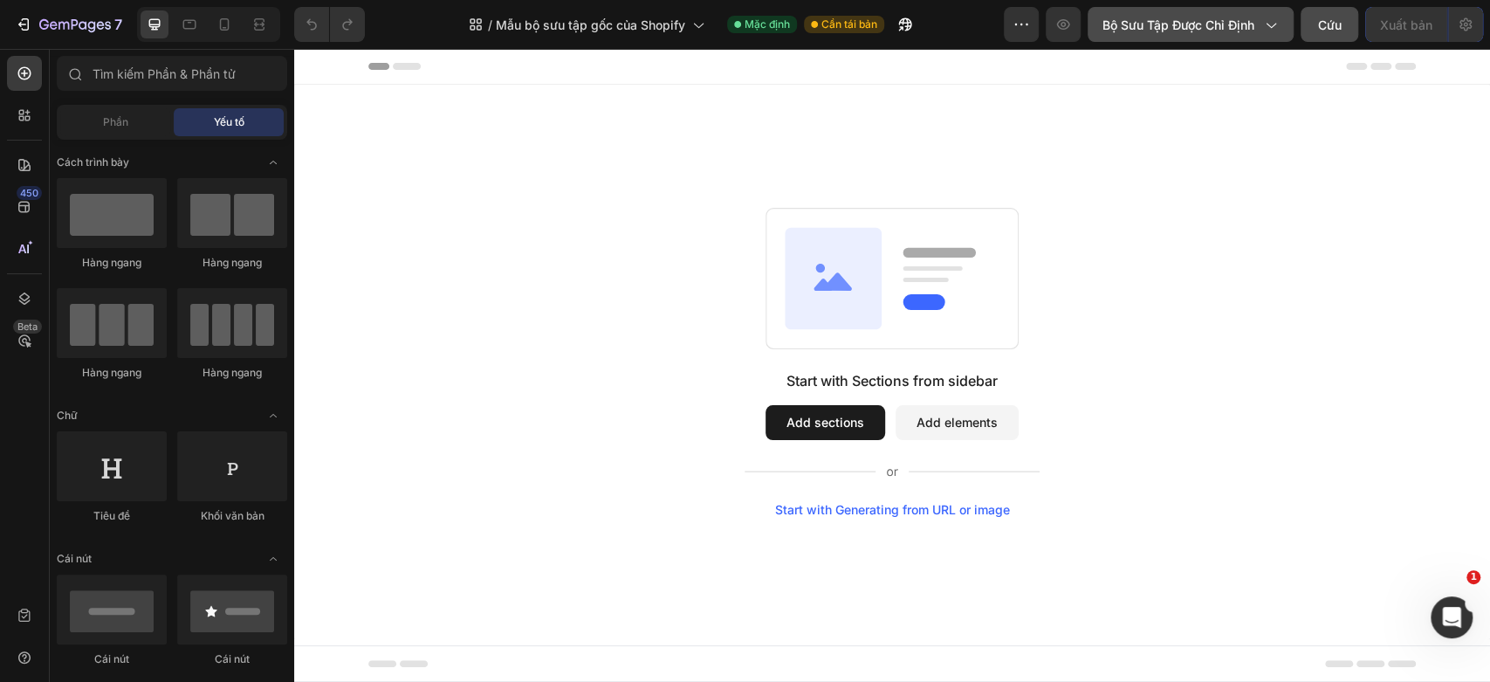
click at [1259, 28] on div "Bộ sưu tập được chỉ định" at bounding box center [1190, 25] width 176 height 18
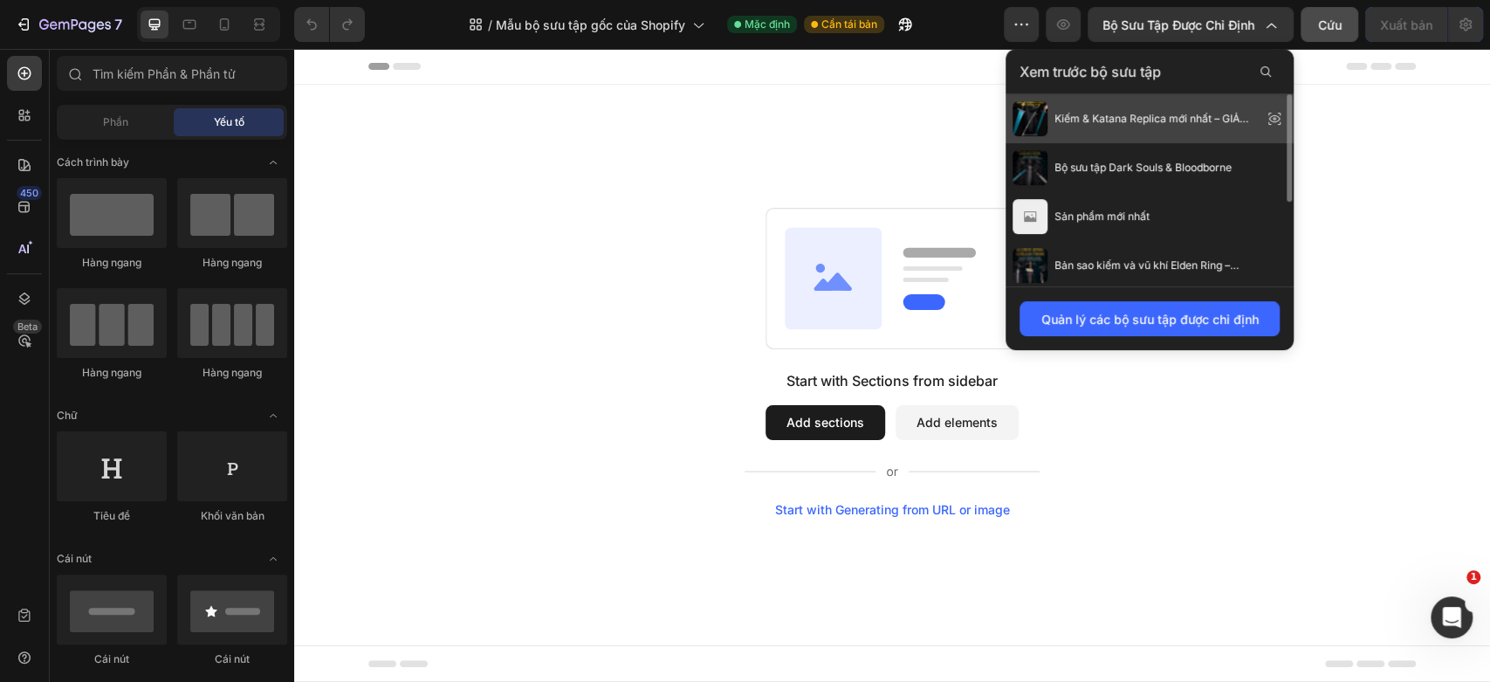
click at [1151, 122] on font "Kiếm & Katana Replica mới nhất – GIẢM GIÁ 25% + Miễn phí vận chuyển" at bounding box center [1151, 126] width 195 height 29
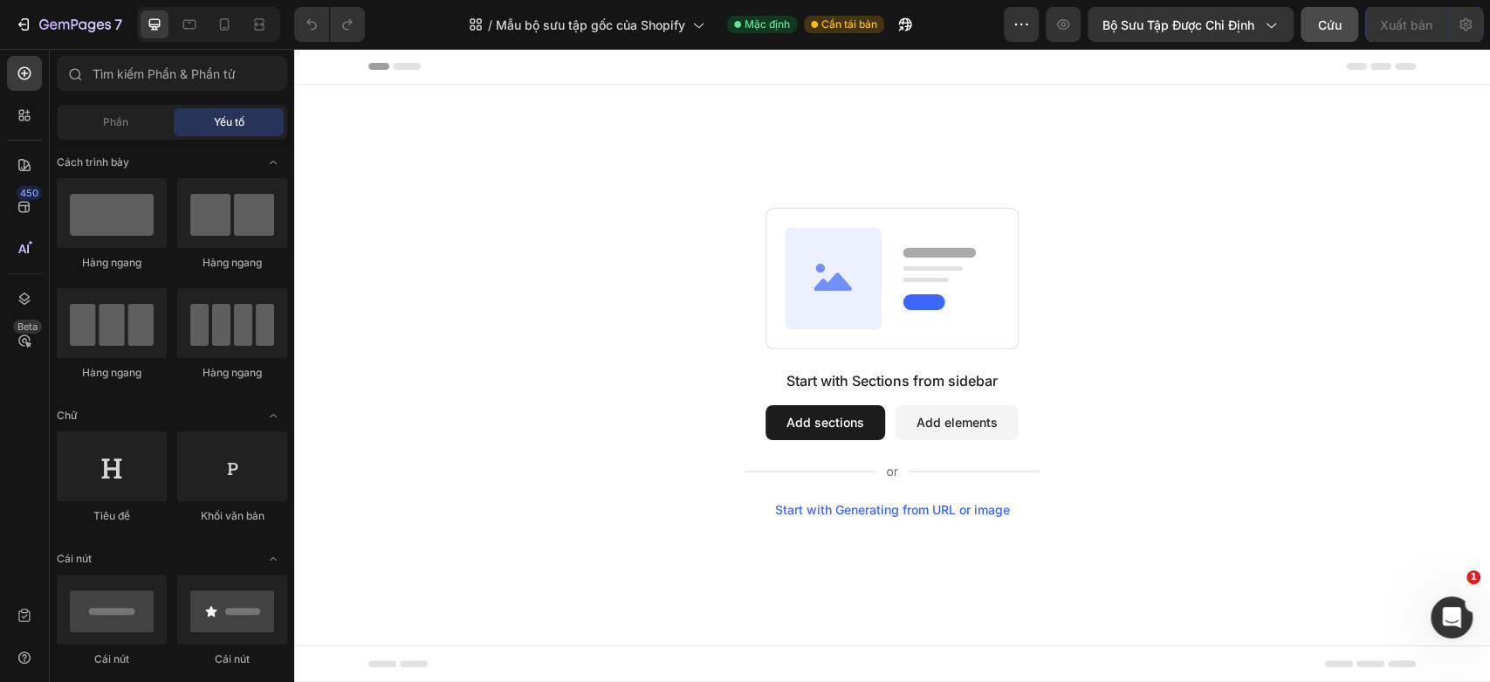
click at [833, 422] on button "Add sections" at bounding box center [825, 422] width 120 height 35
click at [1026, 34] on button "button" at bounding box center [1021, 24] width 35 height 35
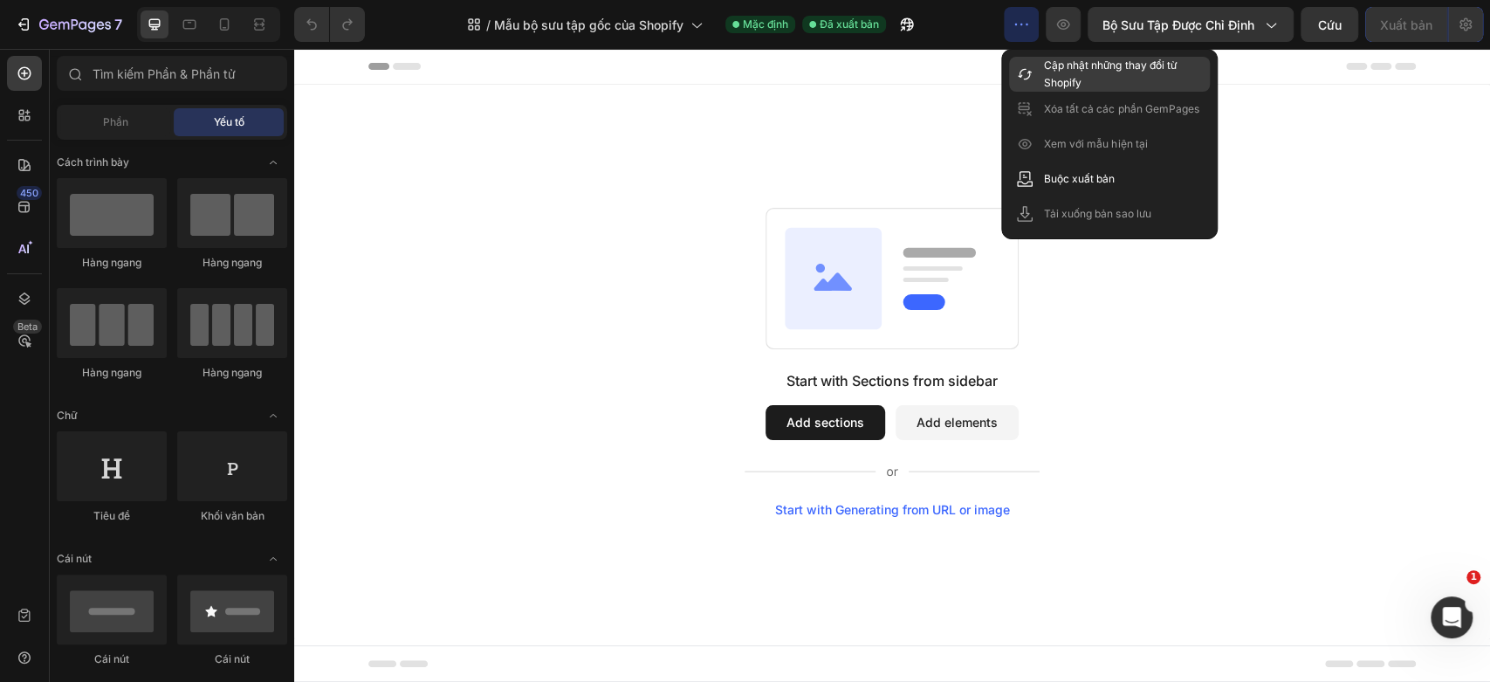
click at [1077, 79] on font "Cập nhật những thay đổi từ Shopify" at bounding box center [1110, 73] width 132 height 31
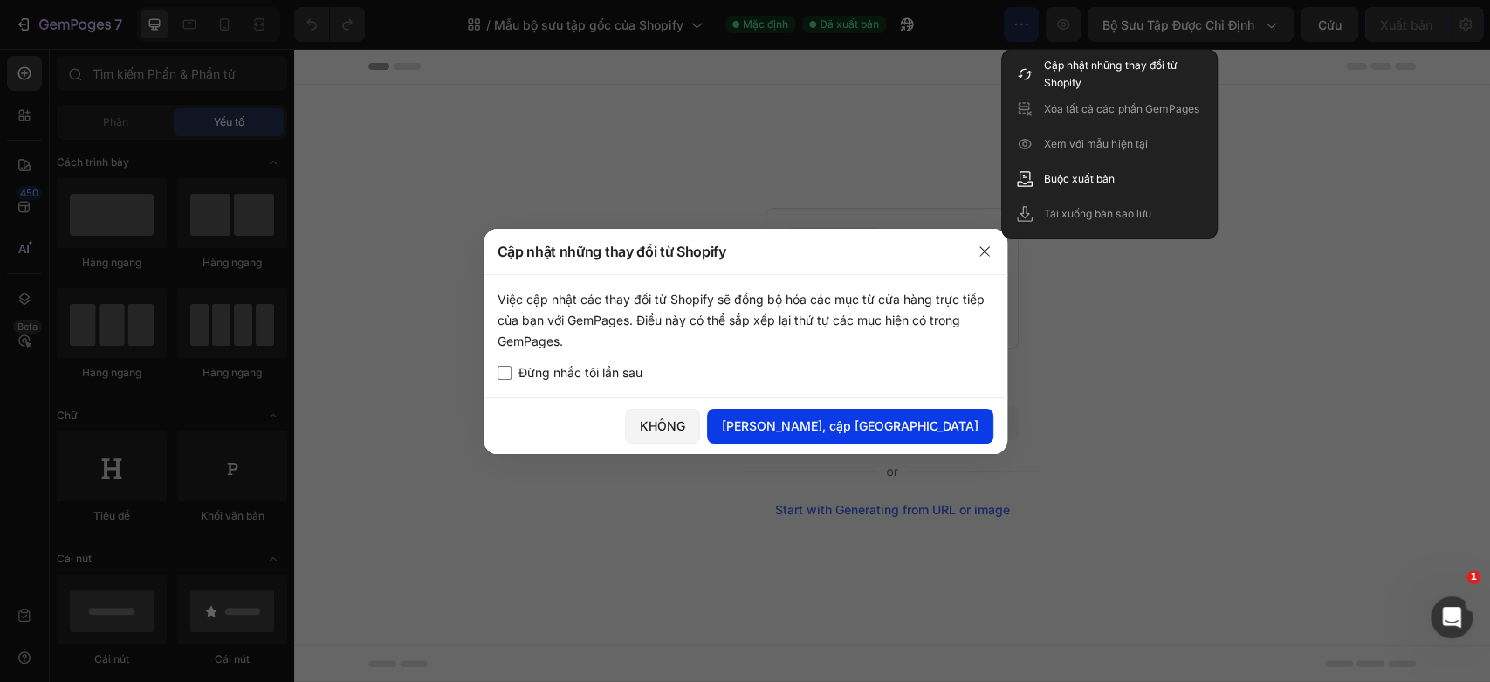
click at [961, 413] on button "[PERSON_NAME], cập [GEOGRAPHIC_DATA]" at bounding box center [850, 425] width 286 height 35
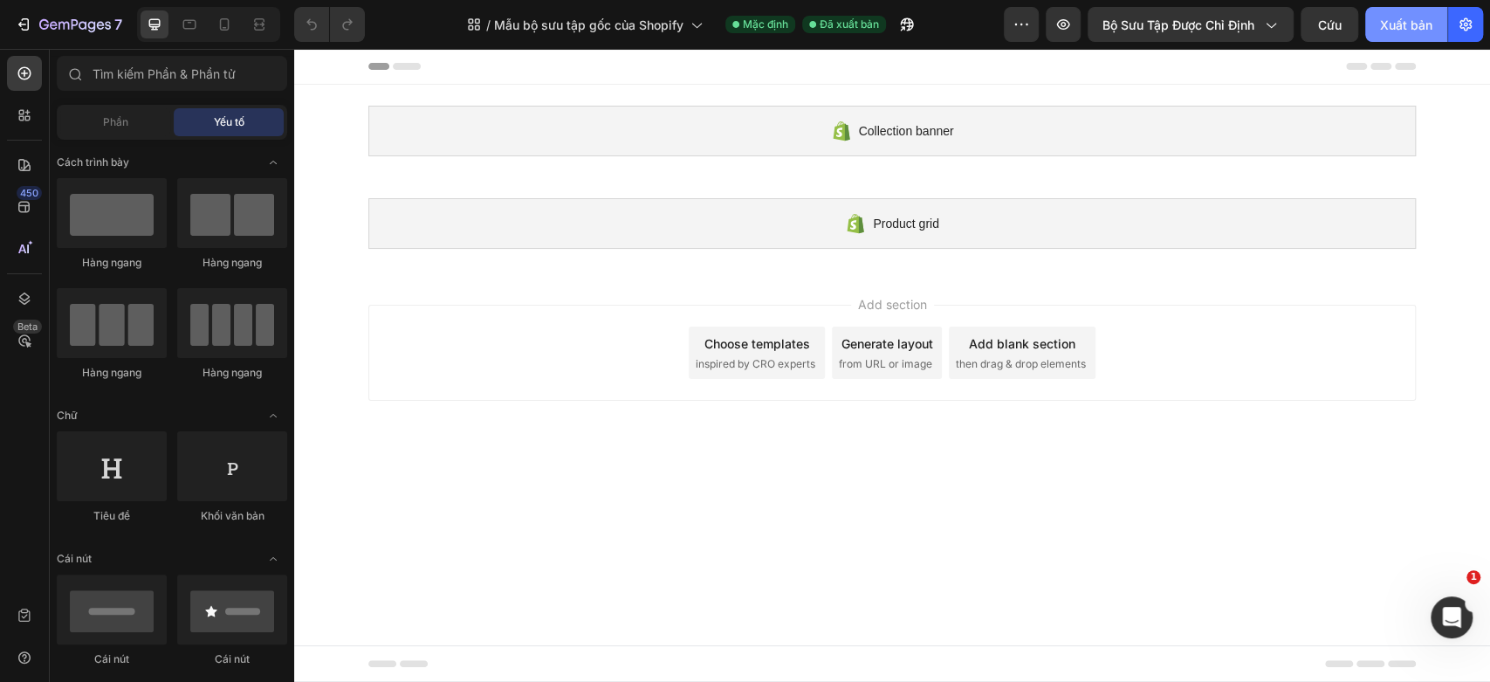
click at [1410, 28] on font "Xuất bản" at bounding box center [1406, 24] width 52 height 15
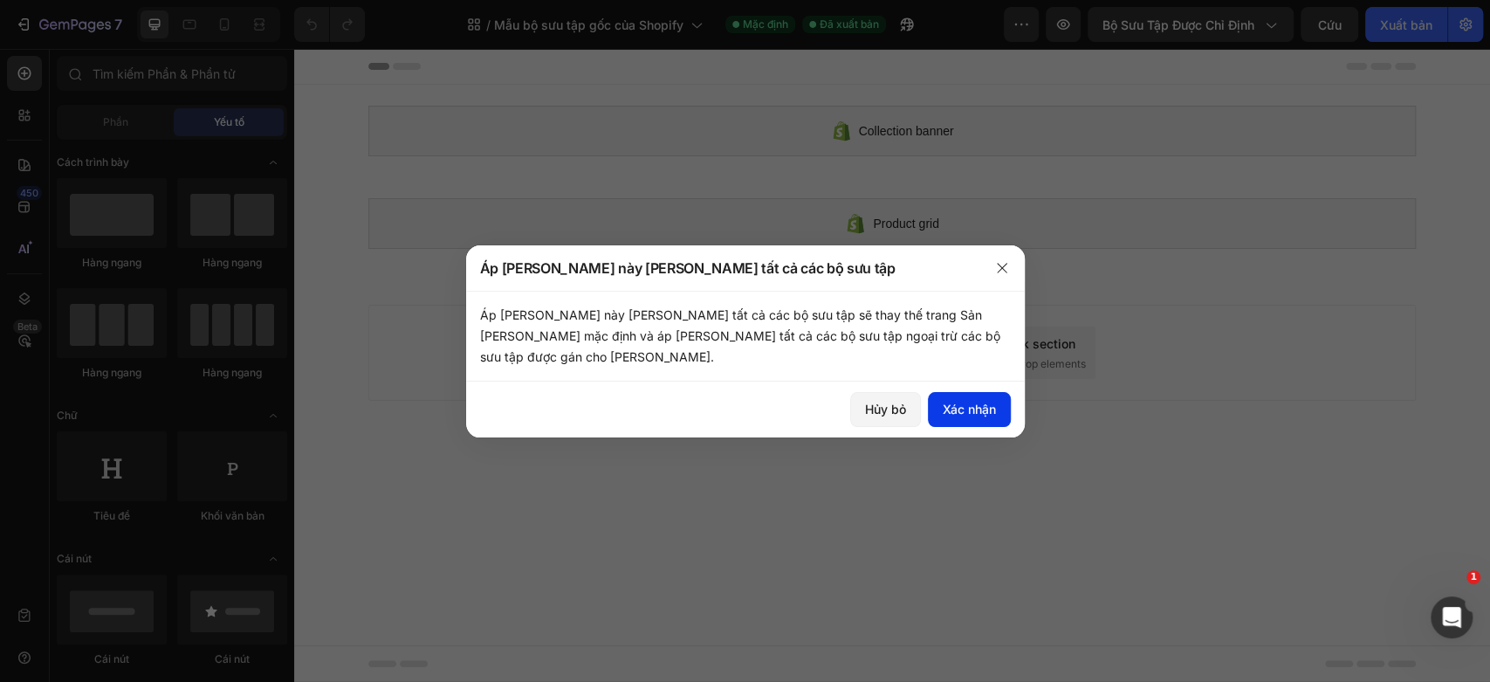
click at [968, 403] on font "Xác nhận" at bounding box center [969, 408] width 53 height 15
